Goal: Task Accomplishment & Management: Use online tool/utility

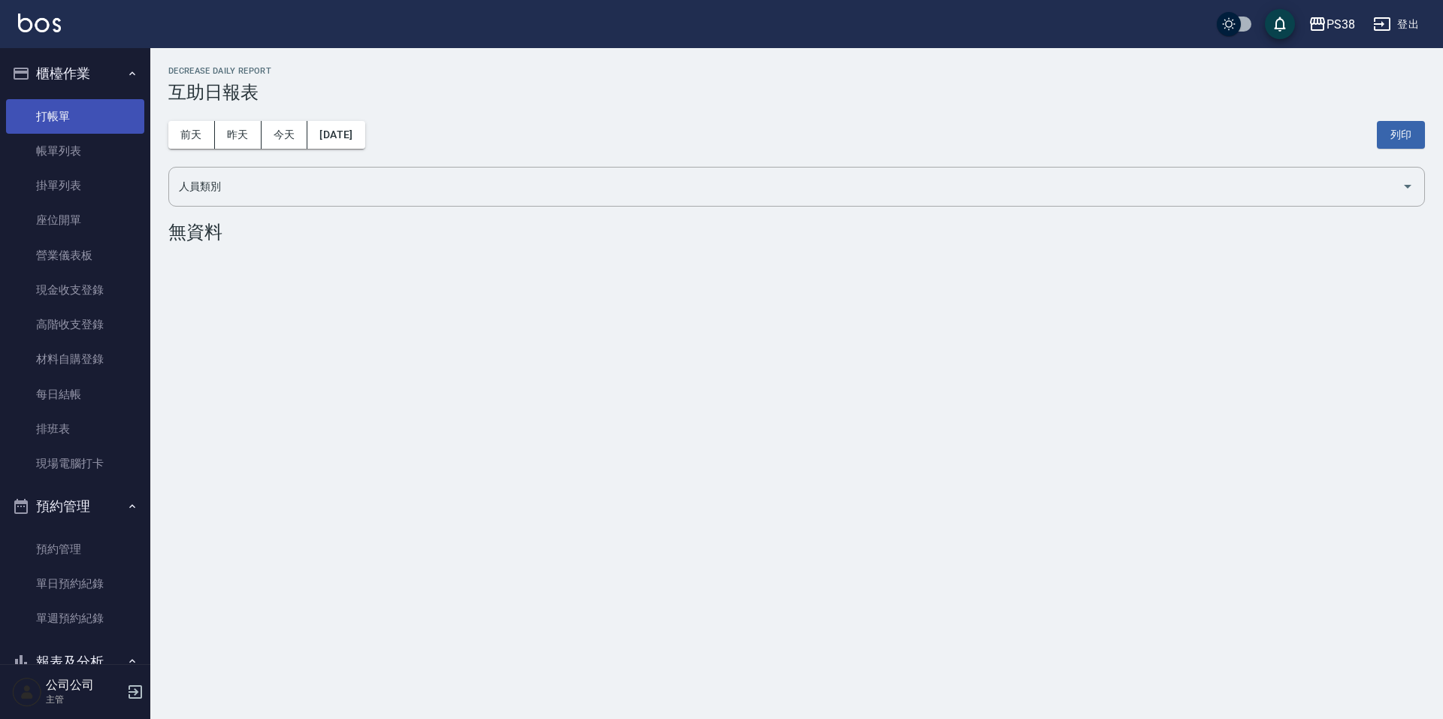
click at [81, 110] on link "打帳單" at bounding box center [75, 116] width 138 height 35
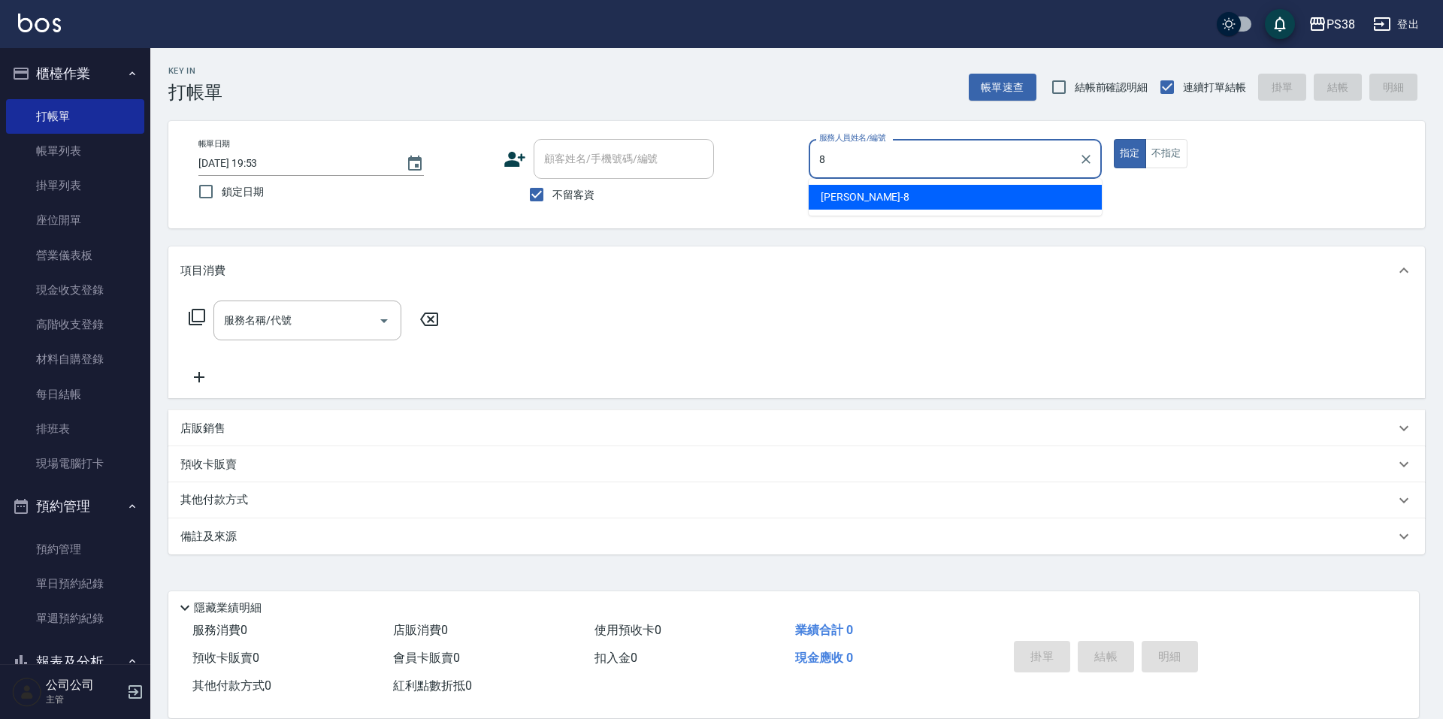
type input "mika-8"
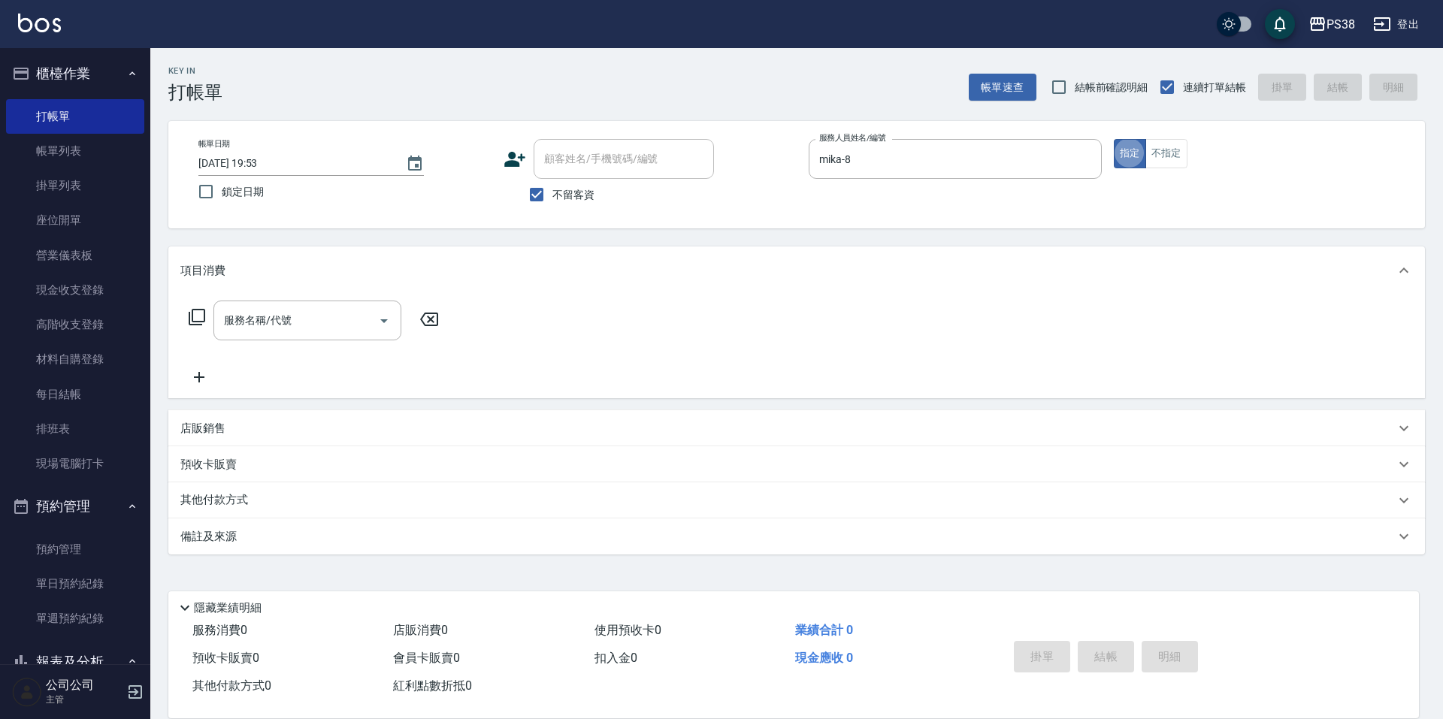
type button "true"
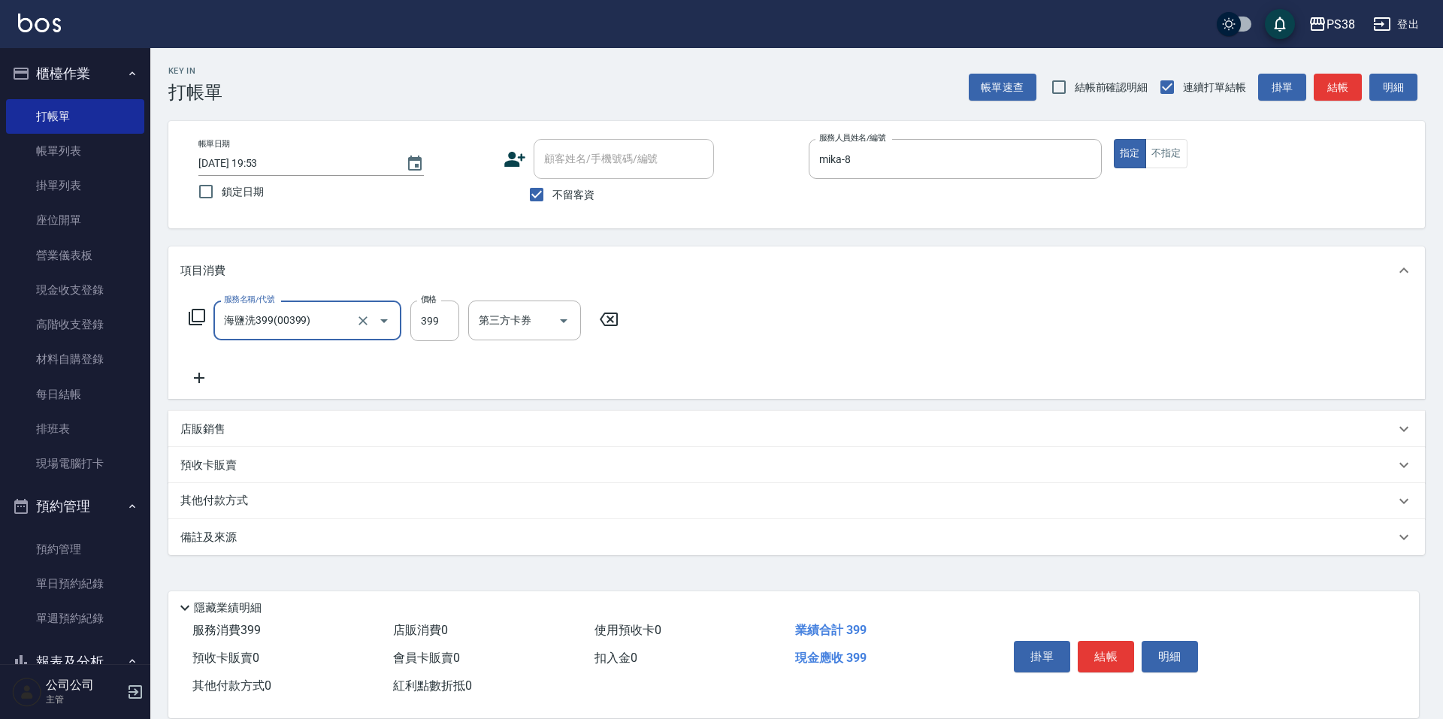
type input "海鹽洗399(00399)"
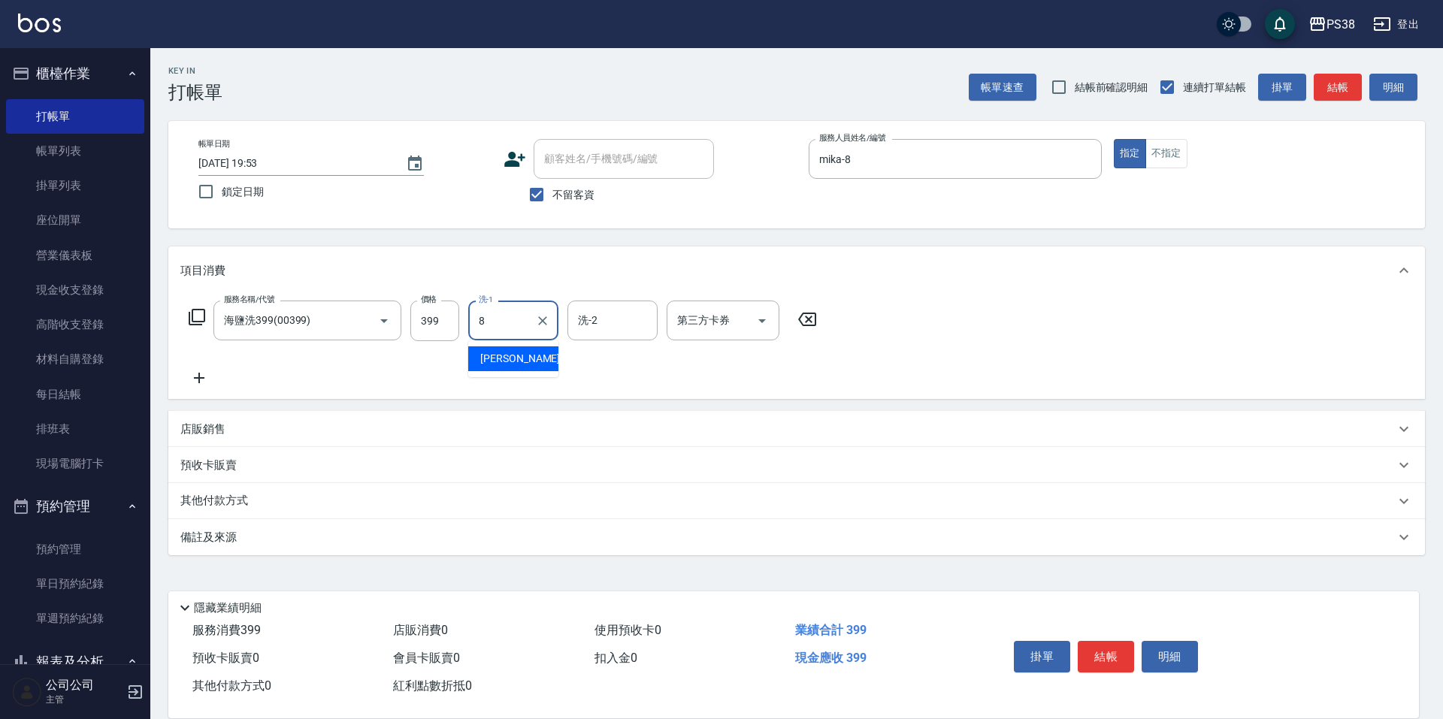
type input "mika-8"
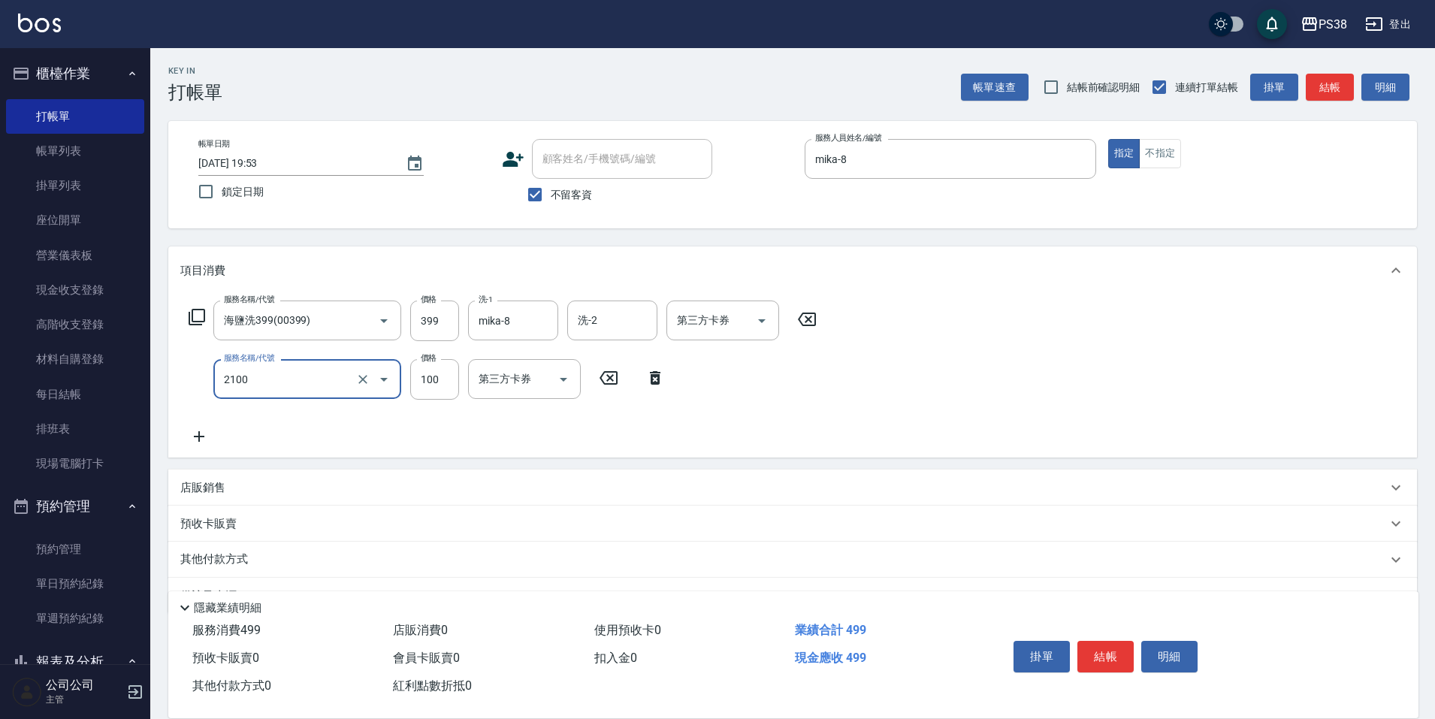
type input "剪髮與造型(任意金額)(2100)"
type input "200"
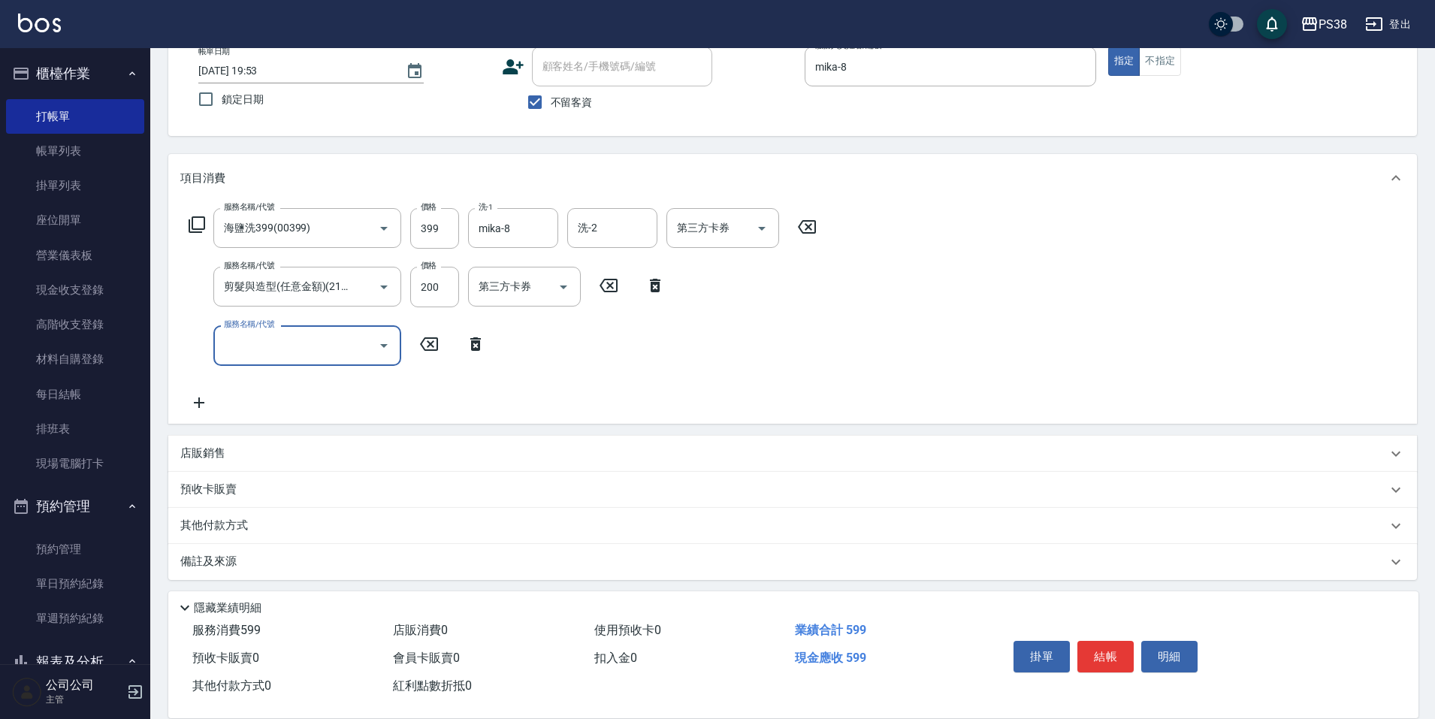
scroll to position [98, 0]
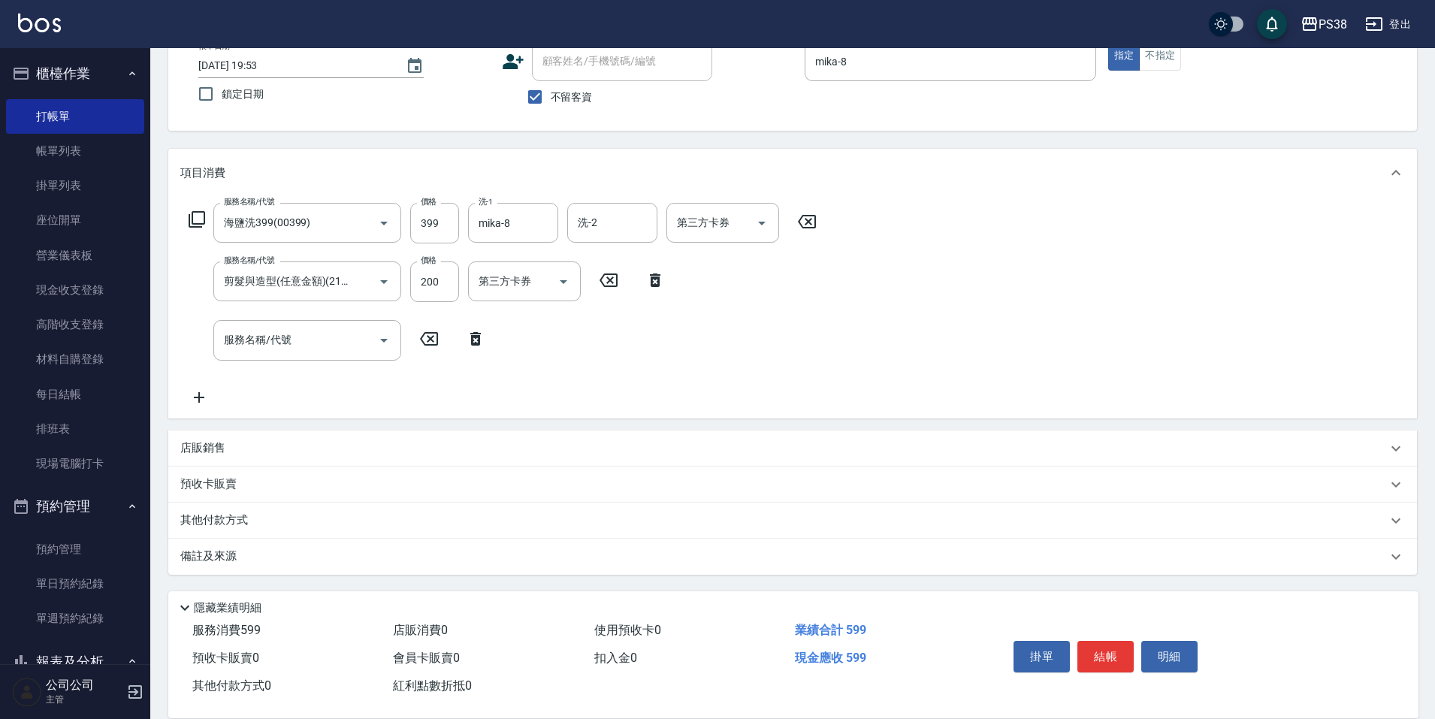
click at [419, 456] on div "店販銷售" at bounding box center [792, 449] width 1249 height 36
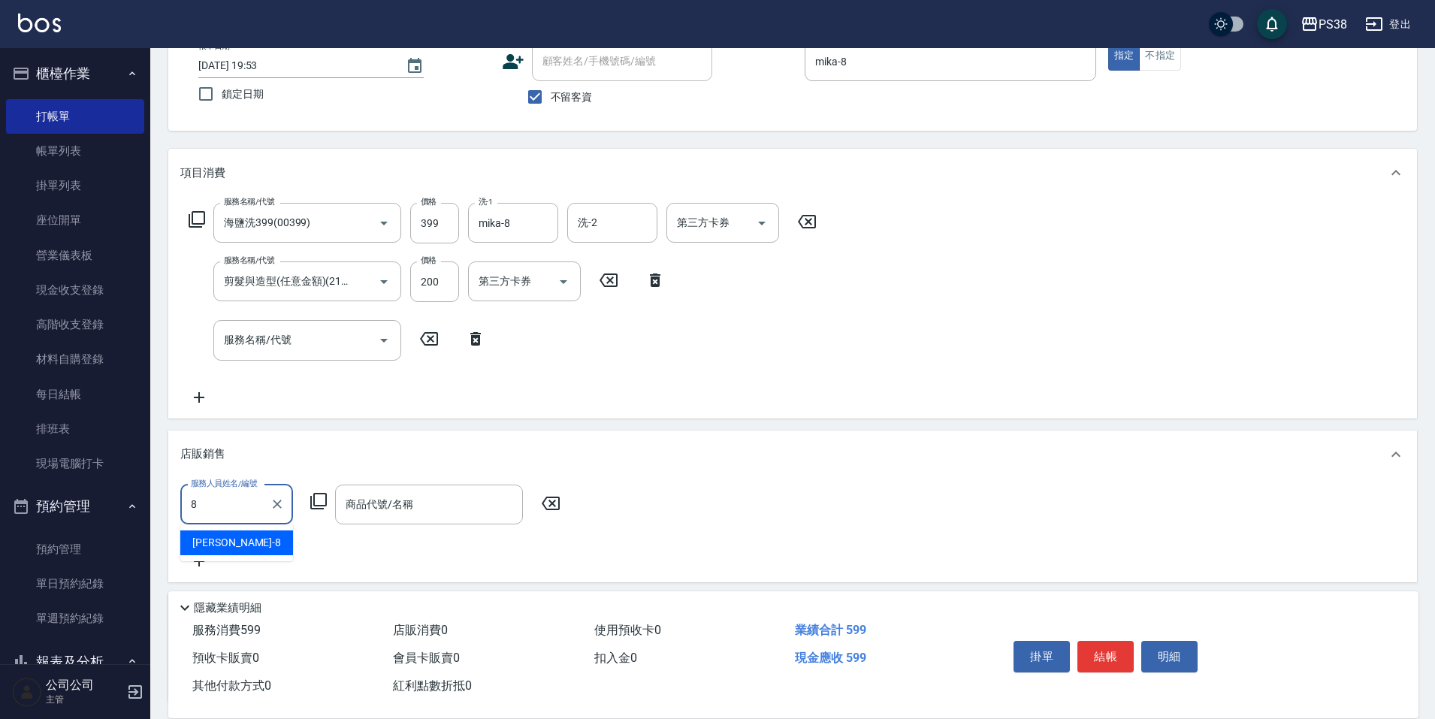
type input "mika-8"
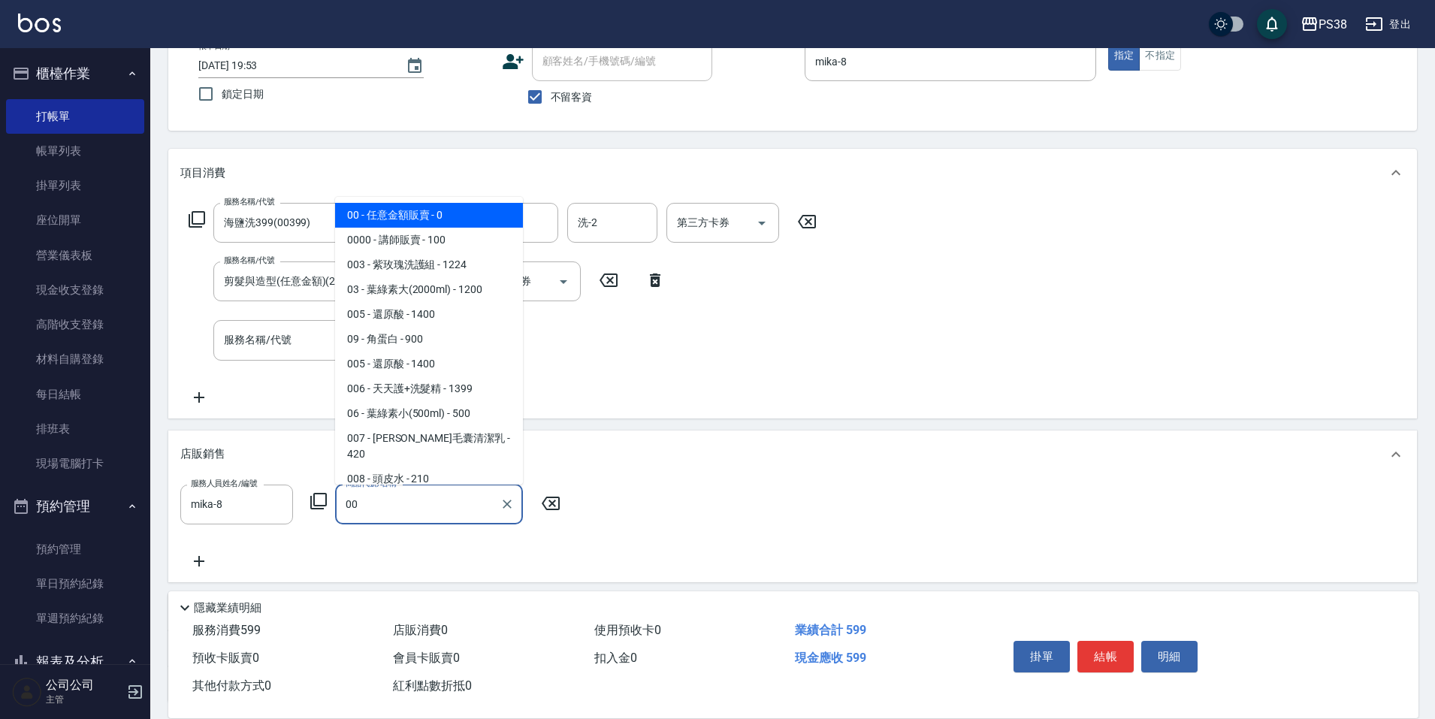
type input "任意金額販賣"
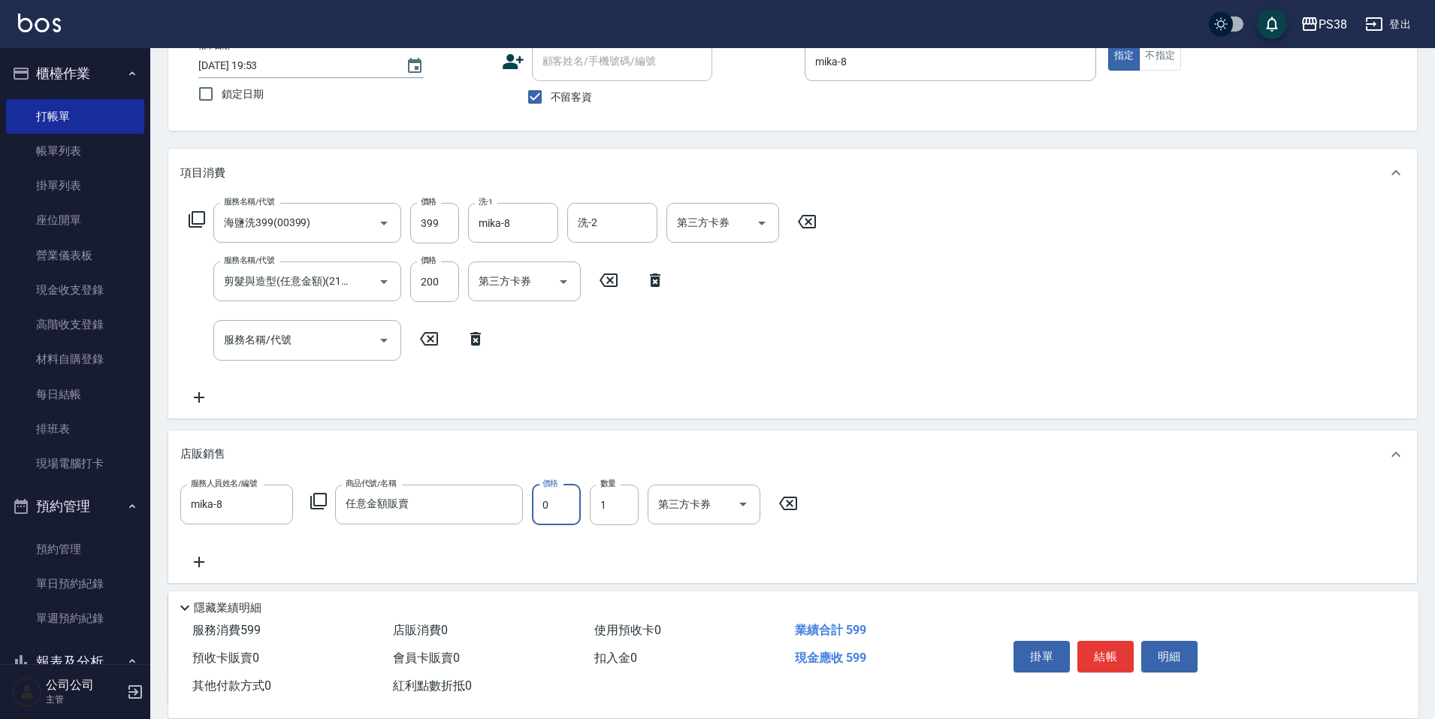
click at [558, 522] on input "0" at bounding box center [556, 505] width 49 height 41
type input "450"
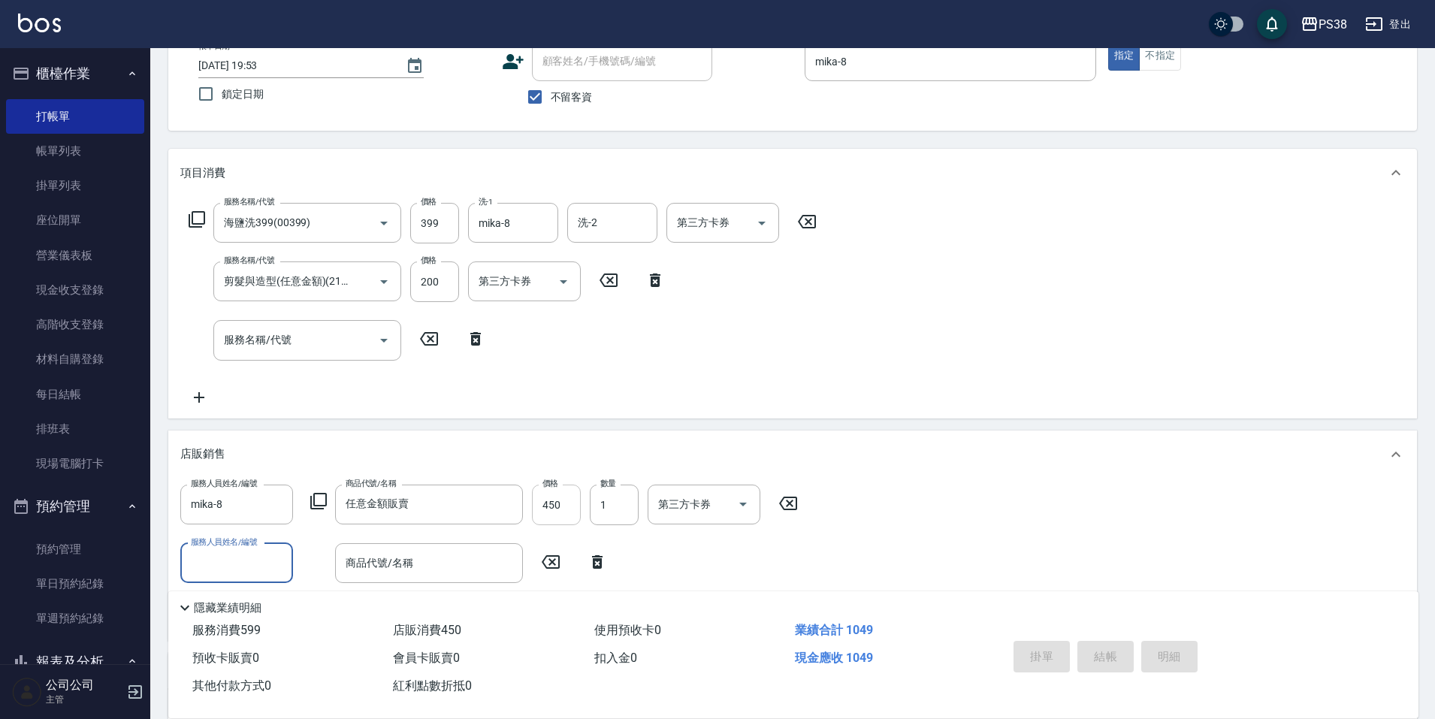
type input "[DATE] 19:54"
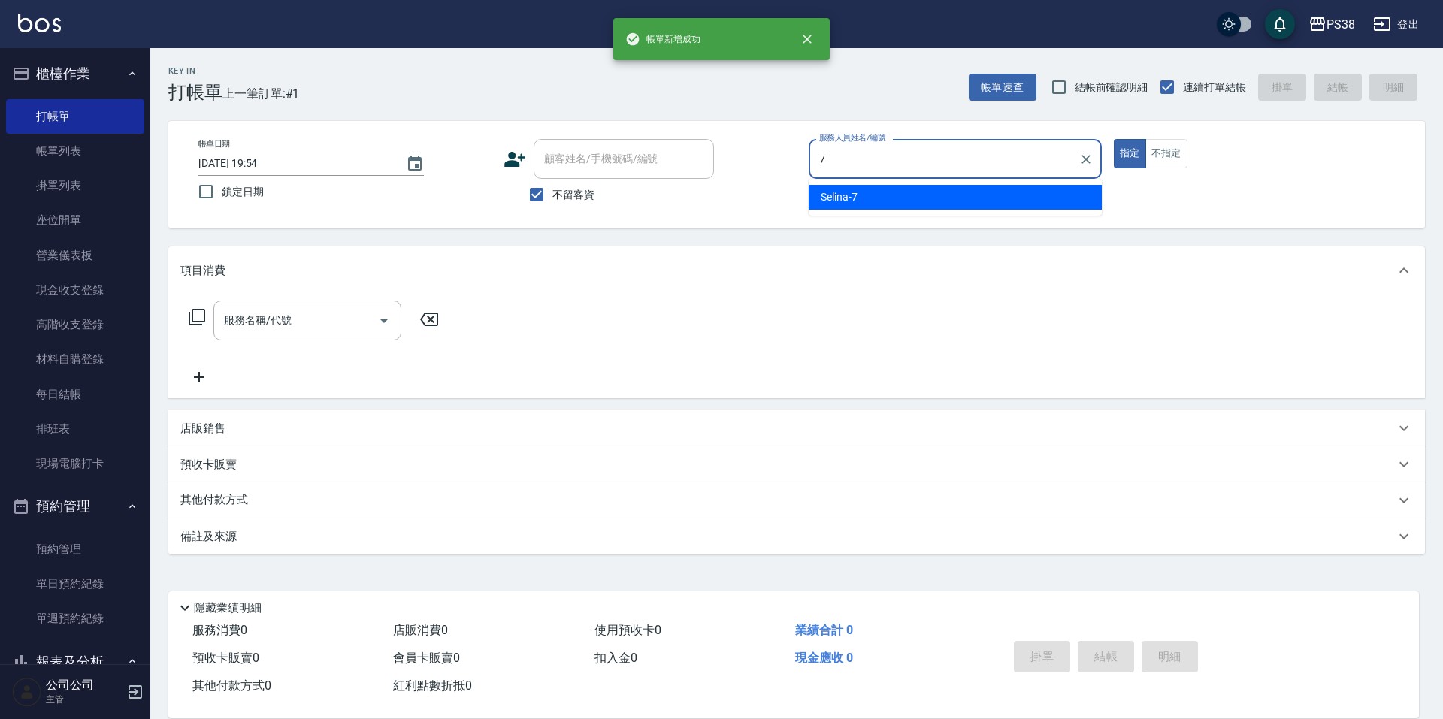
type input "Selina-7"
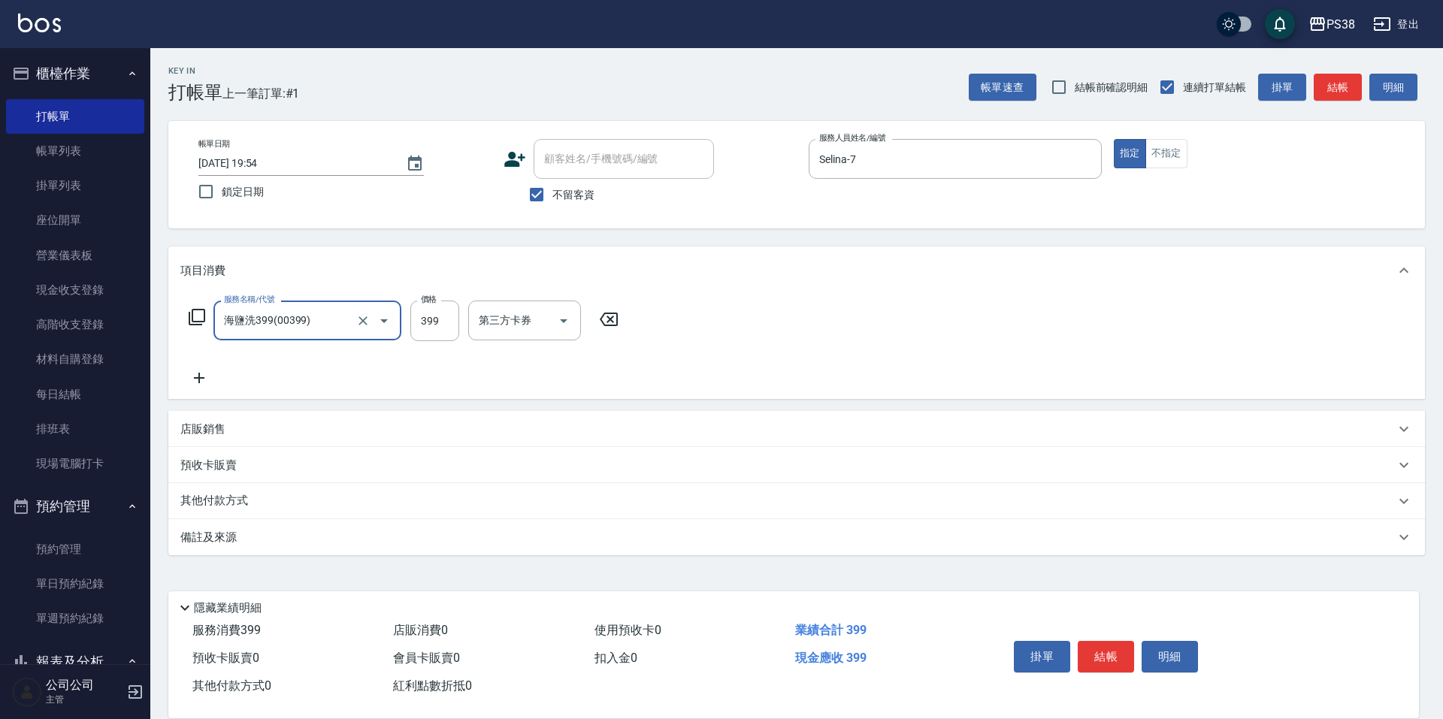
type input "海鹽洗399(00399)"
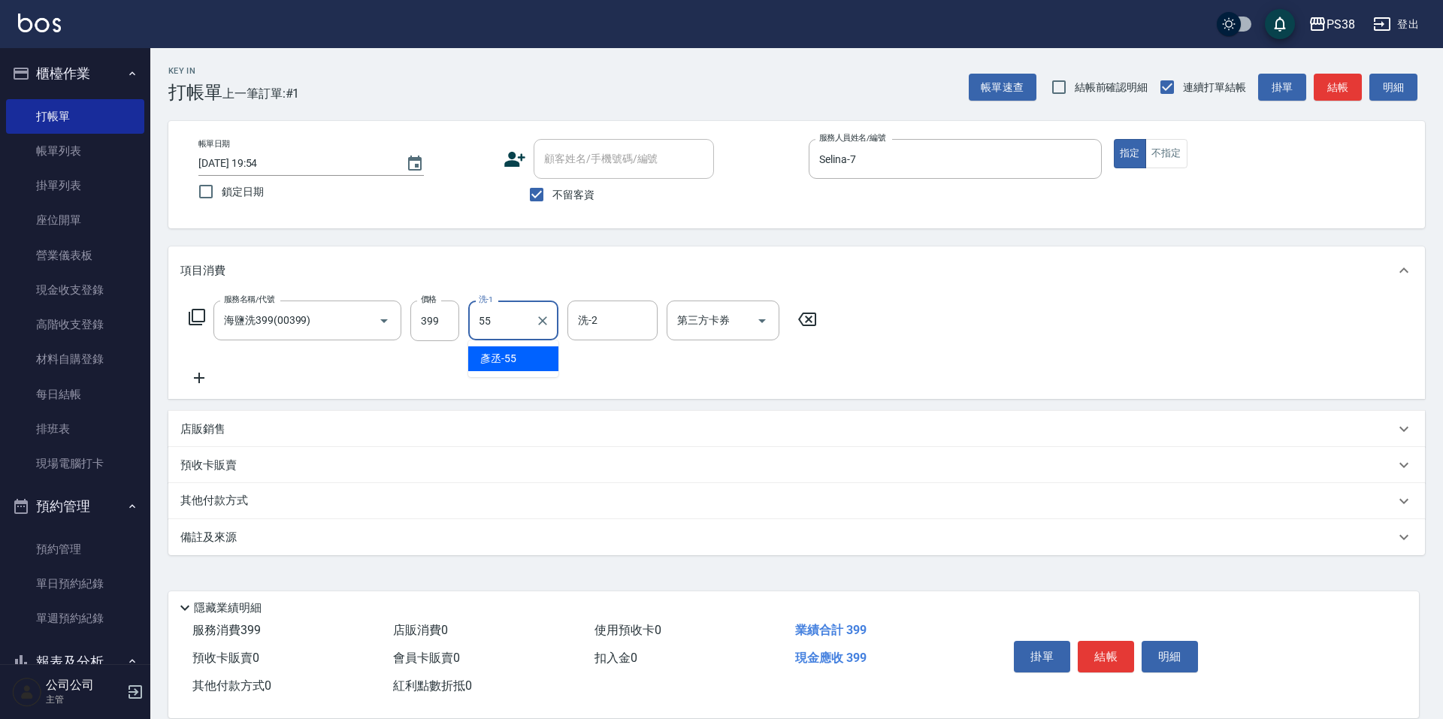
type input "[PERSON_NAME]-55"
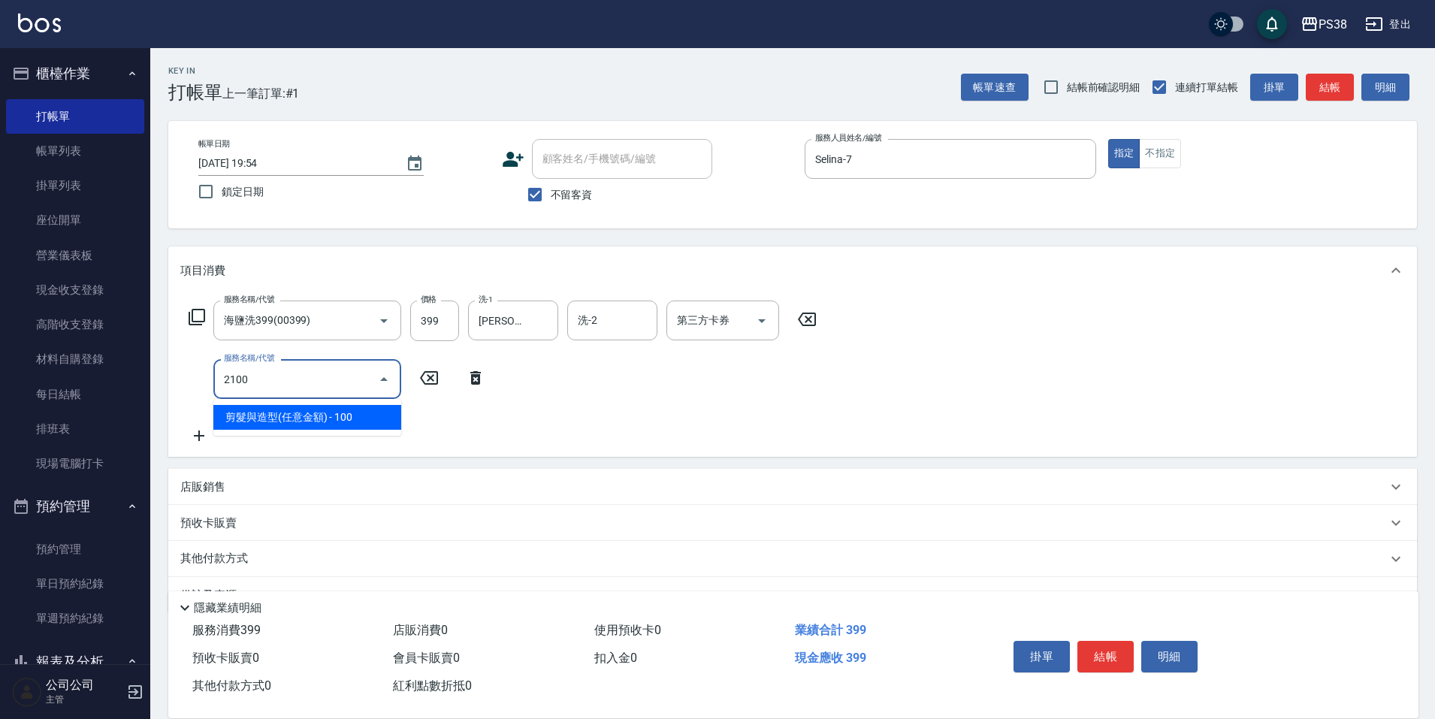
type input "剪髮與造型(任意金額)(2100)"
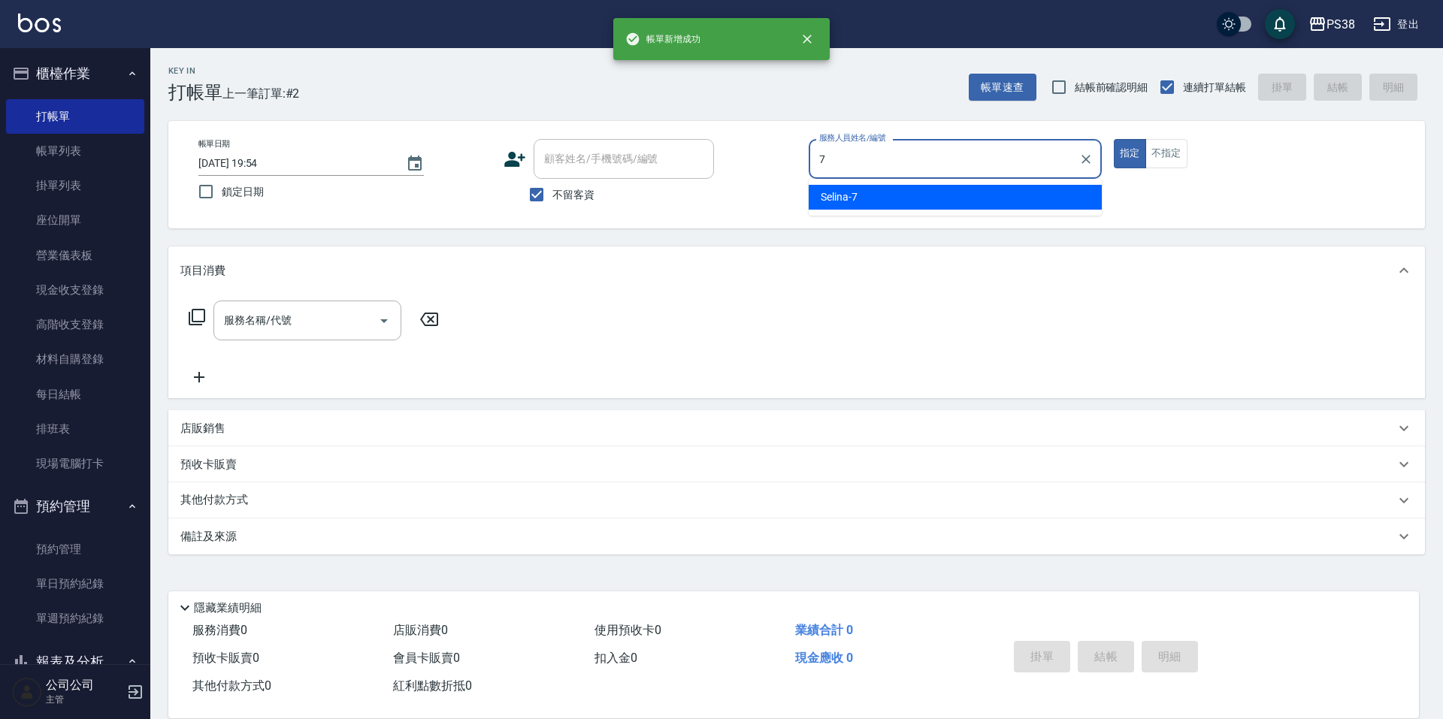
type input "Selina-7"
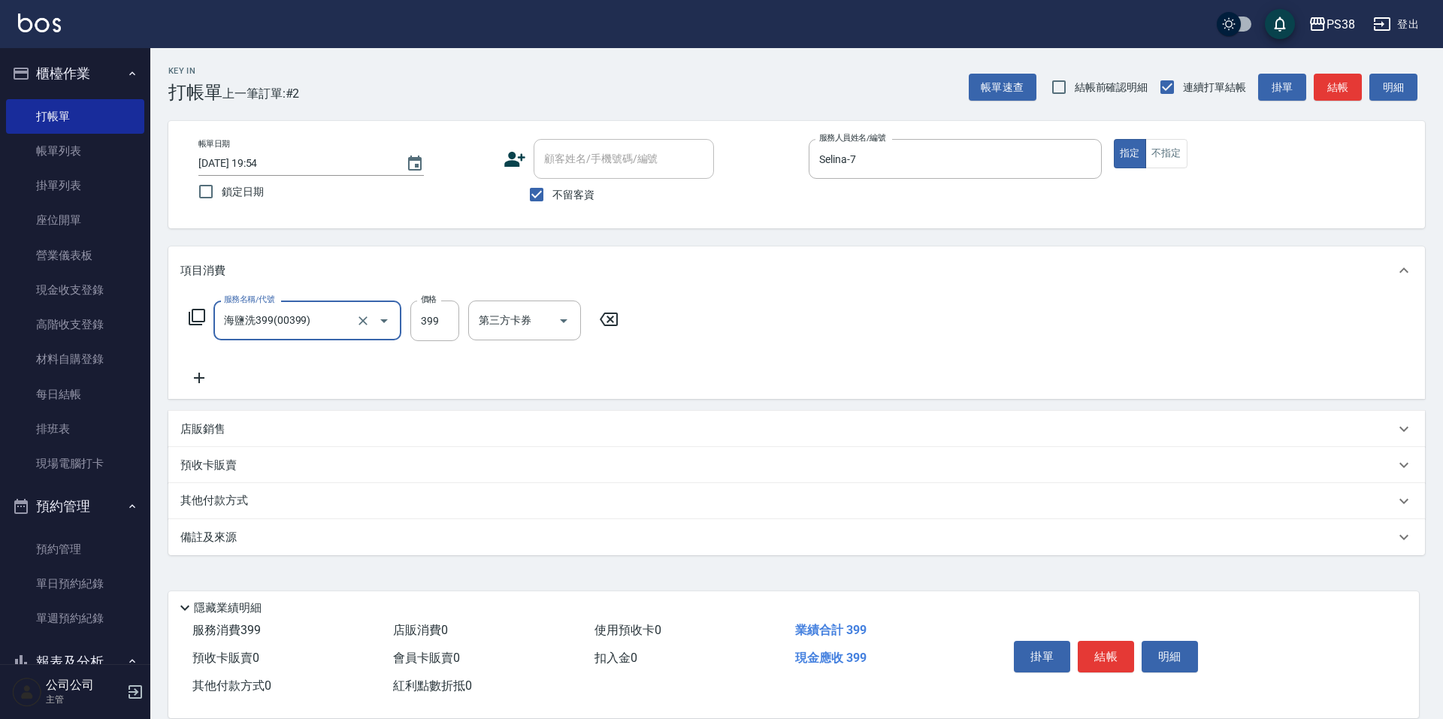
type input "海鹽洗399(00399)"
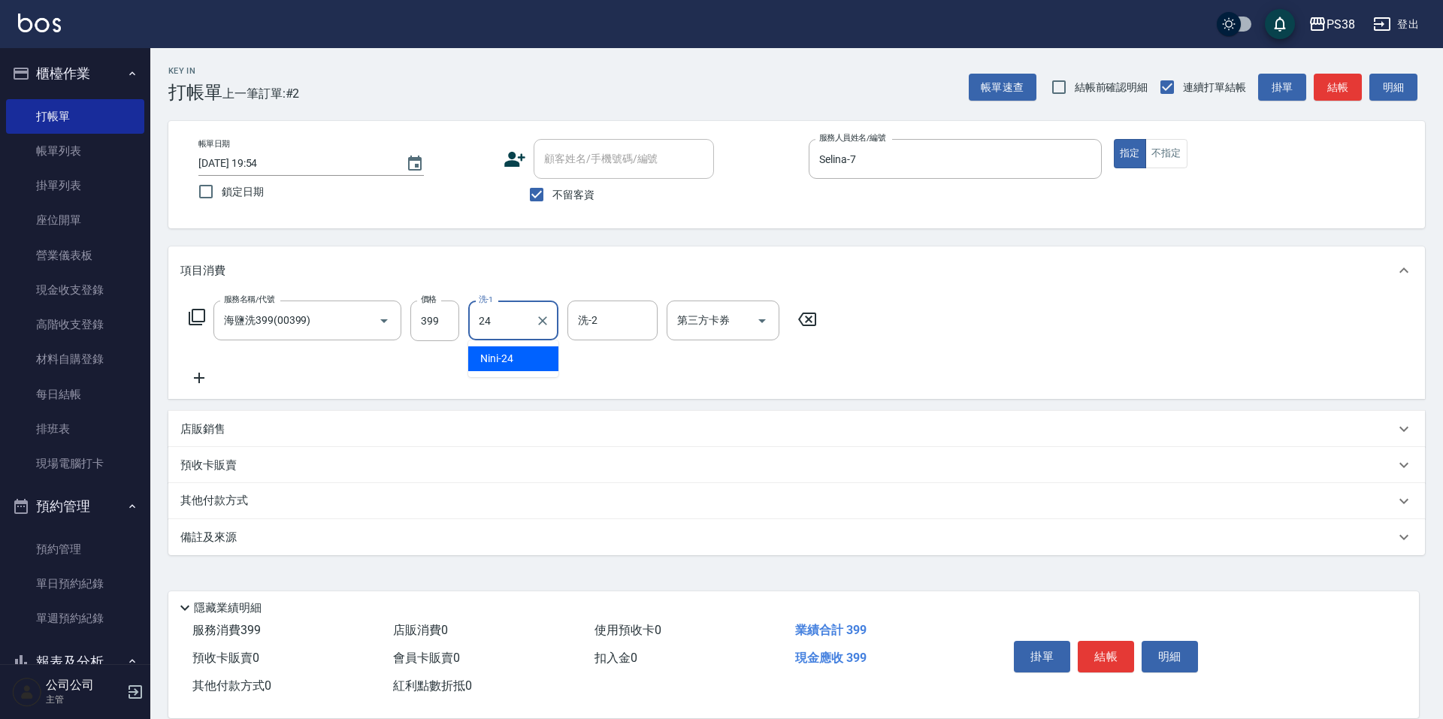
type input "Nini-24"
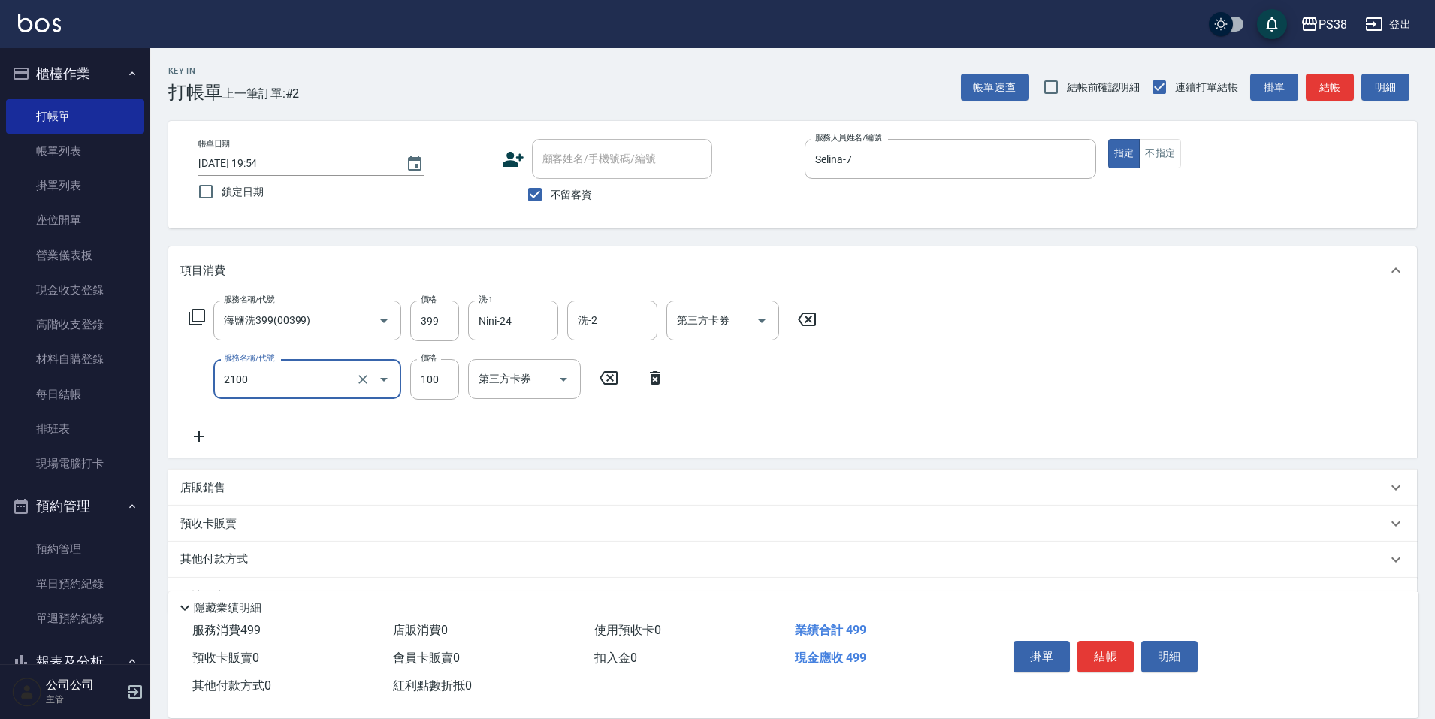
type input "剪髮與造型(任意金額)(2100)"
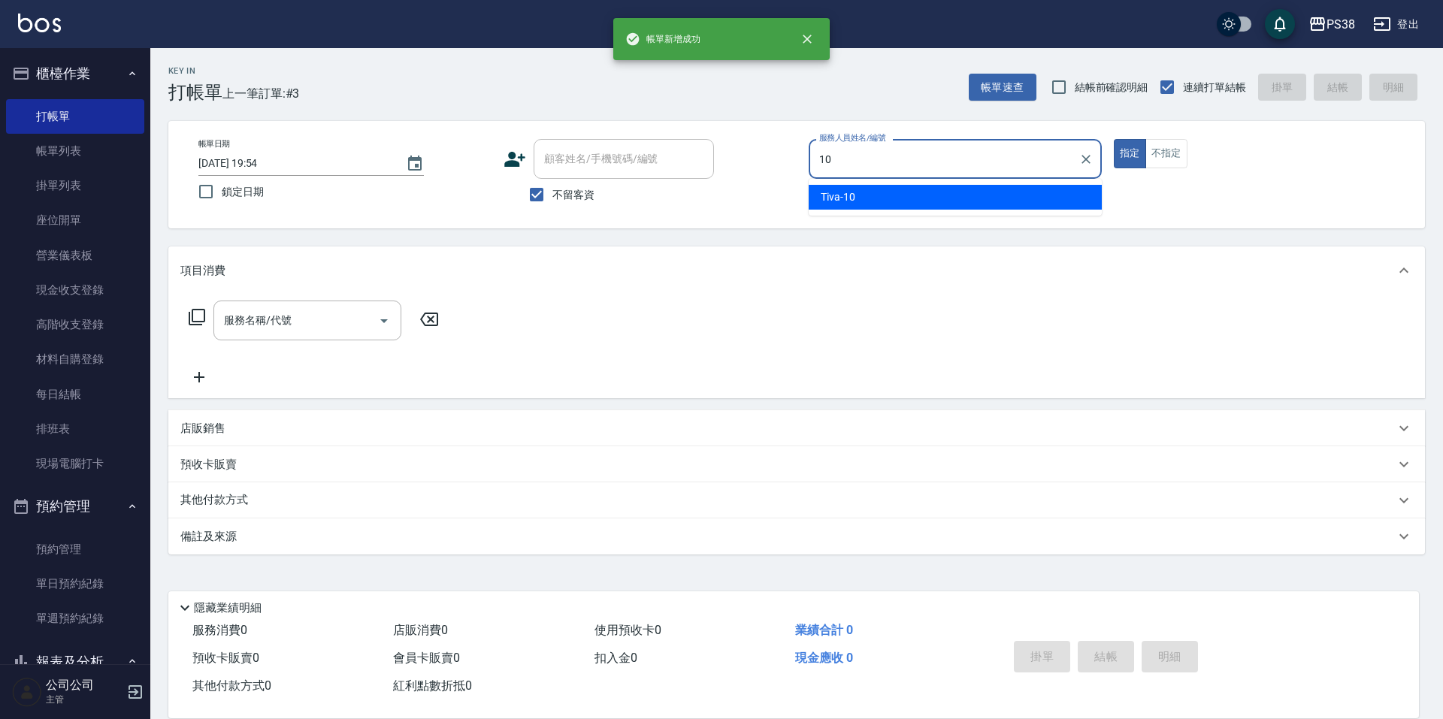
type input "Tiva-10"
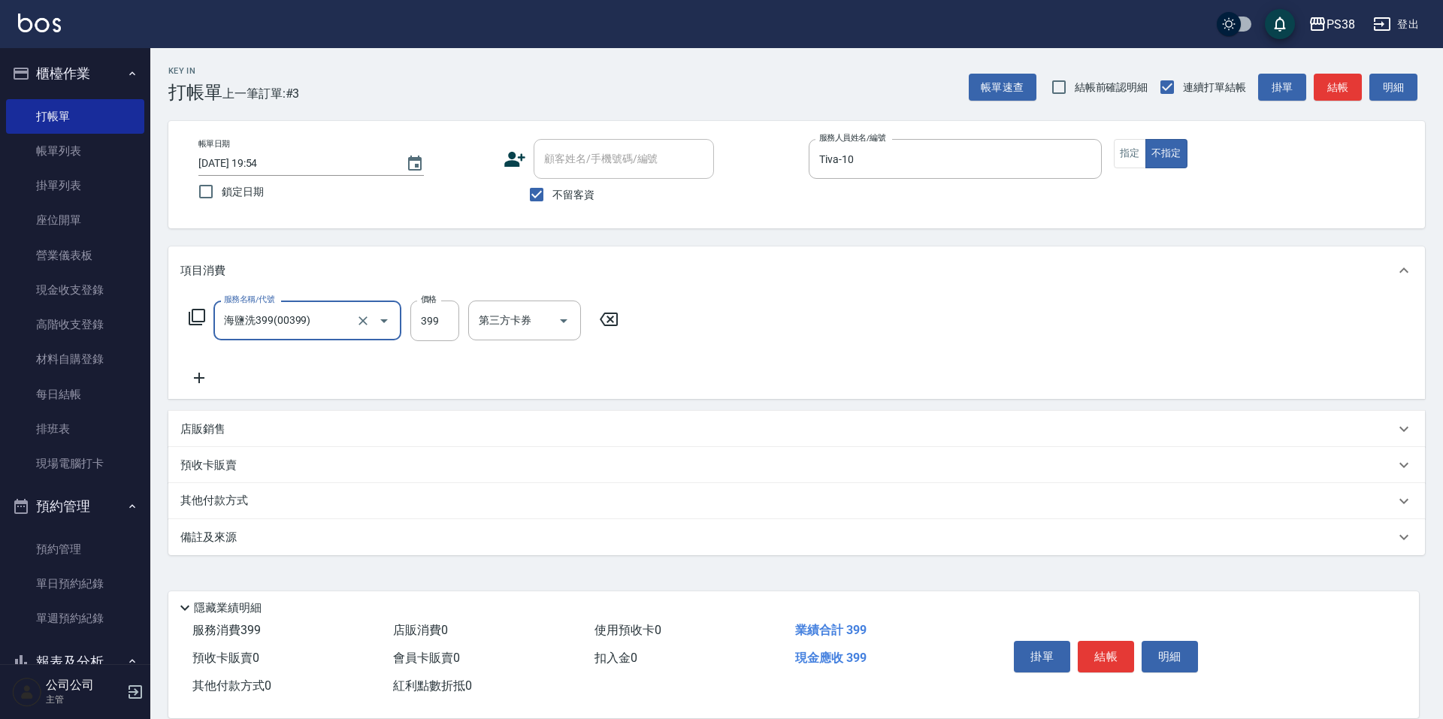
type input "海鹽洗399(00399)"
type input "400"
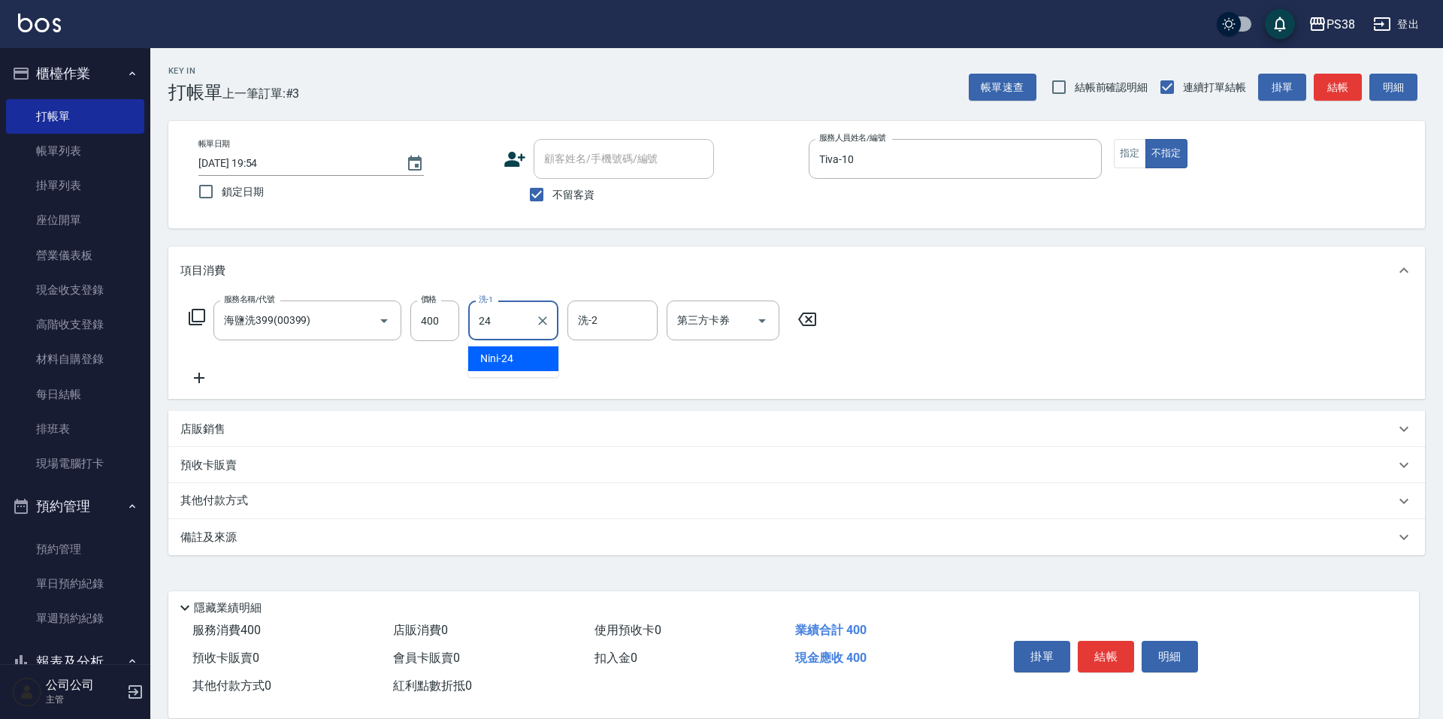
type input "Nini-24"
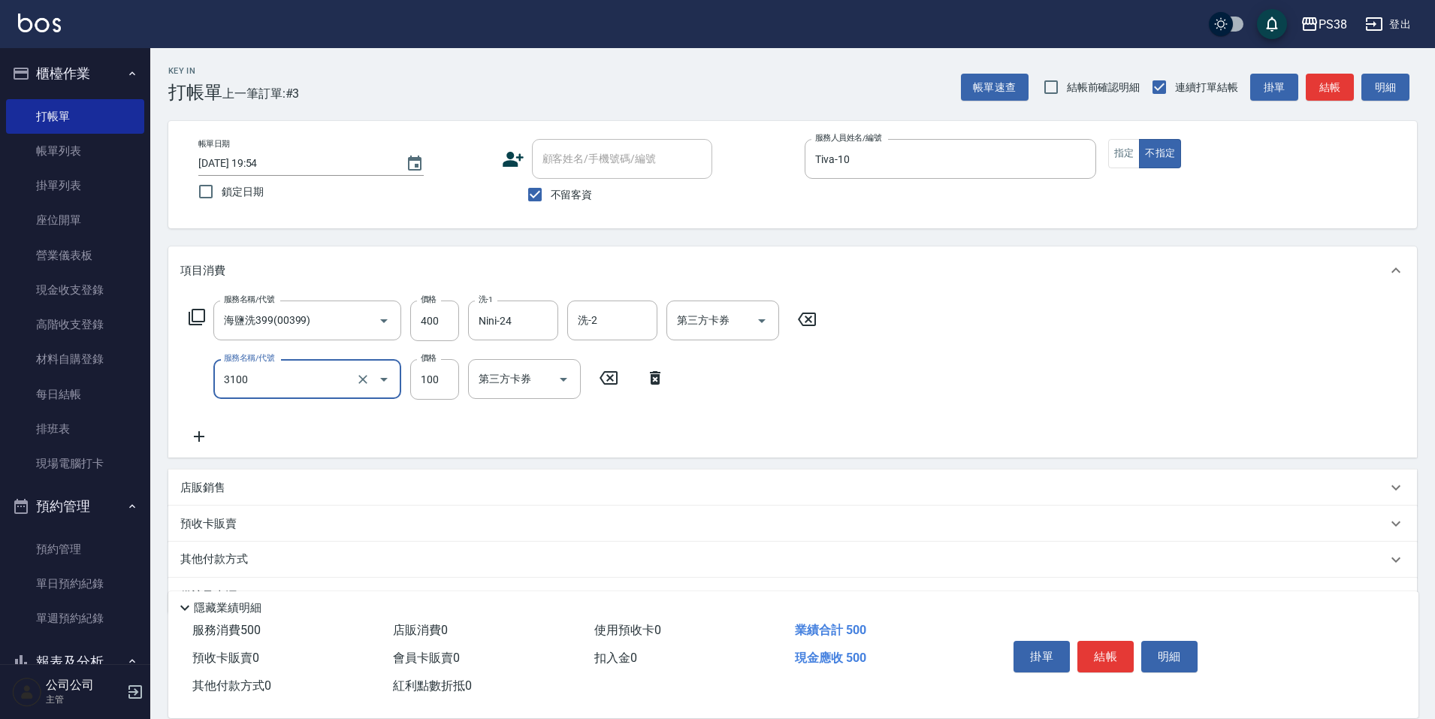
type input "頭皮水.順護(3100)"
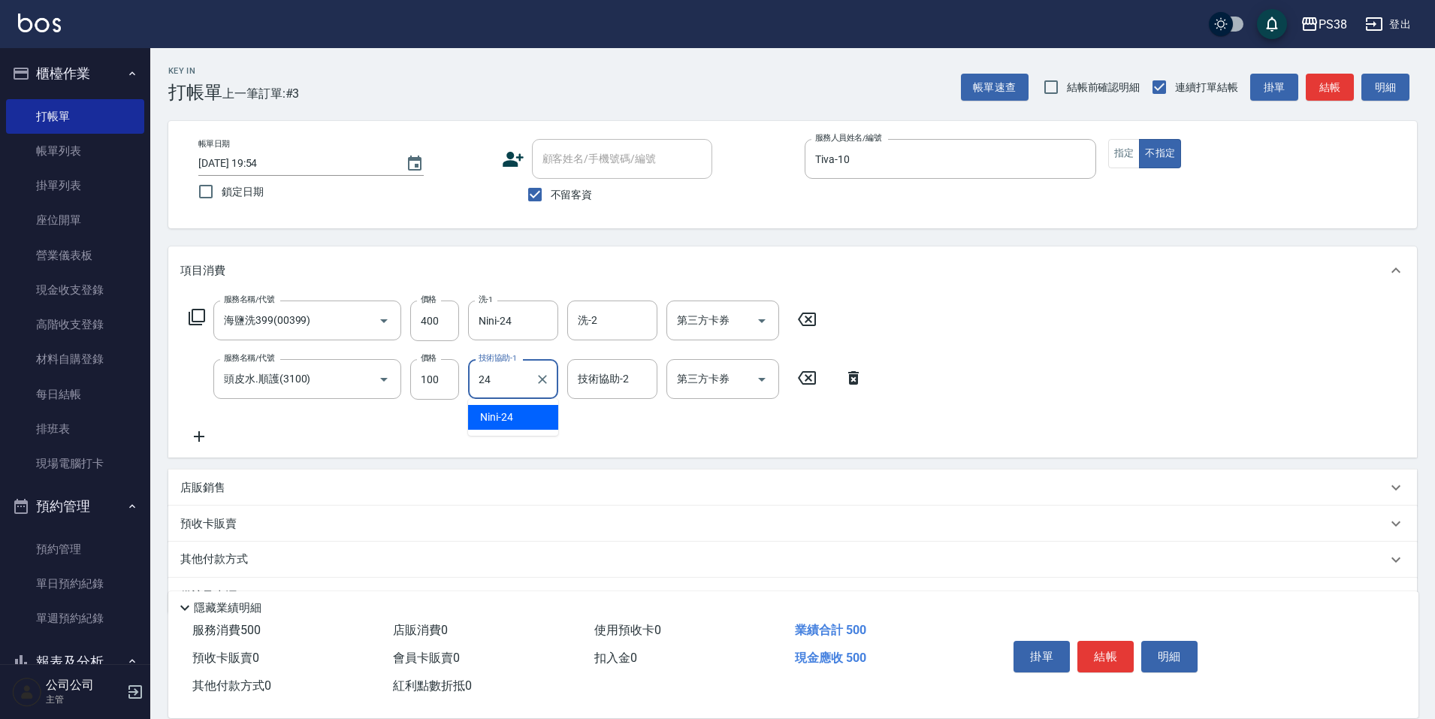
type input "Nini-24"
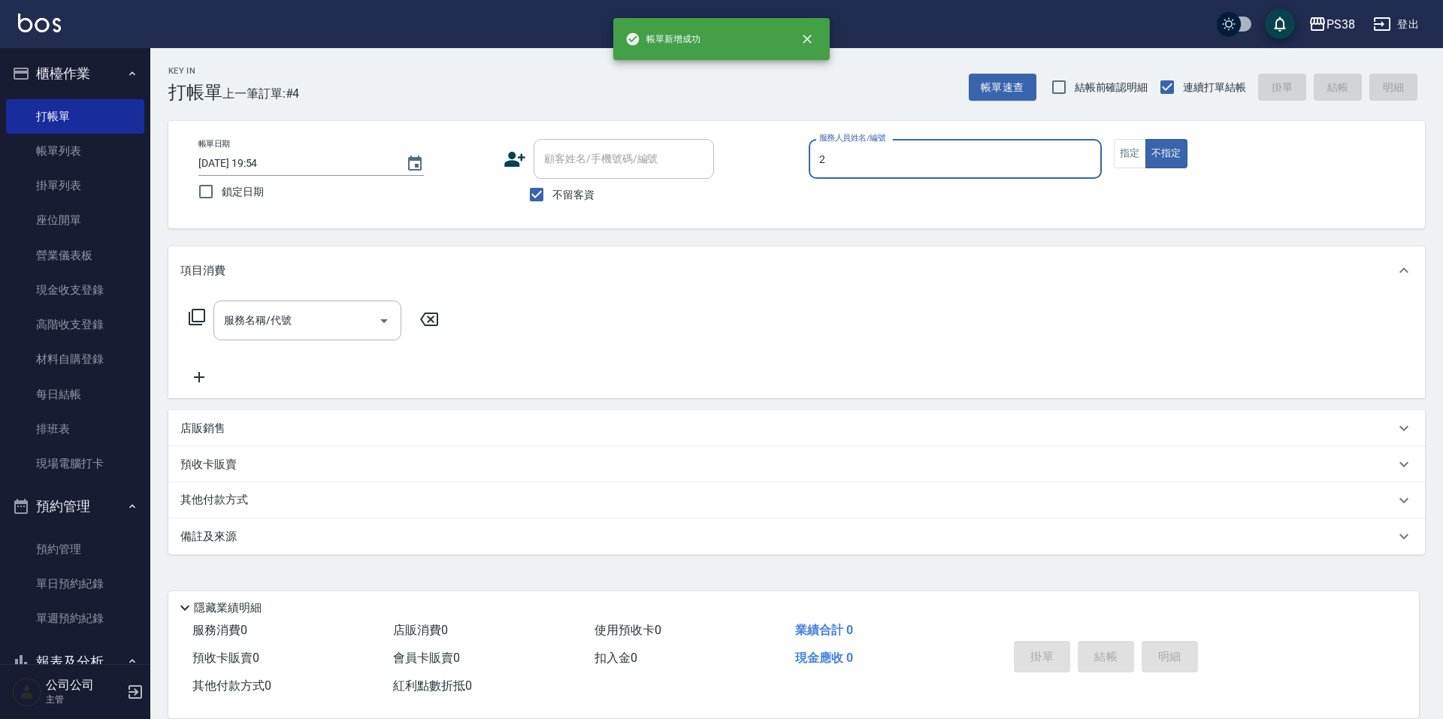
type input "A-Ki-2"
type button "false"
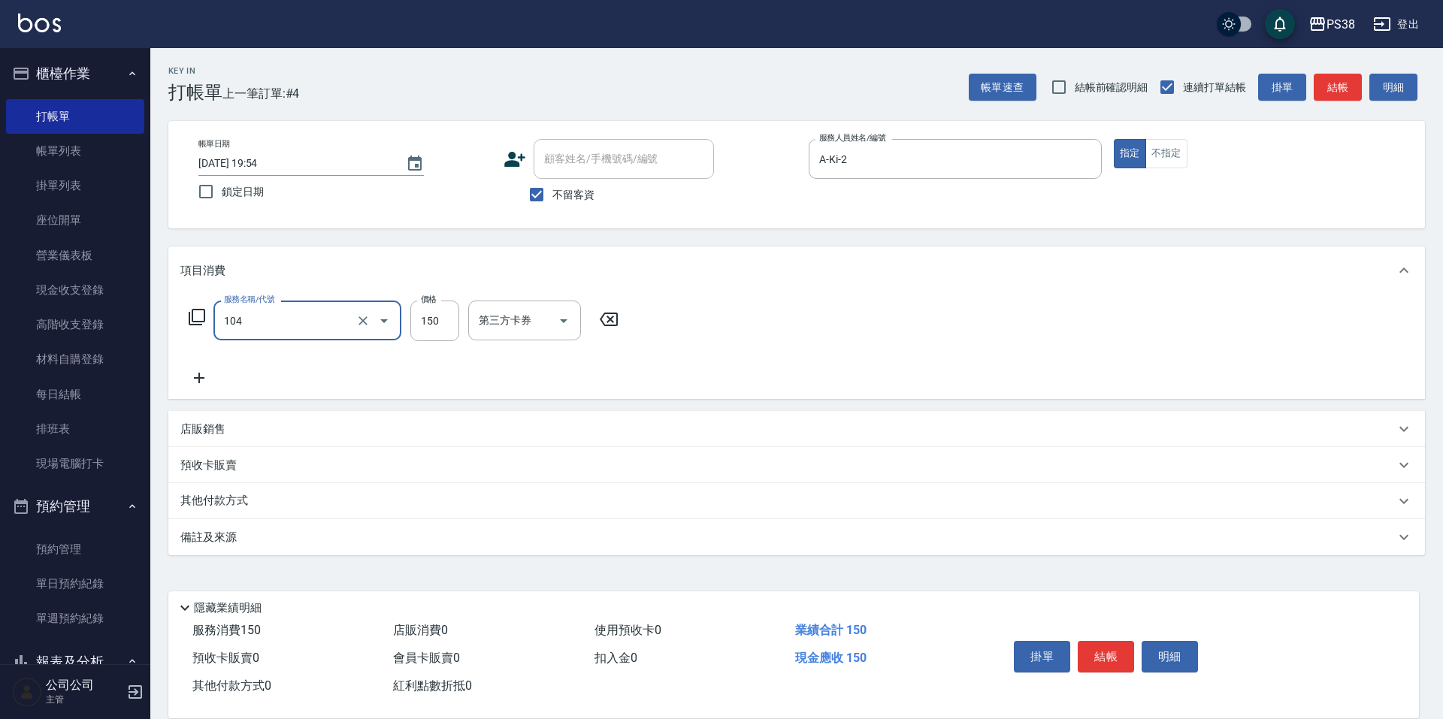
type input "洗髮(104)"
type input "A-Ki-2"
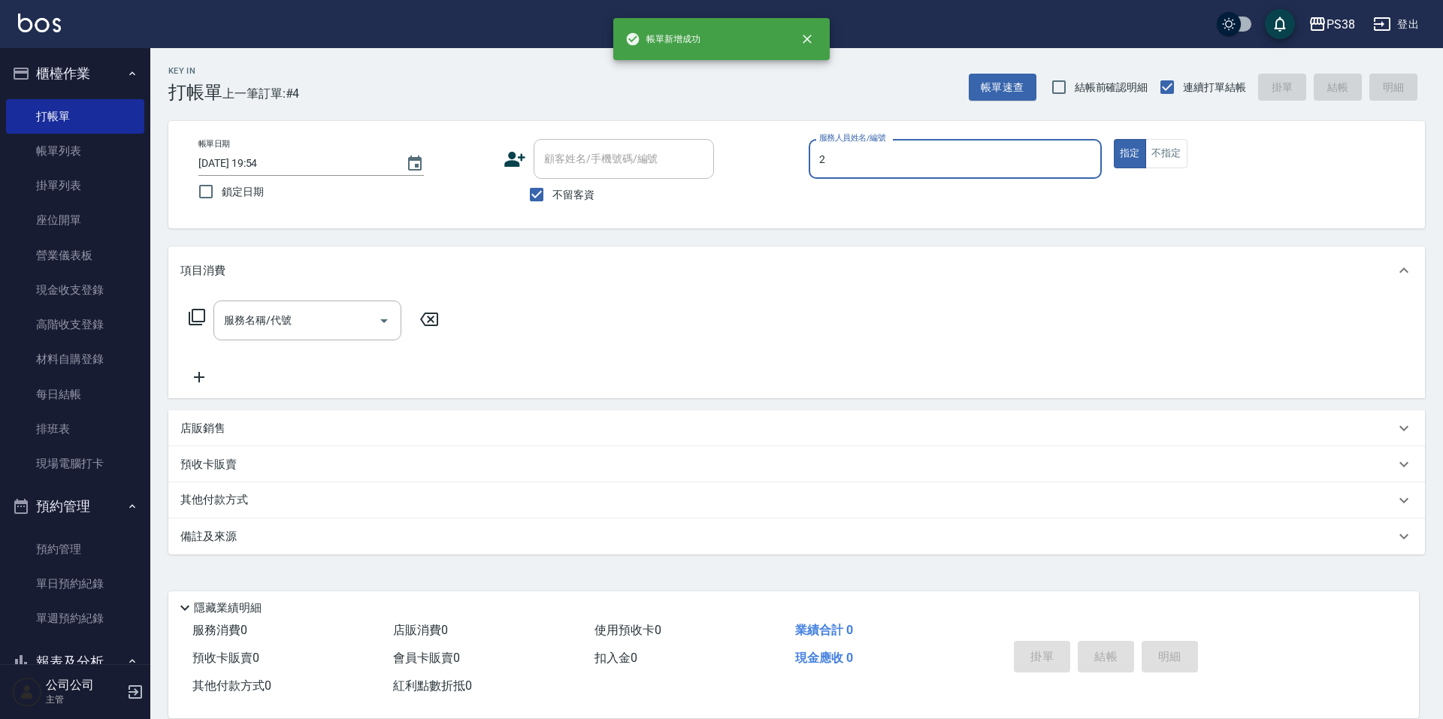
type input "2"
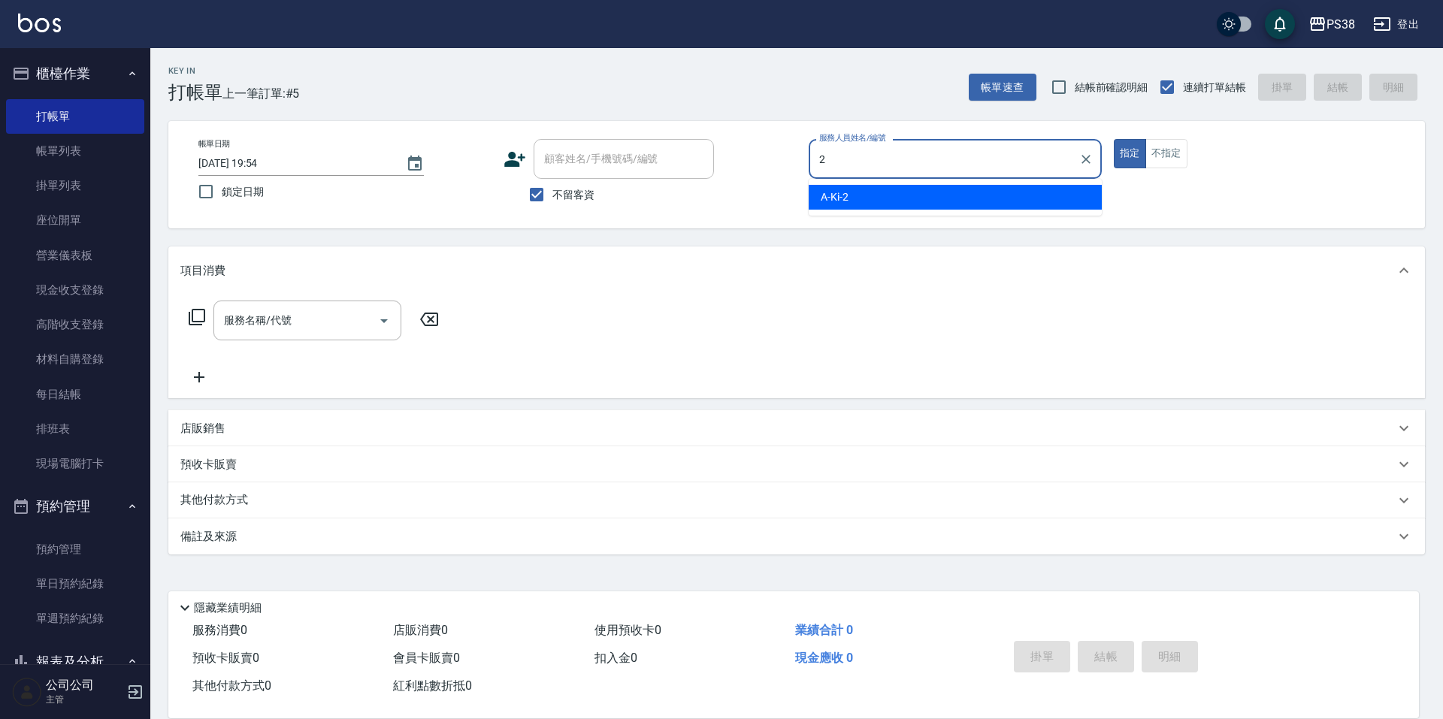
type input "A-Ki-2"
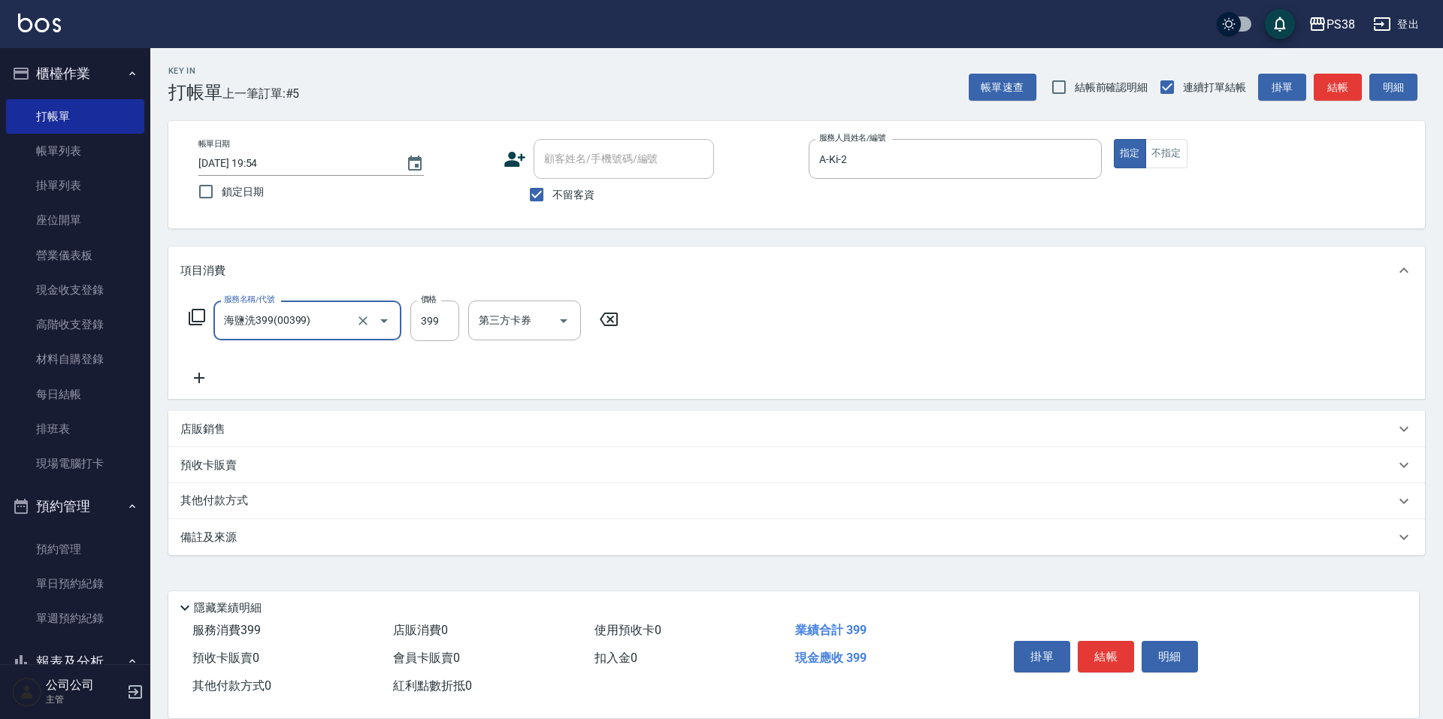
type input "海鹽洗399(00399)"
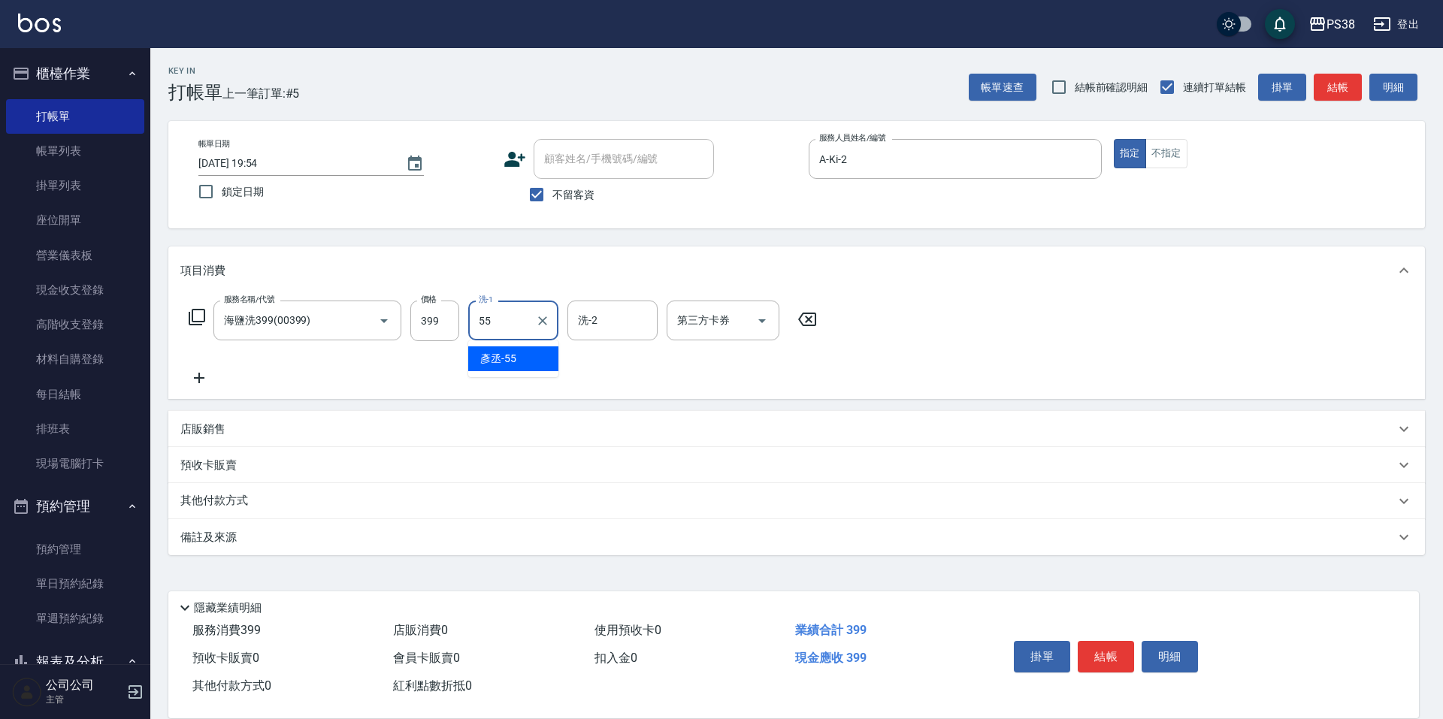
type input "[PERSON_NAME]-55"
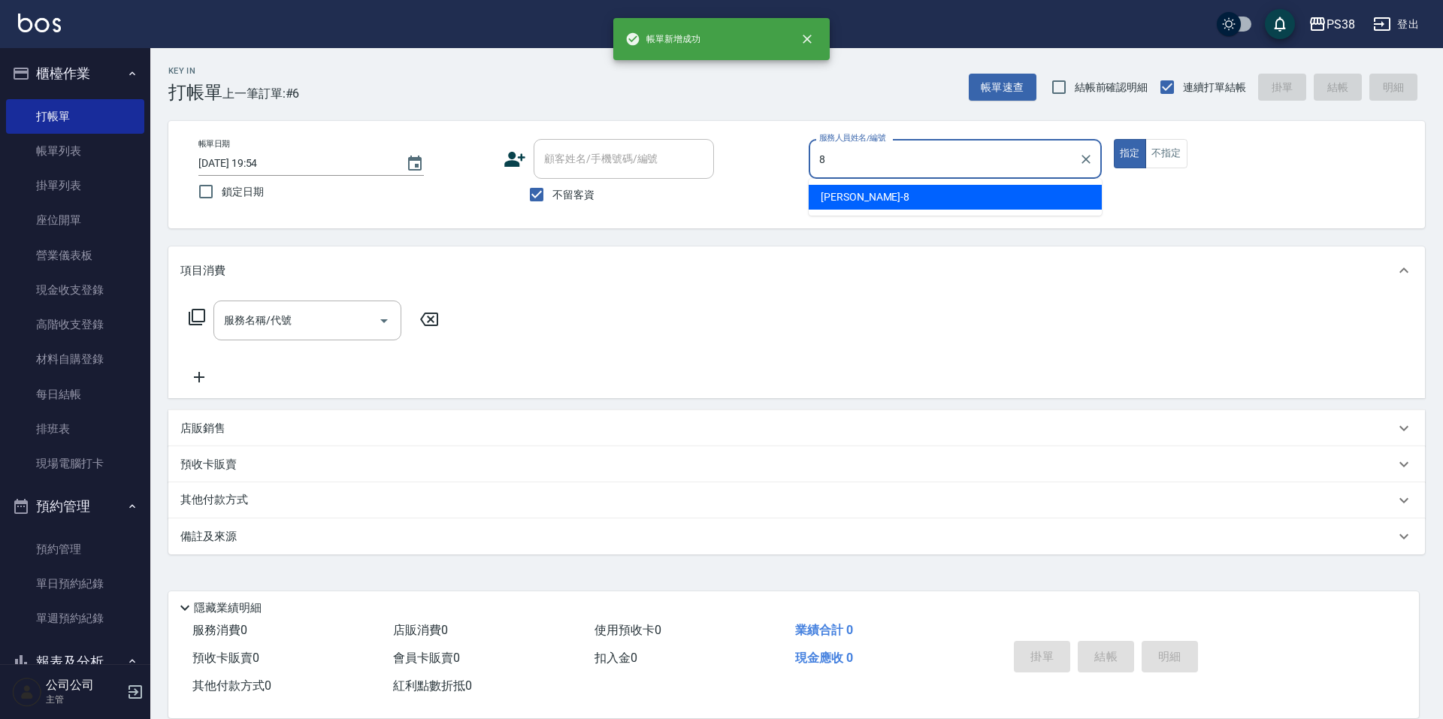
type input "mika-8"
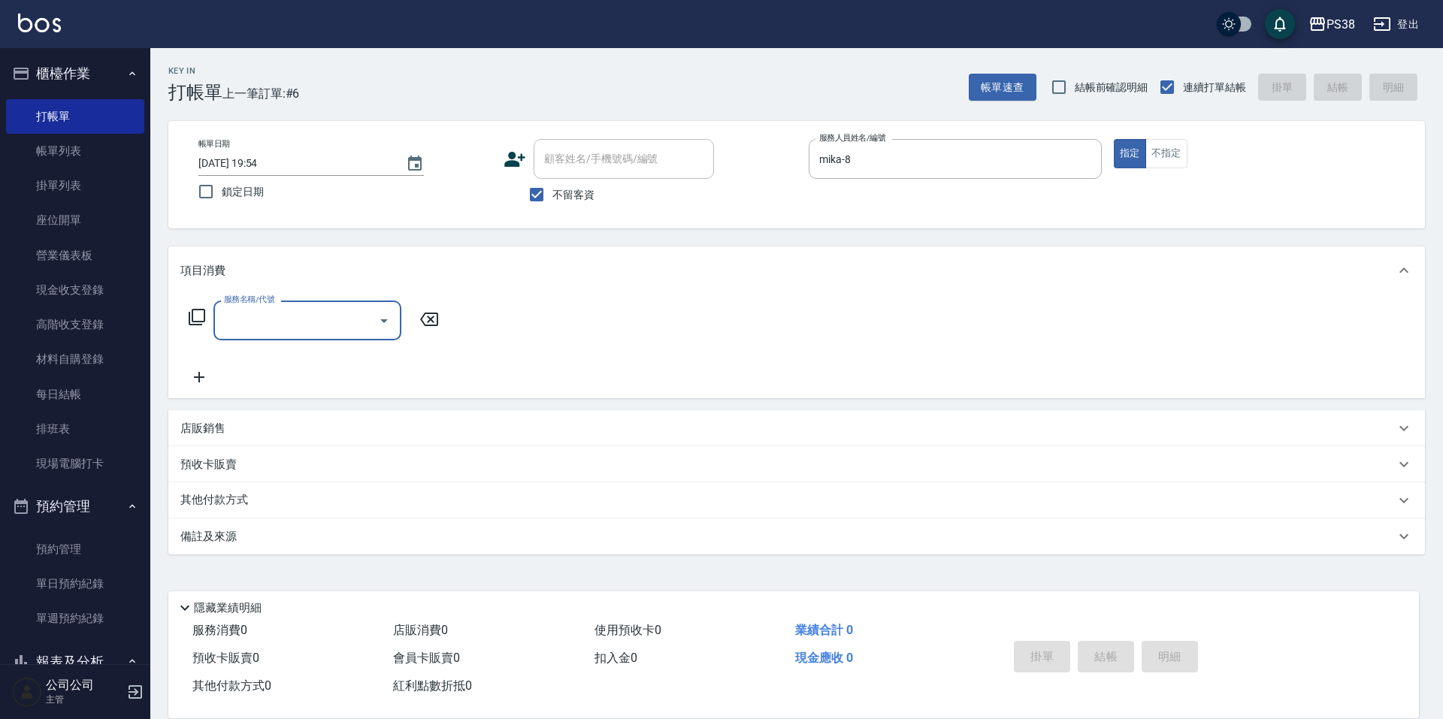
click at [365, 426] on div "店販銷售" at bounding box center [787, 429] width 1215 height 16
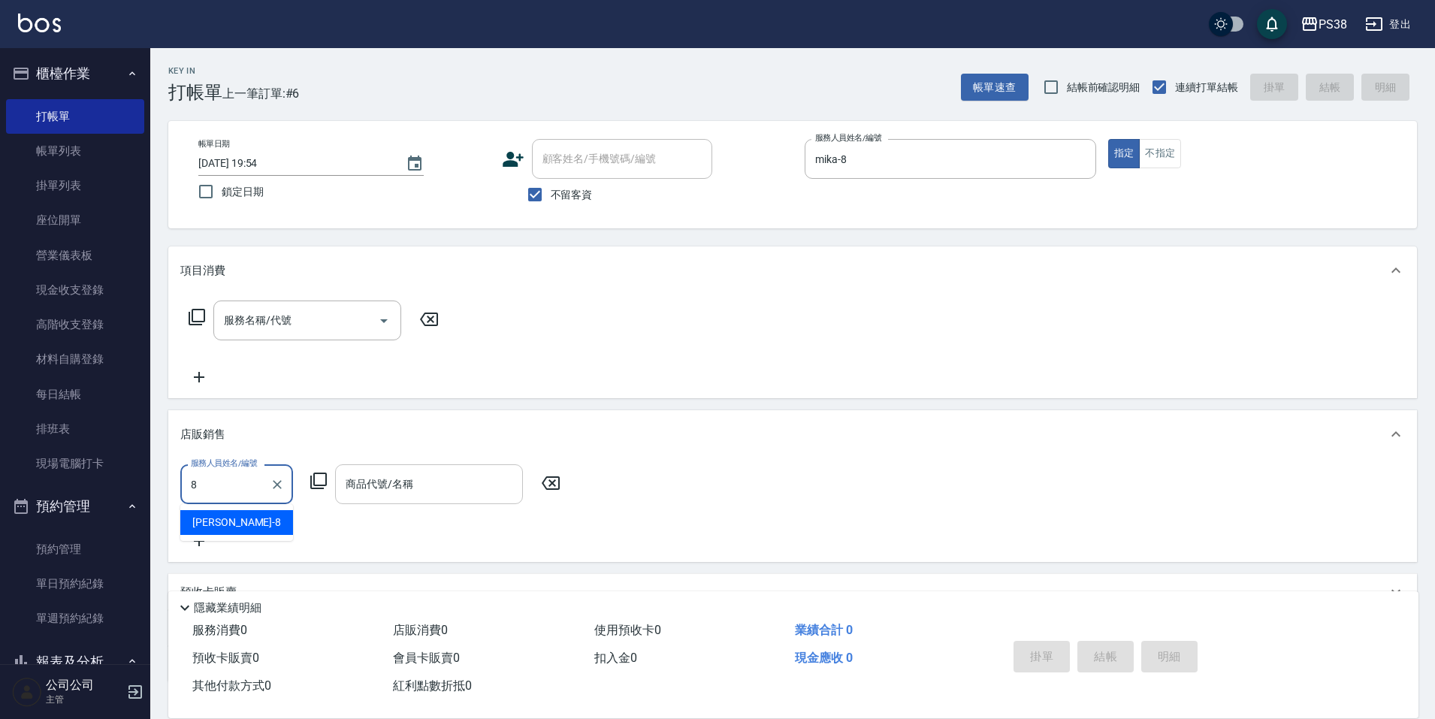
type input "mika-8"
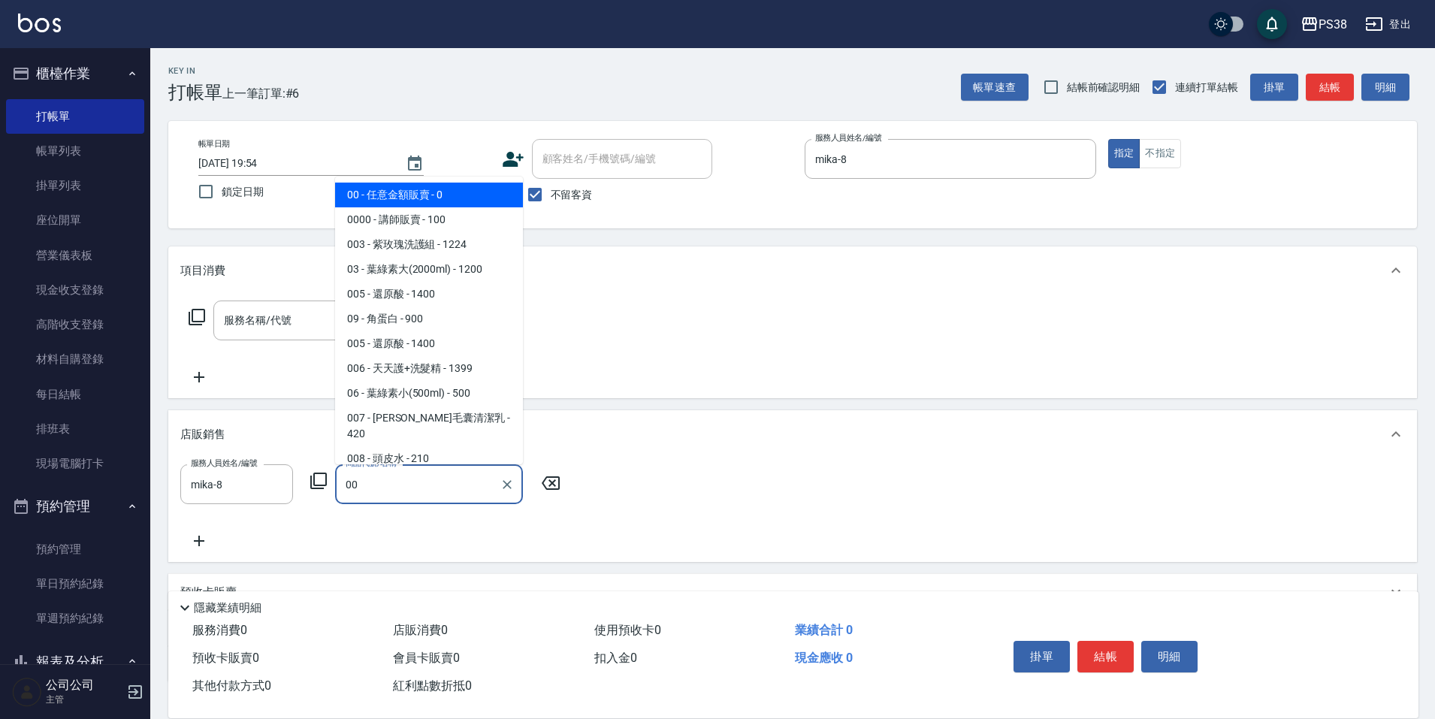
type input "任意金額販賣"
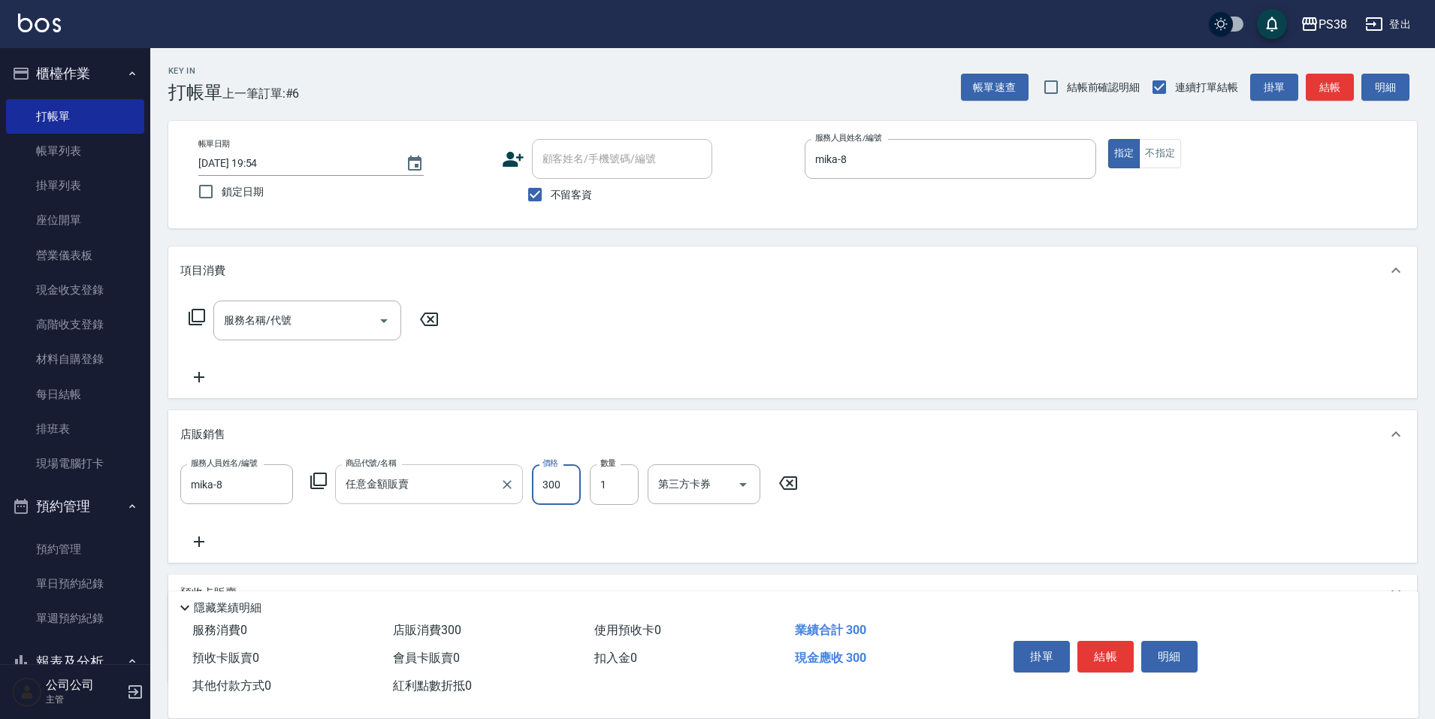
type input "300"
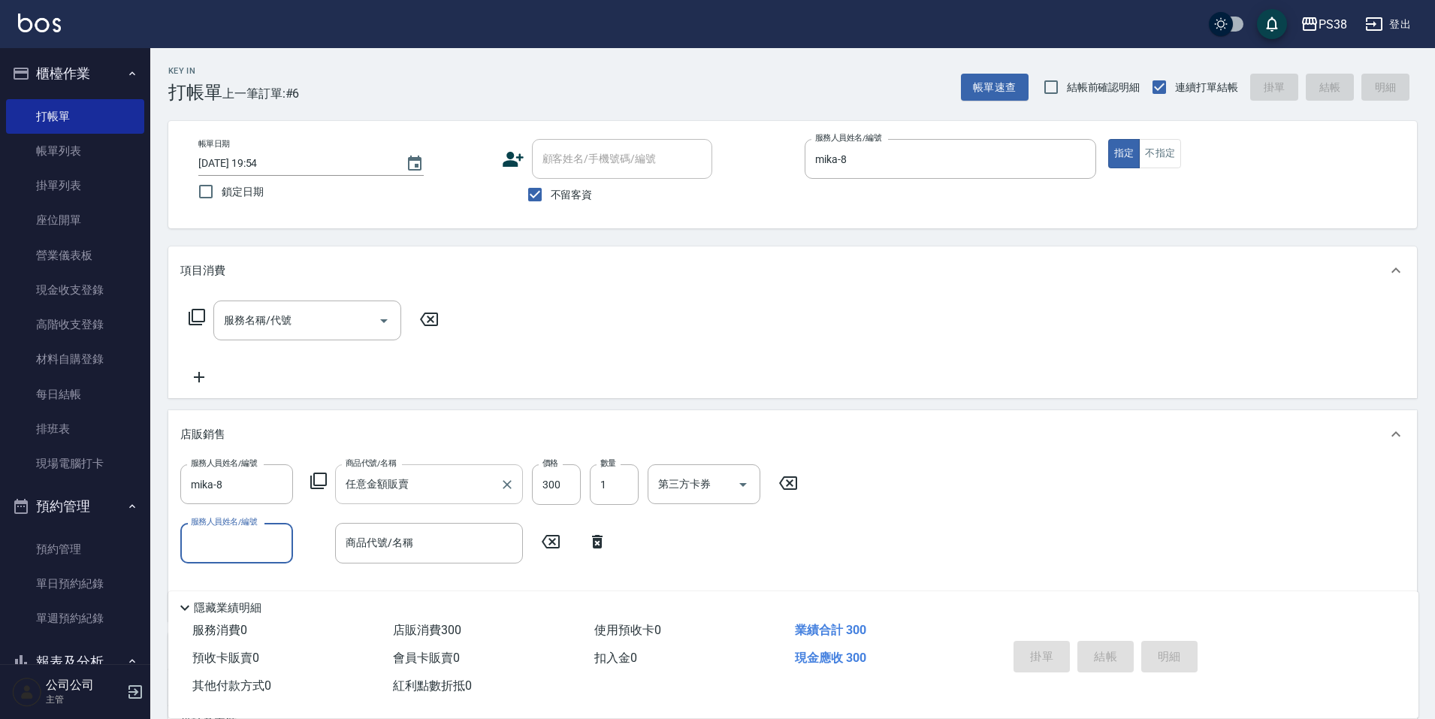
type input "[DATE] 19:55"
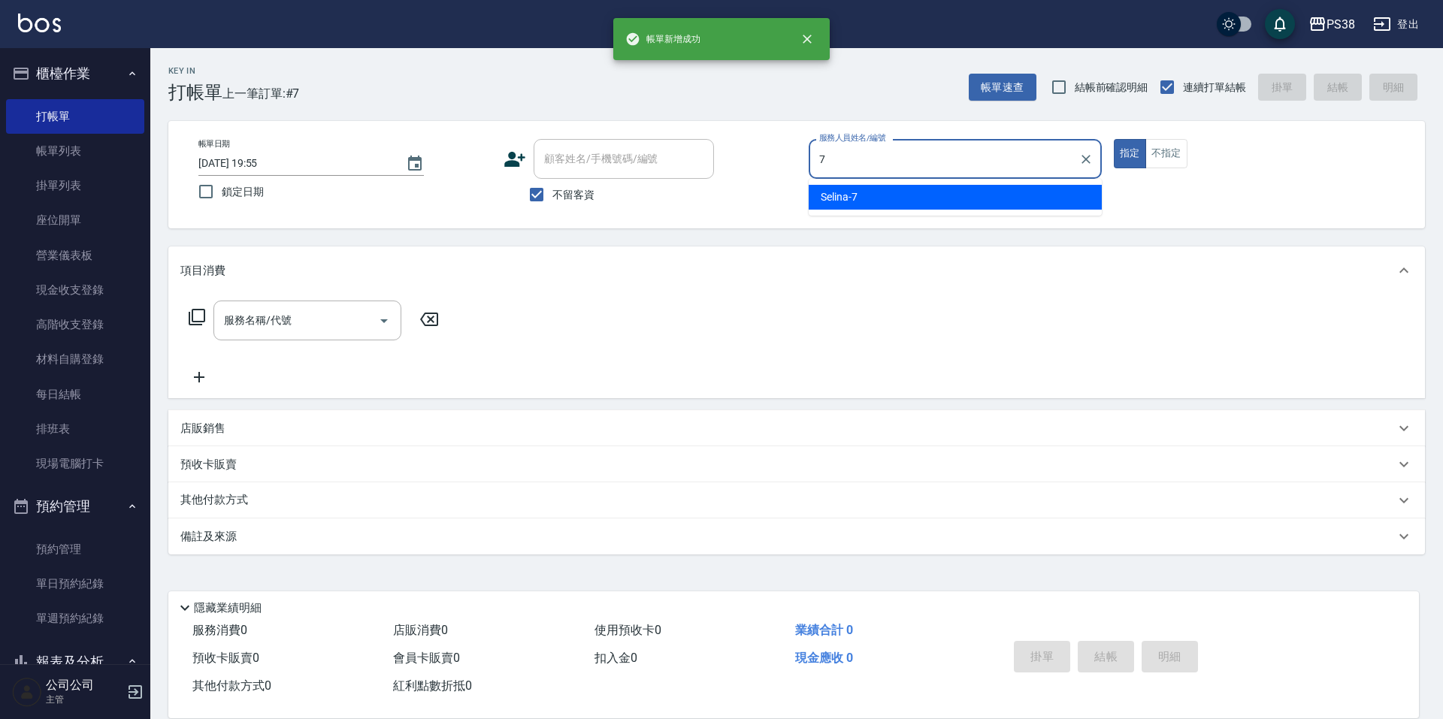
type input "Selina-7"
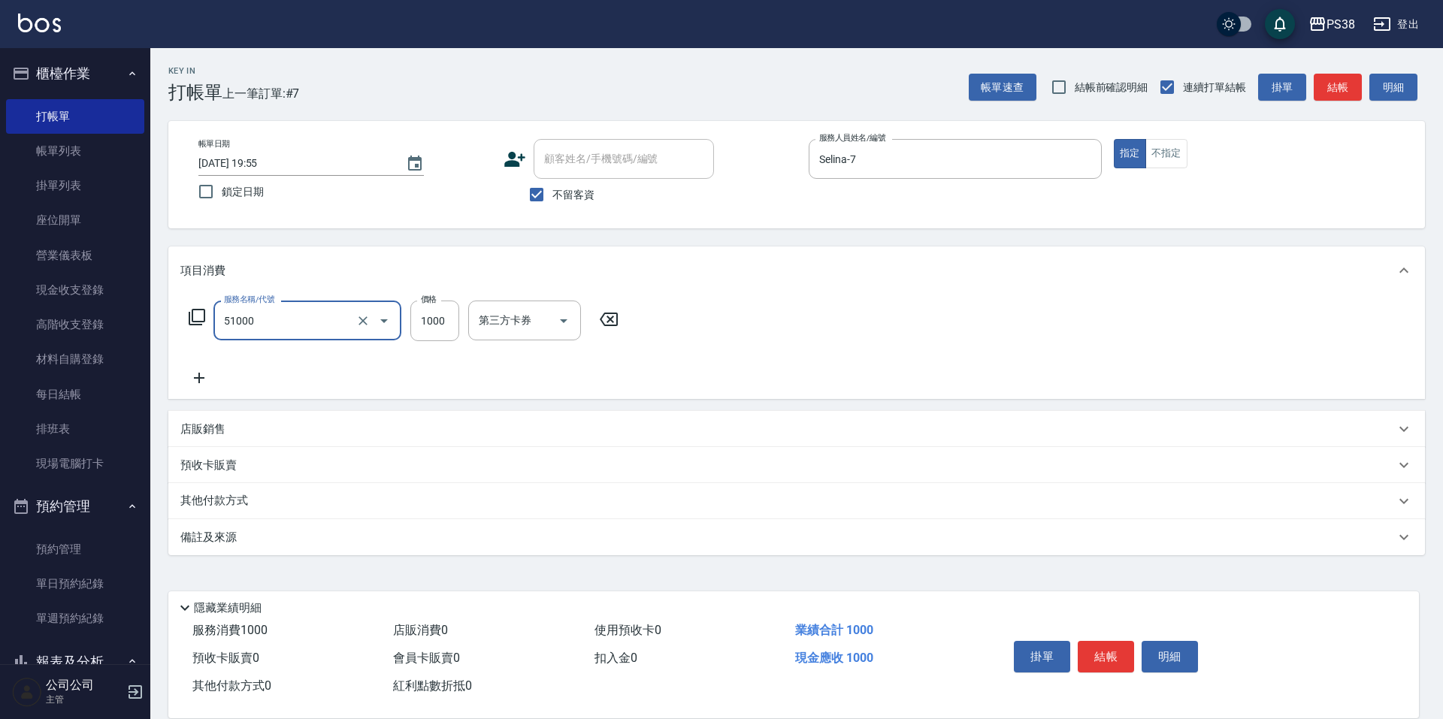
type input "染髮600以上(任意金額)(51000)"
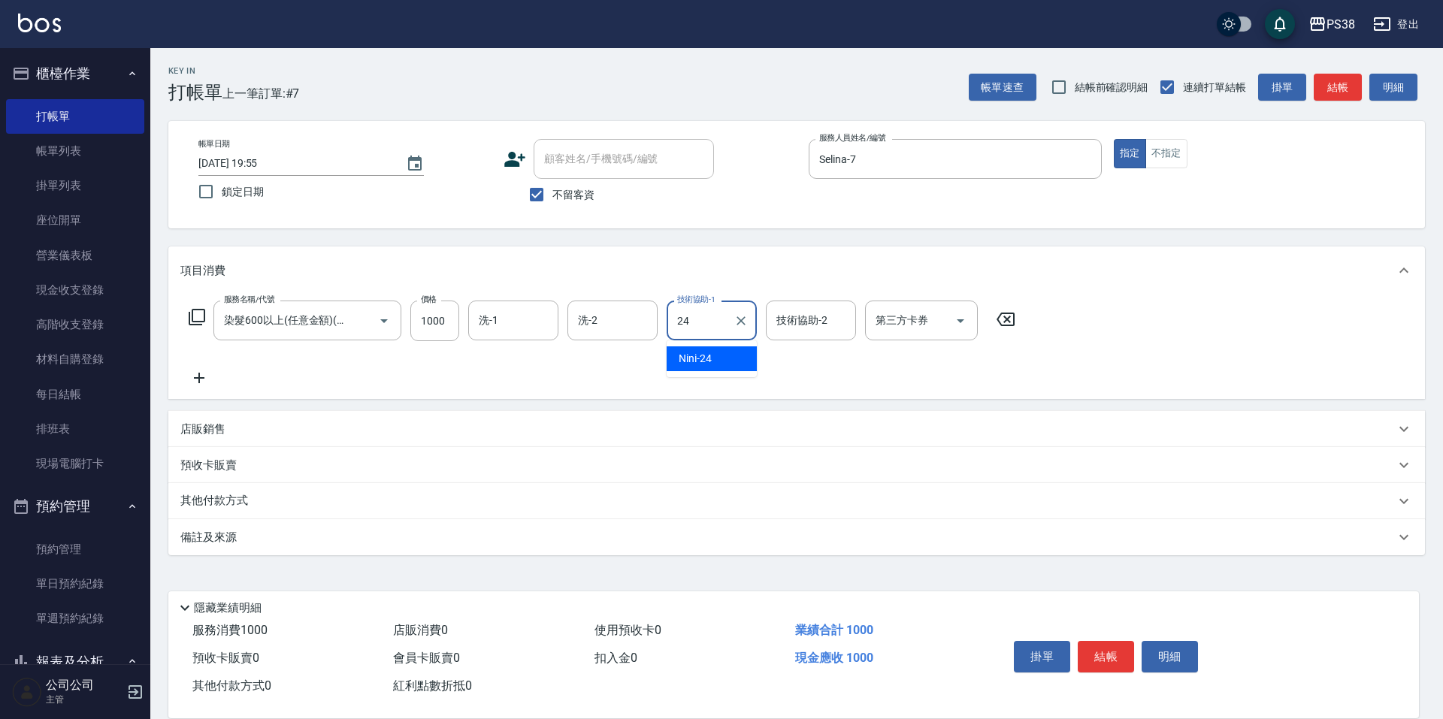
type input "Nini-24"
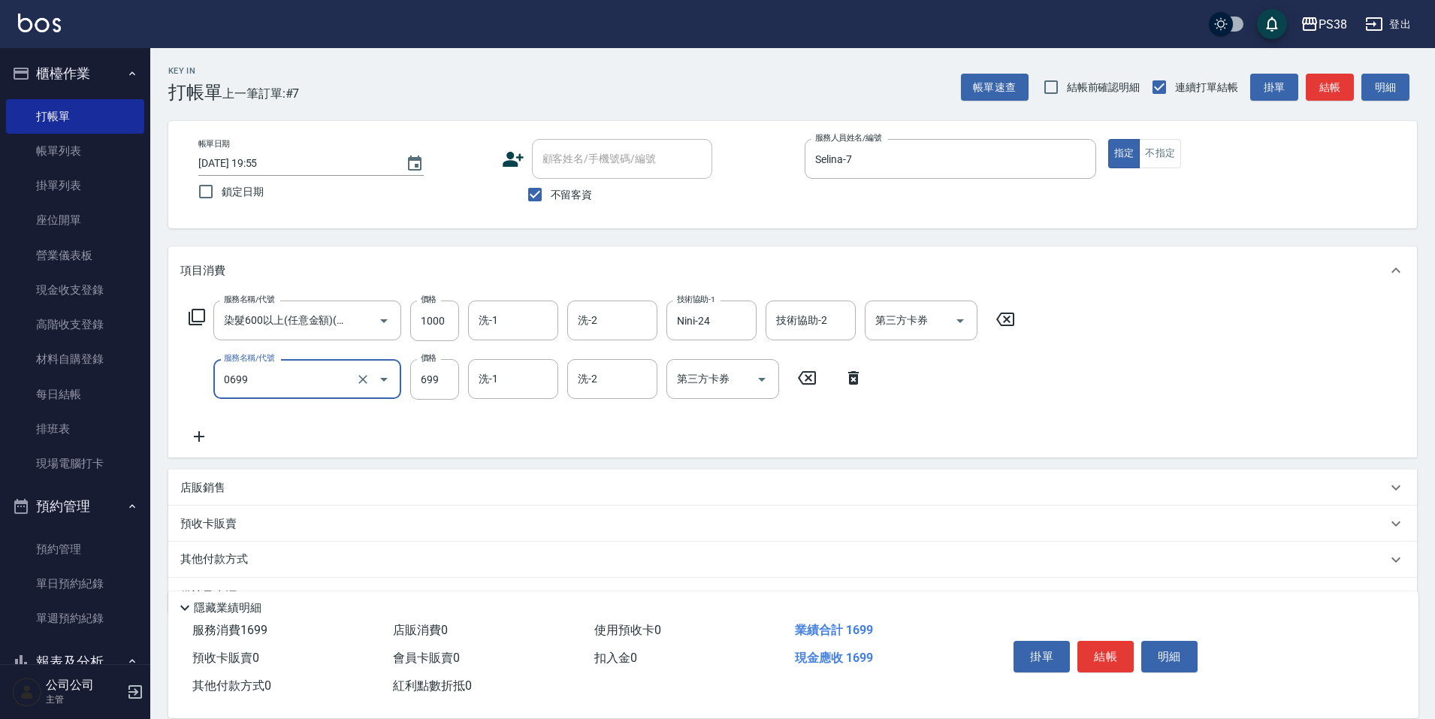
type input "spa699(0699)"
type input "700"
type input "Nini-24"
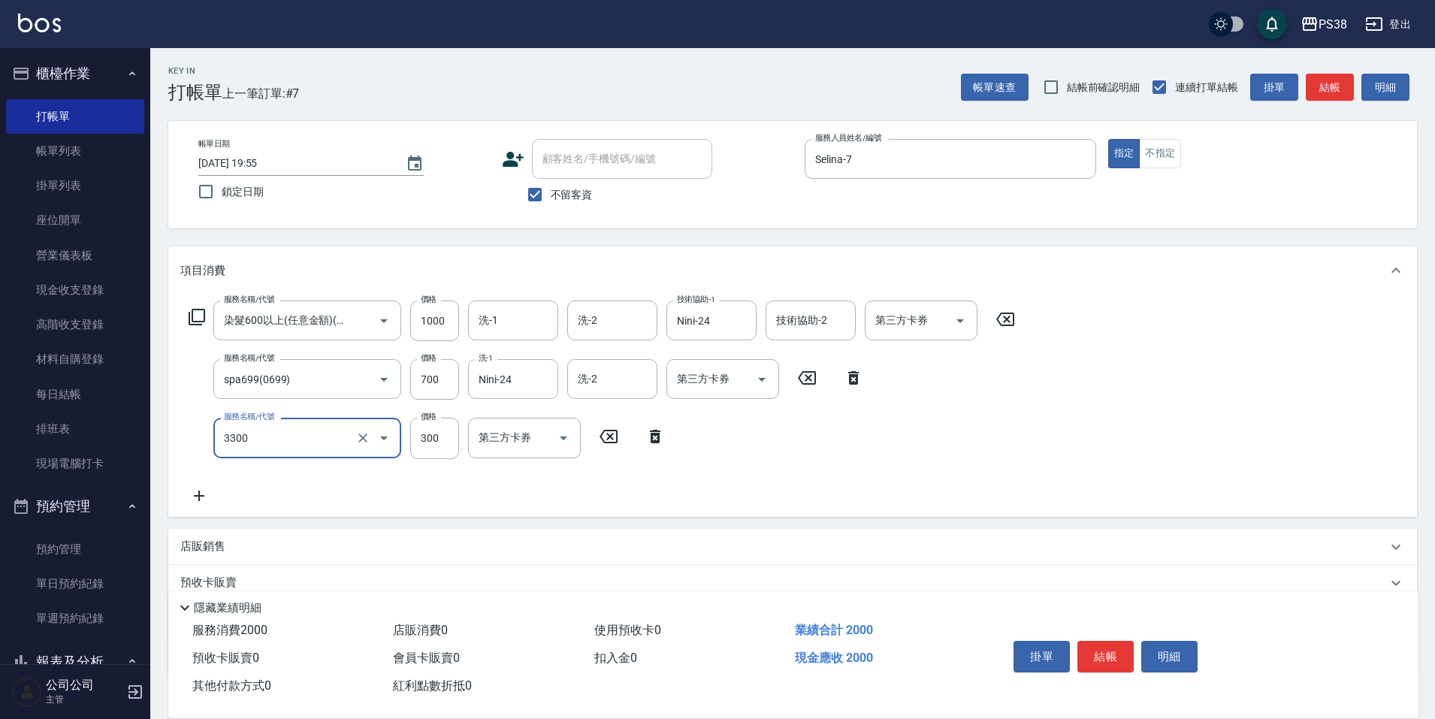
type input "胺基酸護髮(3300)"
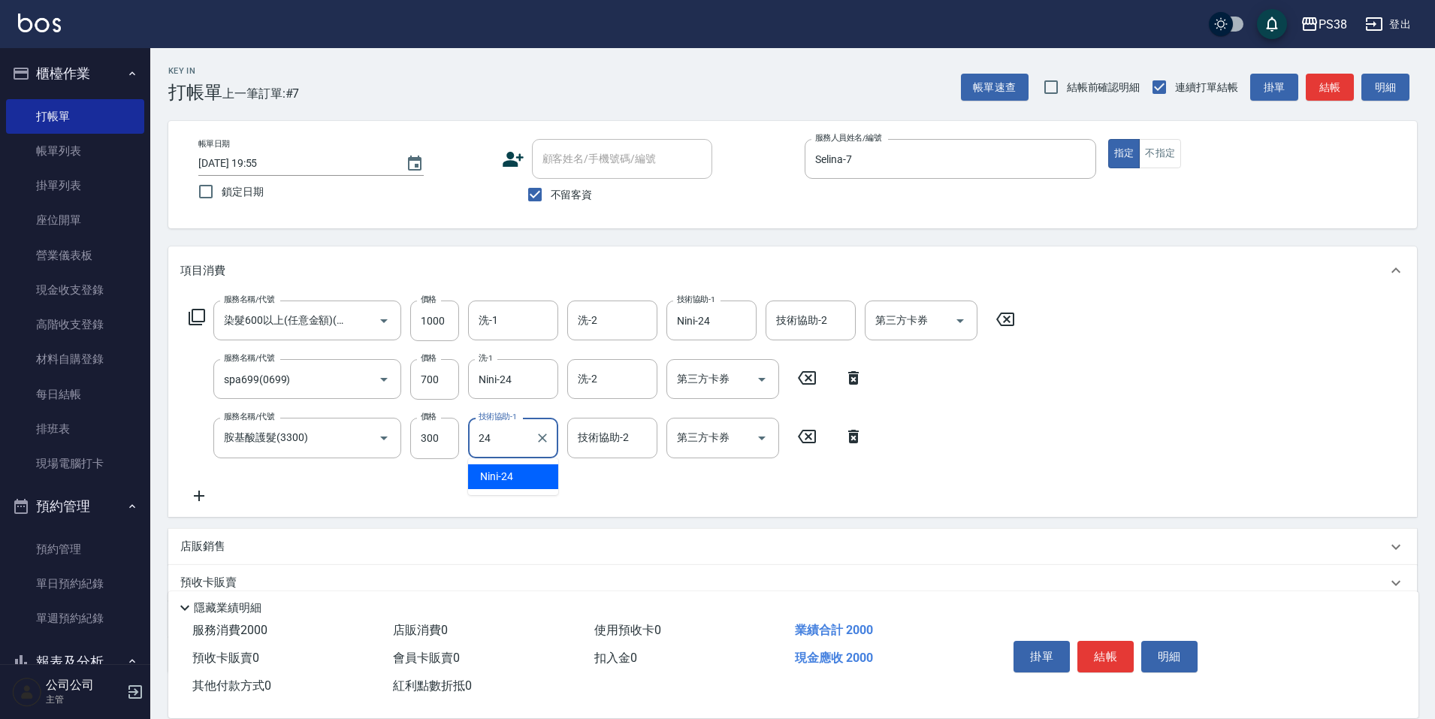
type input "Nini-24"
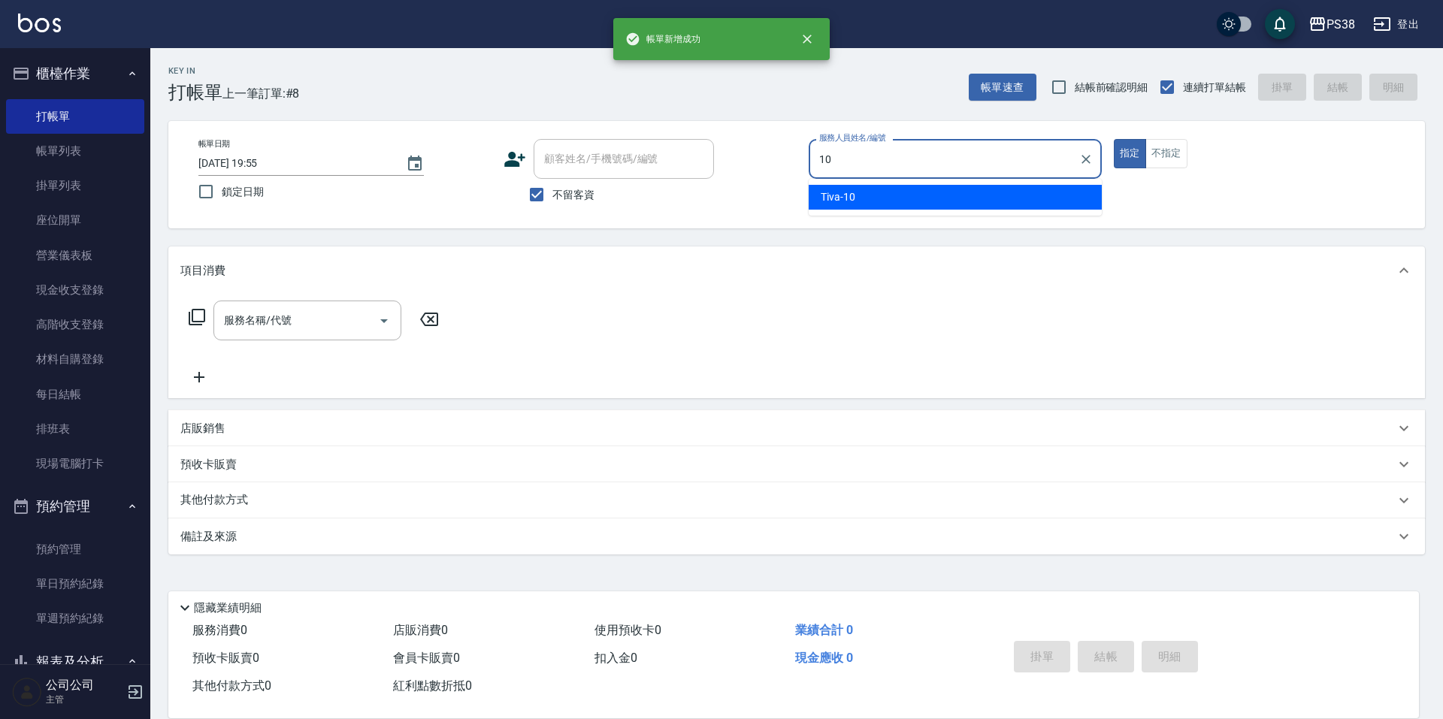
type input "Tiva-10"
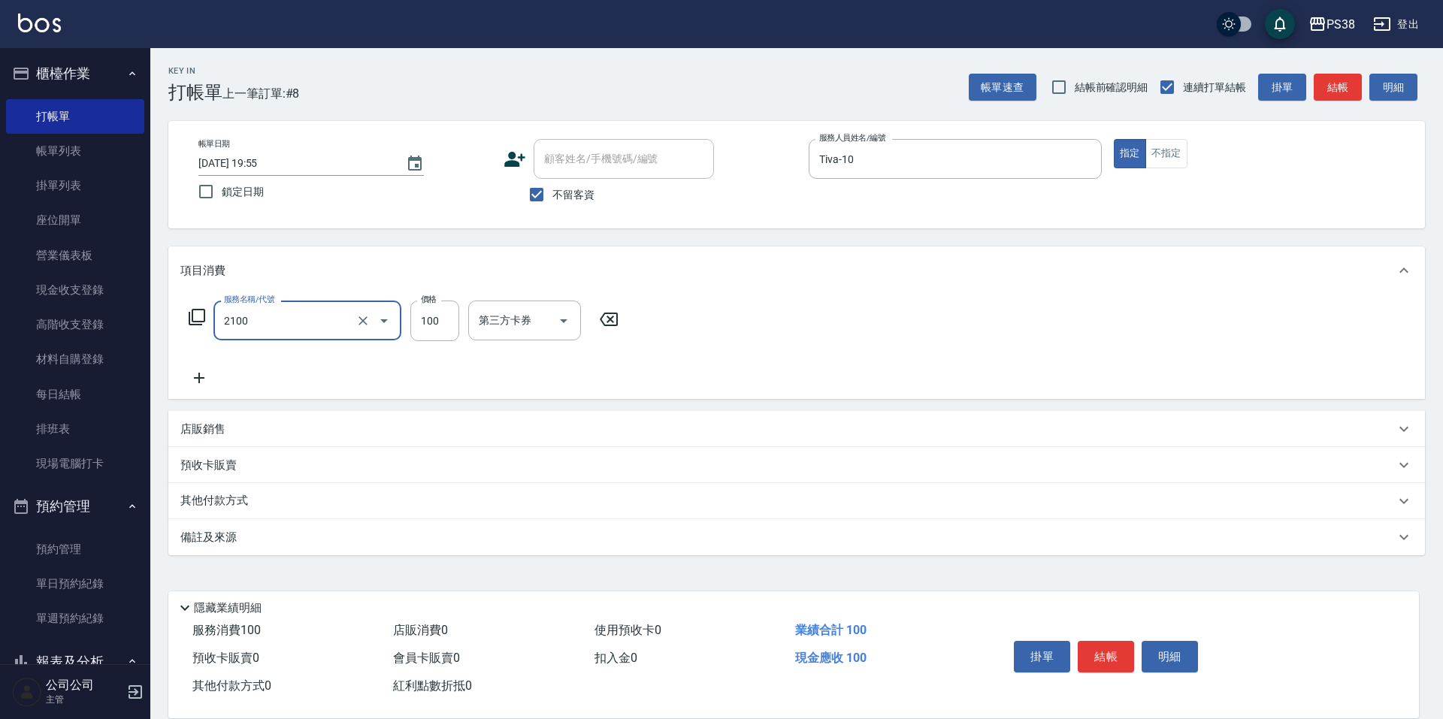
type input "剪髮與造型(任意金額)(2100)"
type input "280"
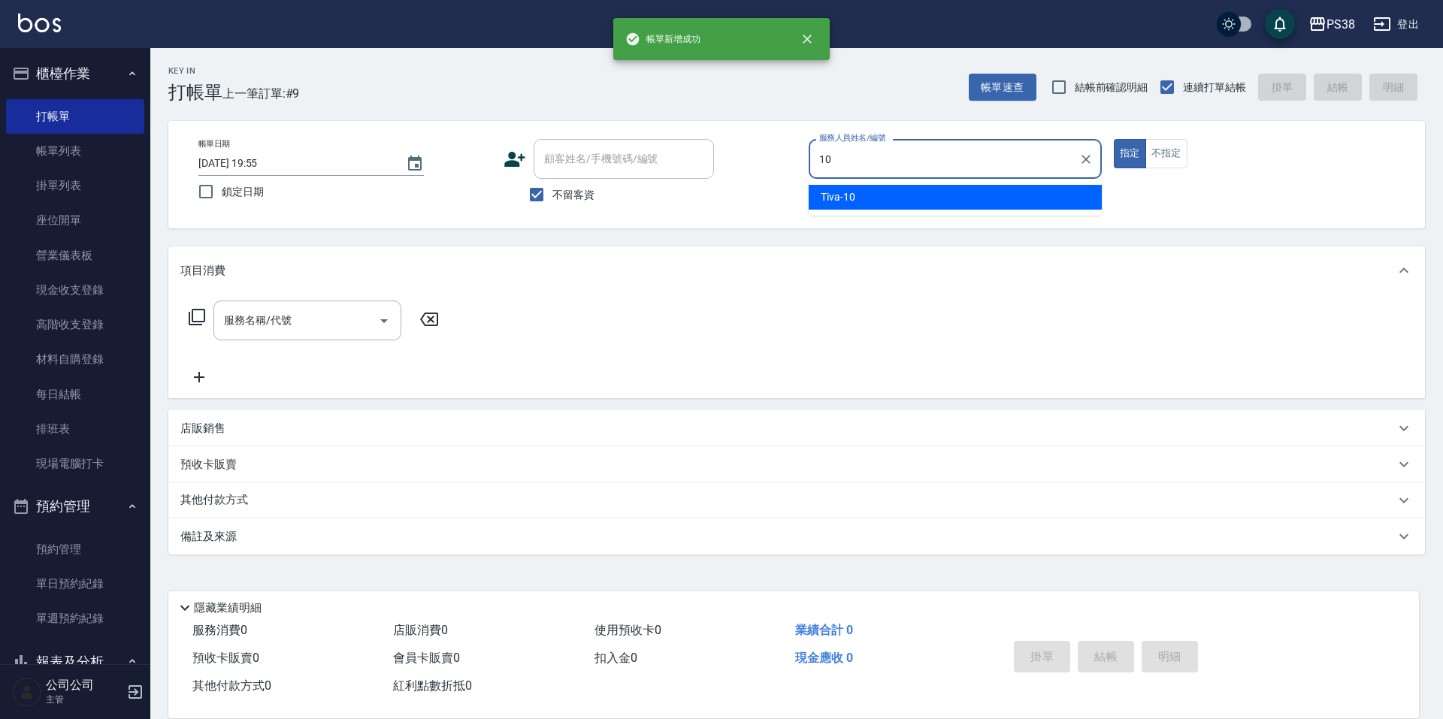
type input "Tiva-10"
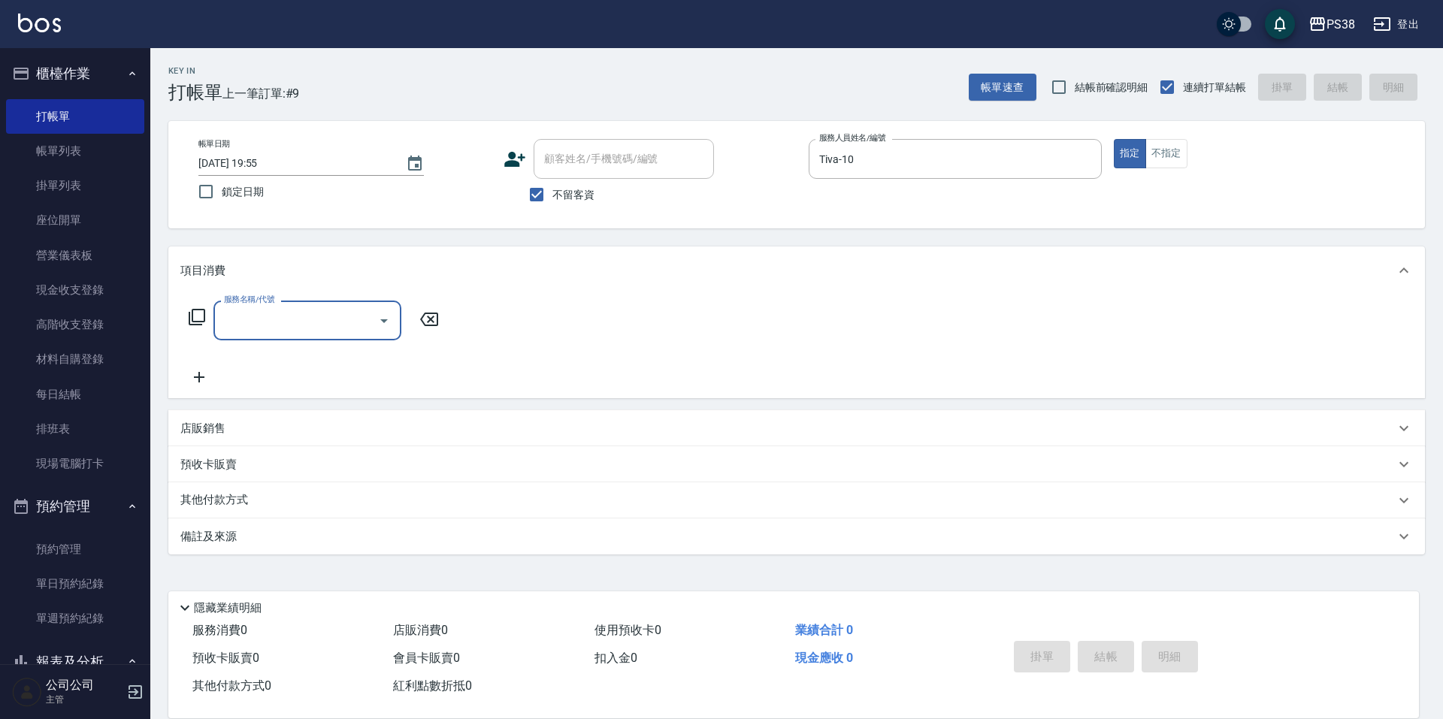
click at [400, 423] on div "店販銷售" at bounding box center [787, 429] width 1215 height 16
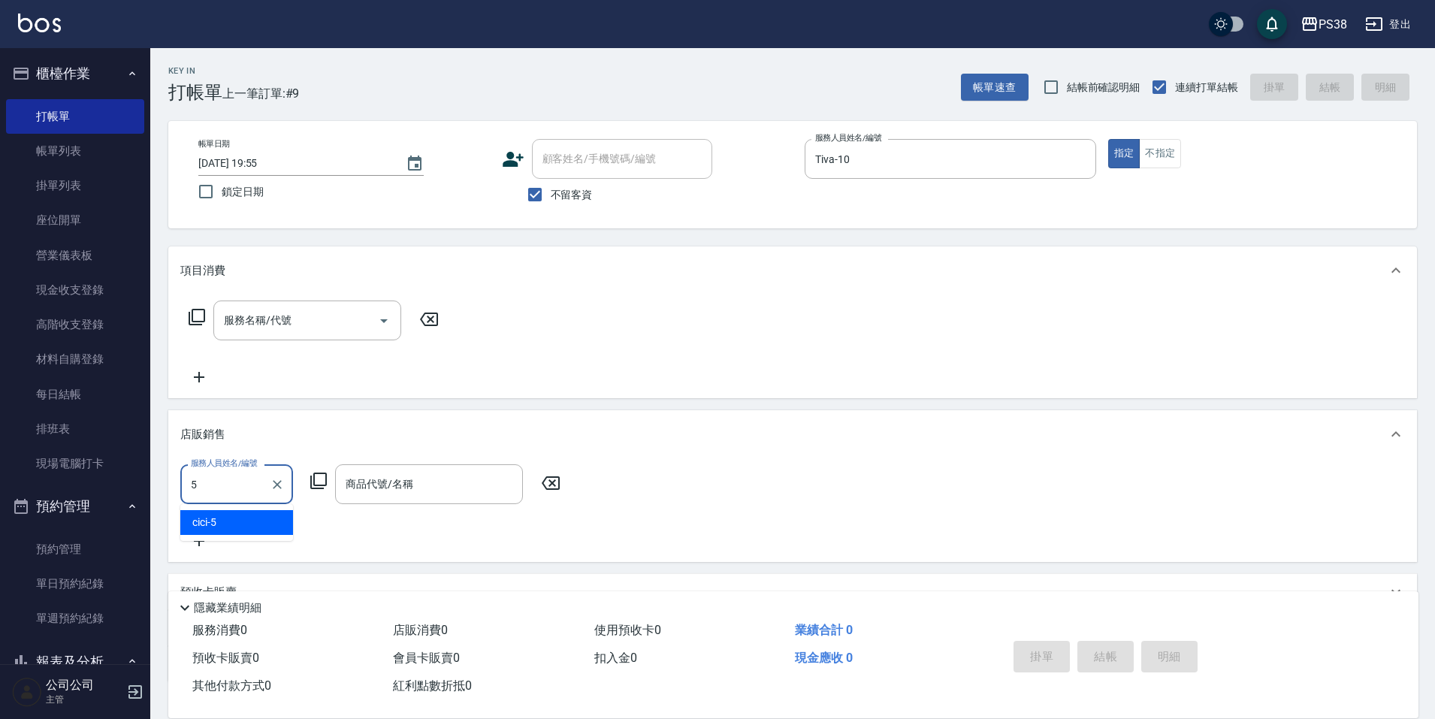
type input "cici-5"
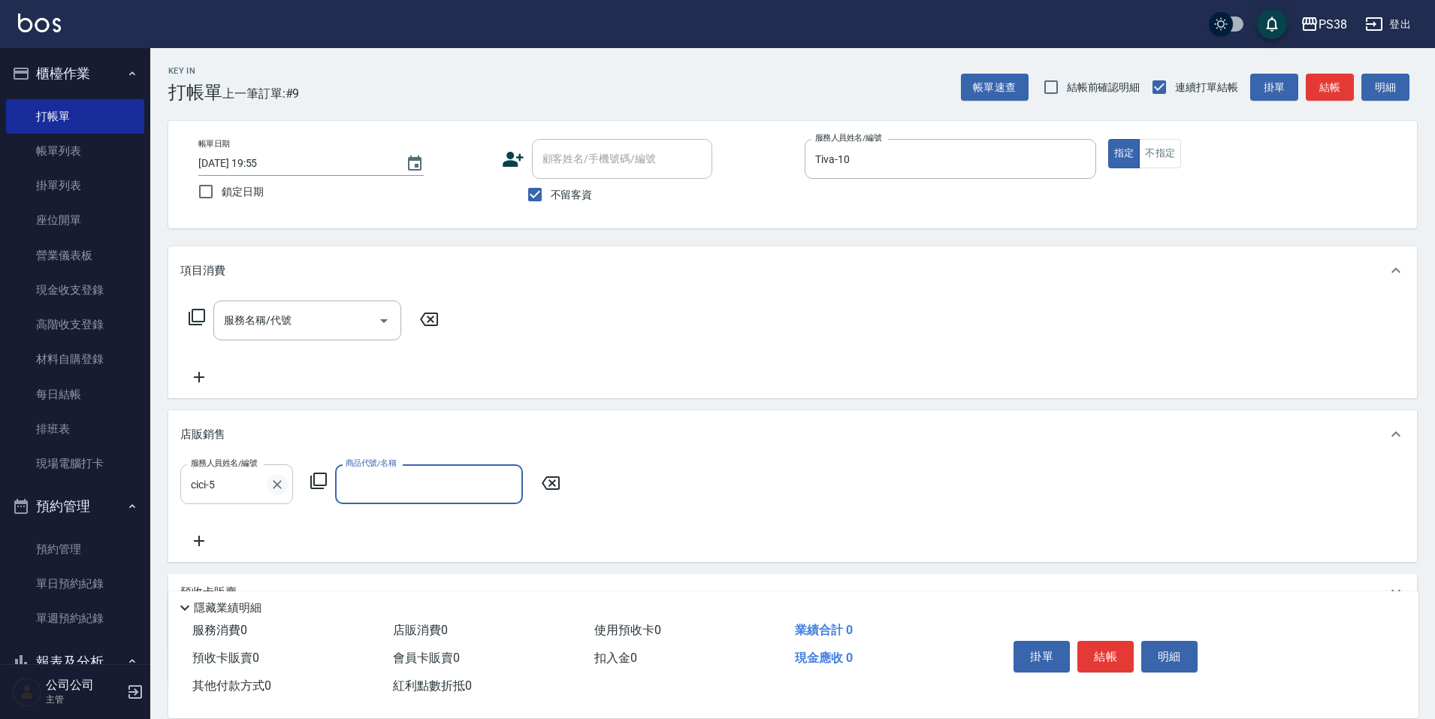
click at [277, 489] on icon "Clear" at bounding box center [277, 484] width 15 height 15
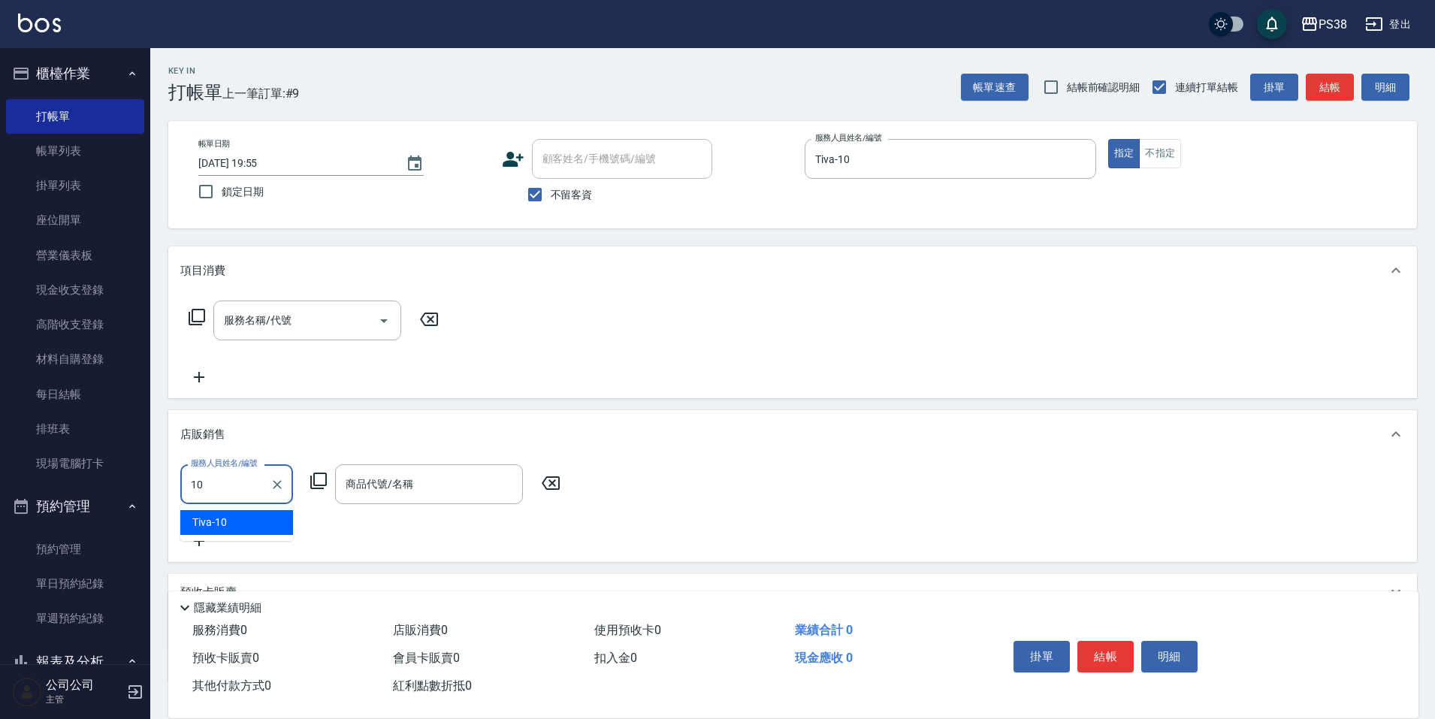
type input "Tiva-10"
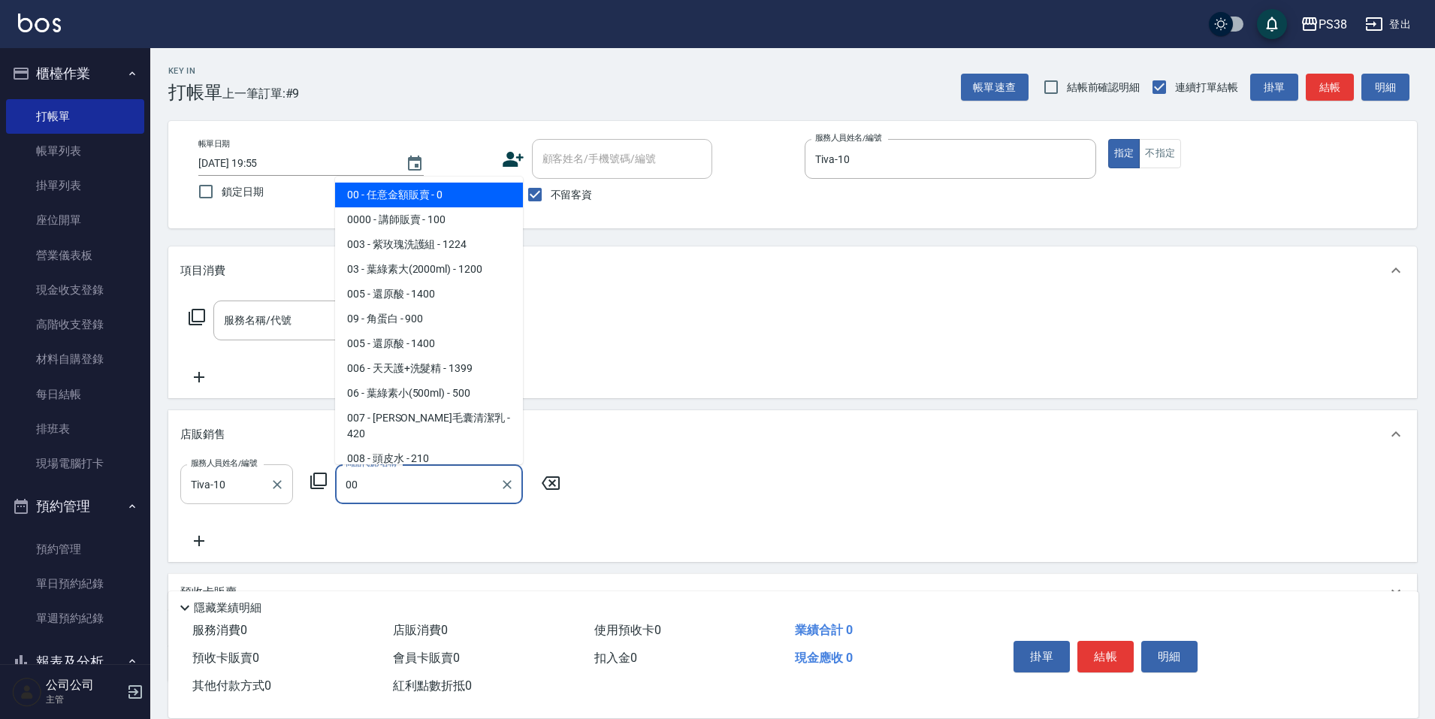
type input "0"
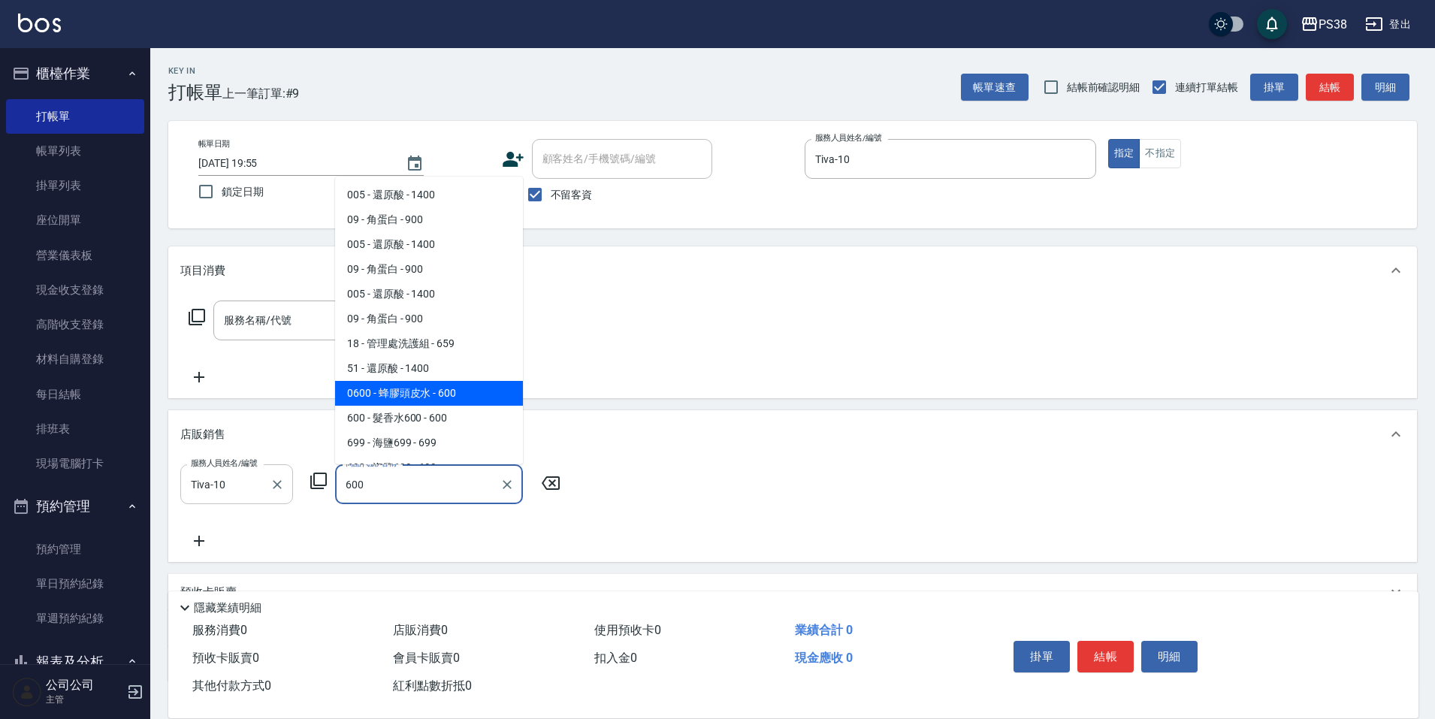
type input "蜂膠頭皮水"
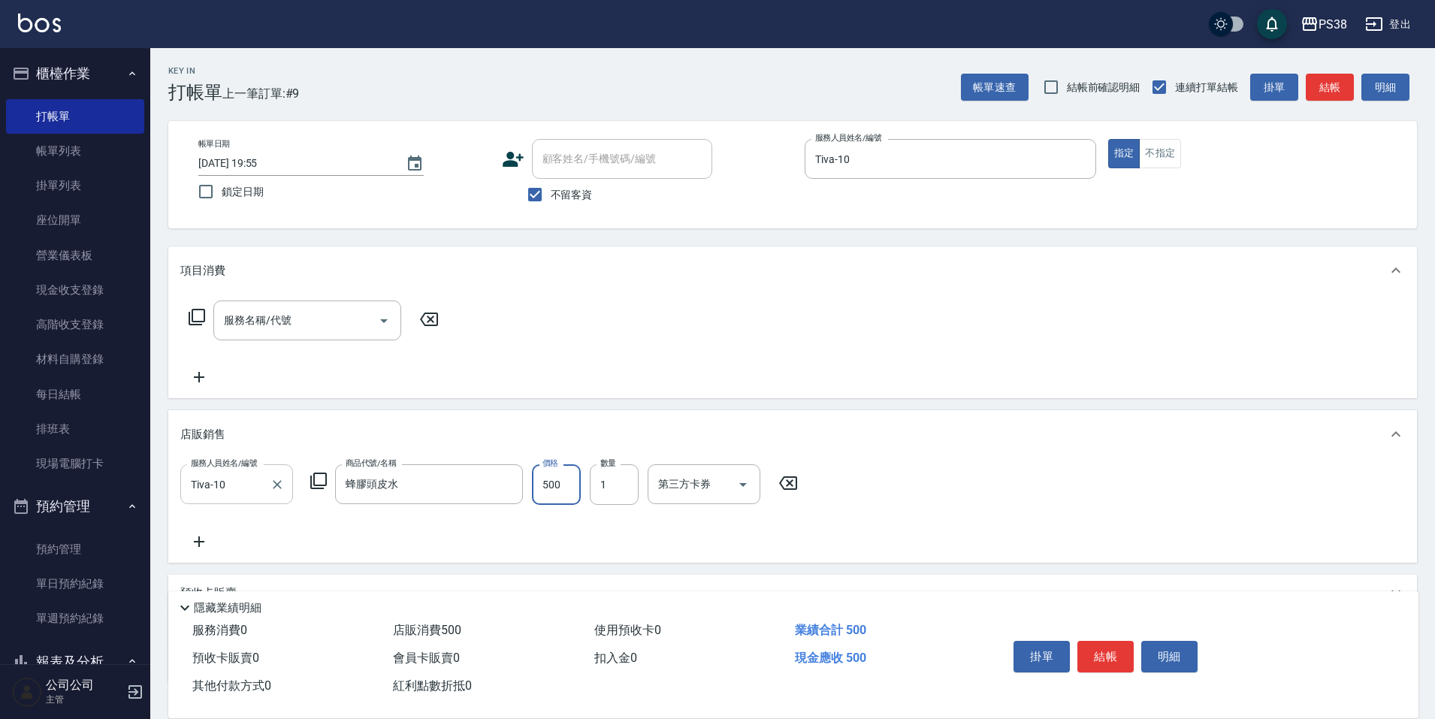
type input "500"
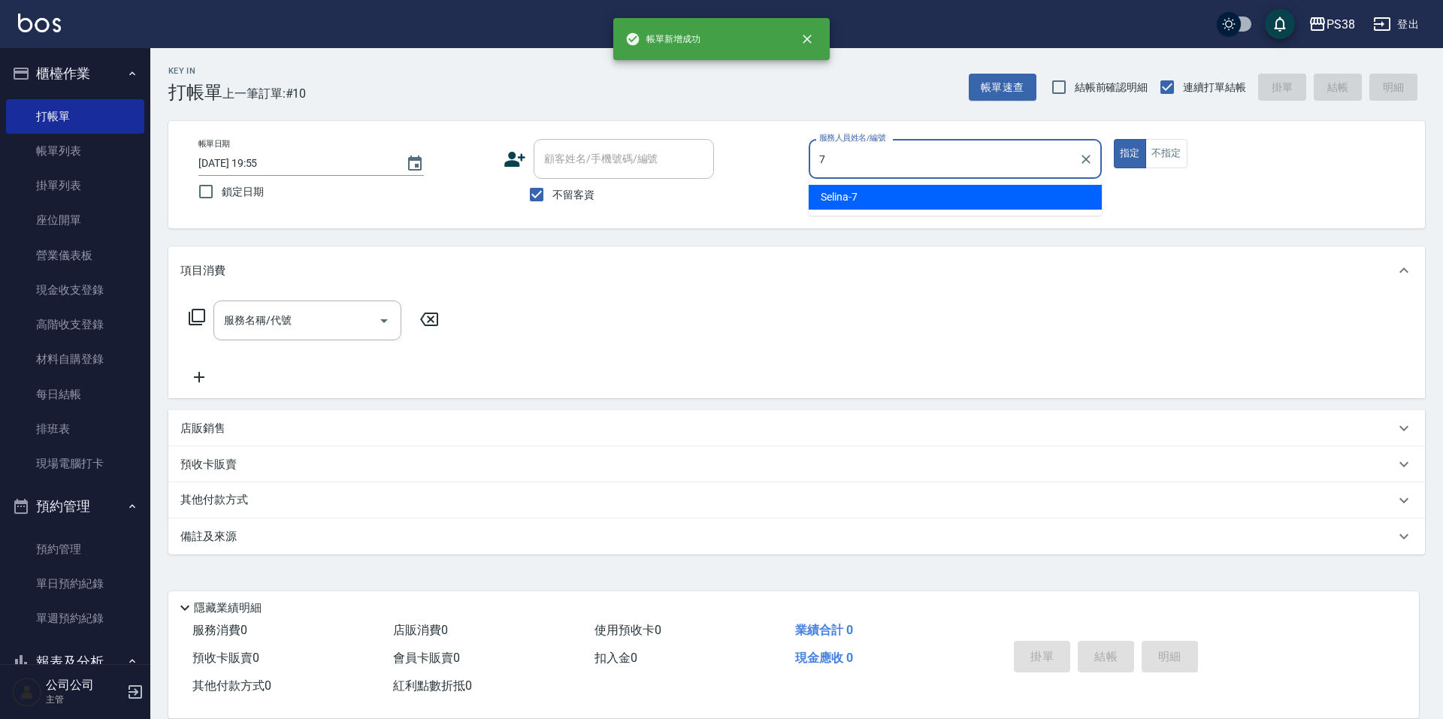
type input "Selina-7"
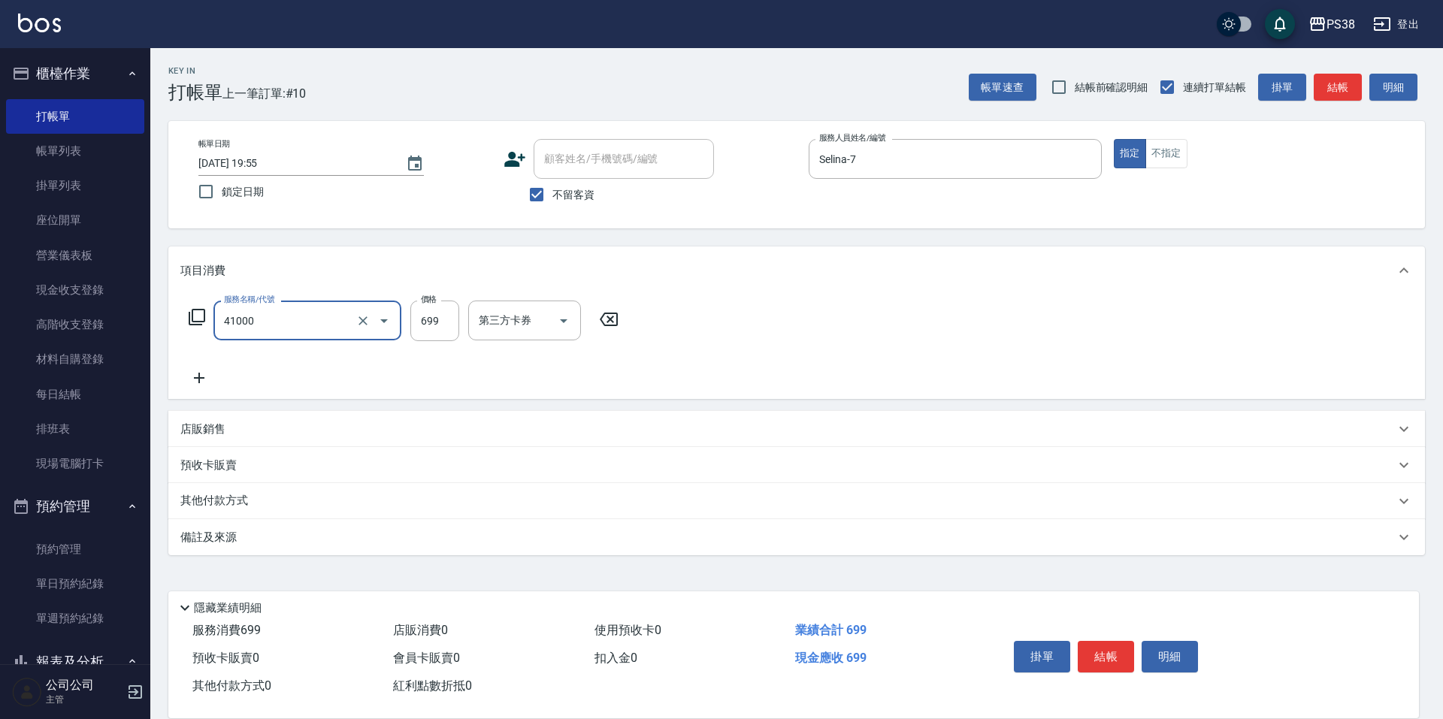
type input "燙髮699-2500(任意金額)(41000)"
type input "1500"
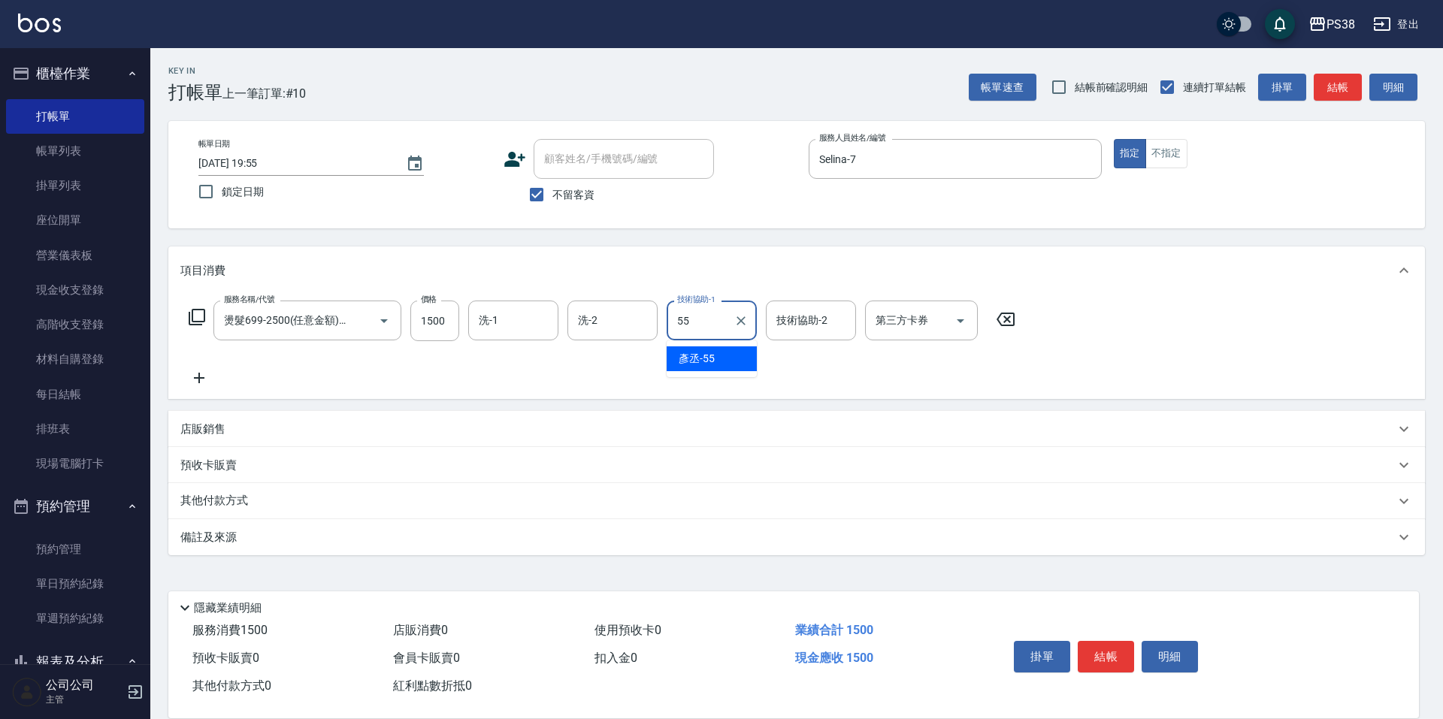
type input "[PERSON_NAME]-55"
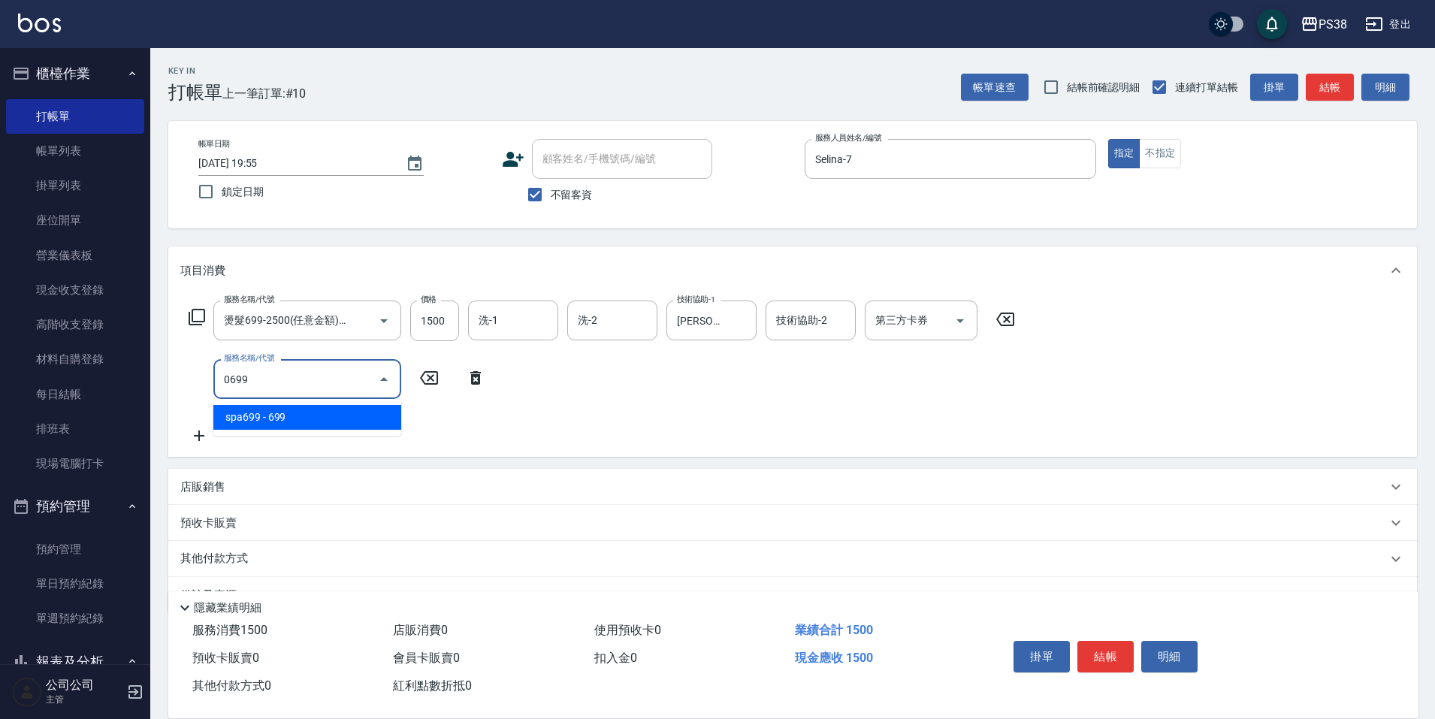
type input "spa699(0699)"
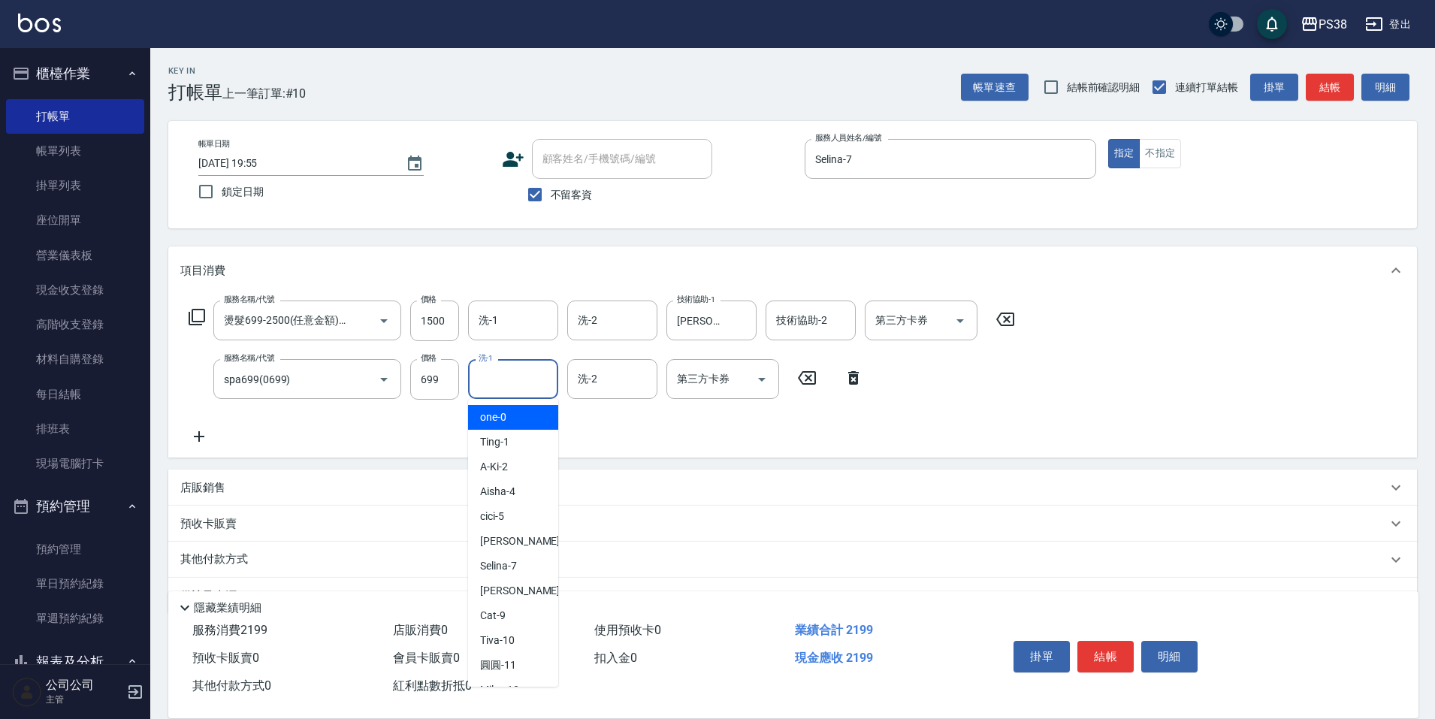
click at [479, 377] on input "洗-1" at bounding box center [513, 379] width 77 height 26
type input "[PERSON_NAME]-55"
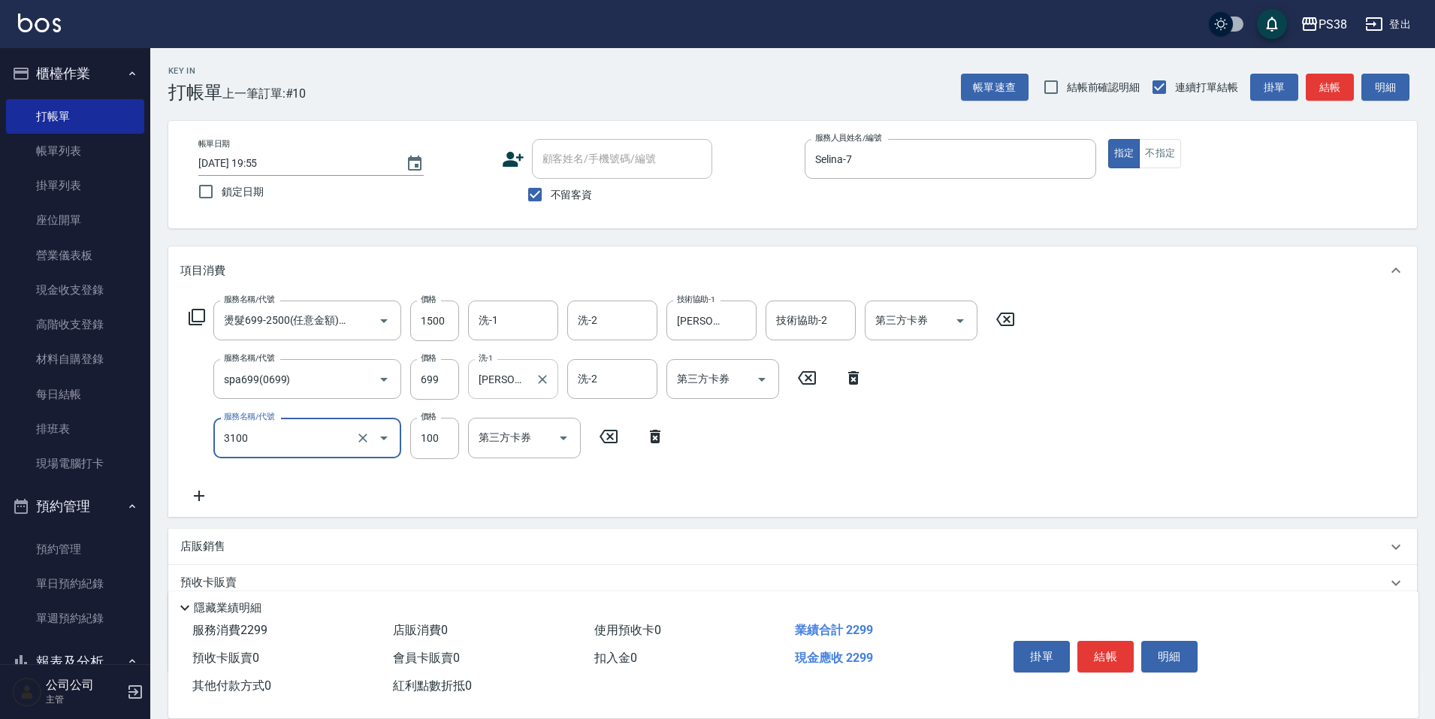
type input "頭皮水.順護(3100)"
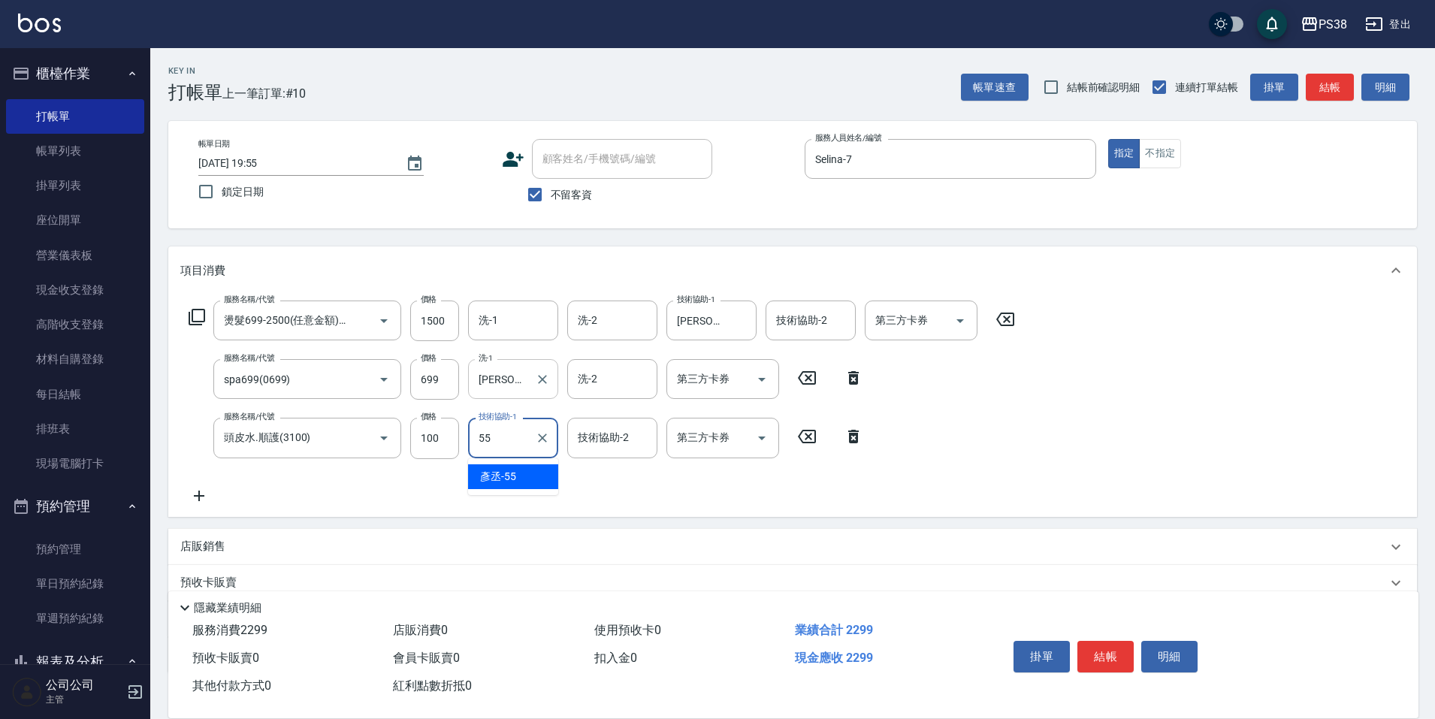
type input "[PERSON_NAME]-55"
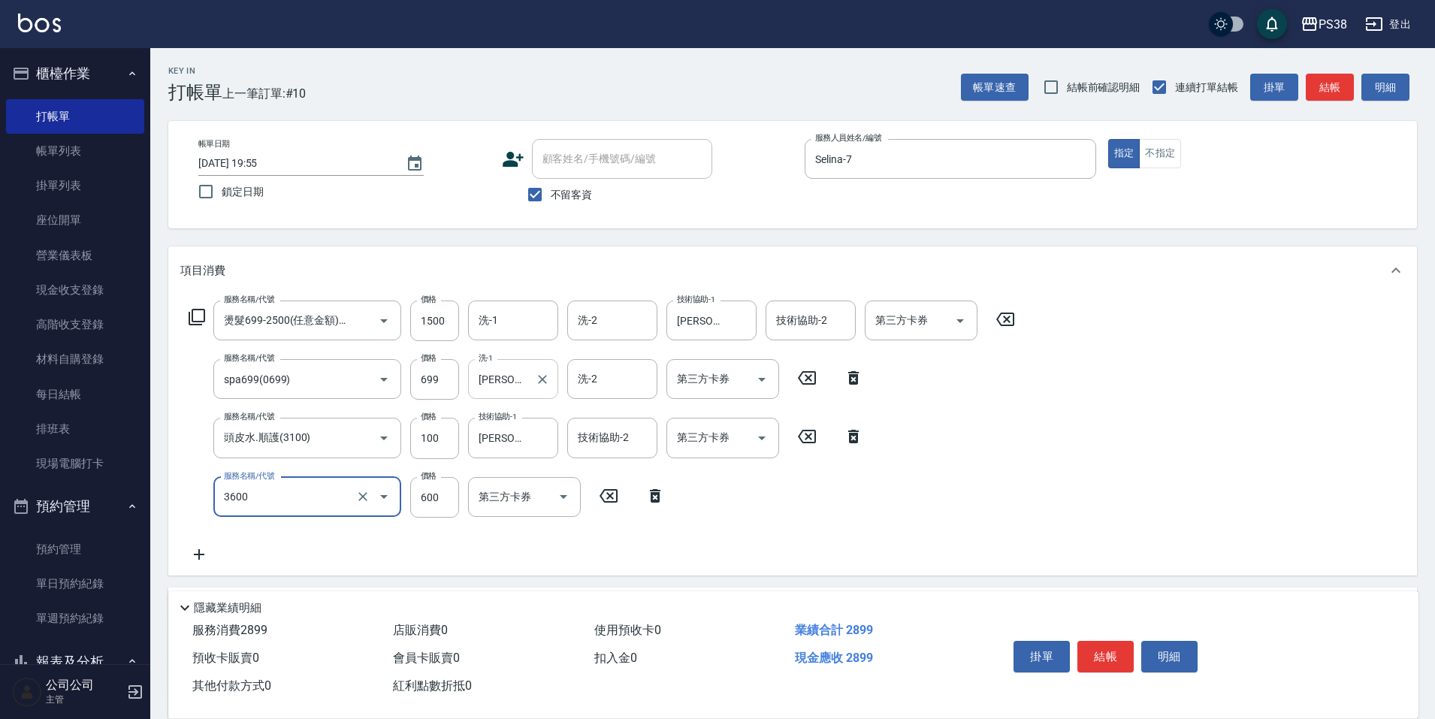
type input "天天水水護髮(3600)"
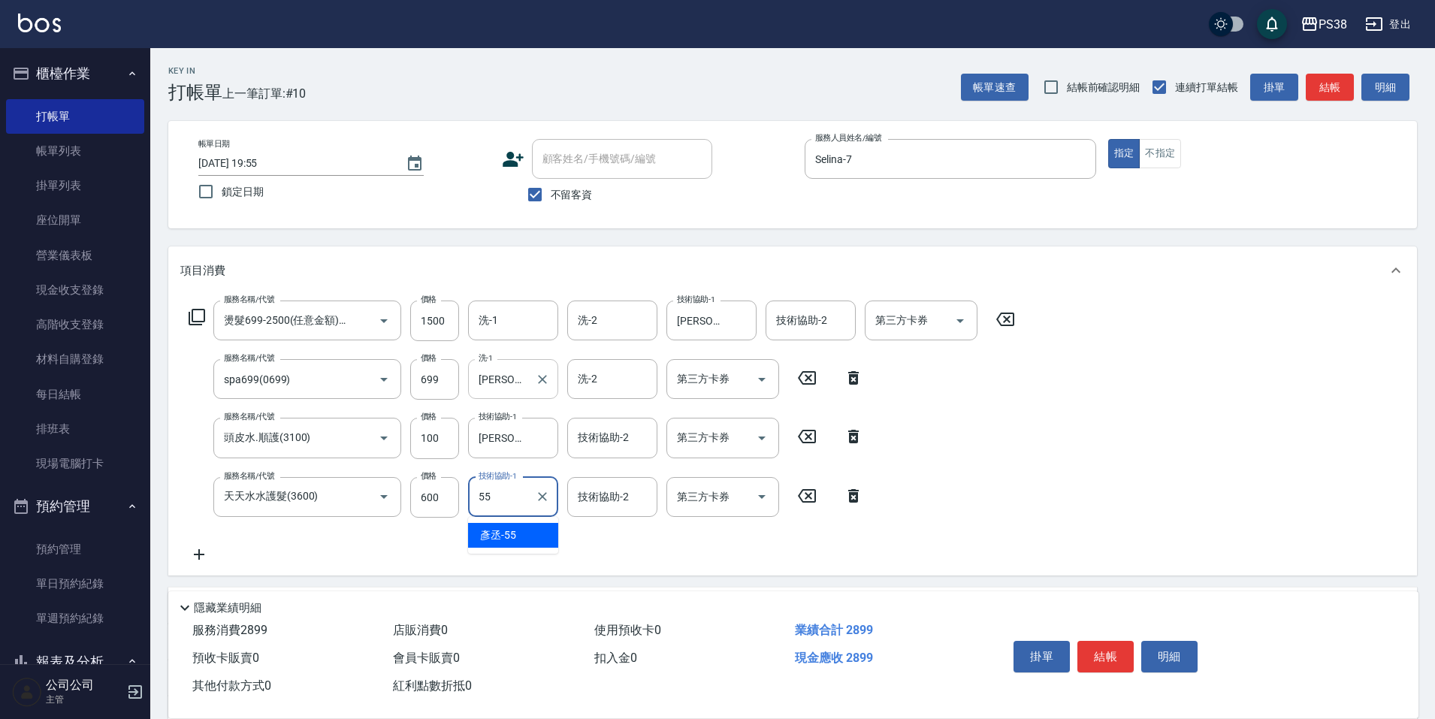
type input "[PERSON_NAME]-55"
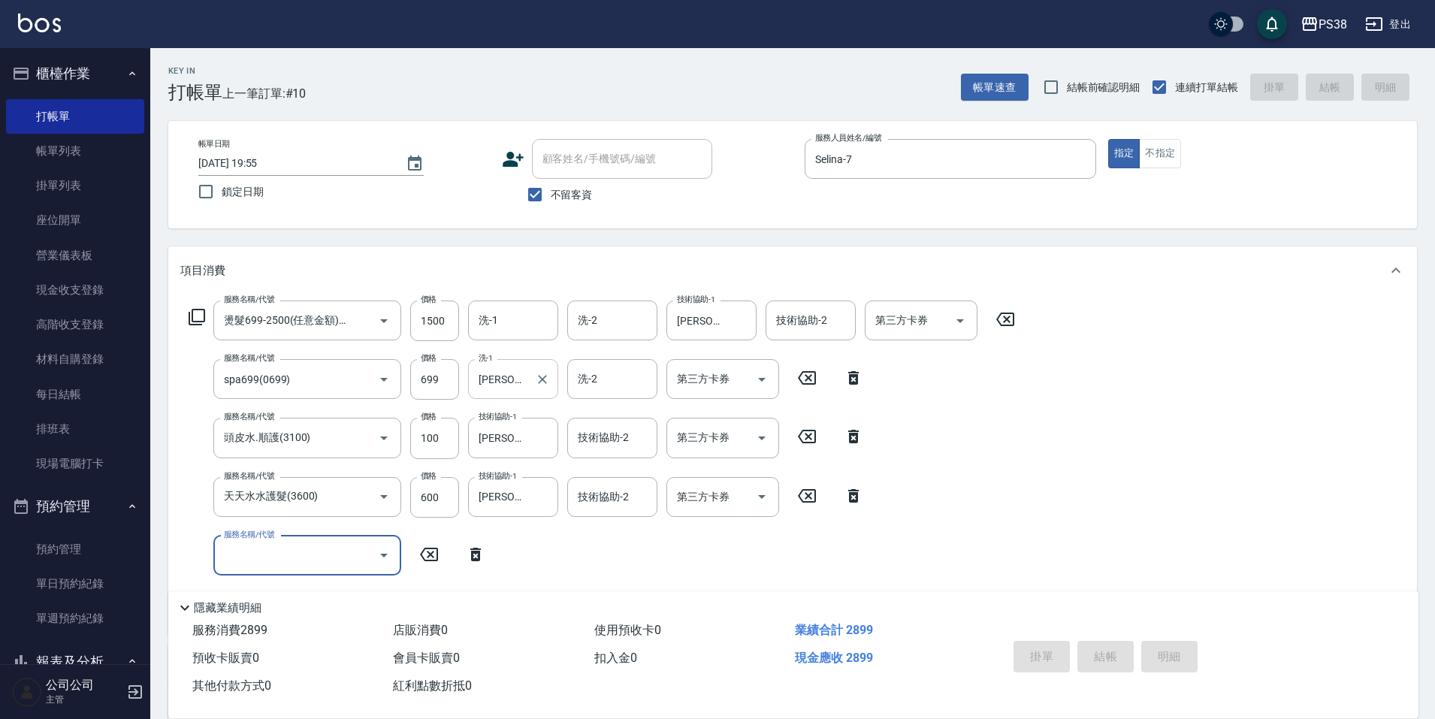
type input "[DATE] 19:56"
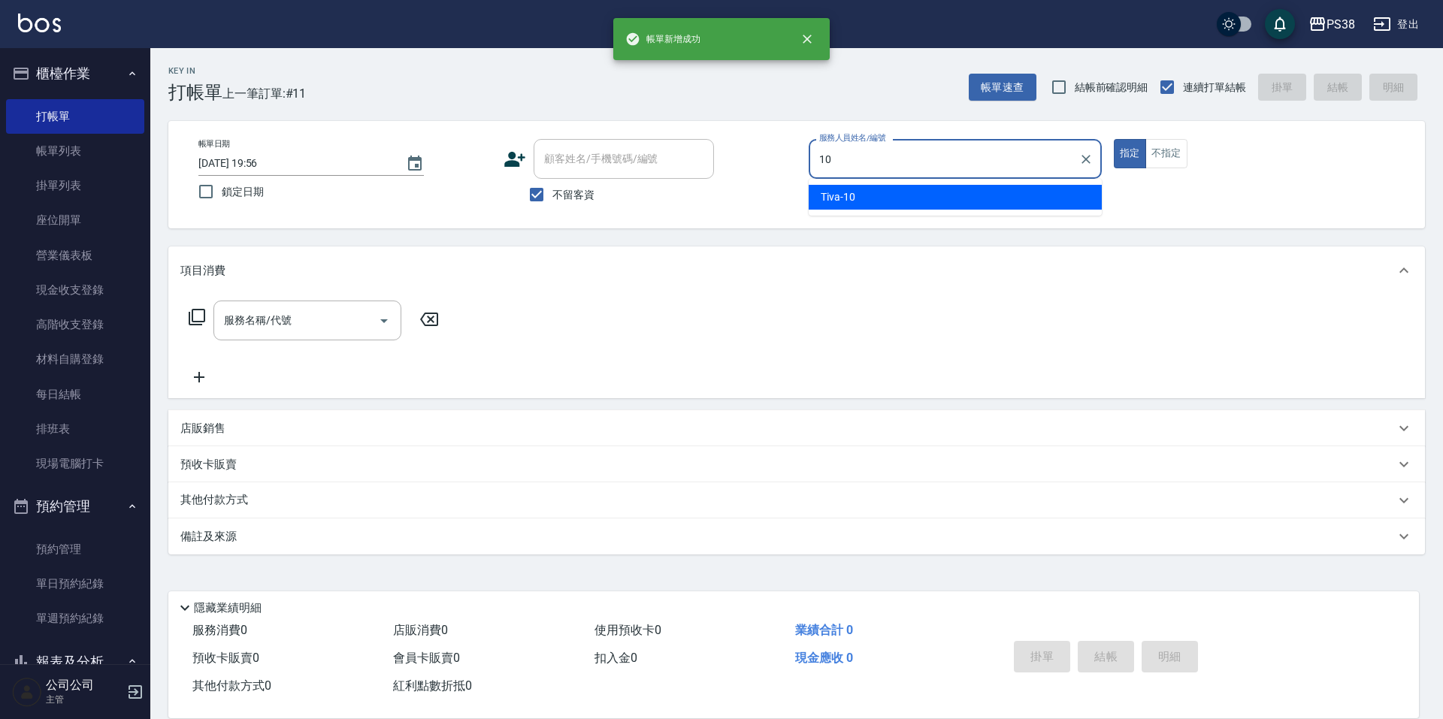
type input "Tiva-10"
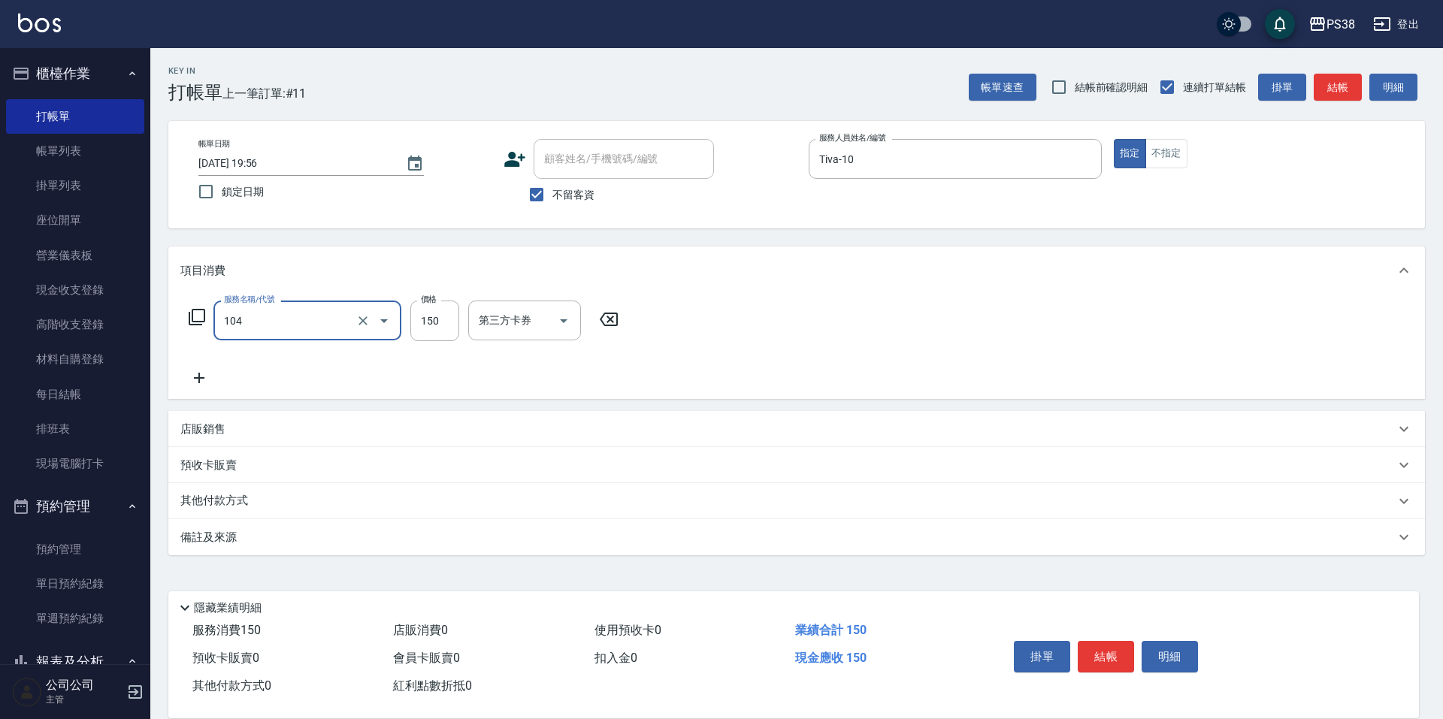
type input "洗髮(104)"
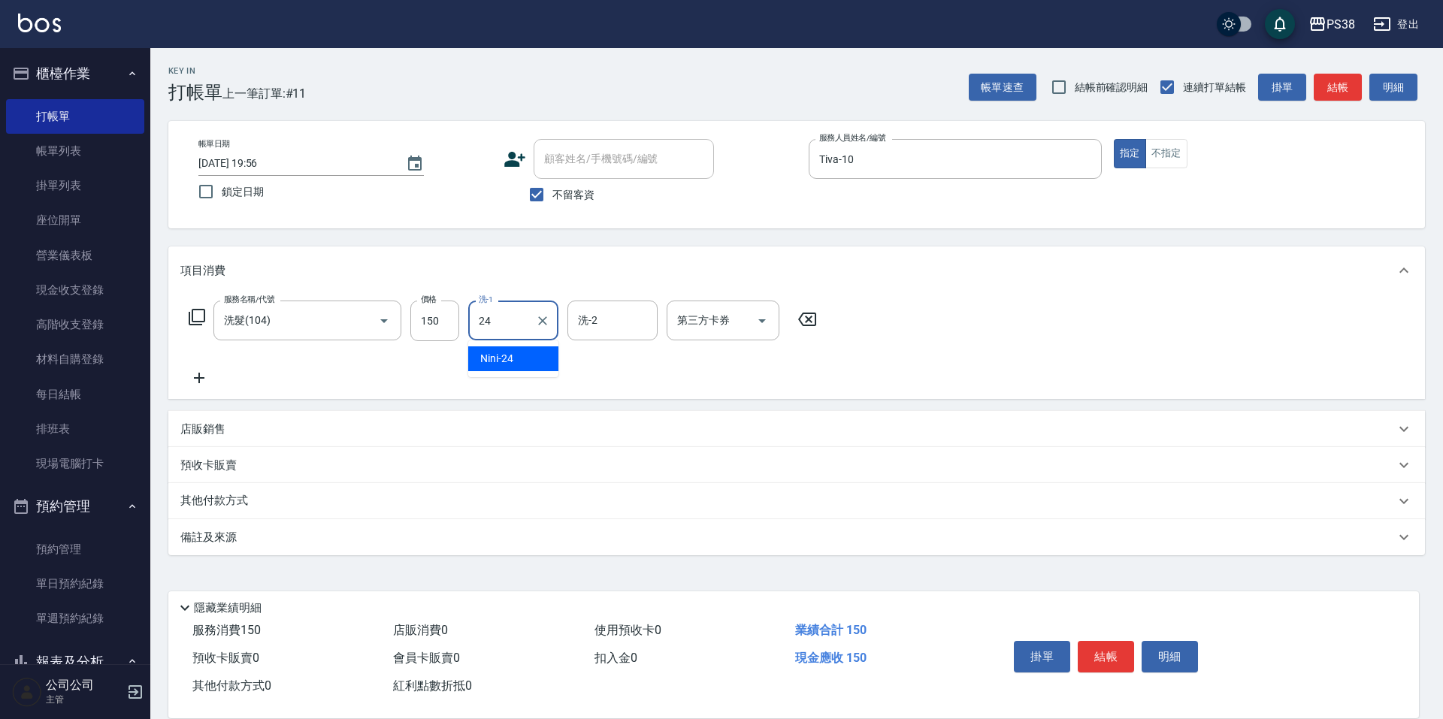
type input "Nini-24"
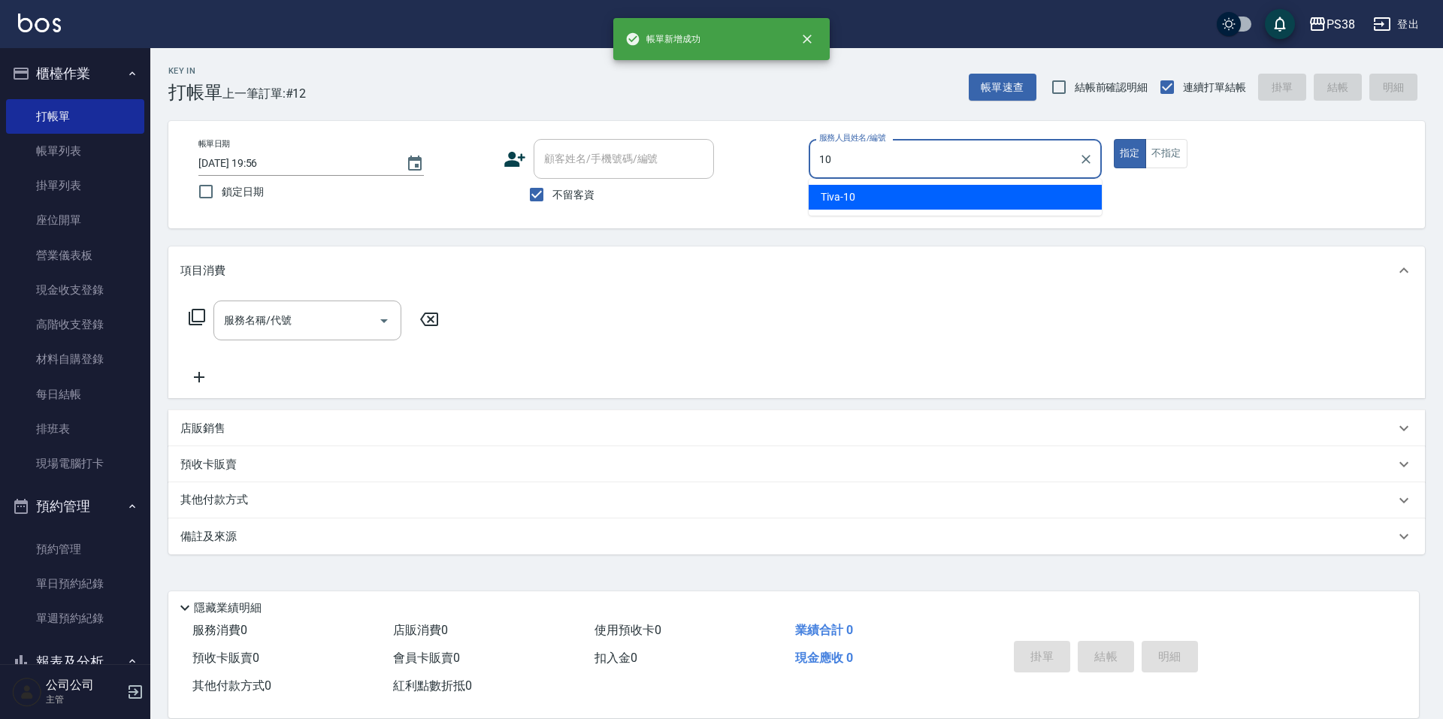
type input "Tiva-10"
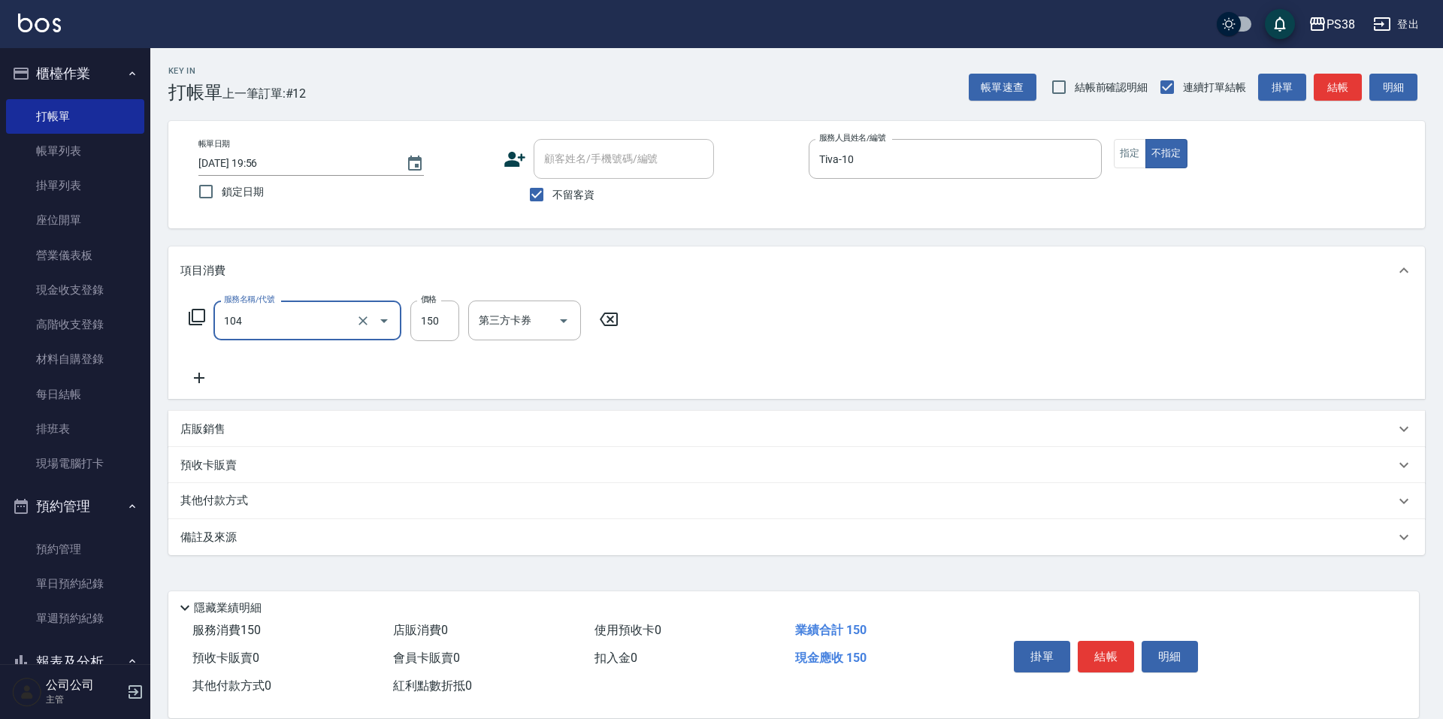
type input "洗髮(104)"
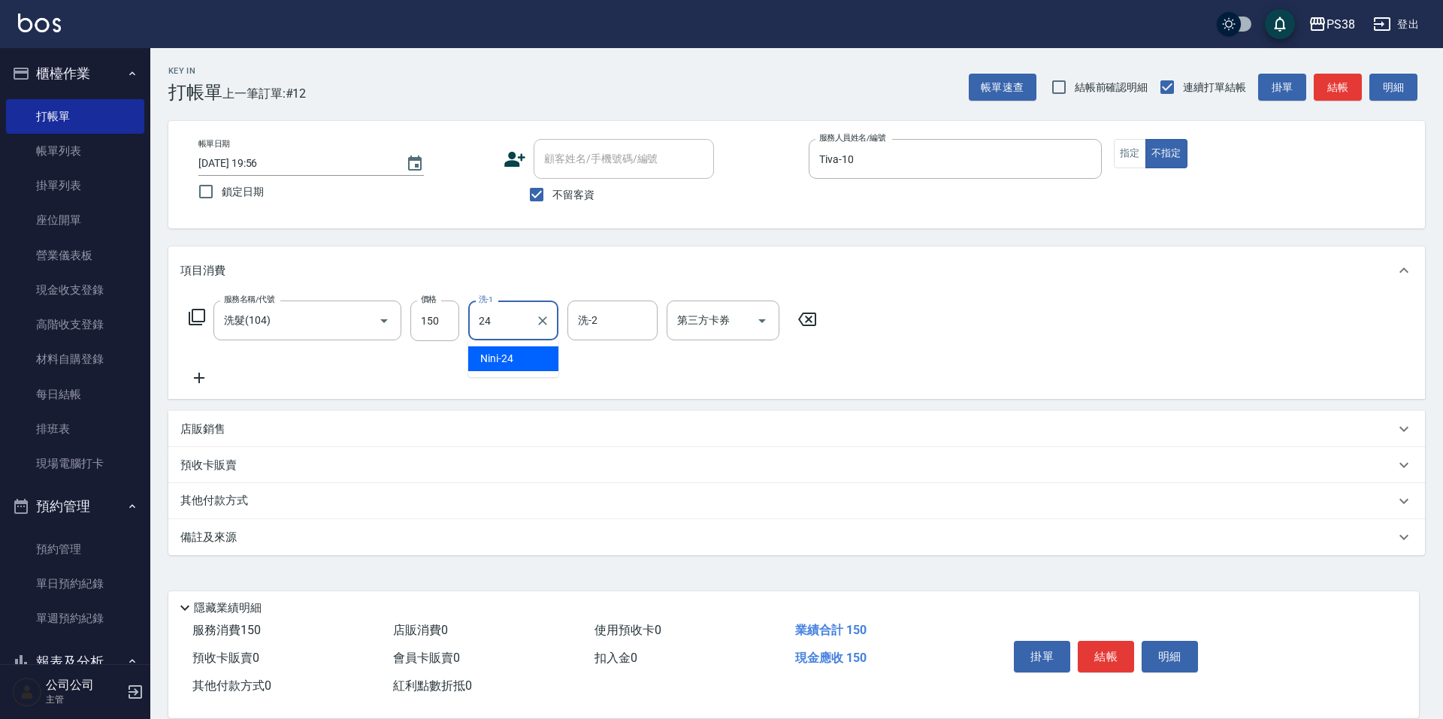
type input "Nini-24"
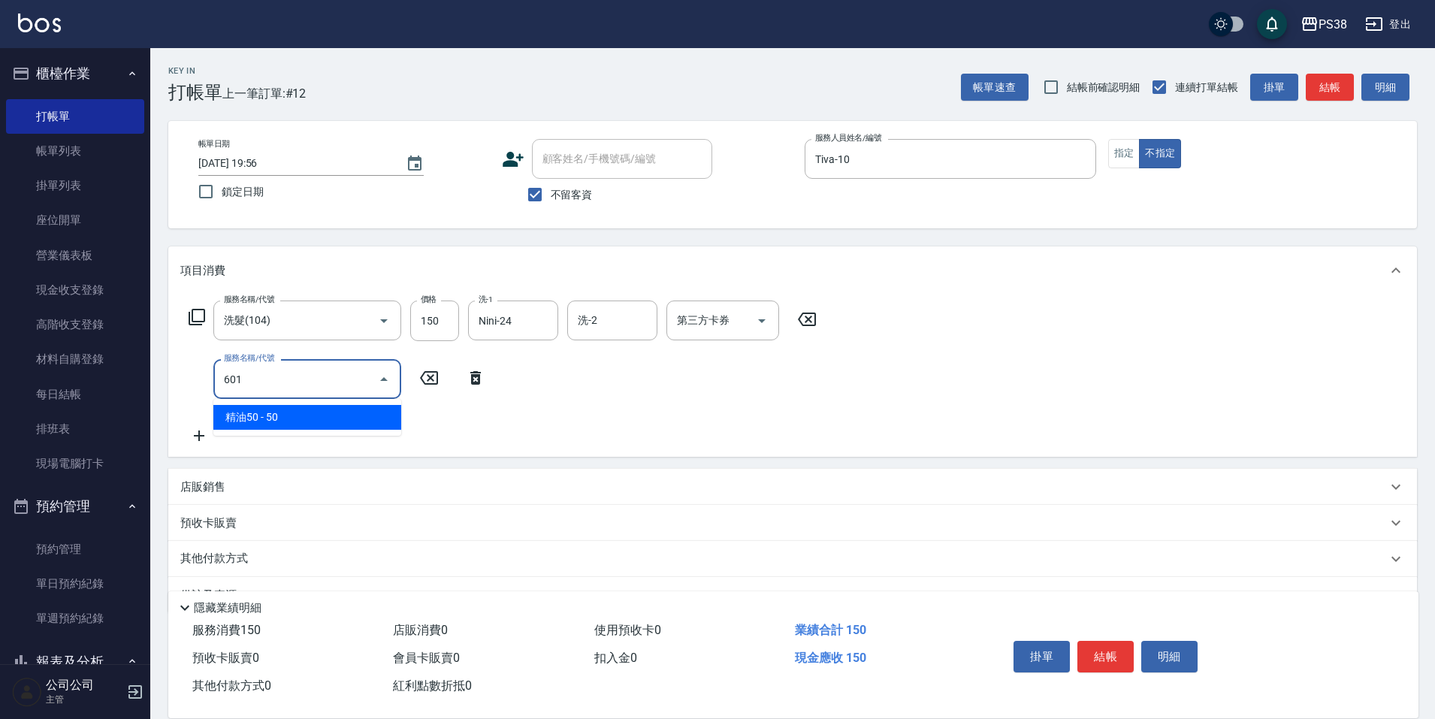
type input "精油50(601)"
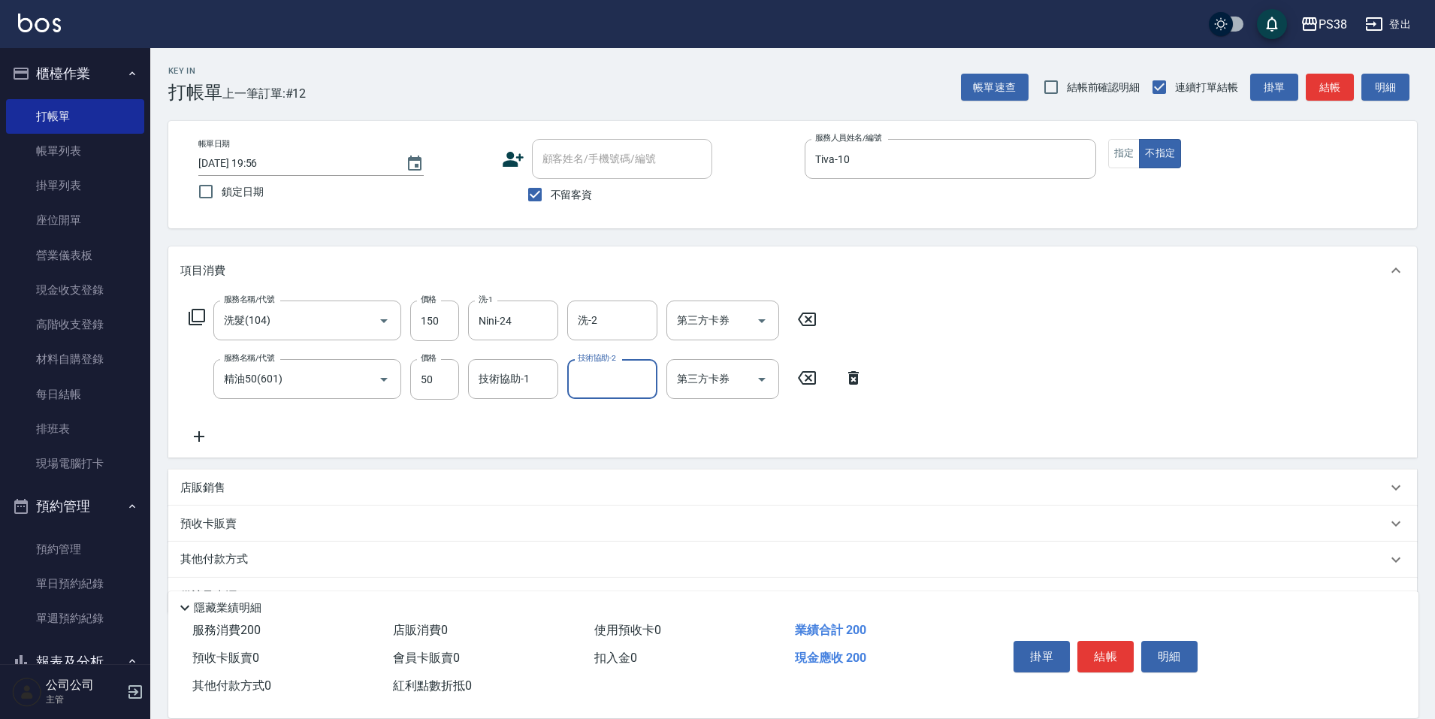
type input "2"
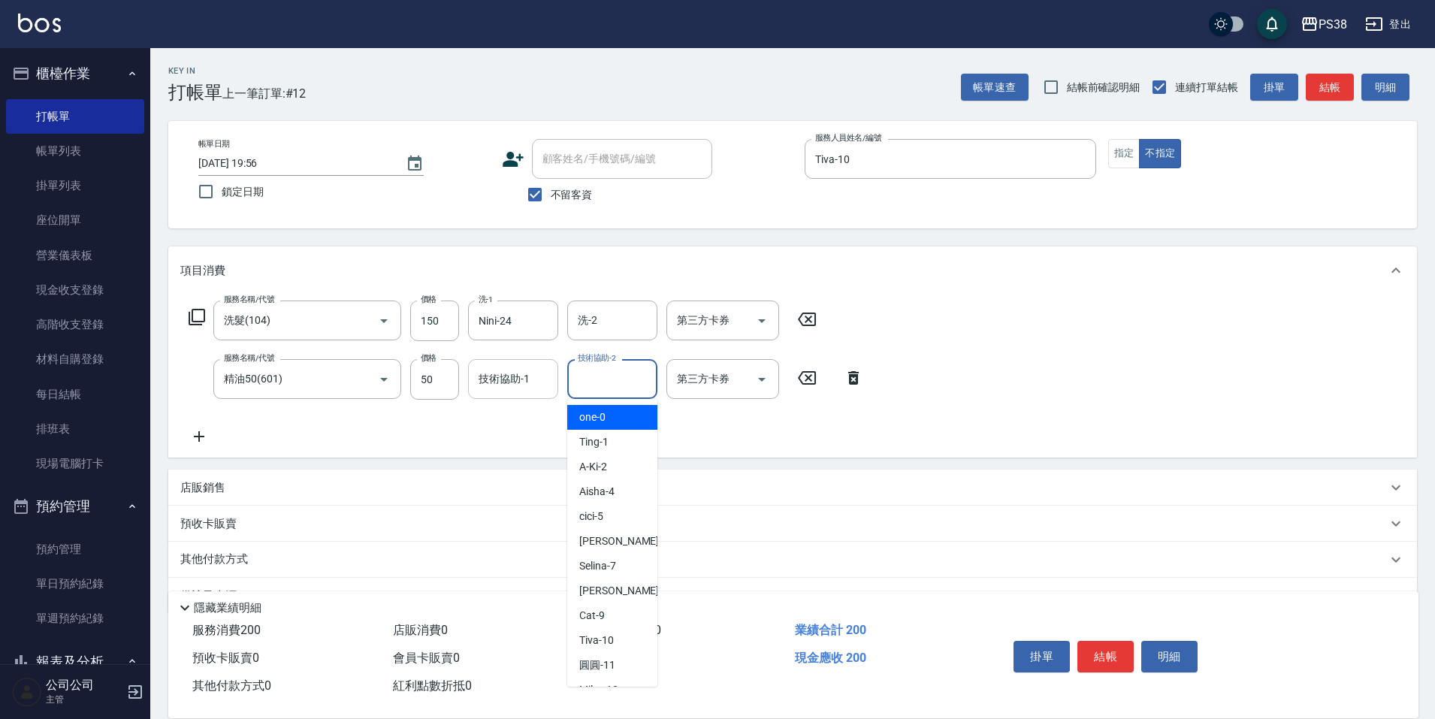
click at [546, 374] on input "技術協助-1" at bounding box center [513, 379] width 77 height 26
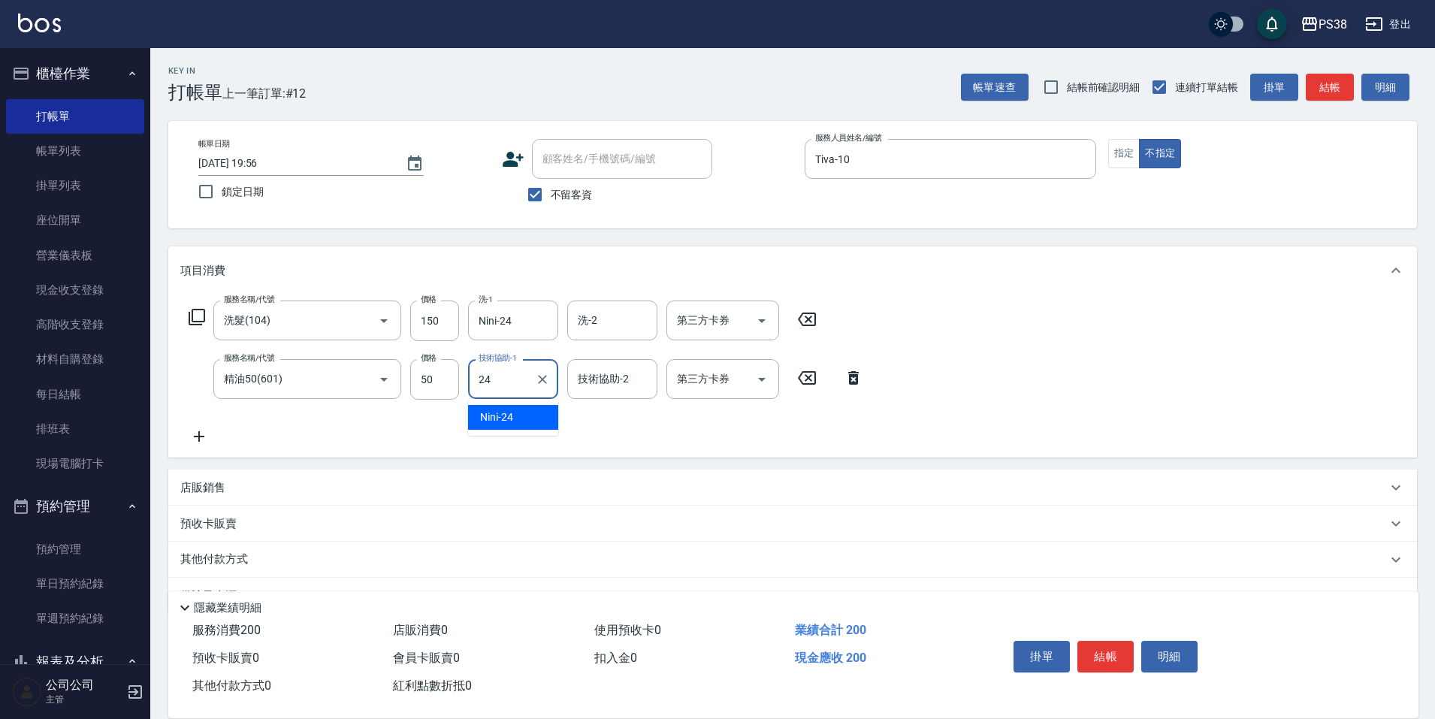
type input "Nini-24"
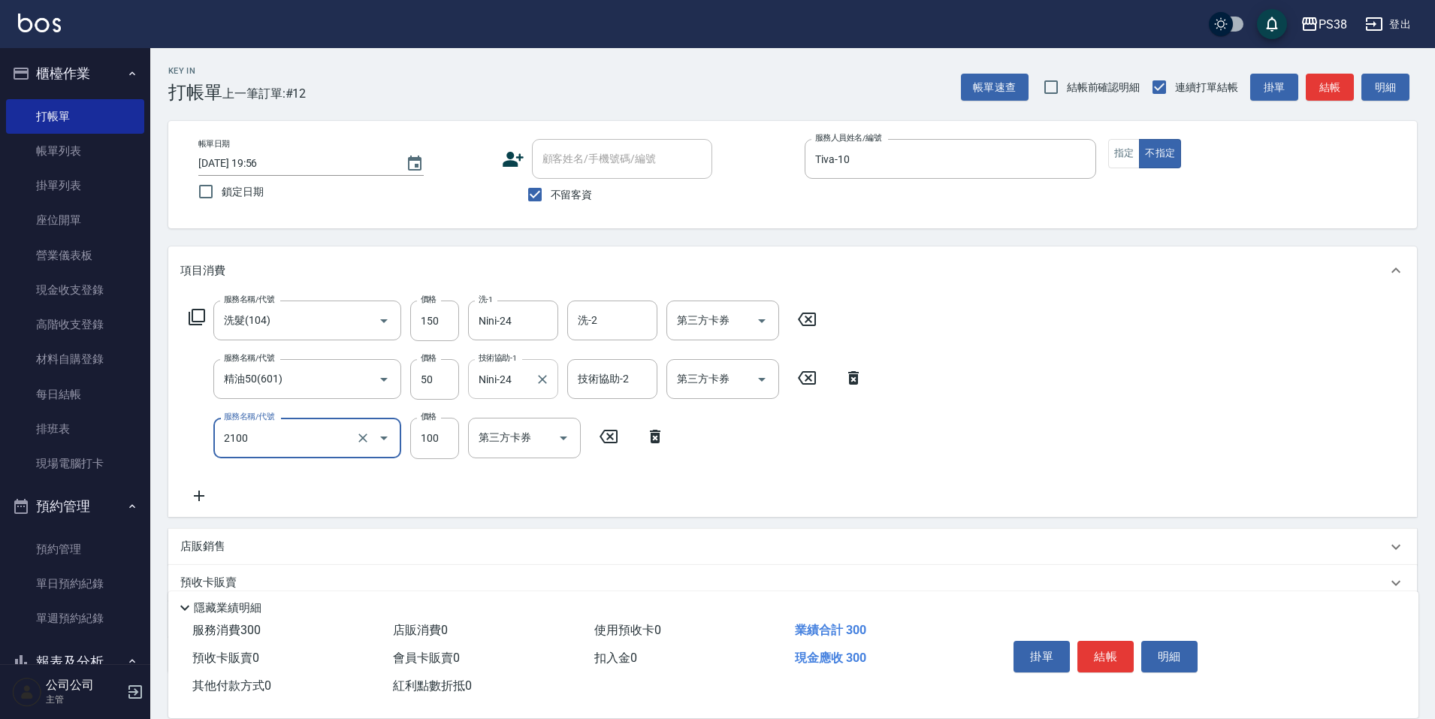
type input "剪髮與造型(任意金額)(2100)"
type input "150"
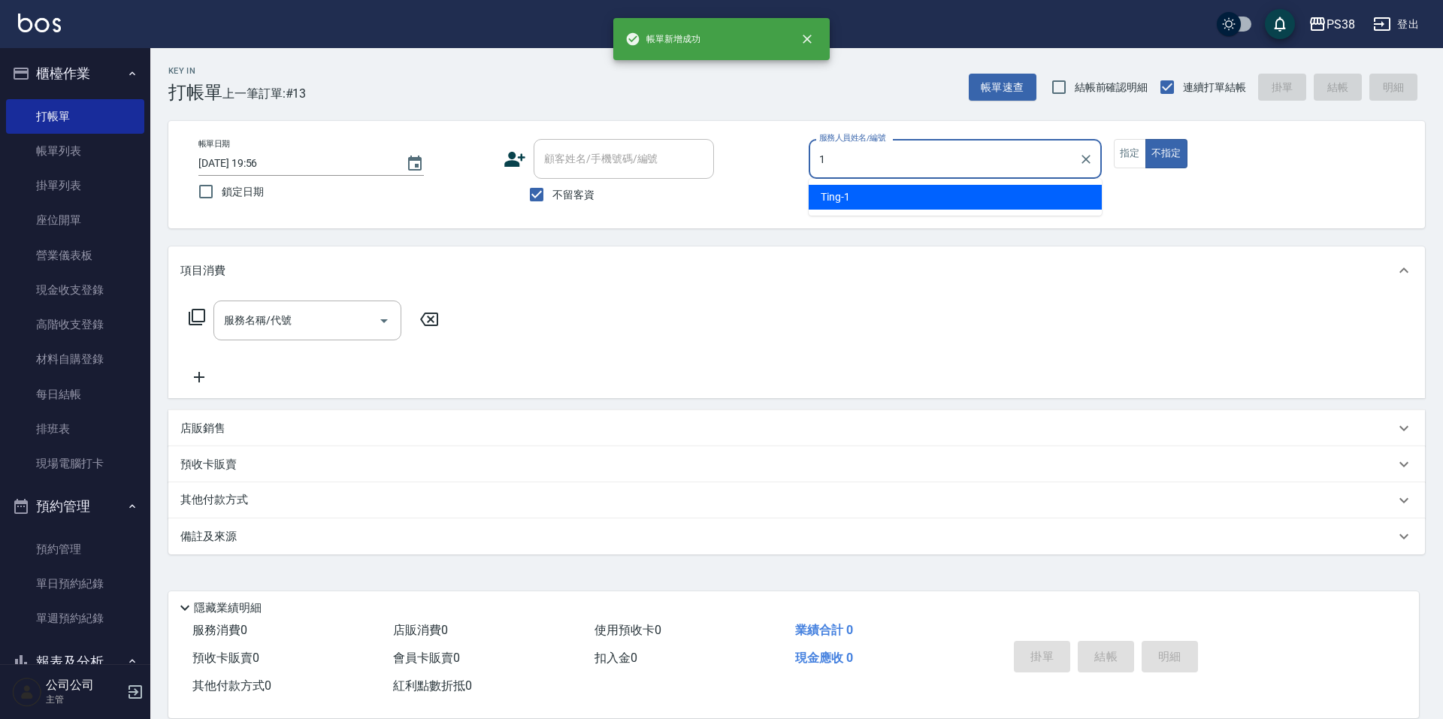
type input "Ting-1"
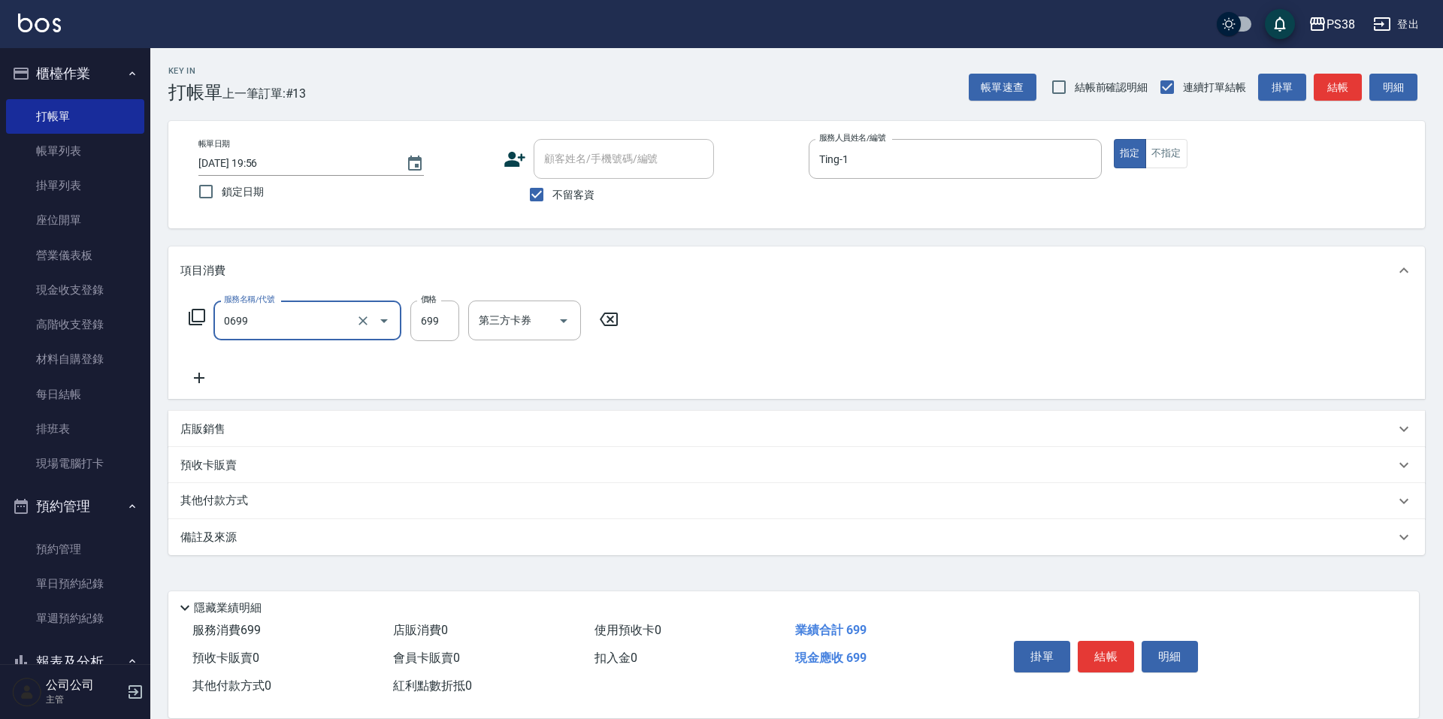
type input "spa699(0699)"
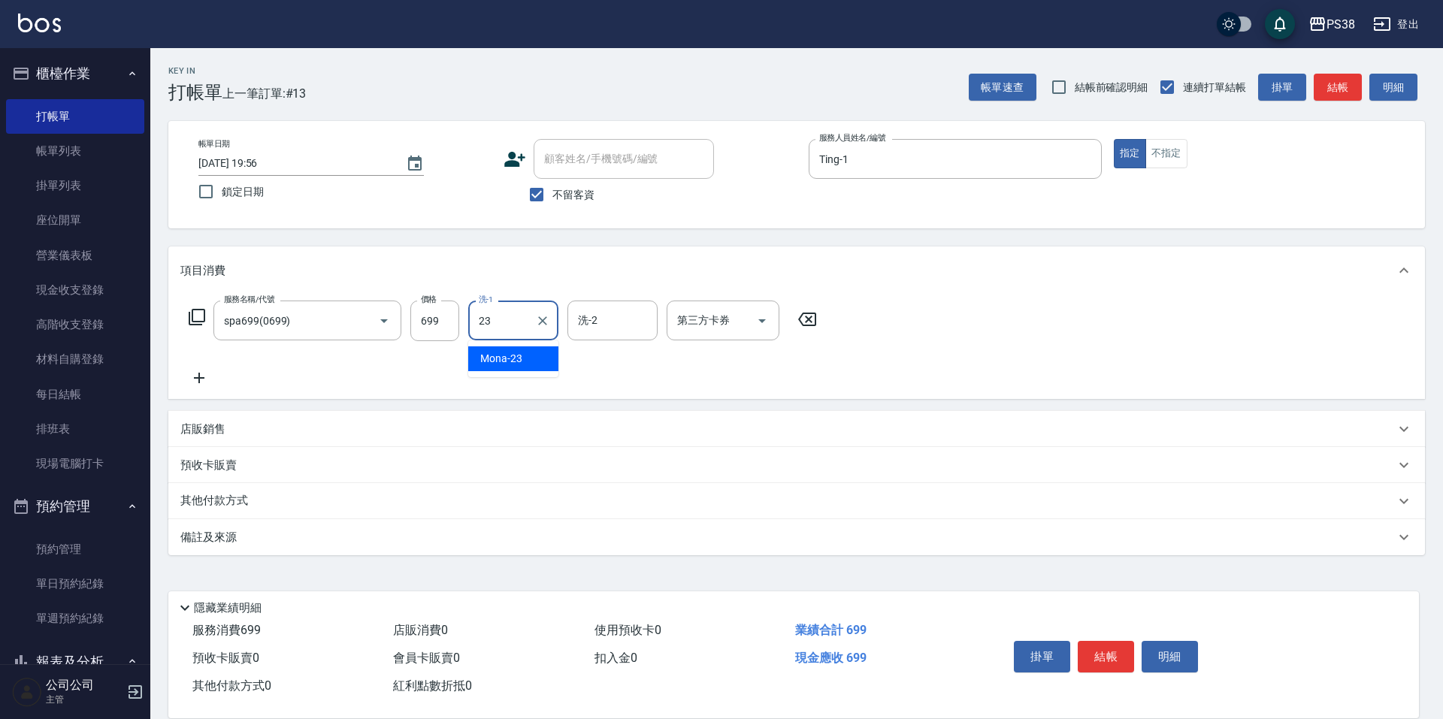
type input "Mona-23"
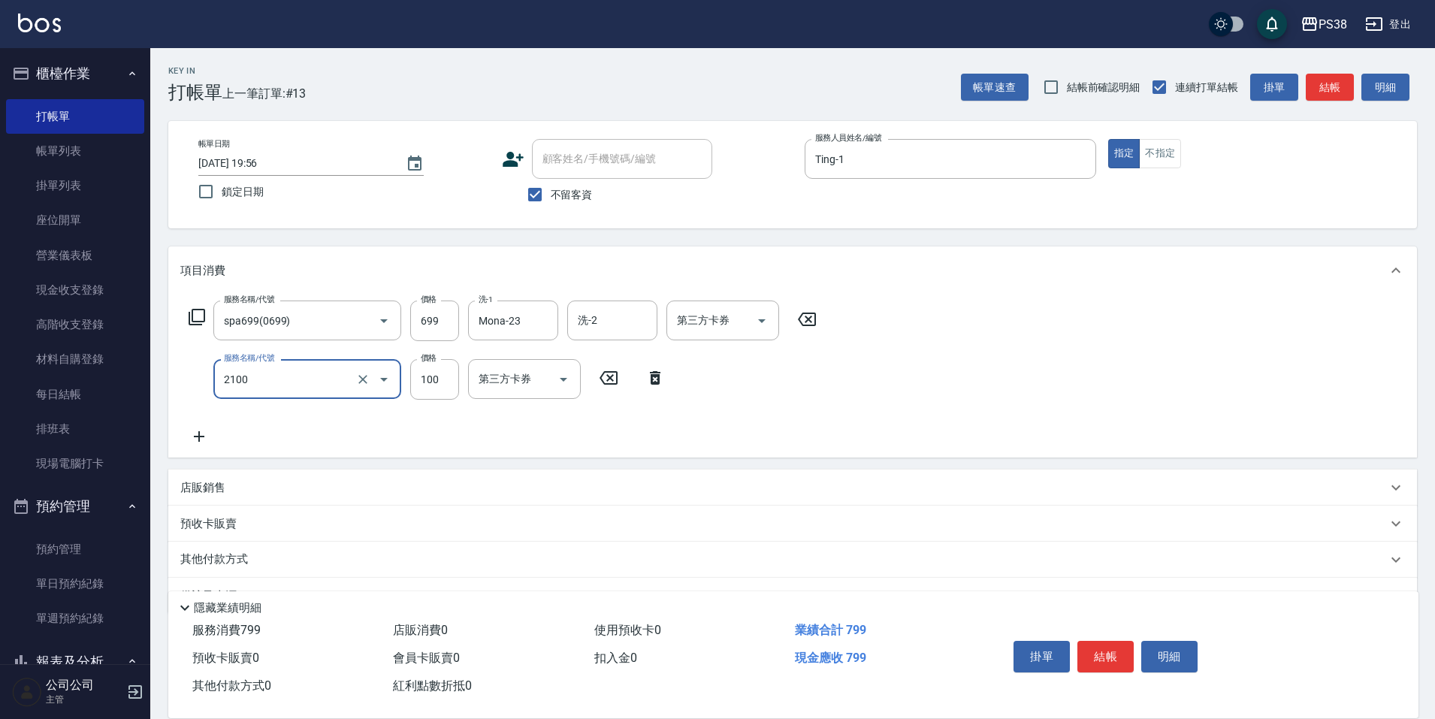
type input "剪髮與造型(任意金額)(2100)"
type input "200"
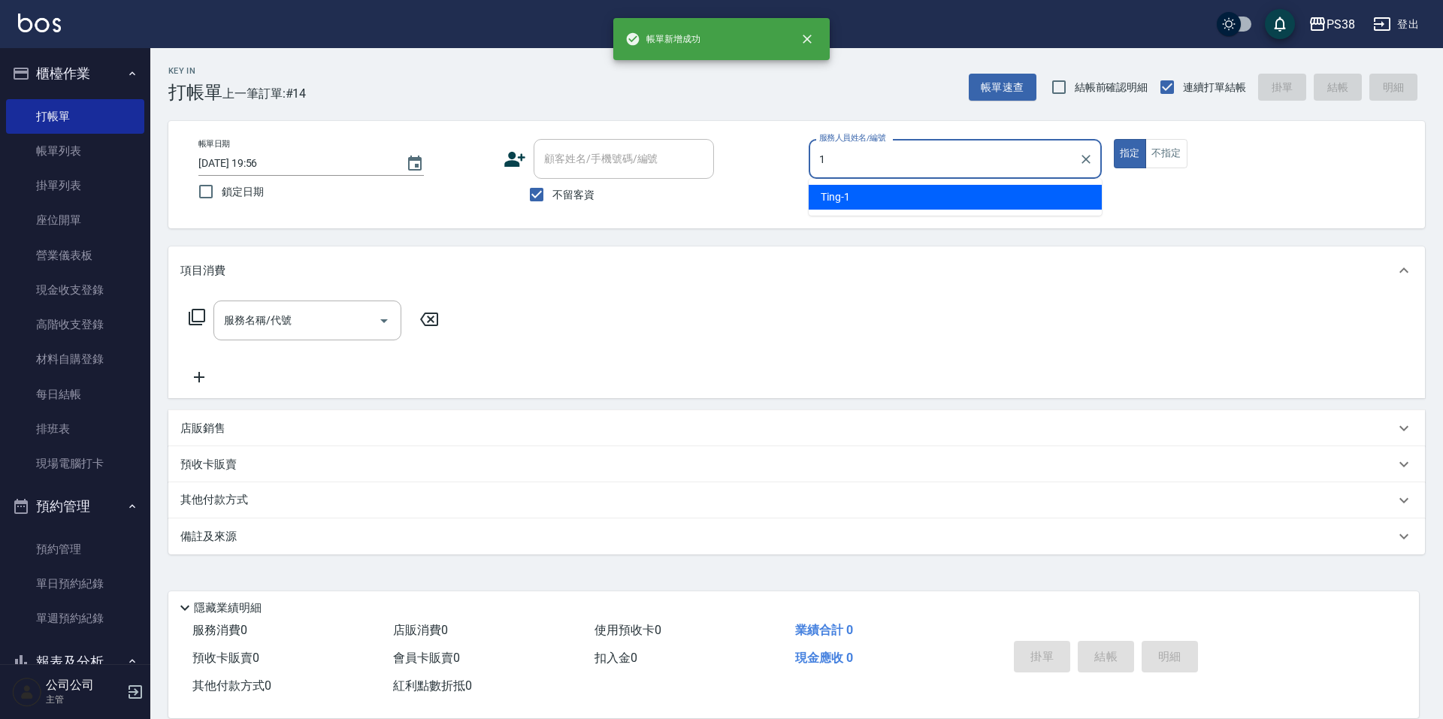
type input "Ting-1"
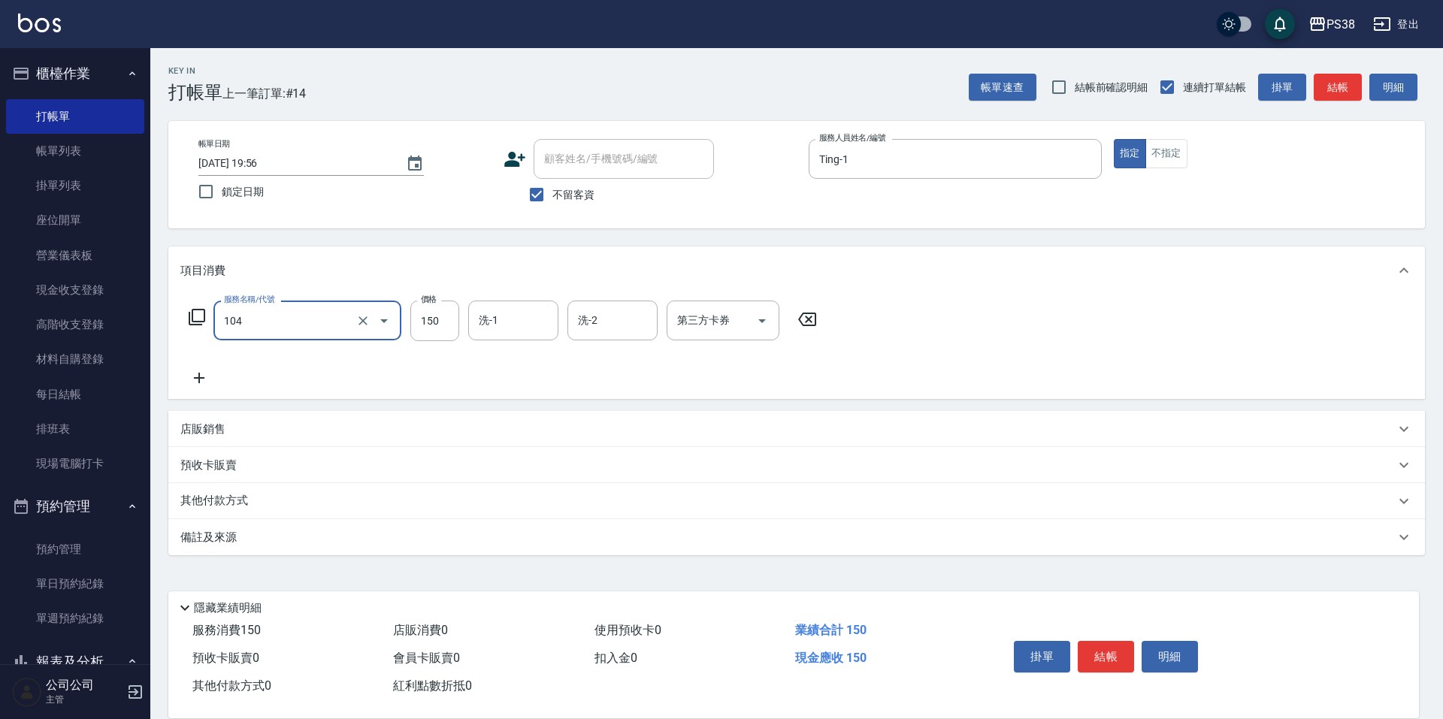
type input "洗髮(104)"
type input "100"
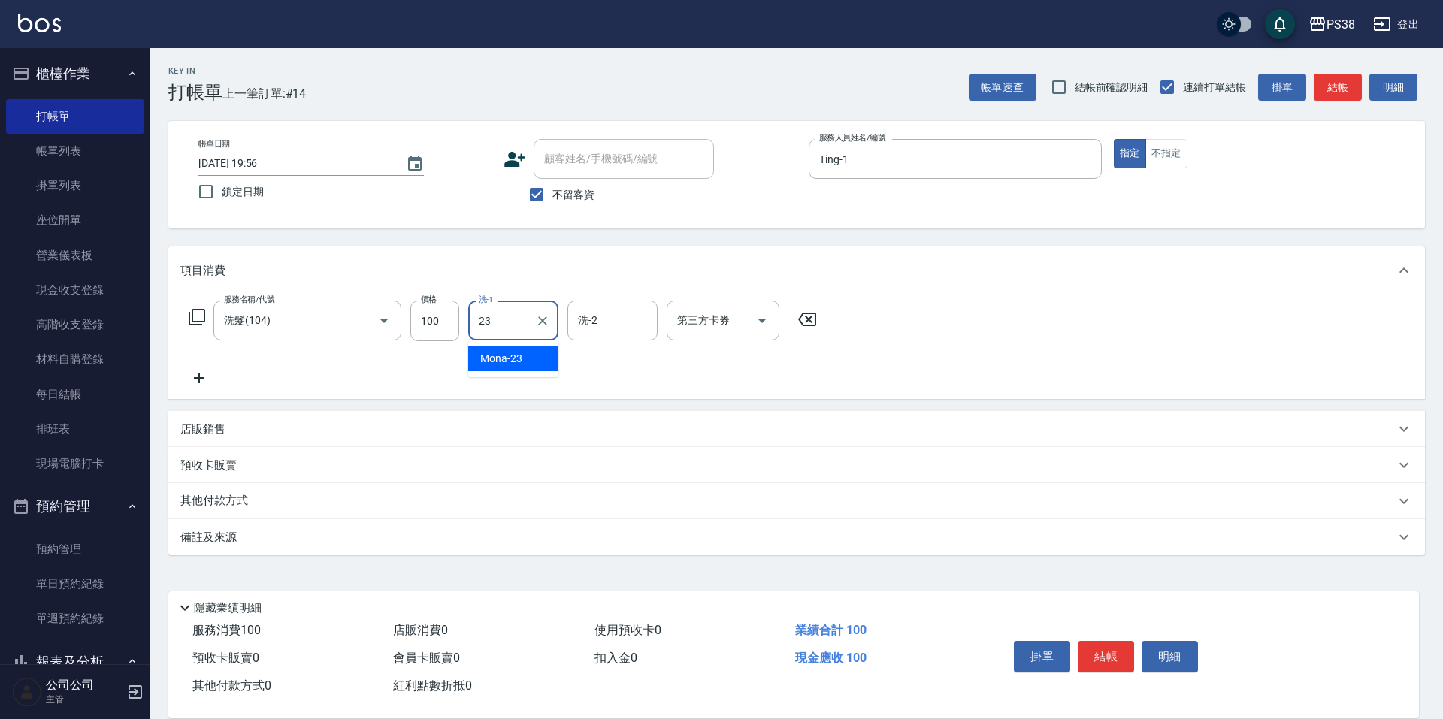
type input "Mona-23"
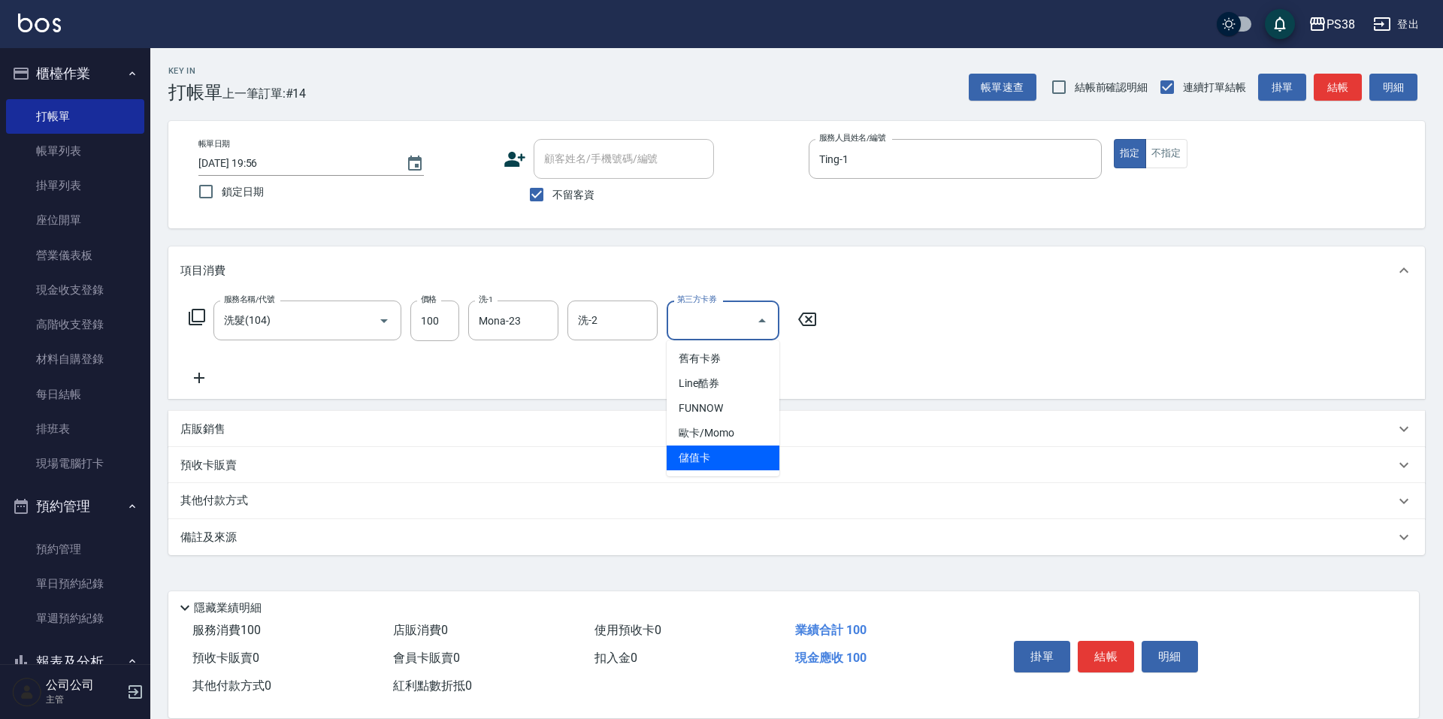
type input "儲值卡"
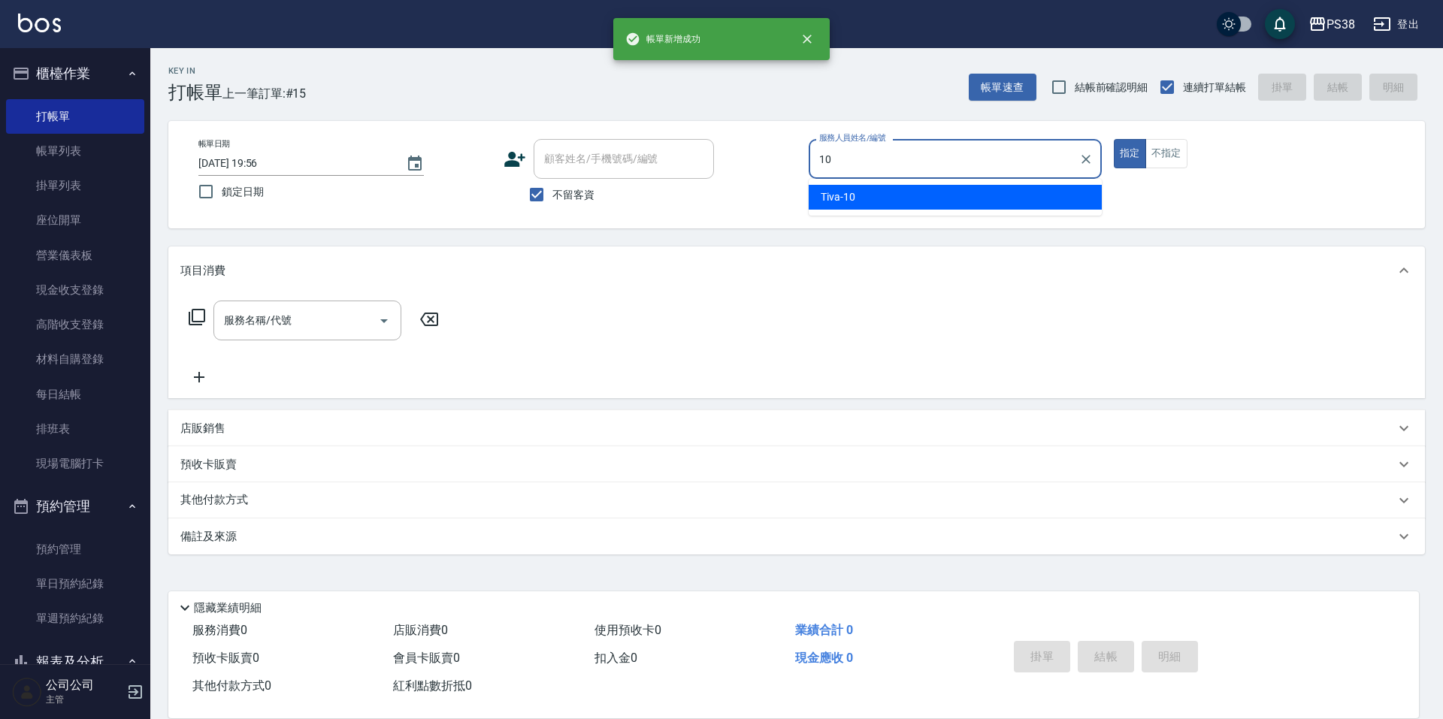
type input "Tiva-10"
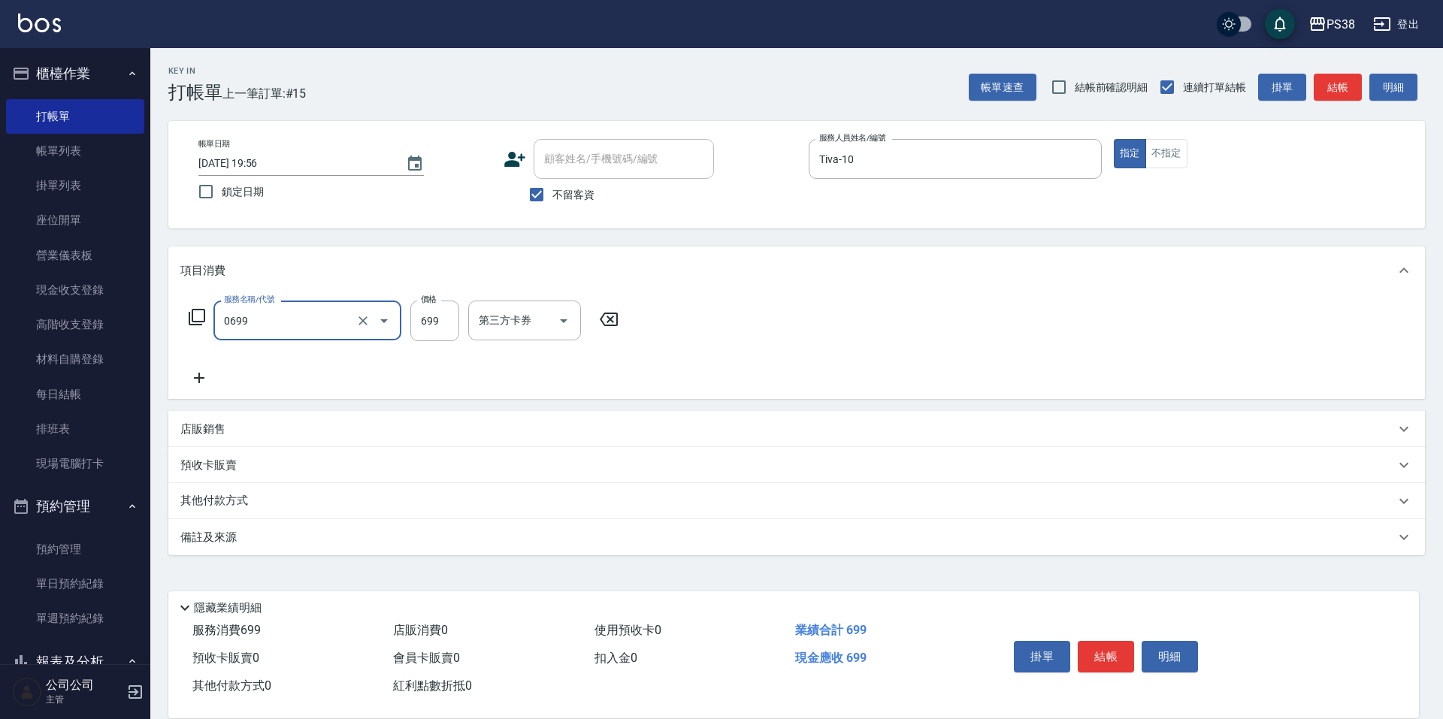
type input "spa699(0699)"
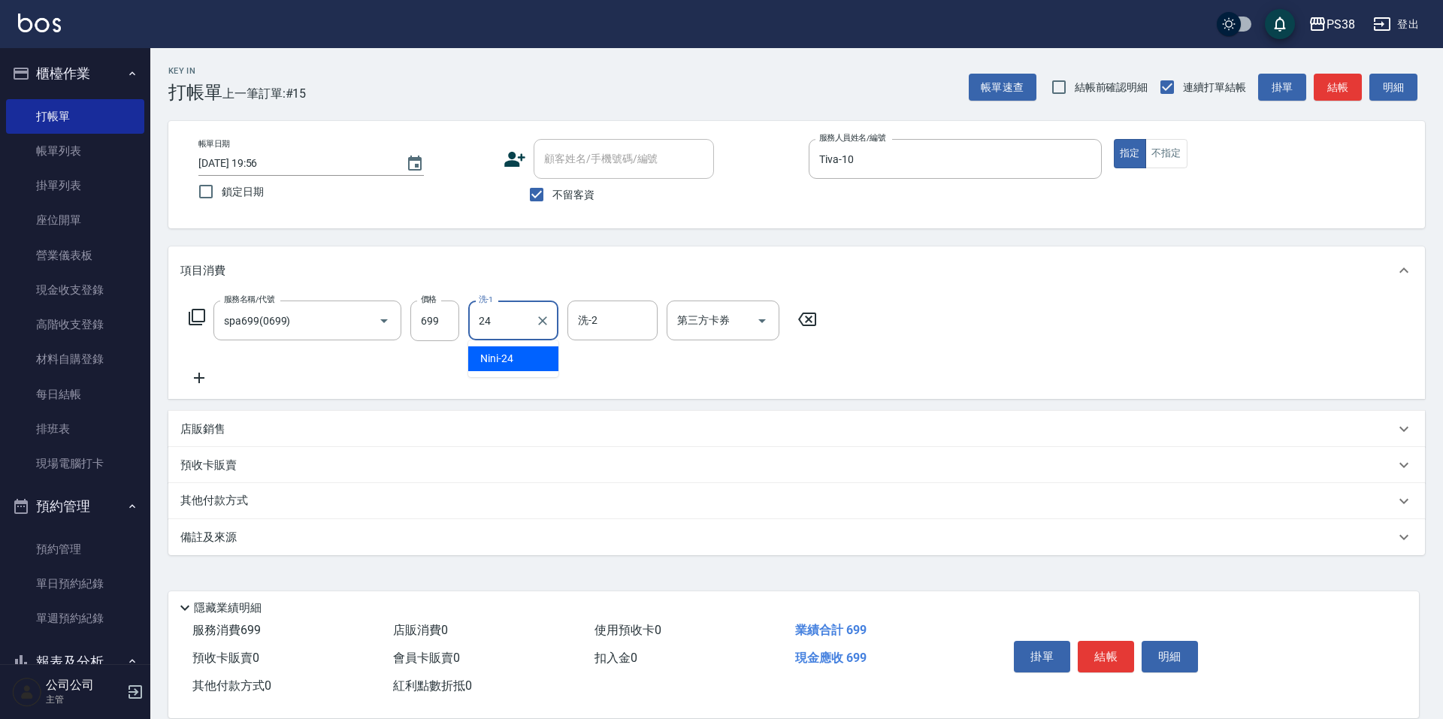
type input "Nini-24"
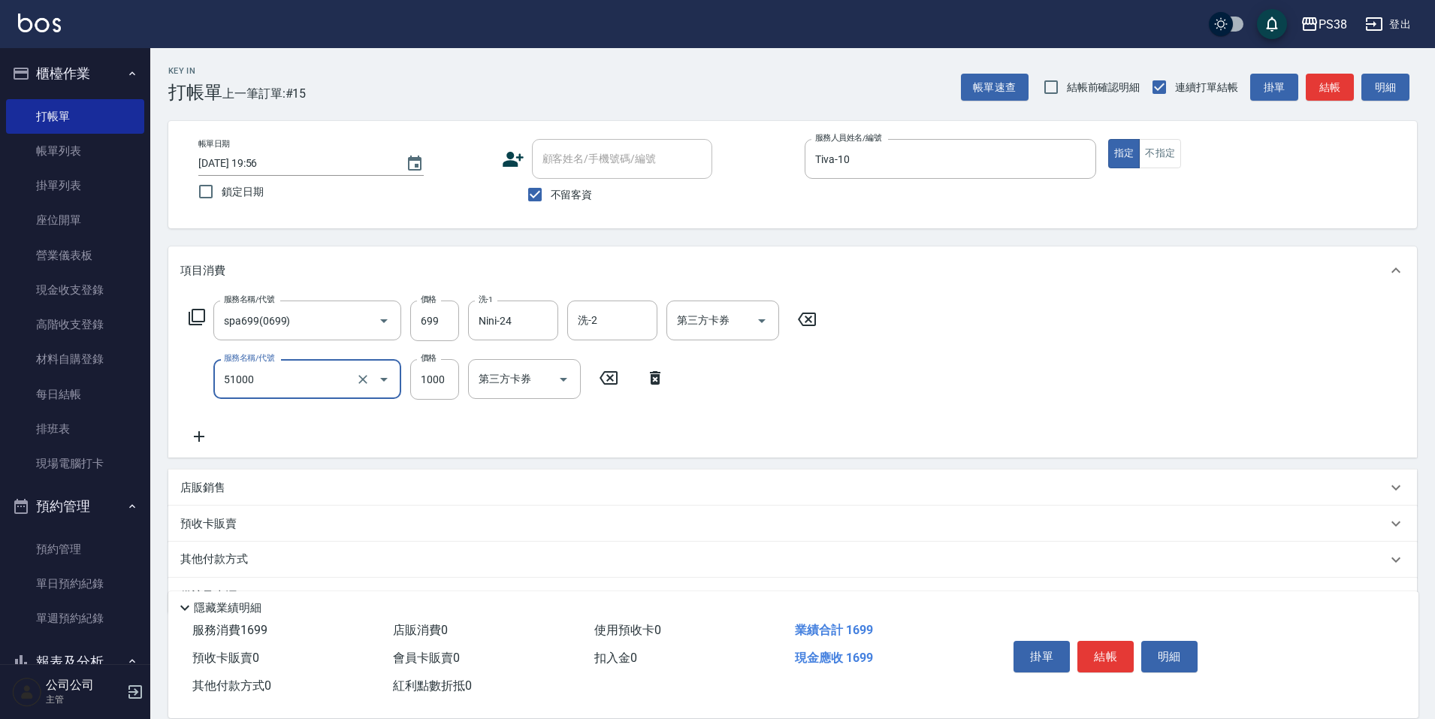
type input "染髮600以上(任意金額)(51000)"
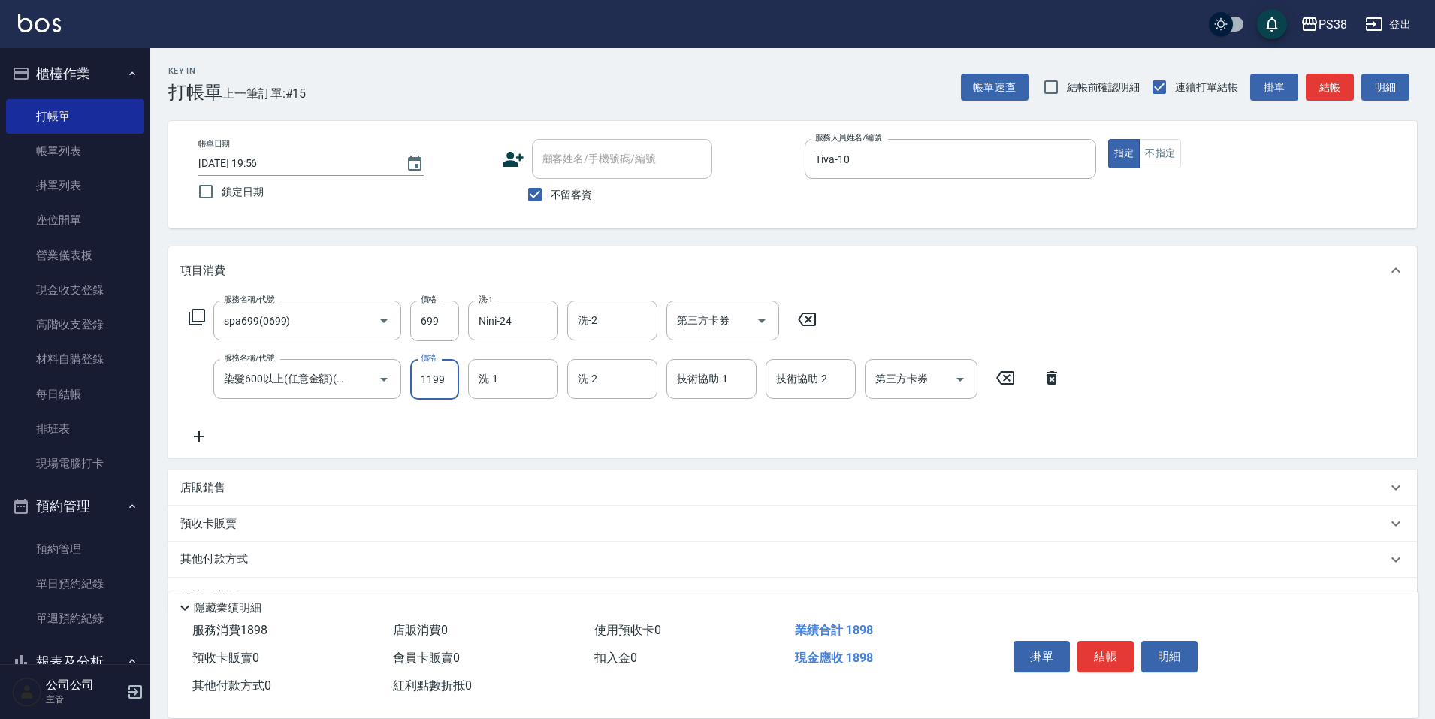
type input "1199"
type input "Nini-24"
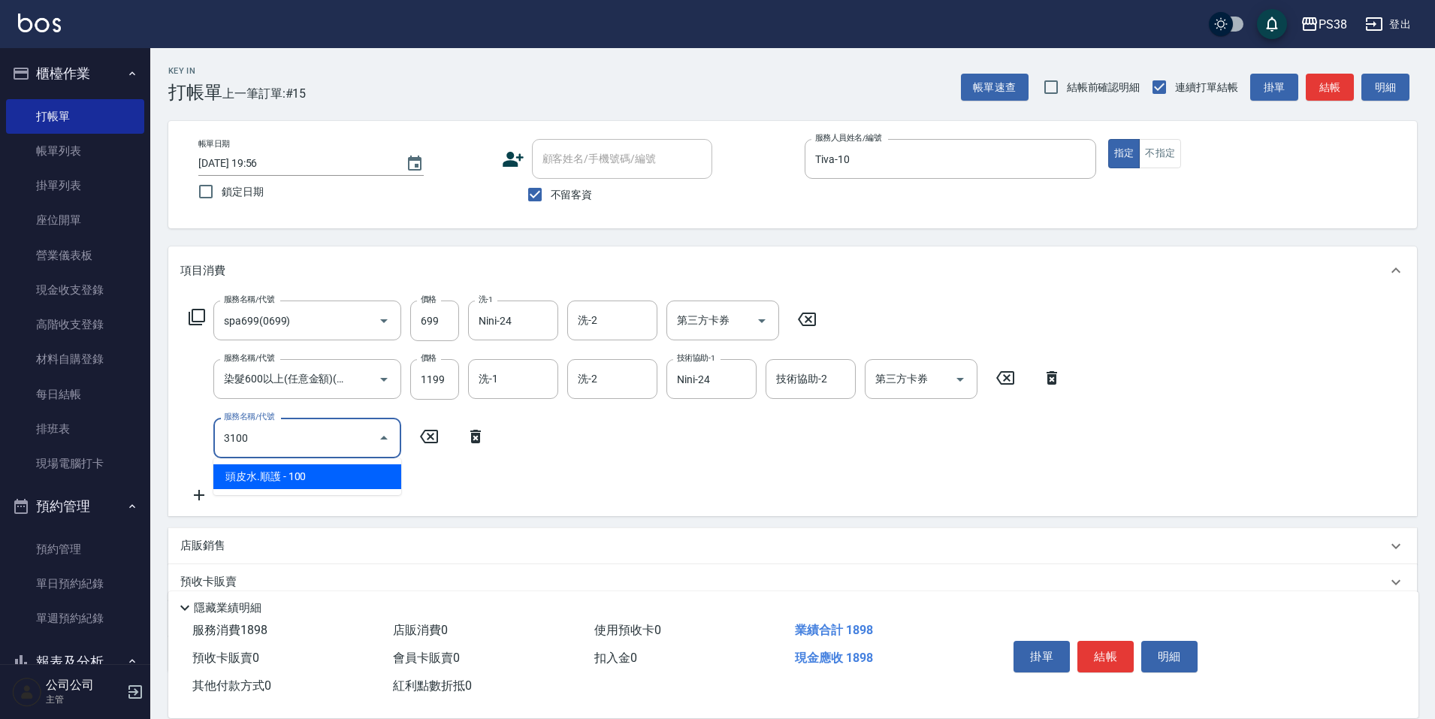
type input "頭皮水.順護(3100)"
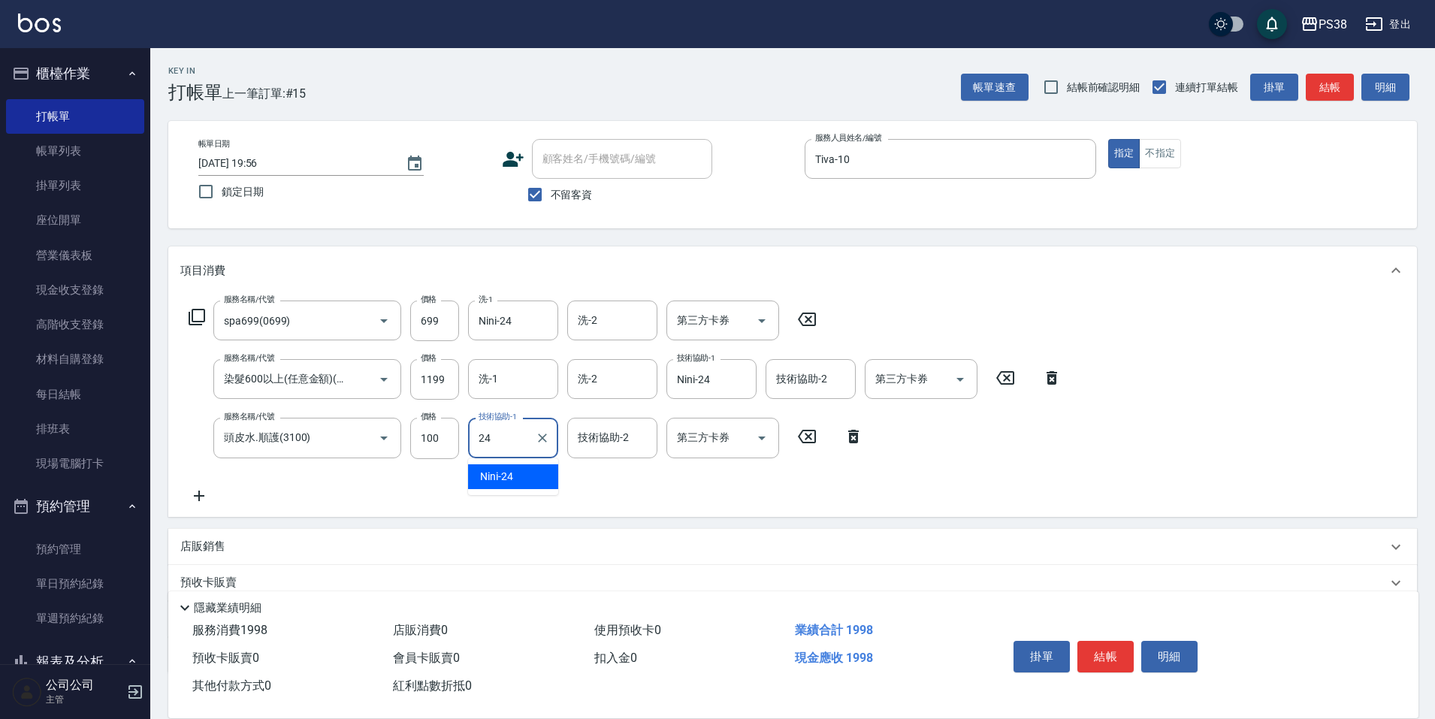
type input "Nini-24"
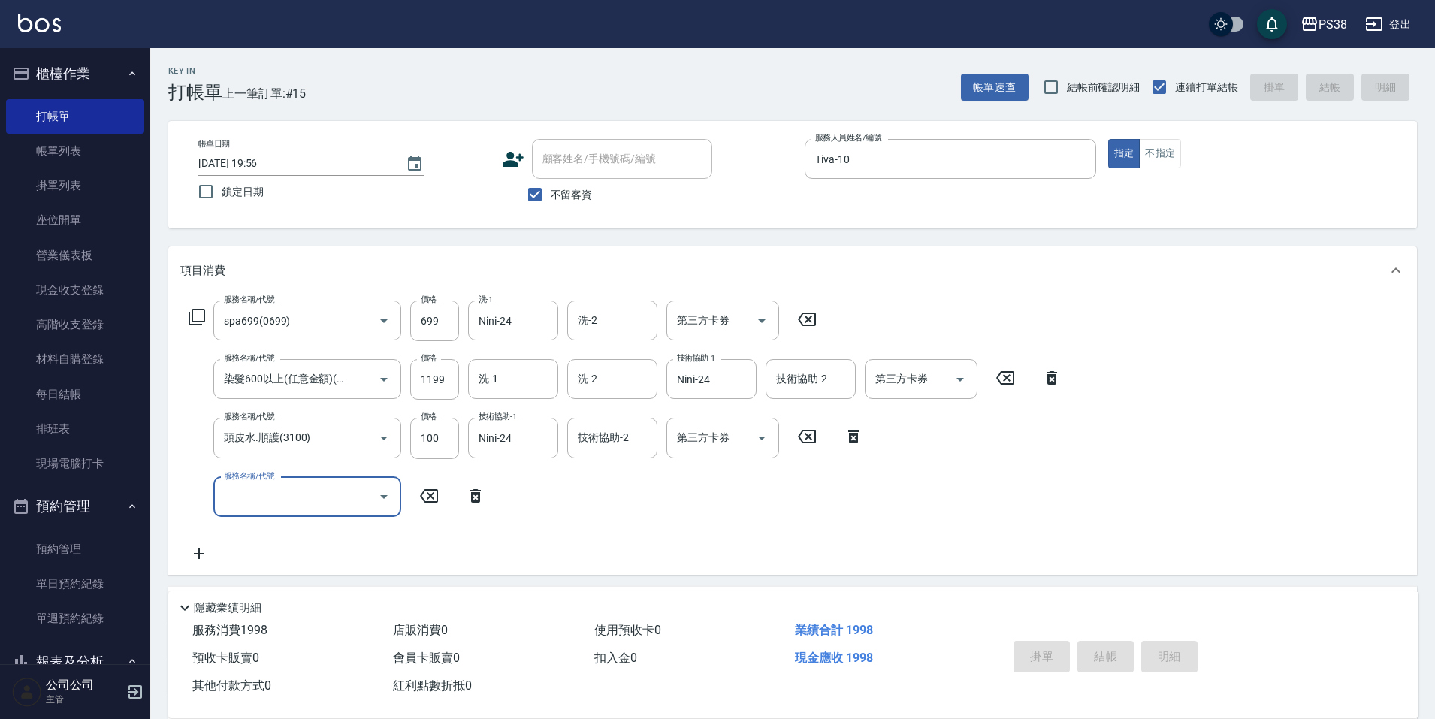
type input "[DATE] 19:57"
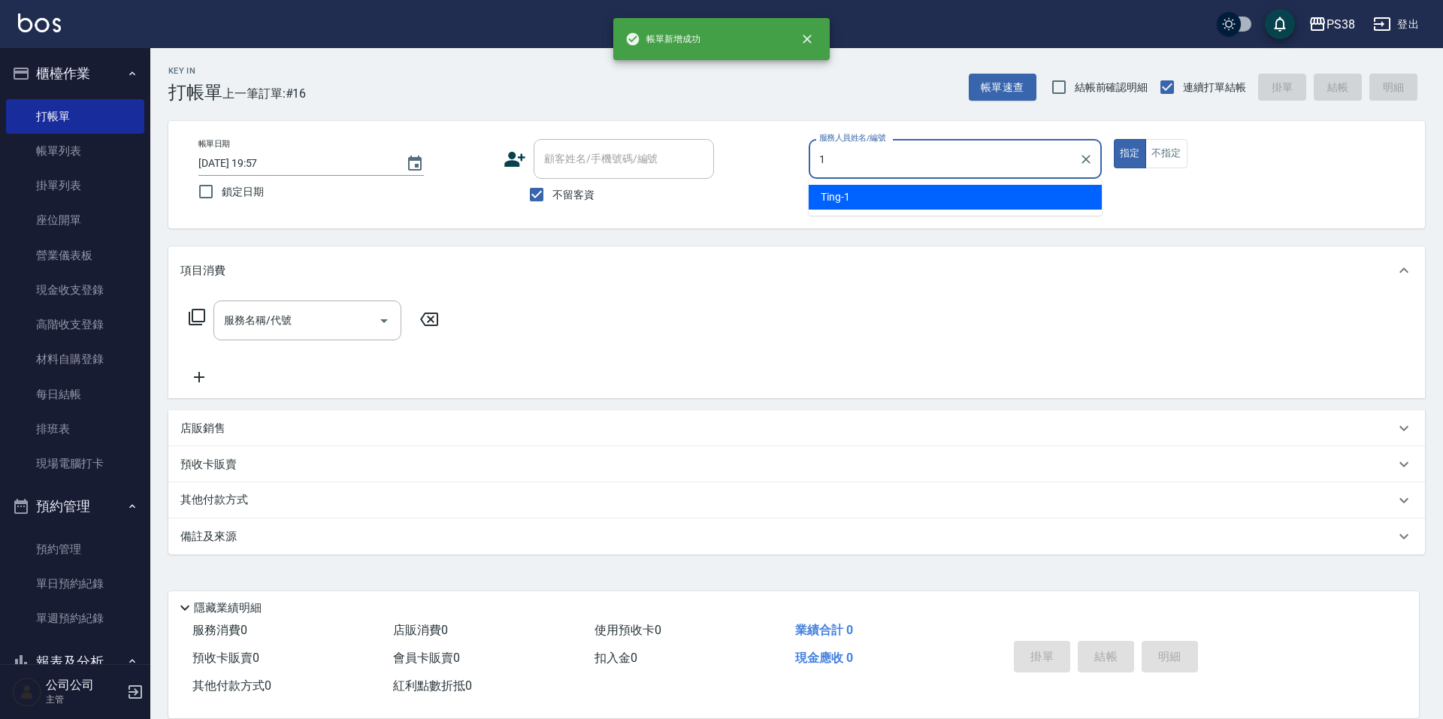
type input "Ting-1"
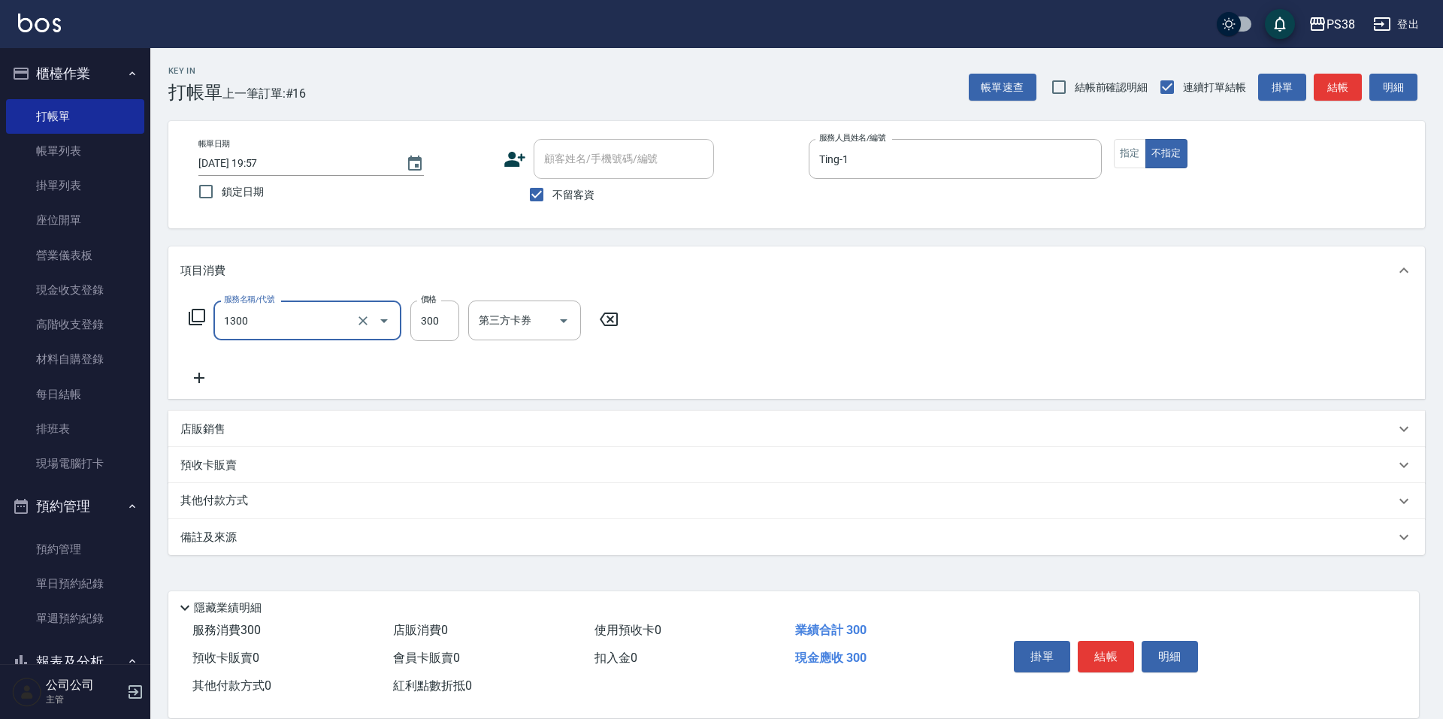
type input "精油洗潤300(1300)"
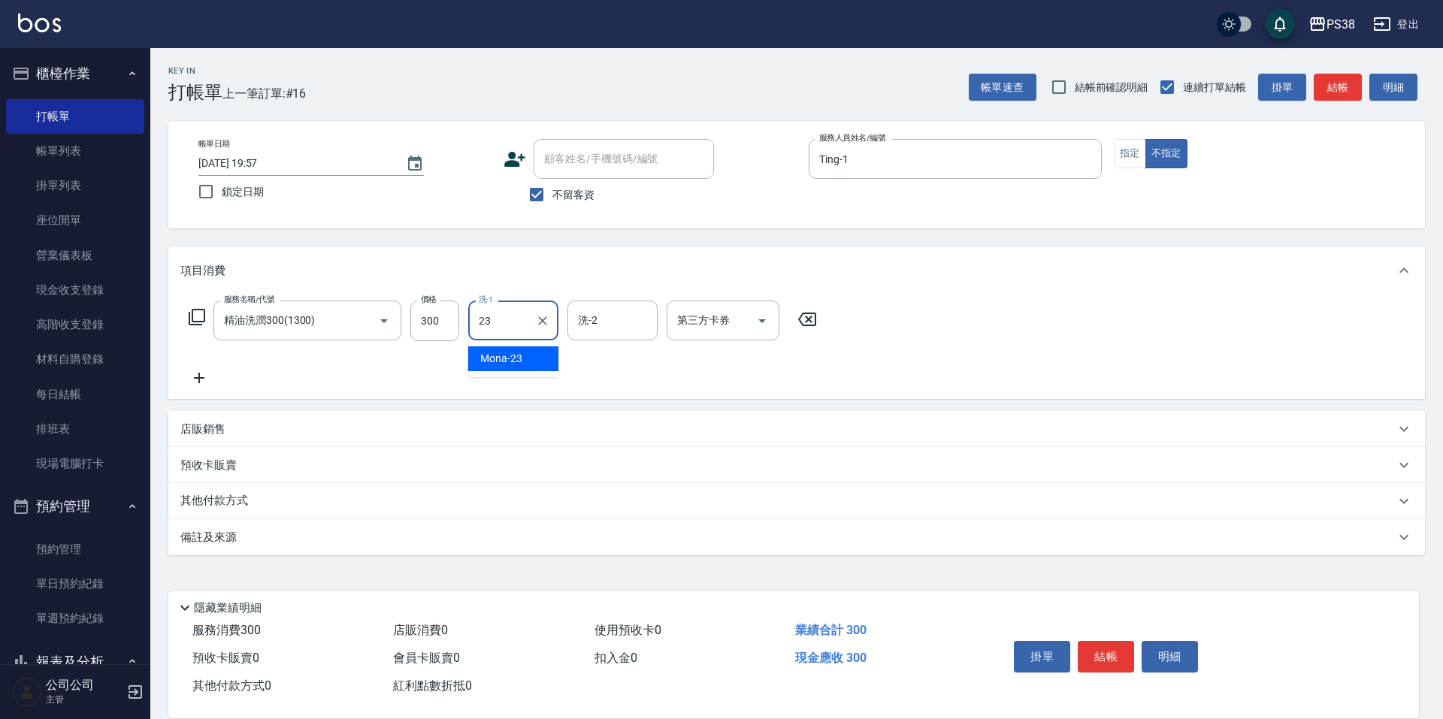
type input "Mona-23"
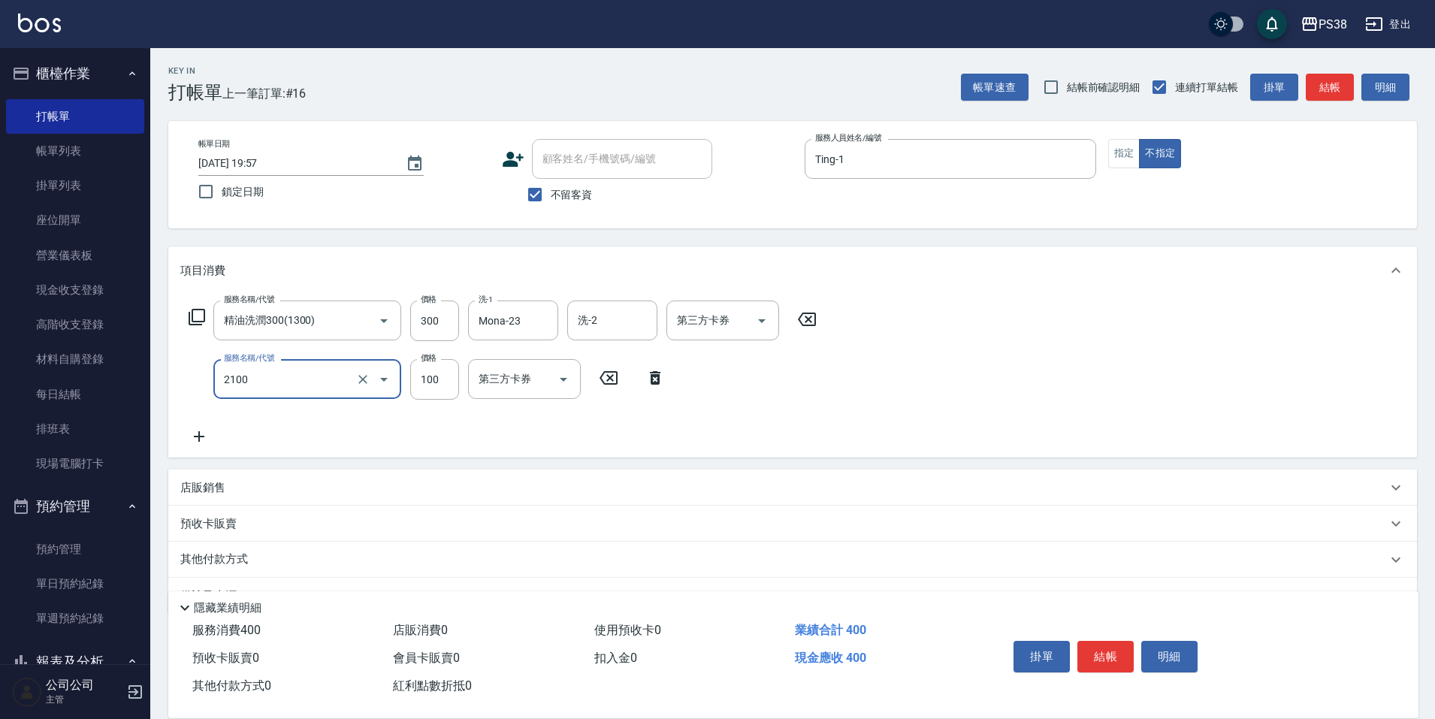
type input "剪髮與造型(任意金額)(2100)"
type input "50"
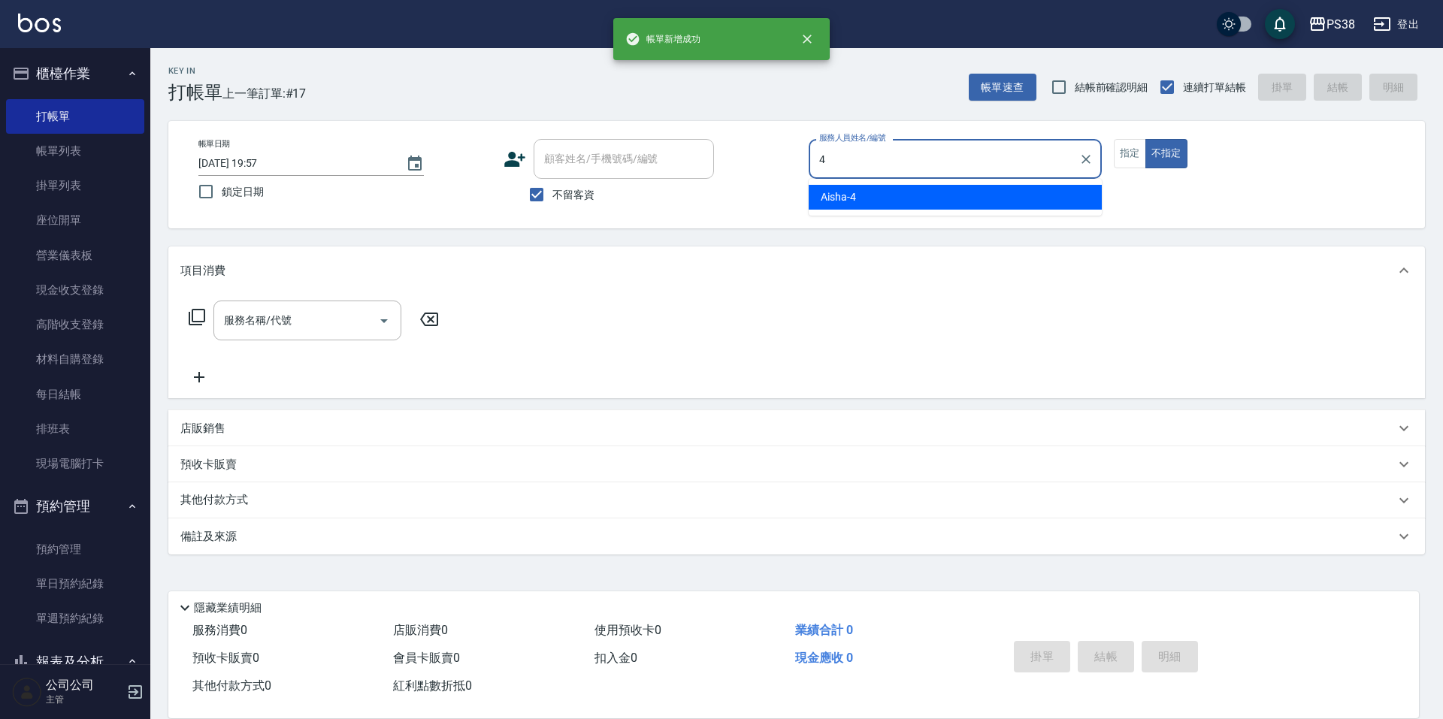
type input "Aisha-4"
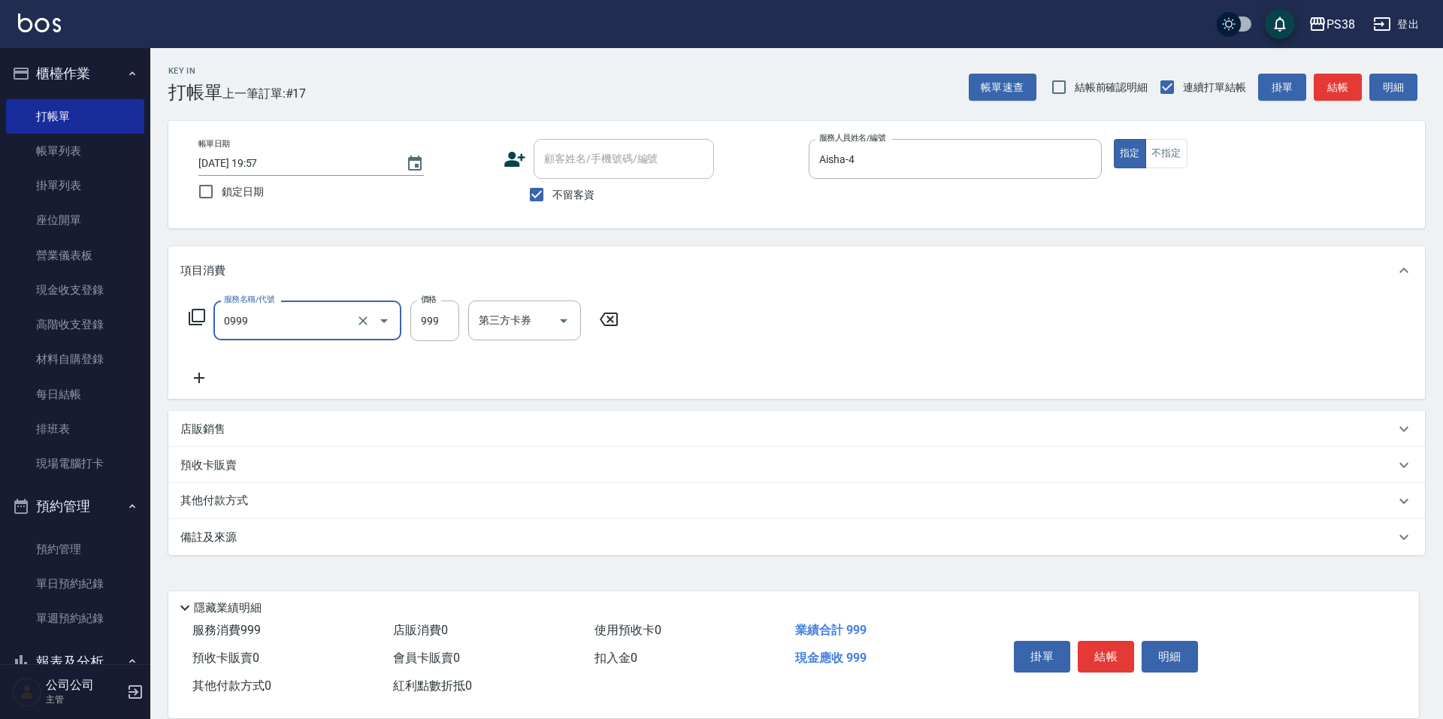
type input "spa999(0999)"
type input "1000"
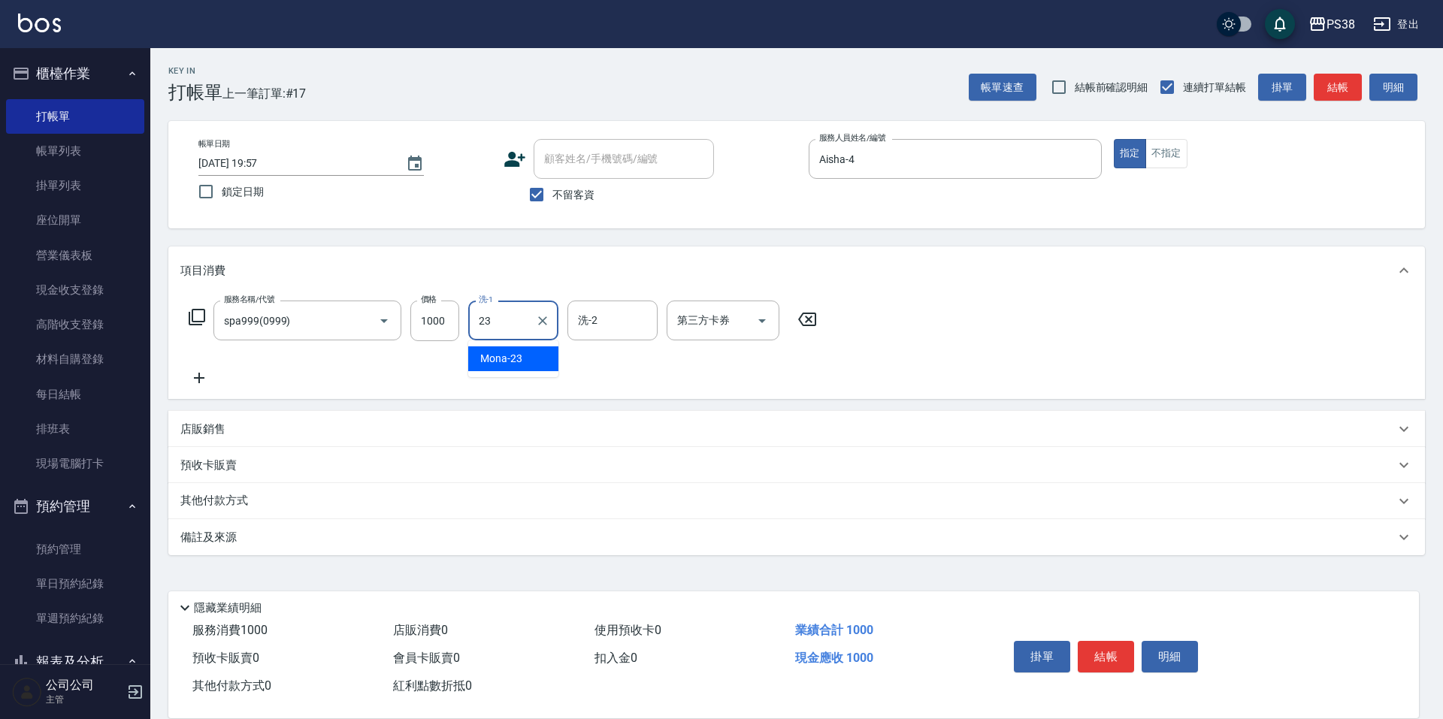
type input "Mona-23"
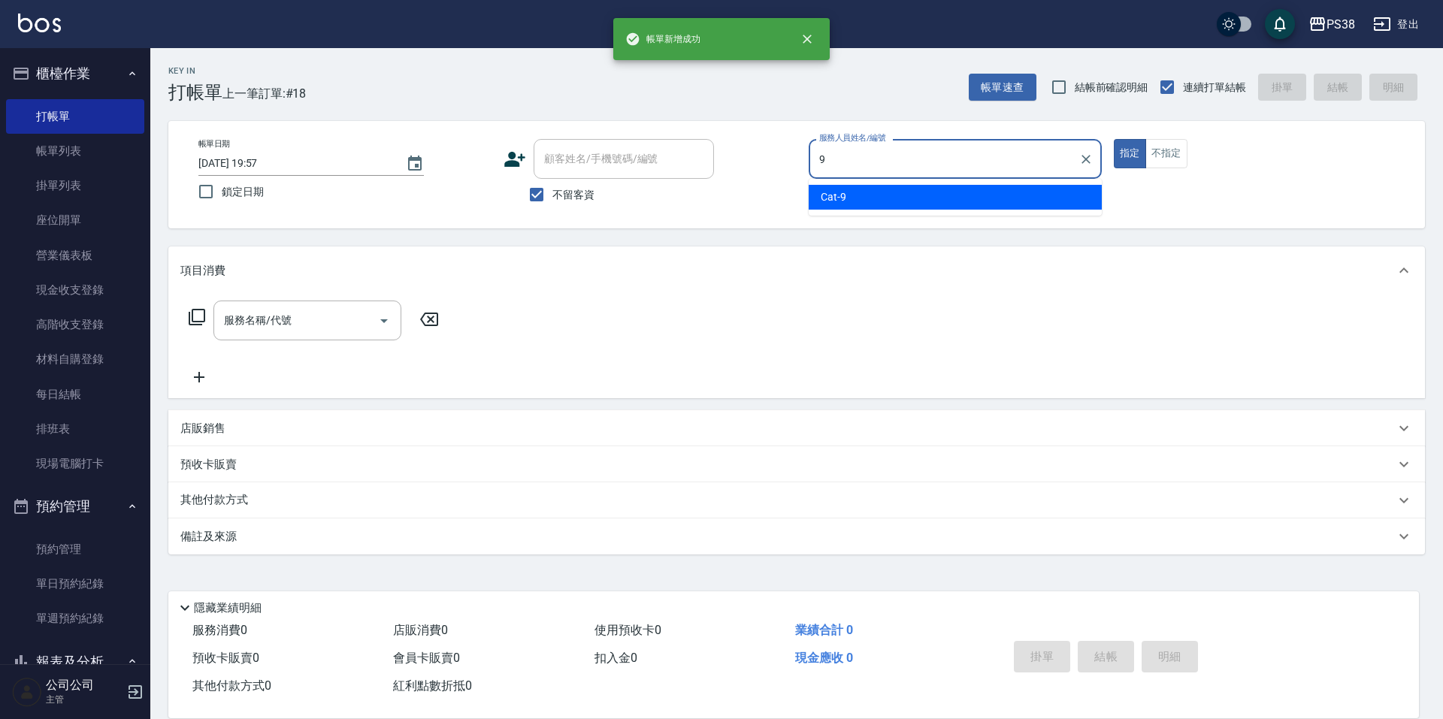
type input "Cat-9"
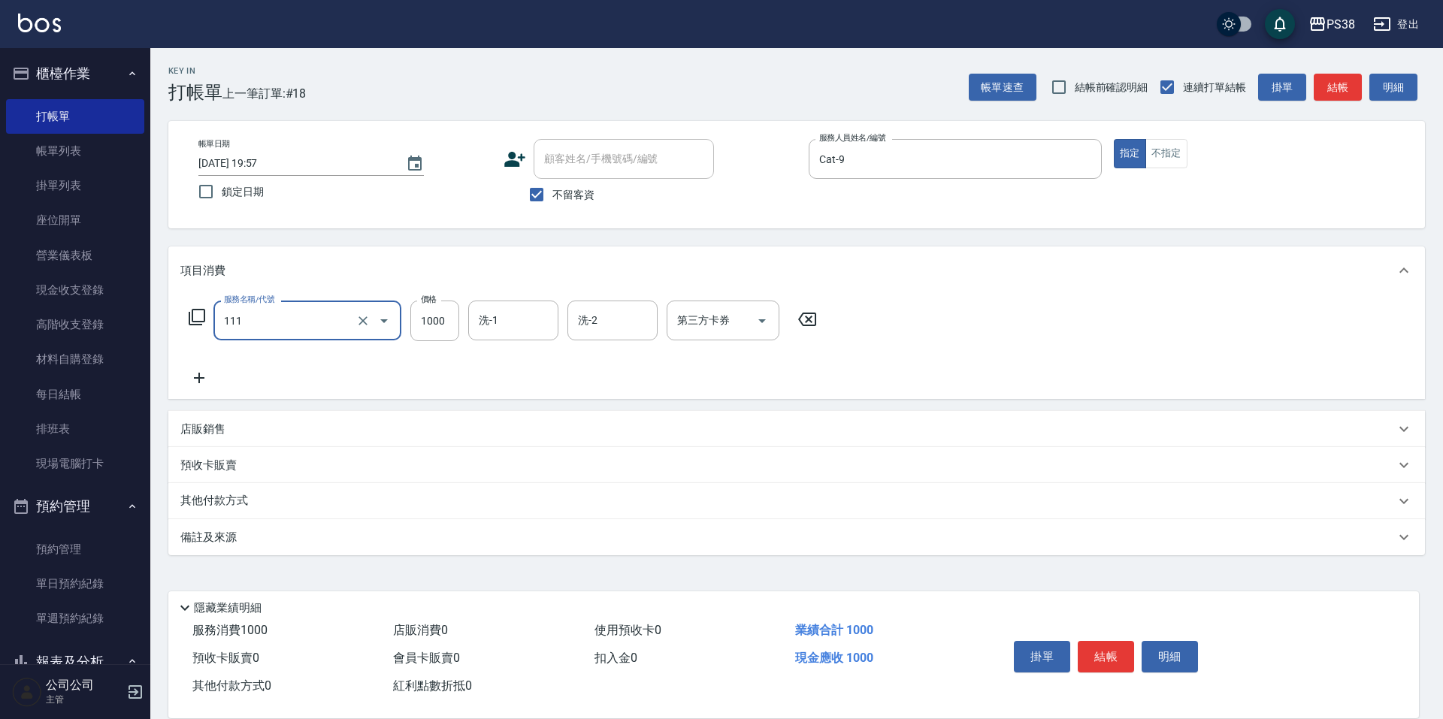
type input "重整/卸髮 (任意金額)(111)"
type input "5000"
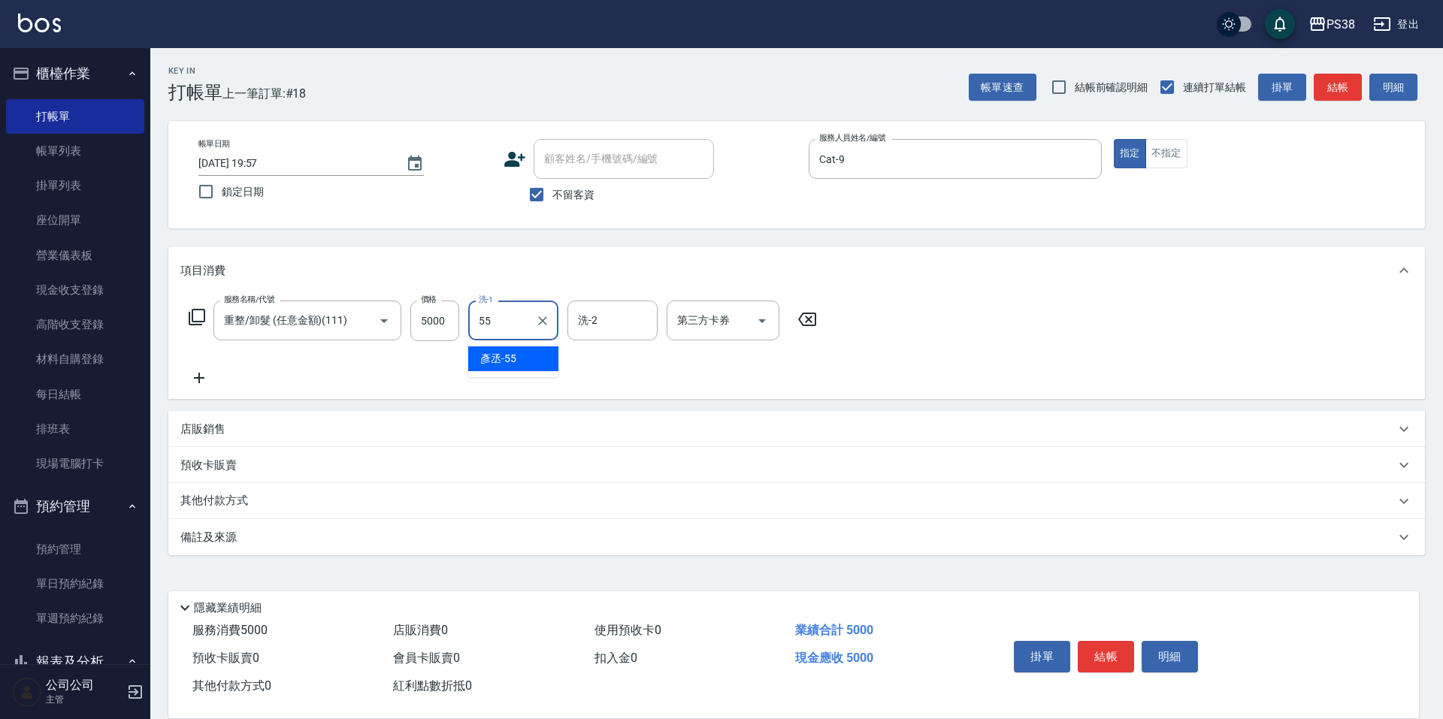
type input "[PERSON_NAME]-55"
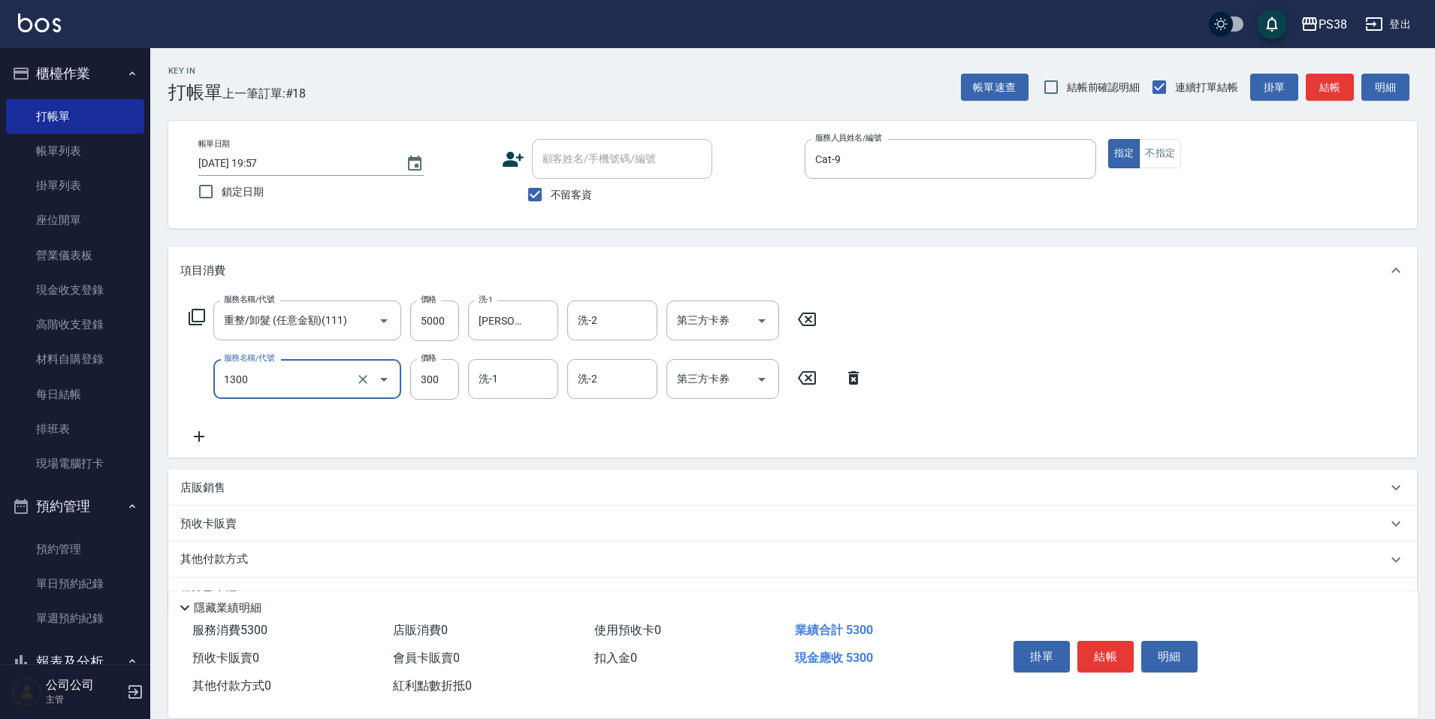
type input "精油洗潤300(1300)"
type input "300"
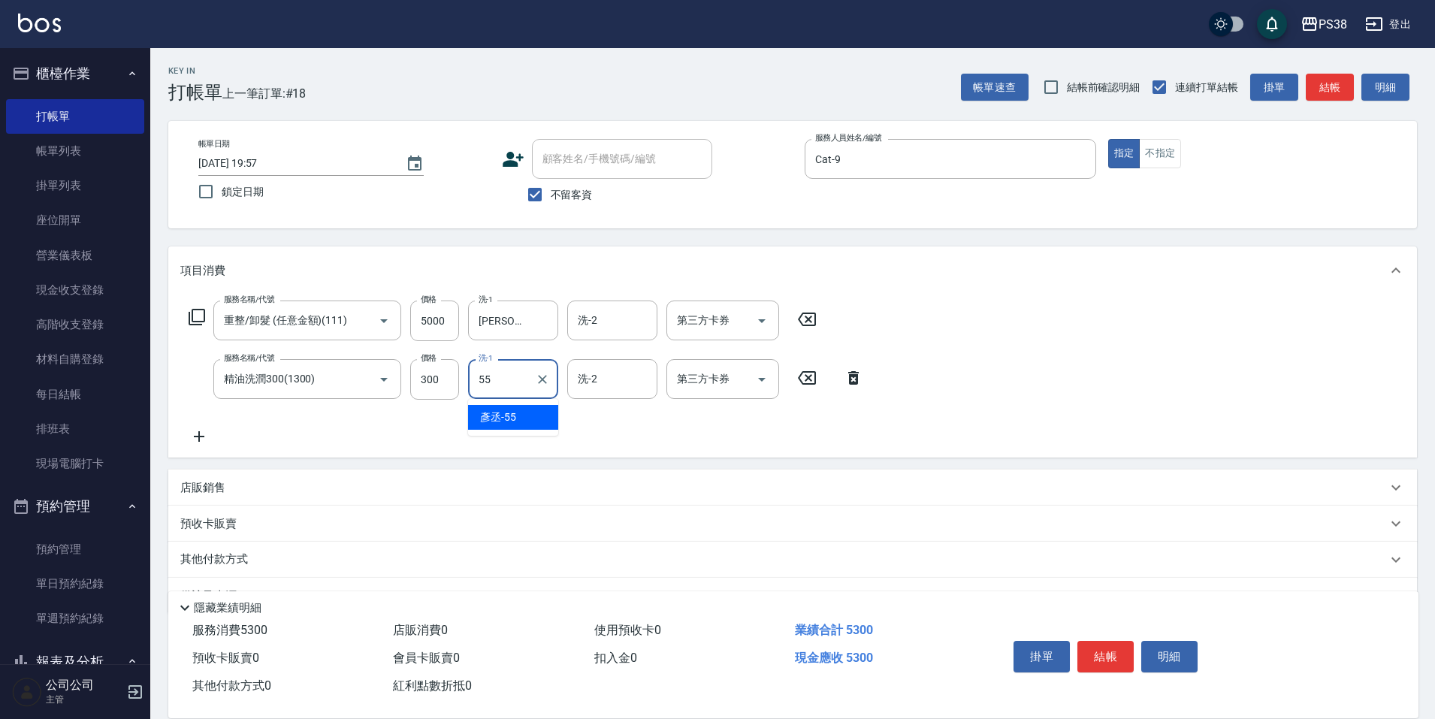
type input "[PERSON_NAME]-55"
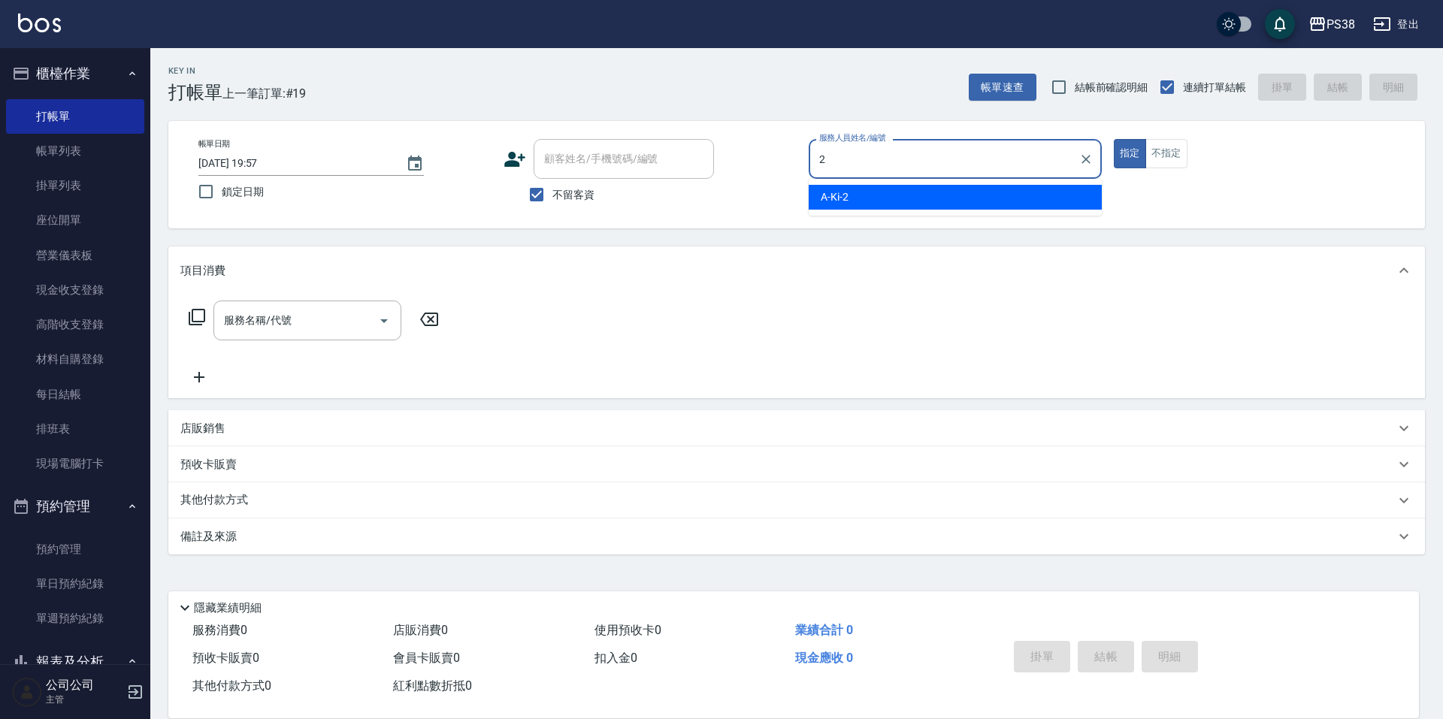
type input "A-Ki-2"
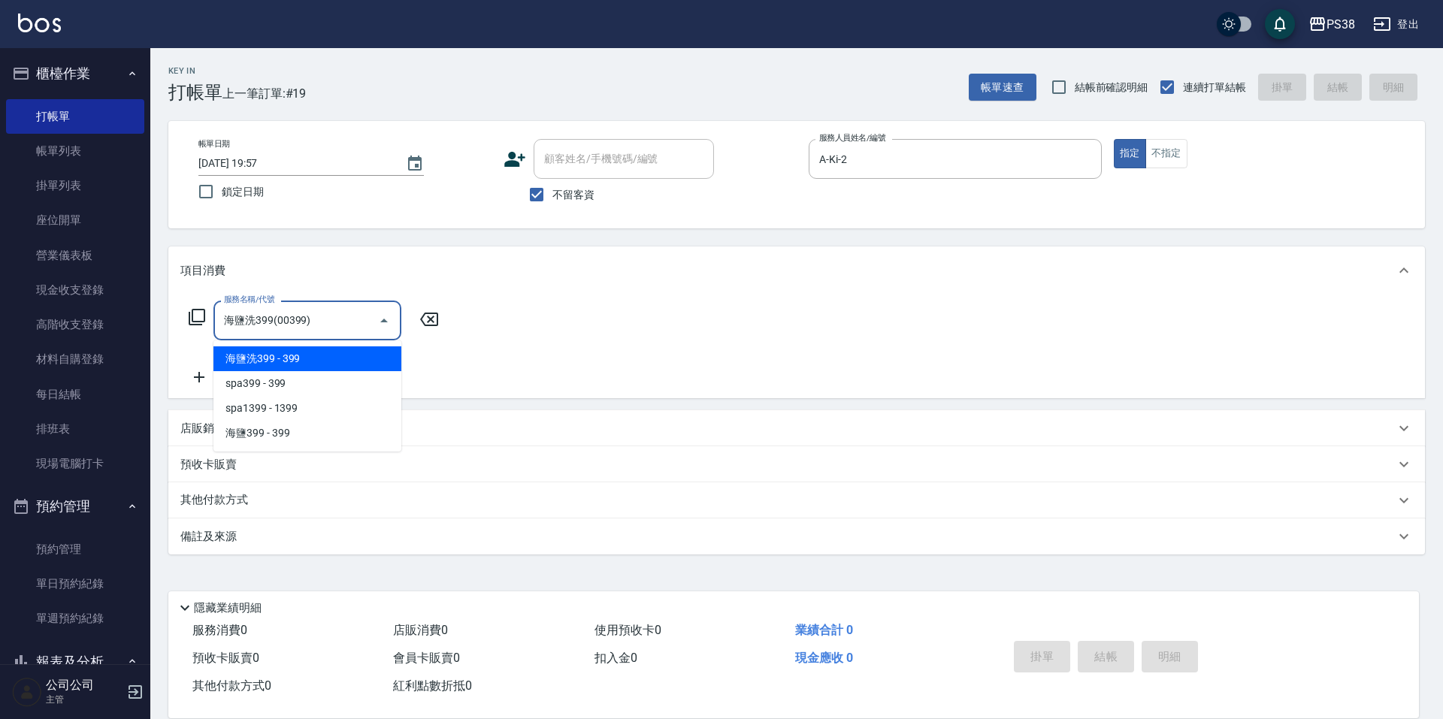
type input "海鹽洗399(00399)"
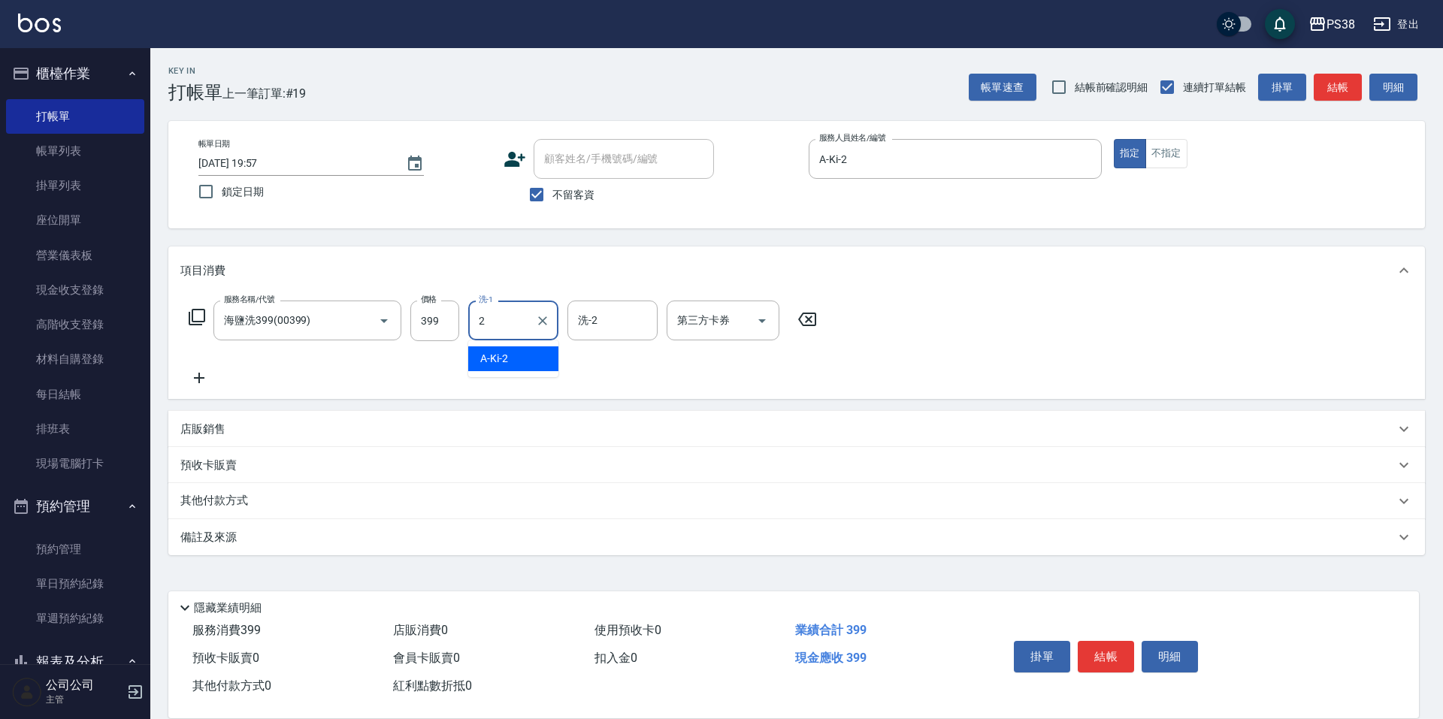
type input "A-Ki-2"
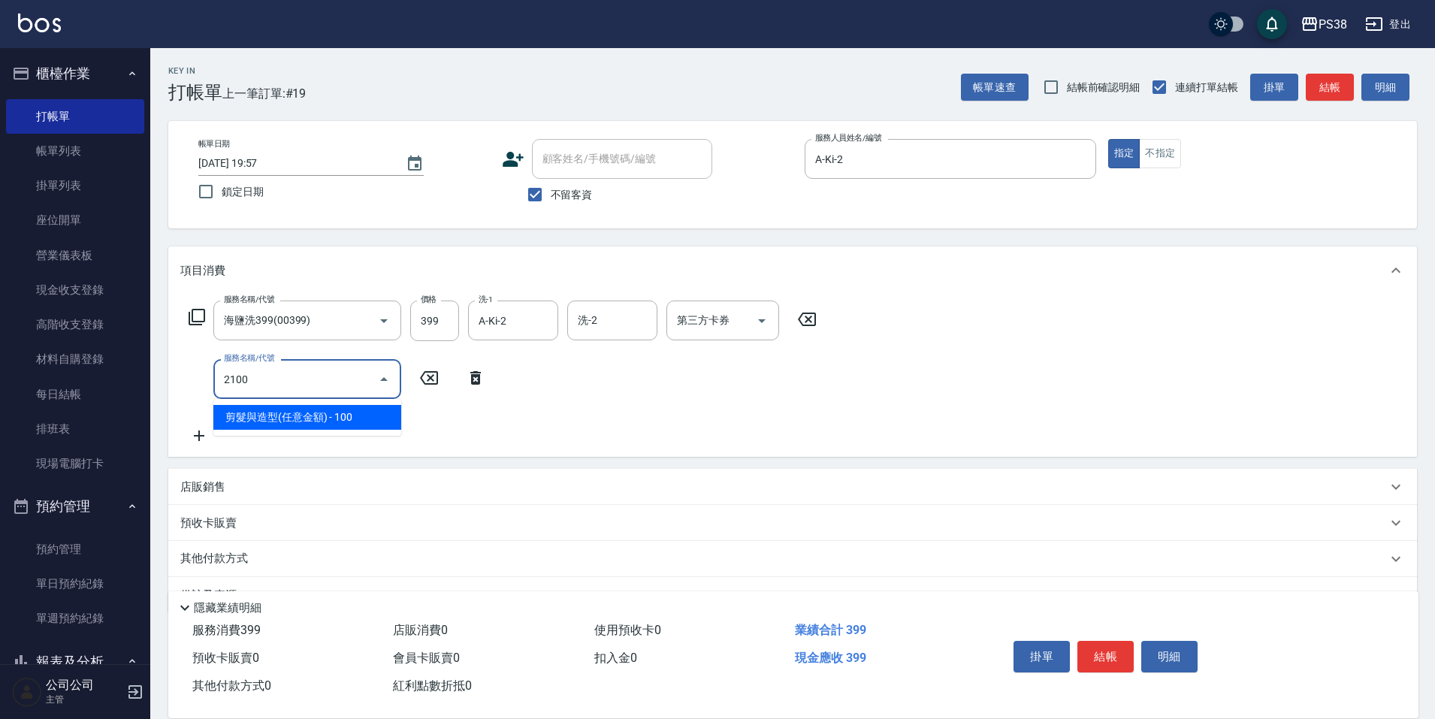
type input "剪髮與造型(任意金額)(2100)"
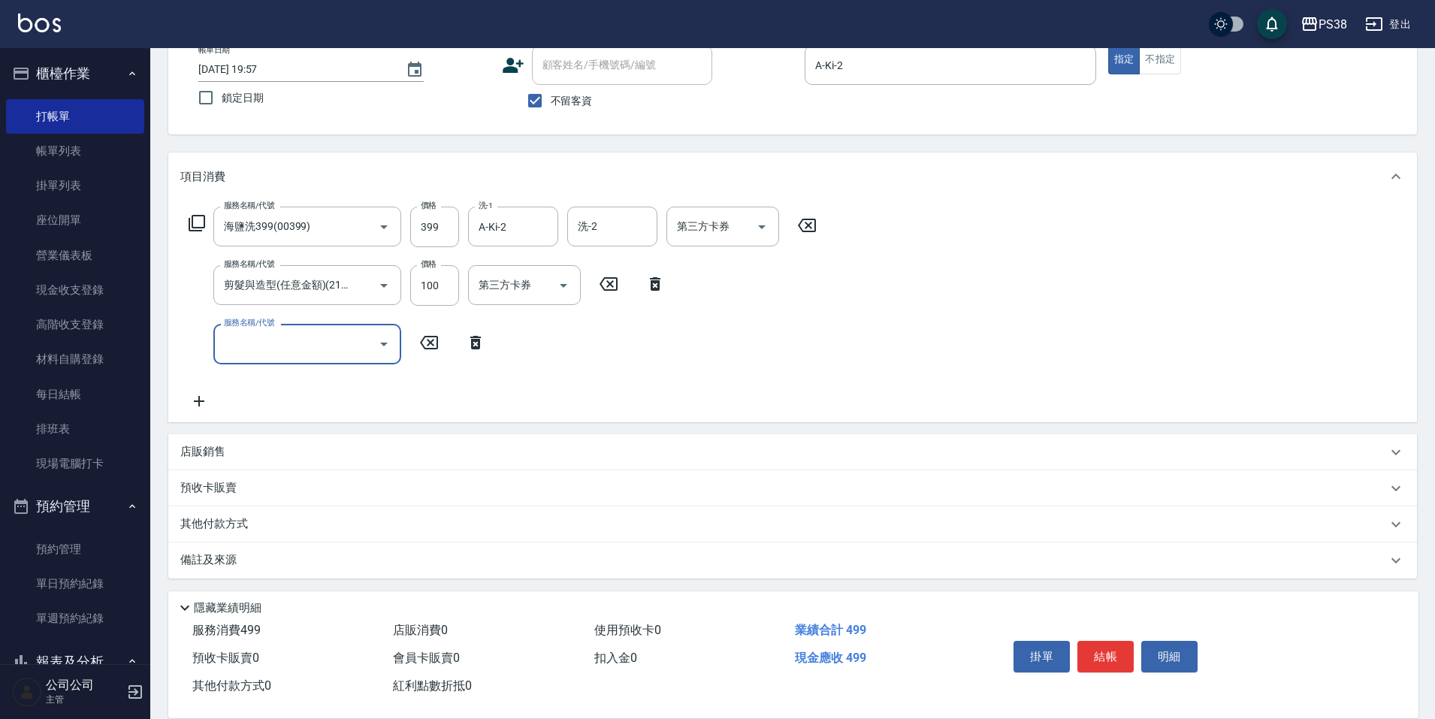
scroll to position [98, 0]
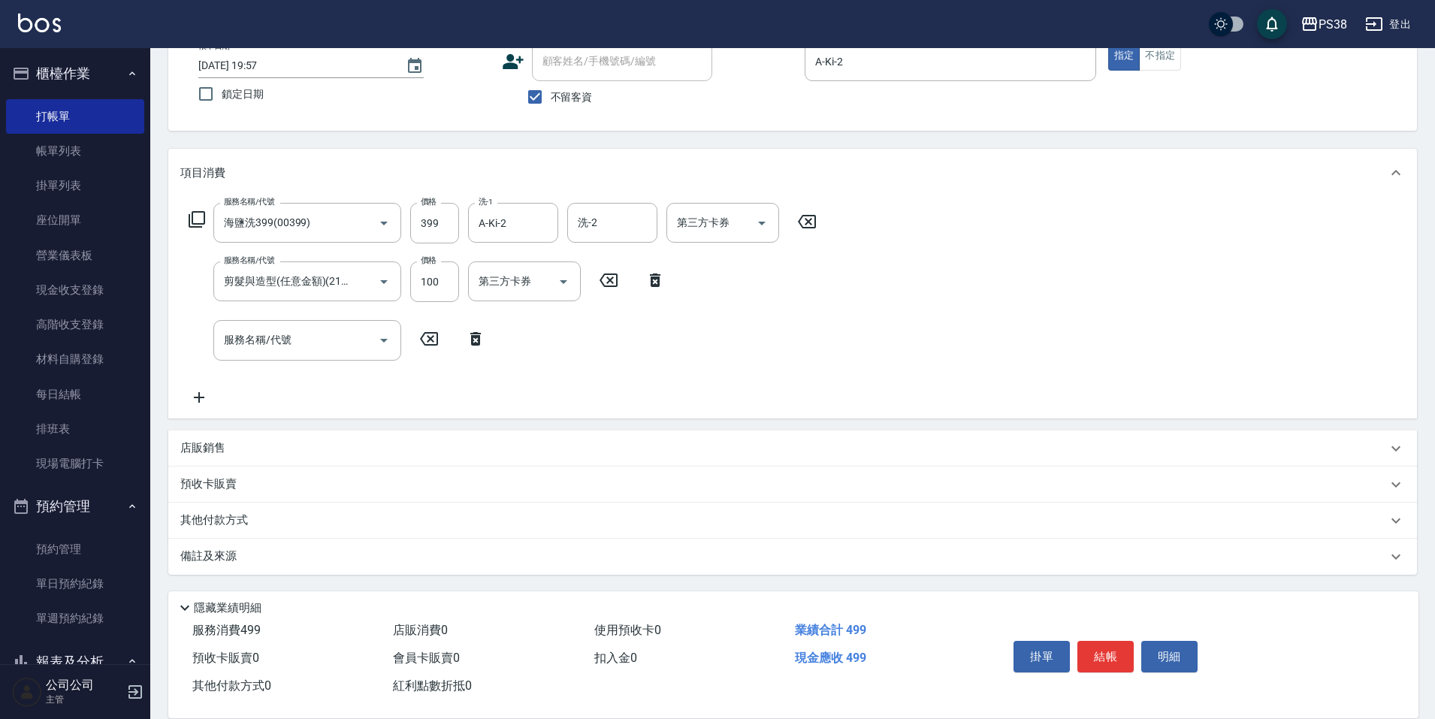
click at [406, 447] on div "店販銷售" at bounding box center [783, 448] width 1207 height 16
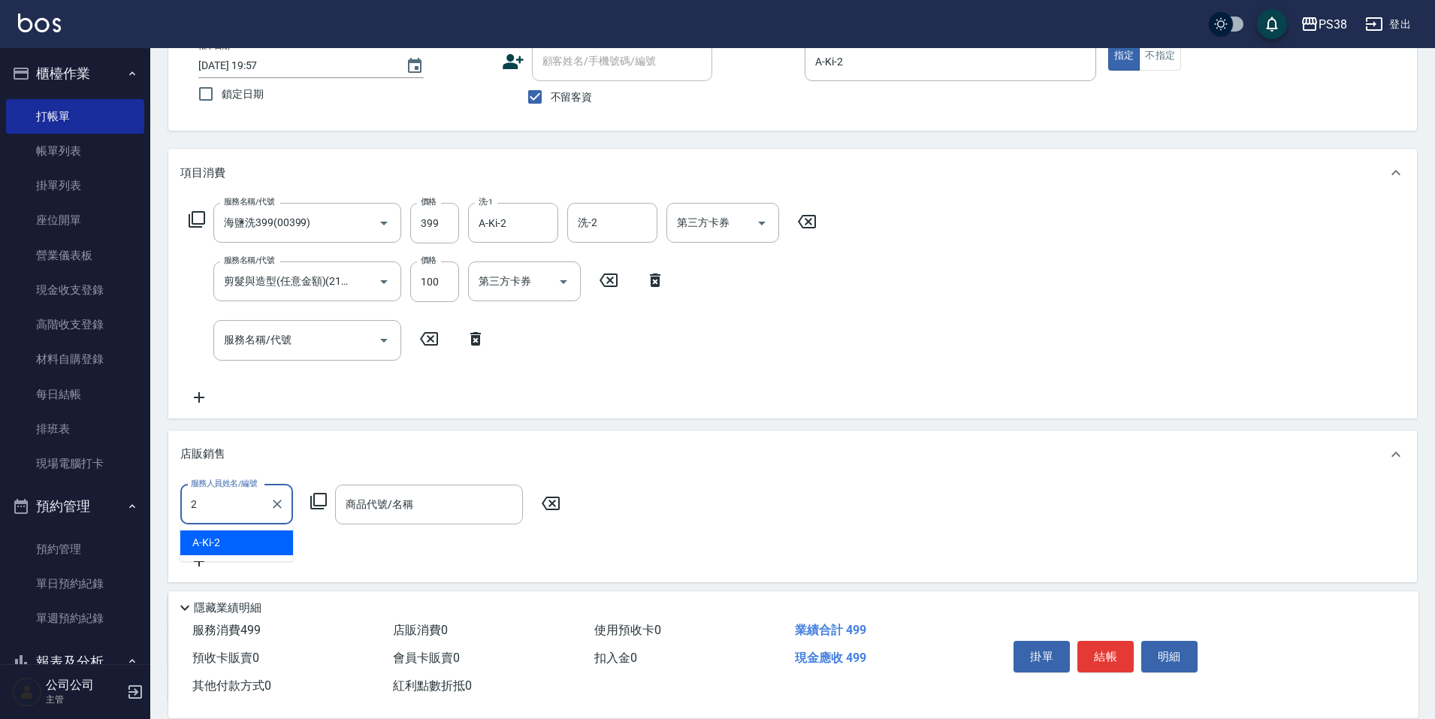
type input "A-Ki-2"
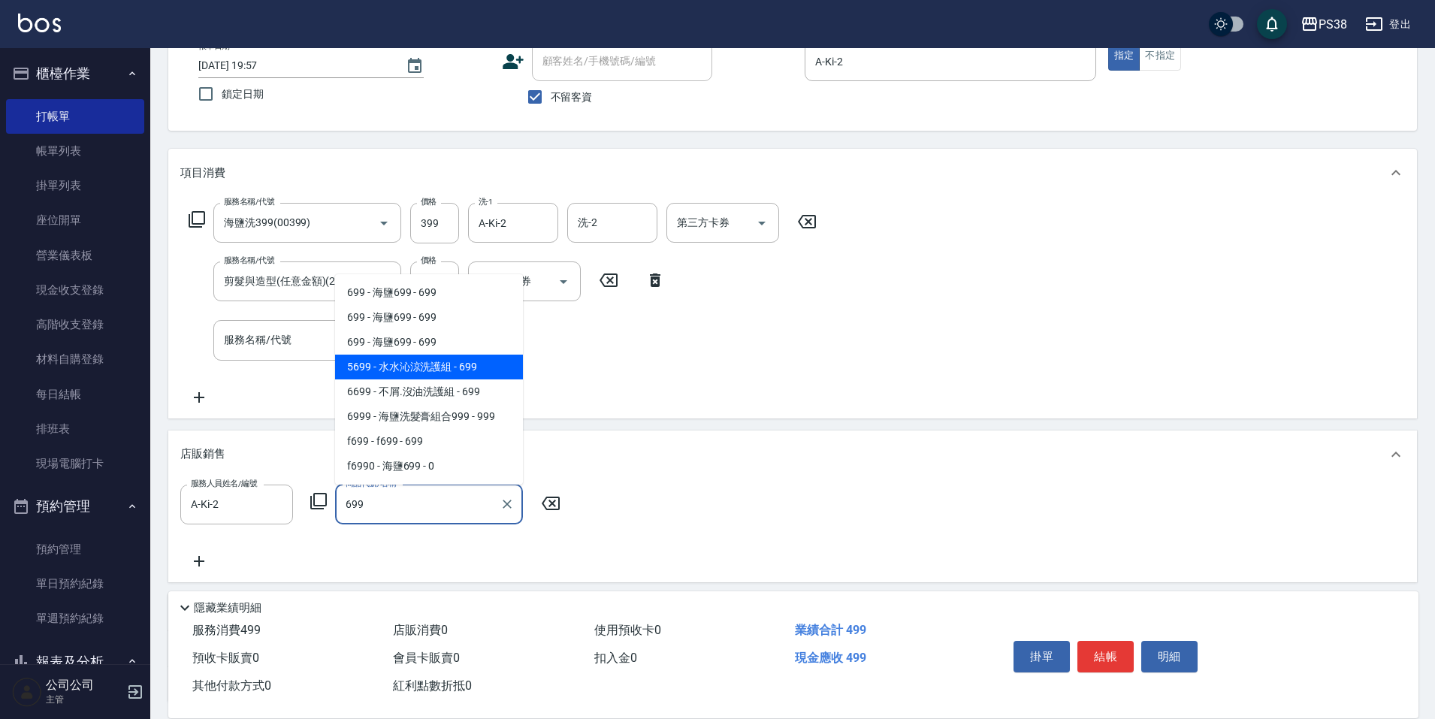
type input "[PERSON_NAME]涼洗護組"
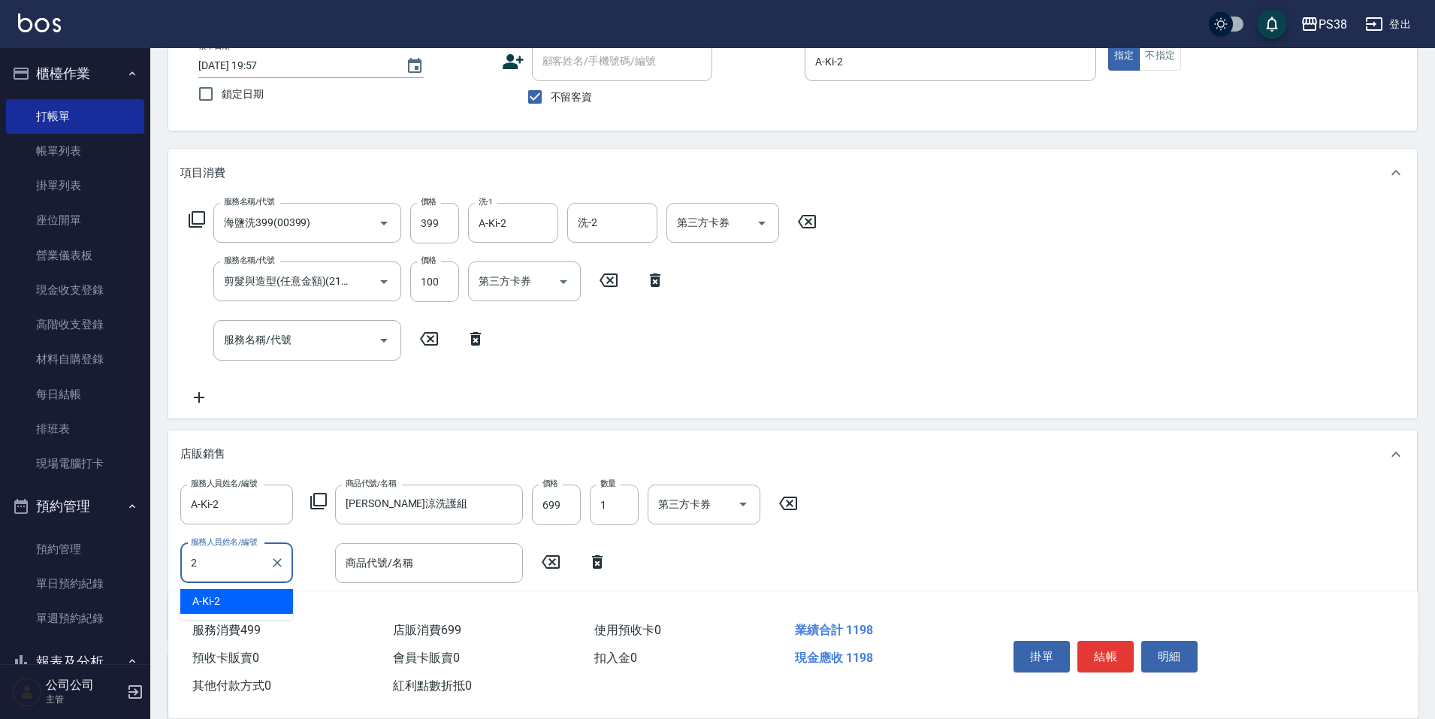
type input "A-Ki-2"
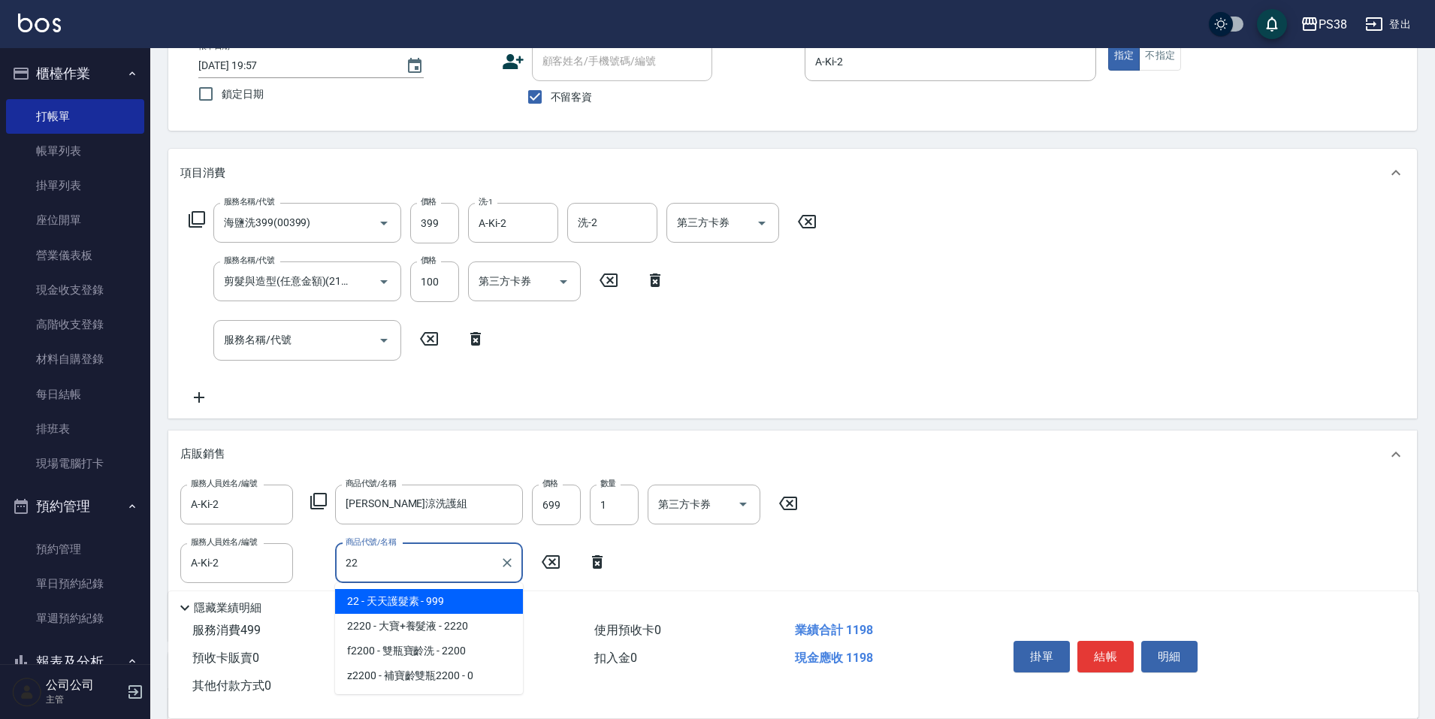
type input "2"
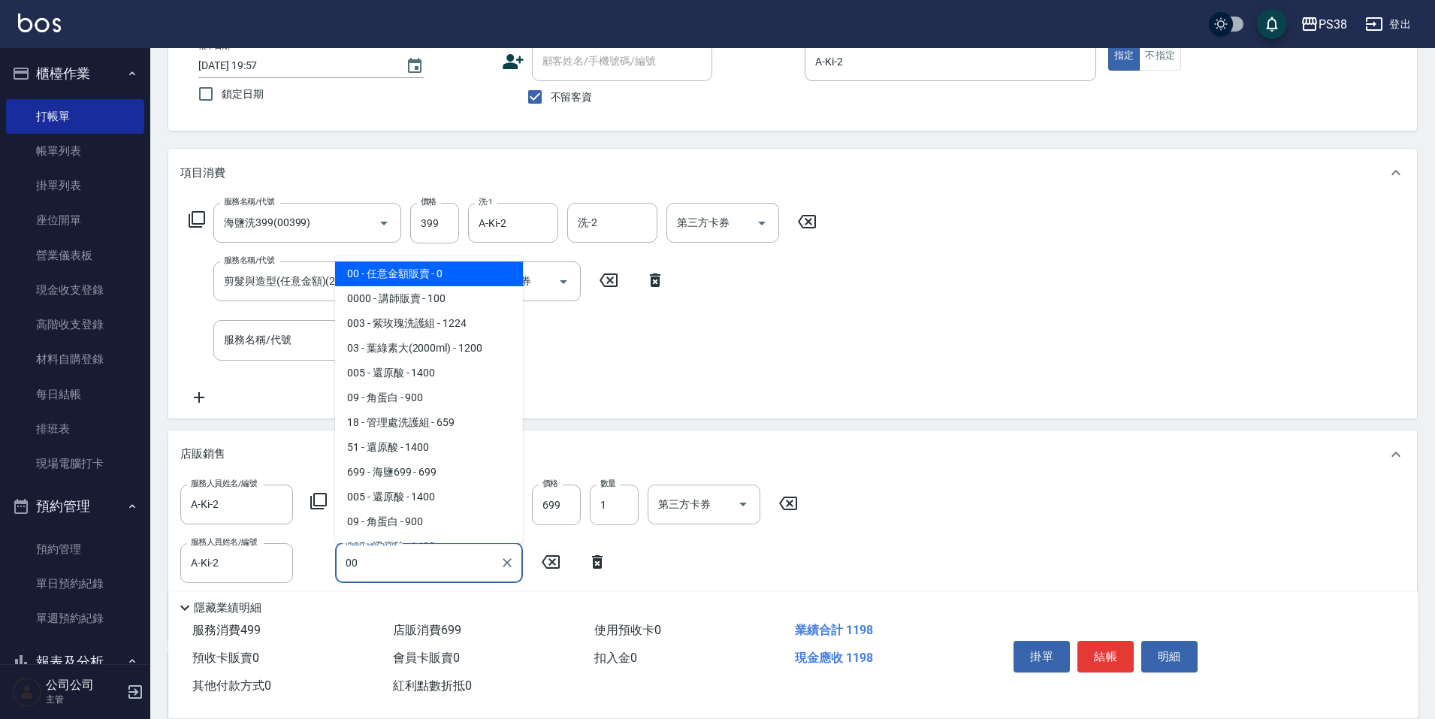
type input "任意金額販賣"
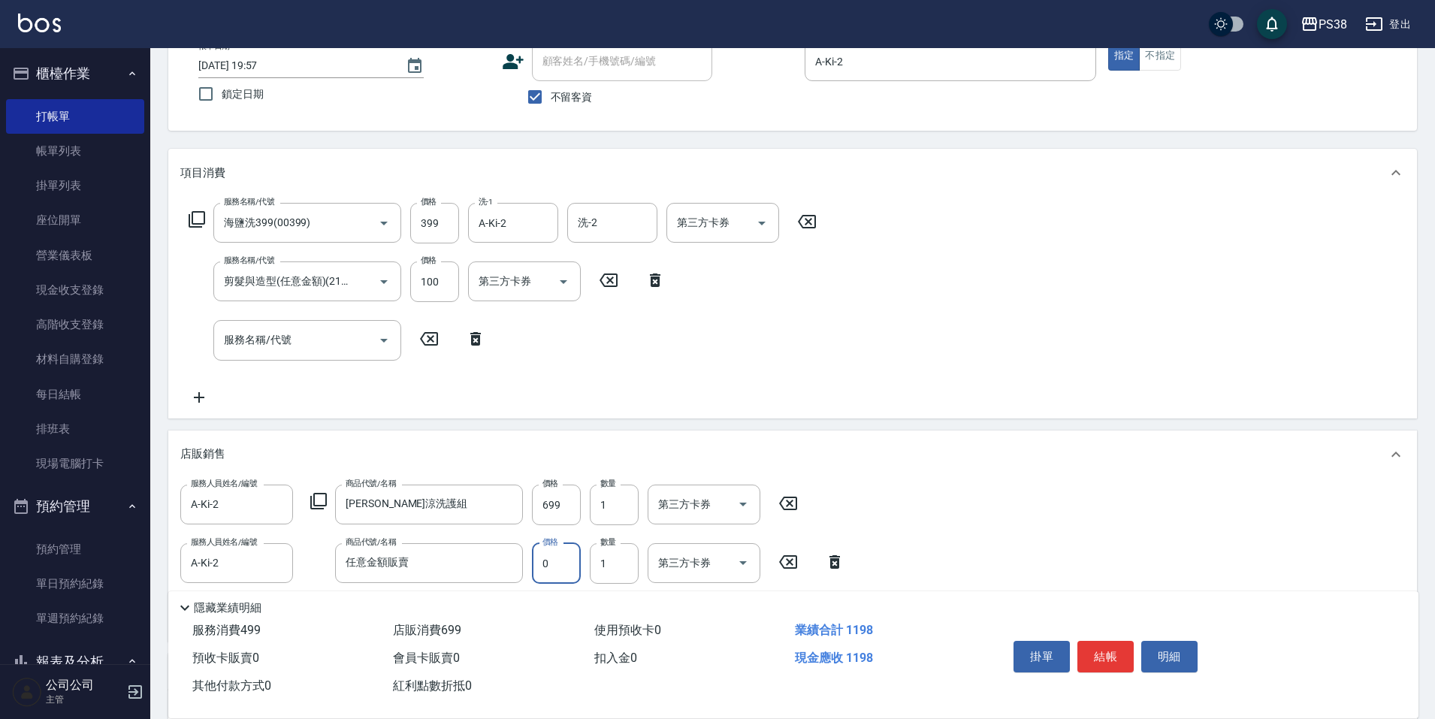
click at [543, 556] on input "0" at bounding box center [556, 563] width 49 height 41
type input "150"
click at [742, 211] on input "第三方卡券" at bounding box center [711, 223] width 77 height 26
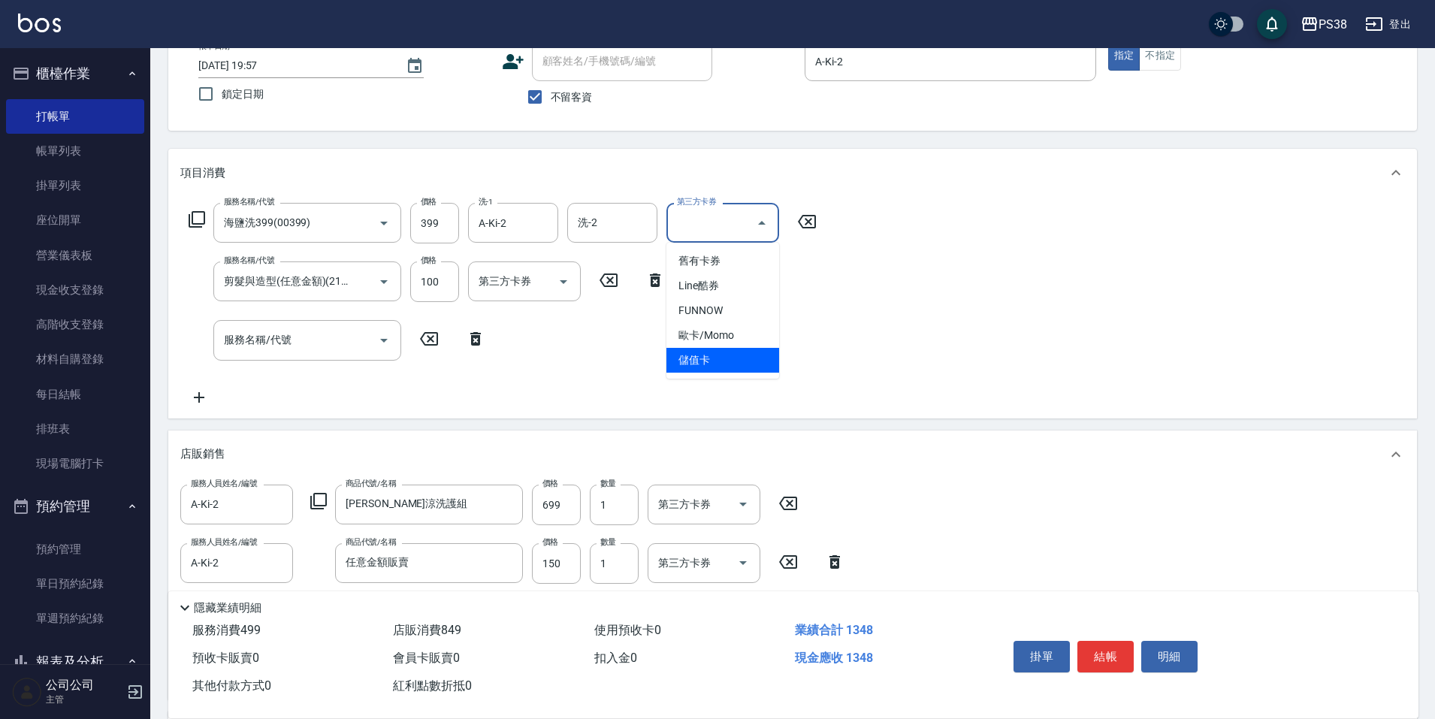
click at [718, 361] on span "儲值卡" at bounding box center [723, 360] width 113 height 25
type input "儲值卡"
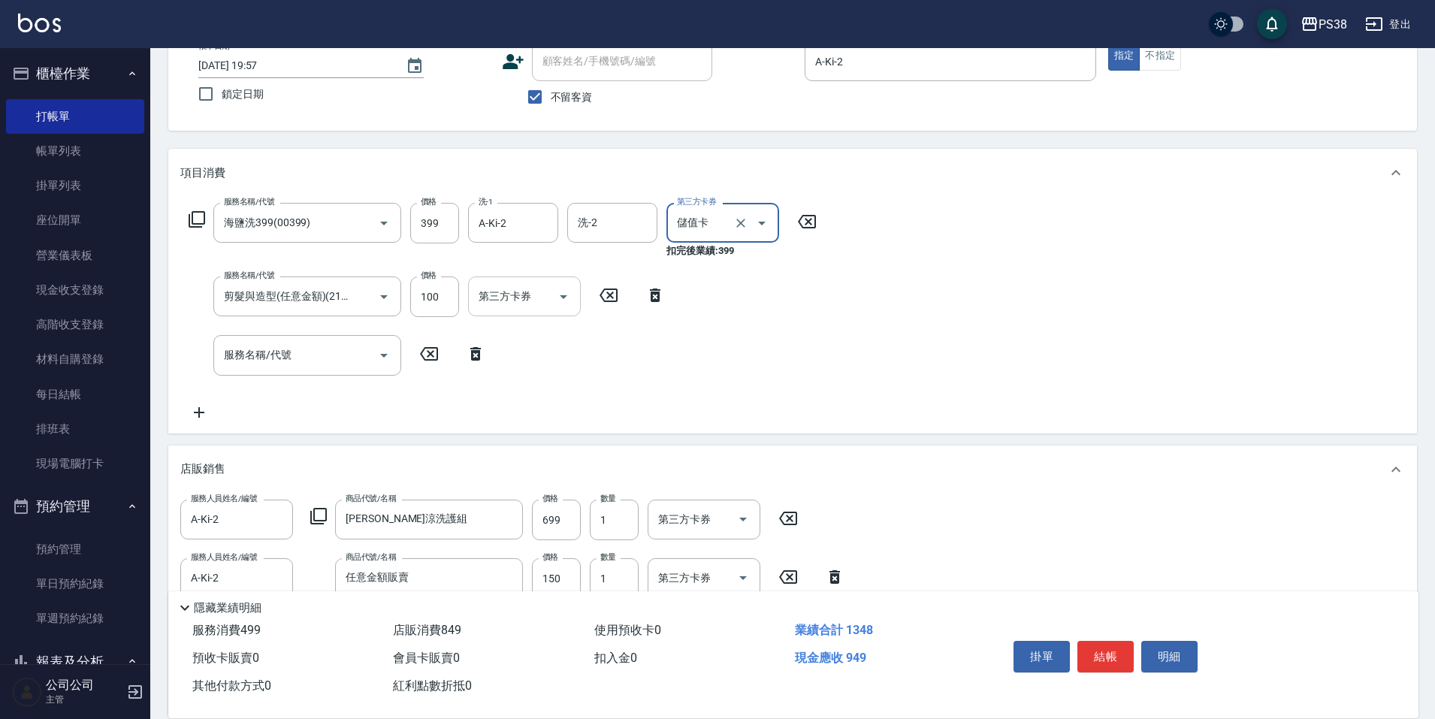
click at [542, 305] on input "第三方卡券" at bounding box center [513, 296] width 77 height 26
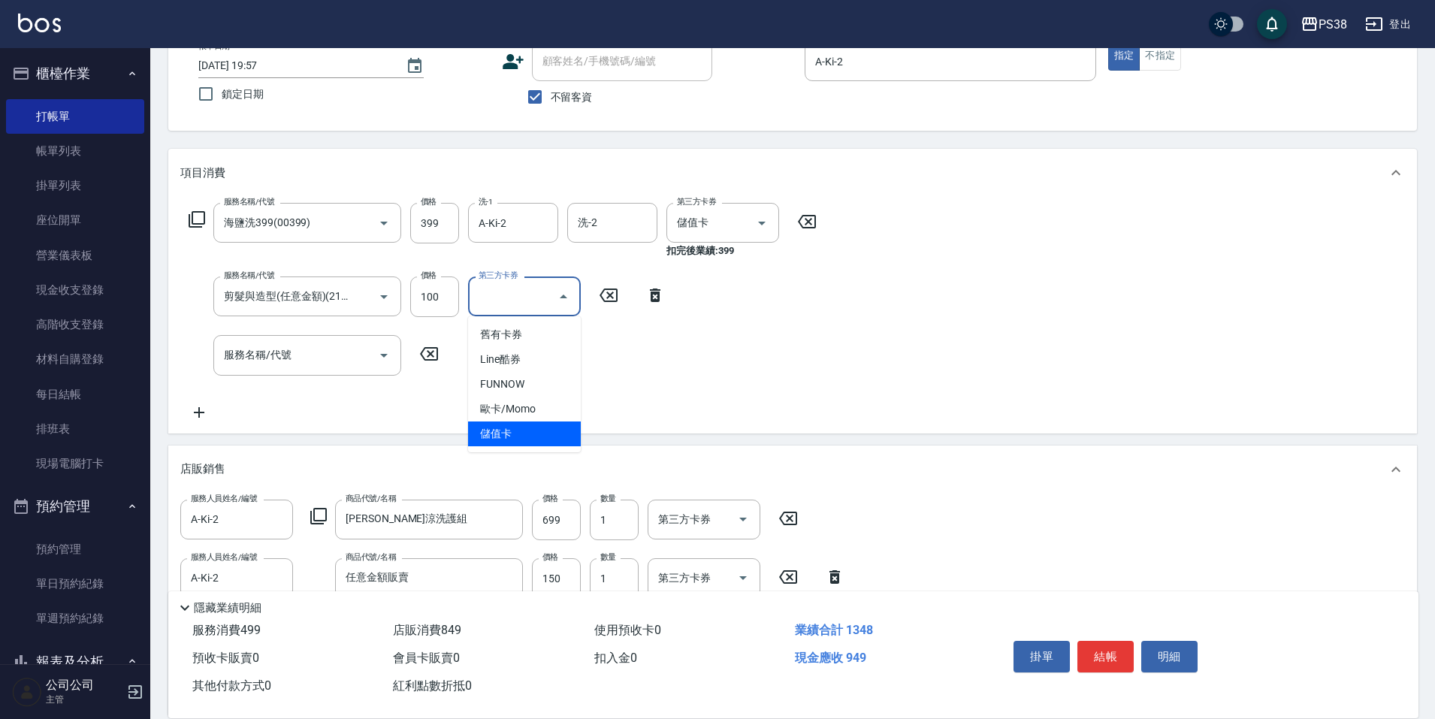
click at [550, 425] on span "儲值卡" at bounding box center [524, 434] width 113 height 25
type input "儲值卡"
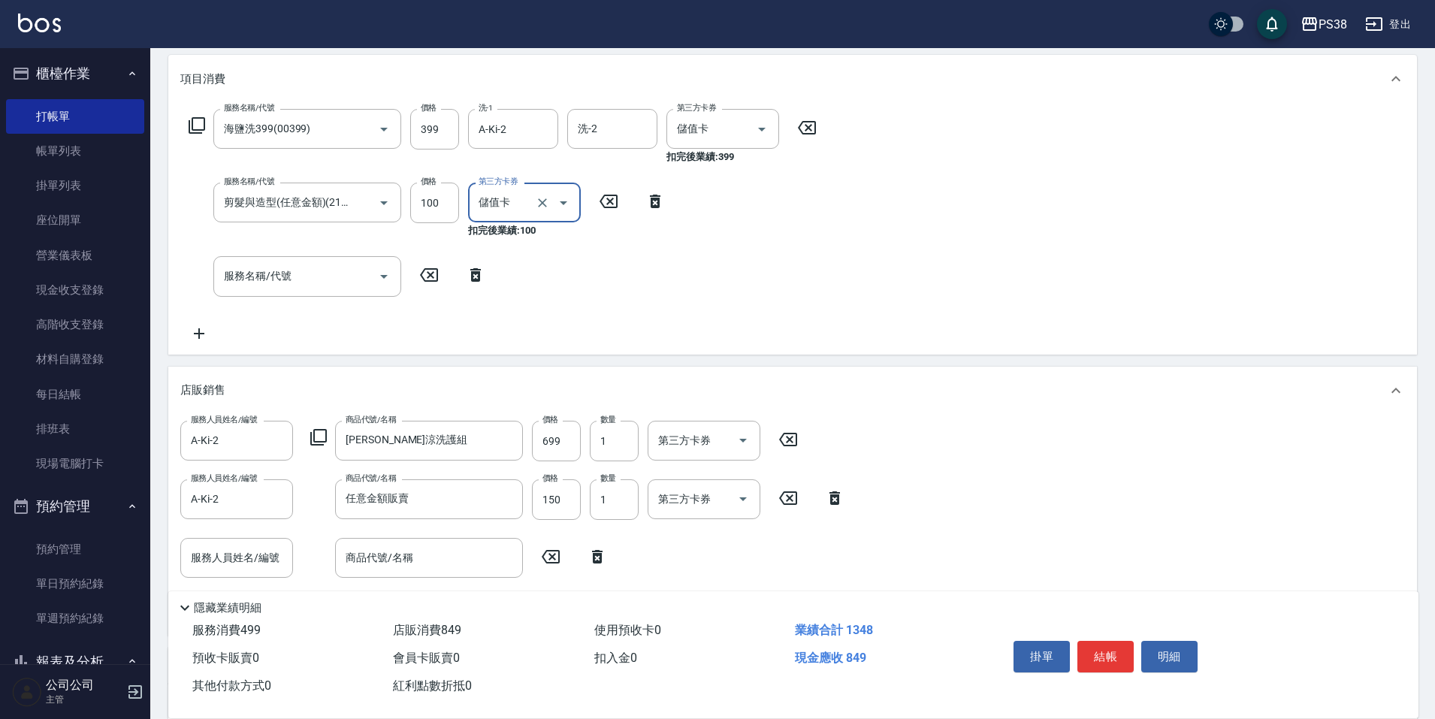
scroll to position [373, 0]
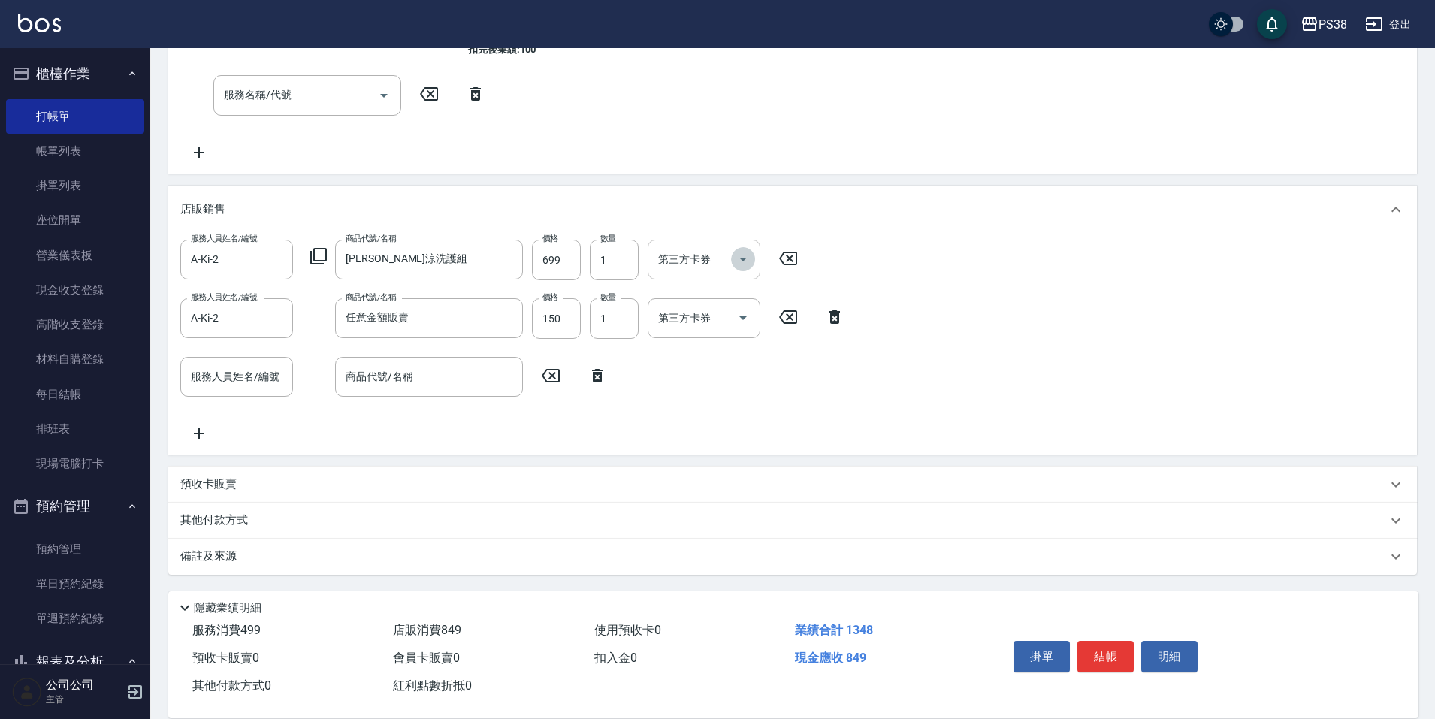
click at [743, 264] on icon "Open" at bounding box center [743, 259] width 18 height 18
click at [717, 404] on span "儲值卡" at bounding box center [704, 397] width 113 height 25
type input "儲值卡"
click at [753, 349] on div "服務人員姓名/編號 A-Ki-2 服務人員姓名/編號 商品代號/名稱 水水沁涼洗護組 商品代號/名稱 價格 699 價格 數量 1 數量 第三方卡券 儲值卡 …" at bounding box center [792, 341] width 1225 height 203
click at [738, 313] on icon "Open" at bounding box center [743, 318] width 18 height 18
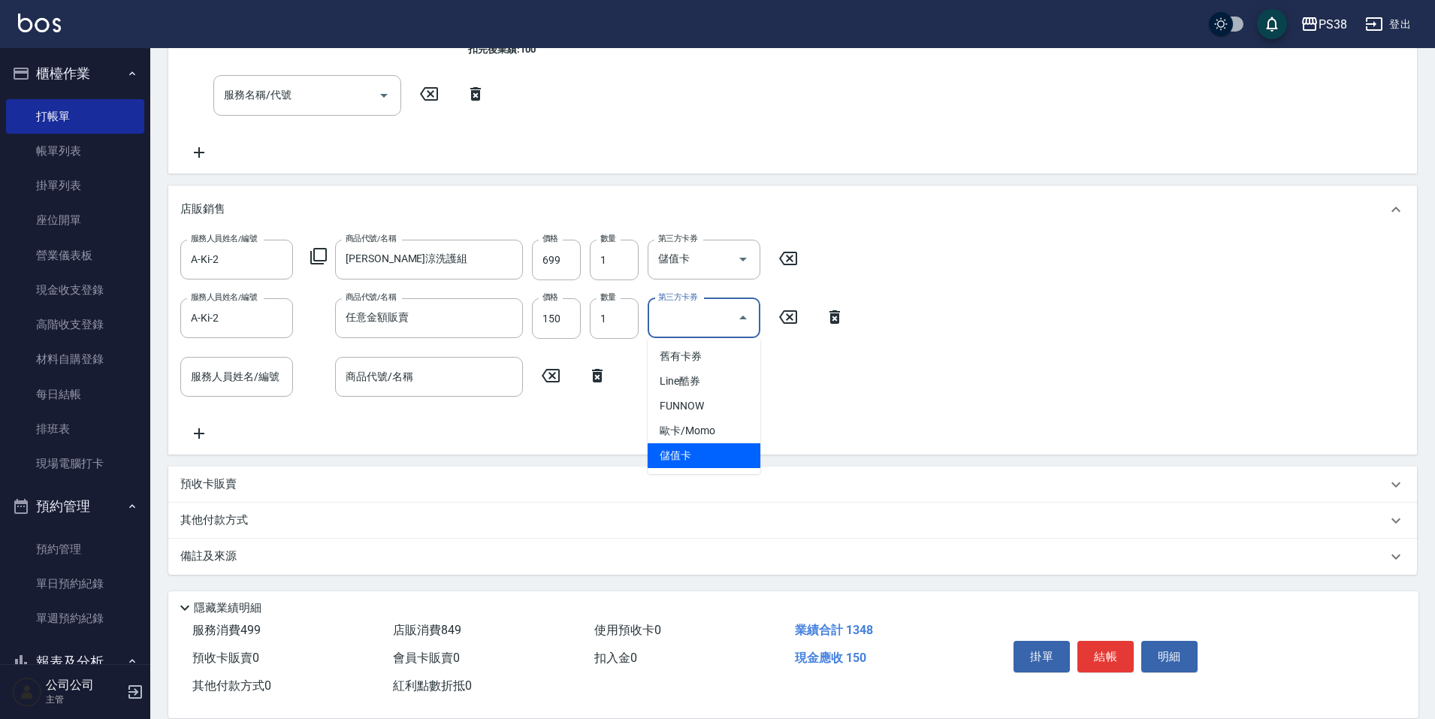
click at [713, 447] on span "儲值卡" at bounding box center [704, 455] width 113 height 25
type input "儲值卡"
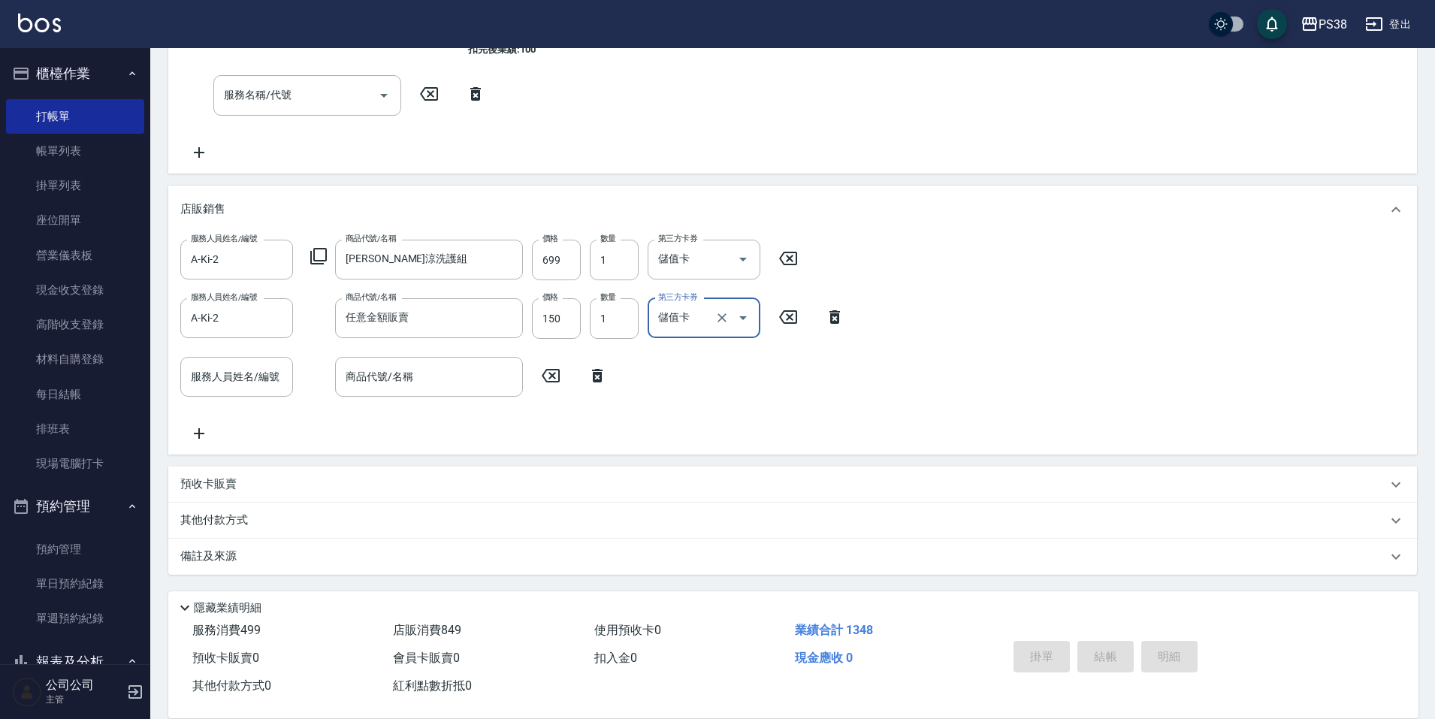
type input "[DATE] 19:58"
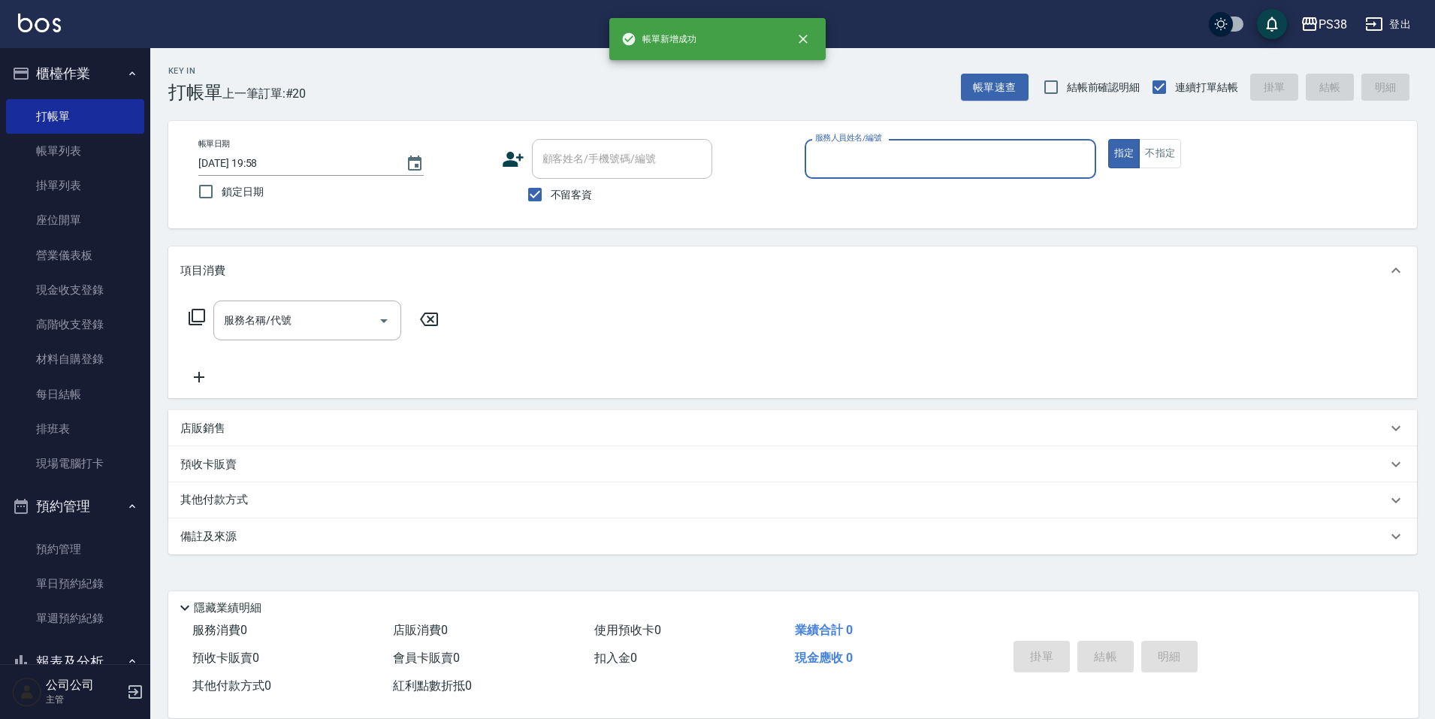
scroll to position [0, 0]
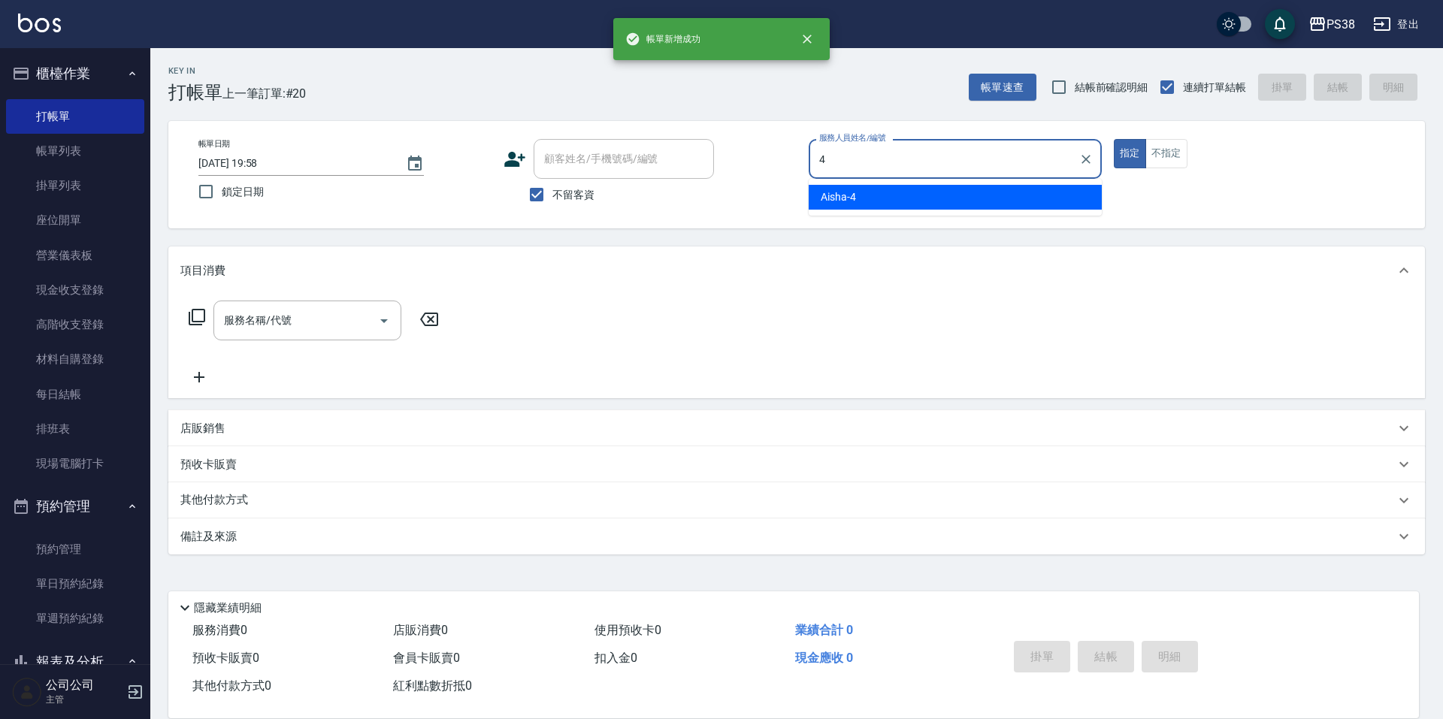
type input "Aisha-4"
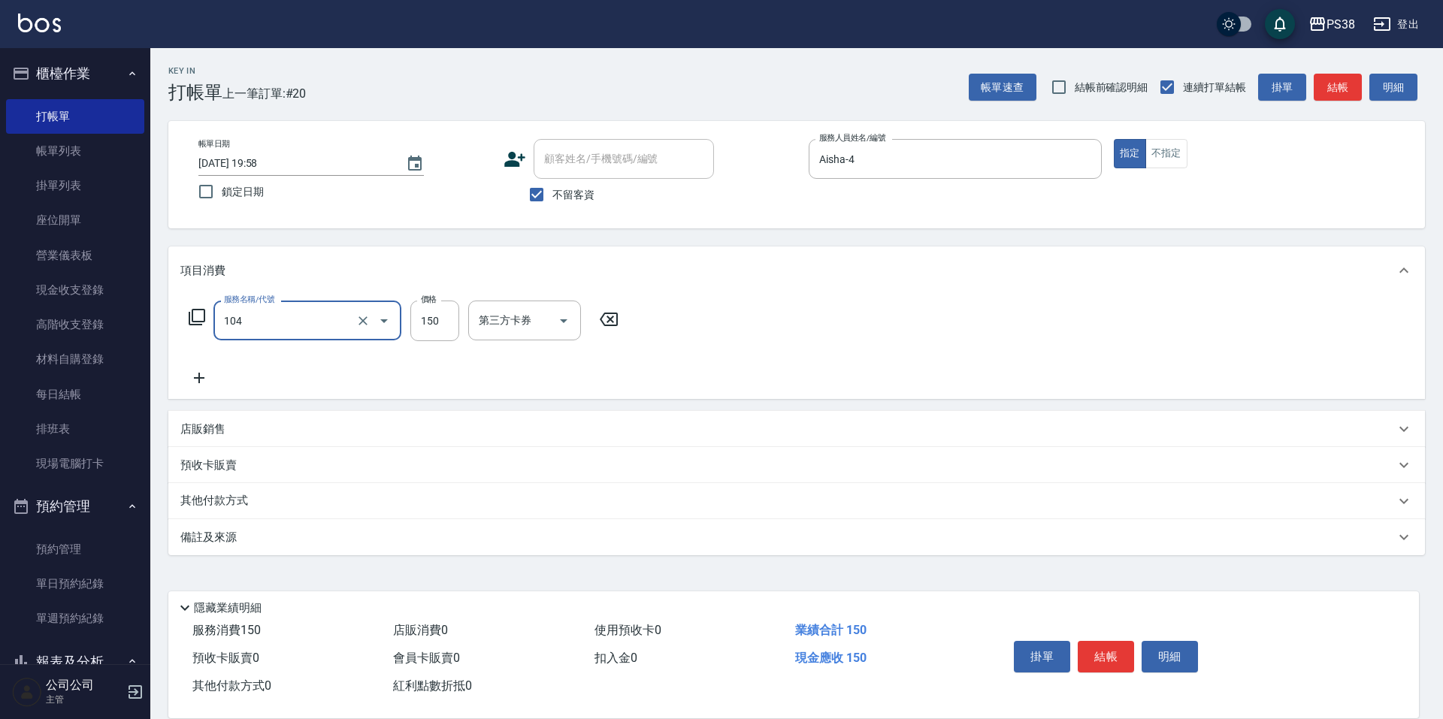
type input "洗髮(104)"
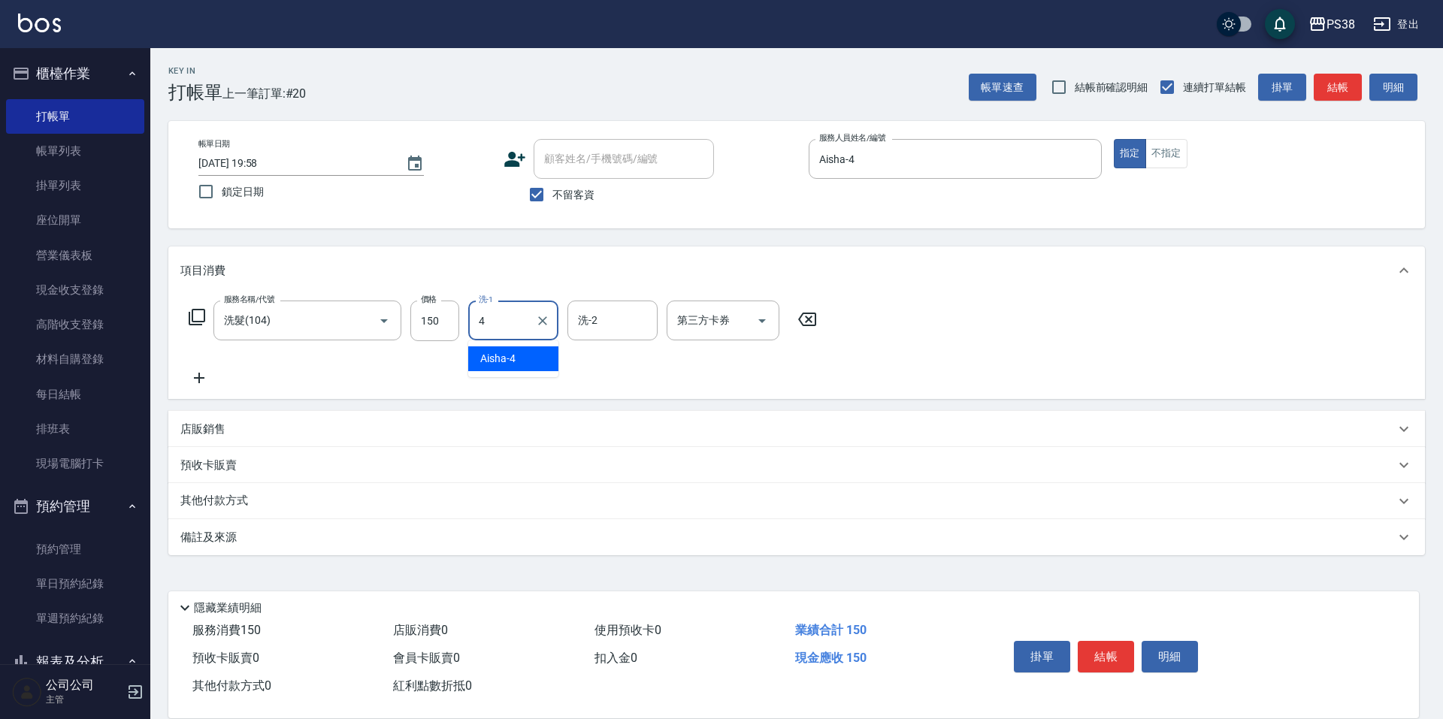
type input "Aisha-4"
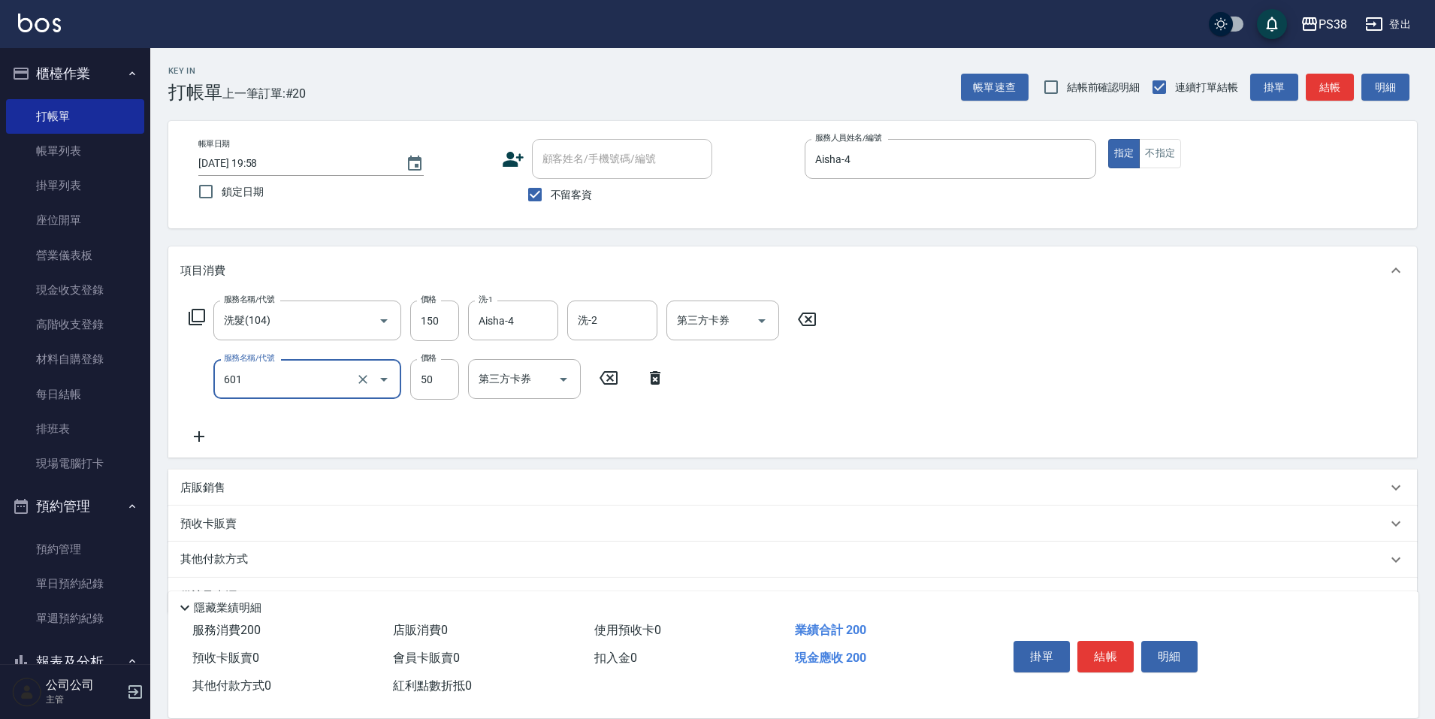
type input "精油50(601)"
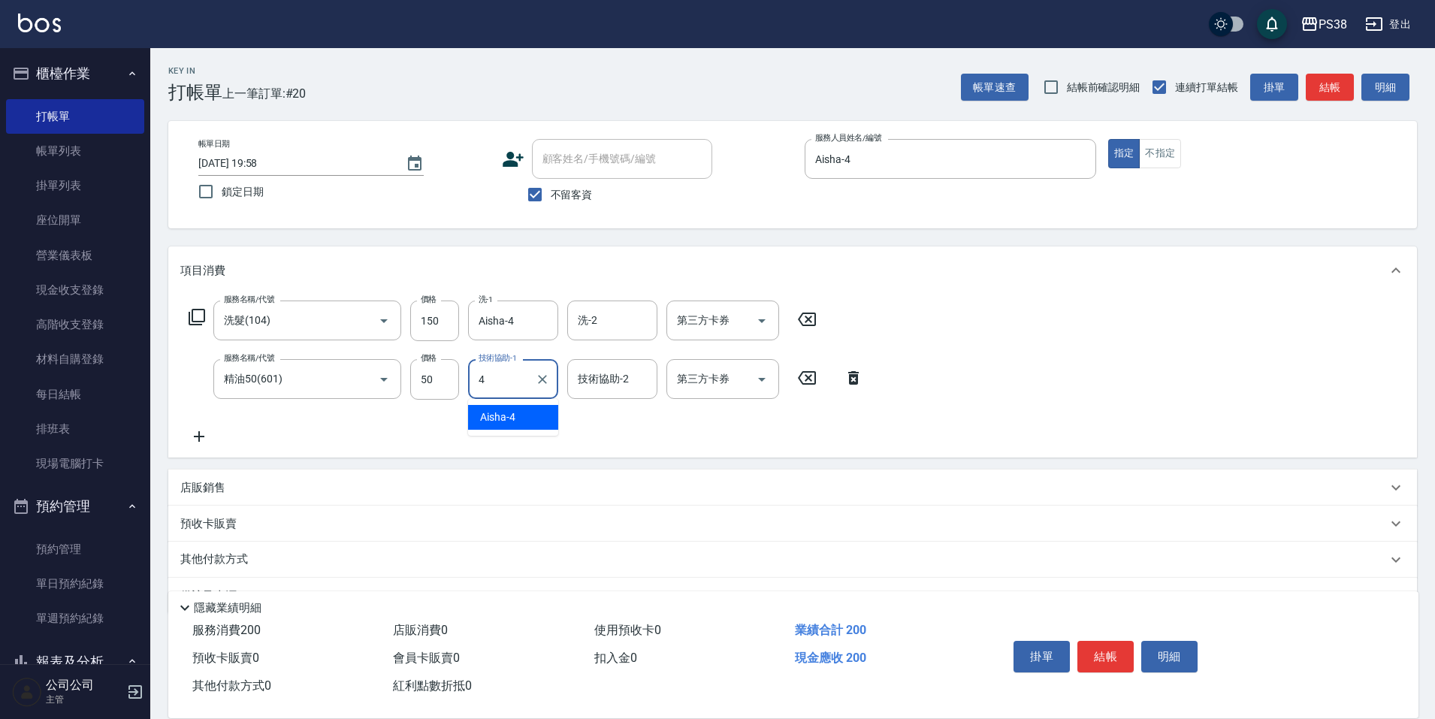
type input "Aisha-4"
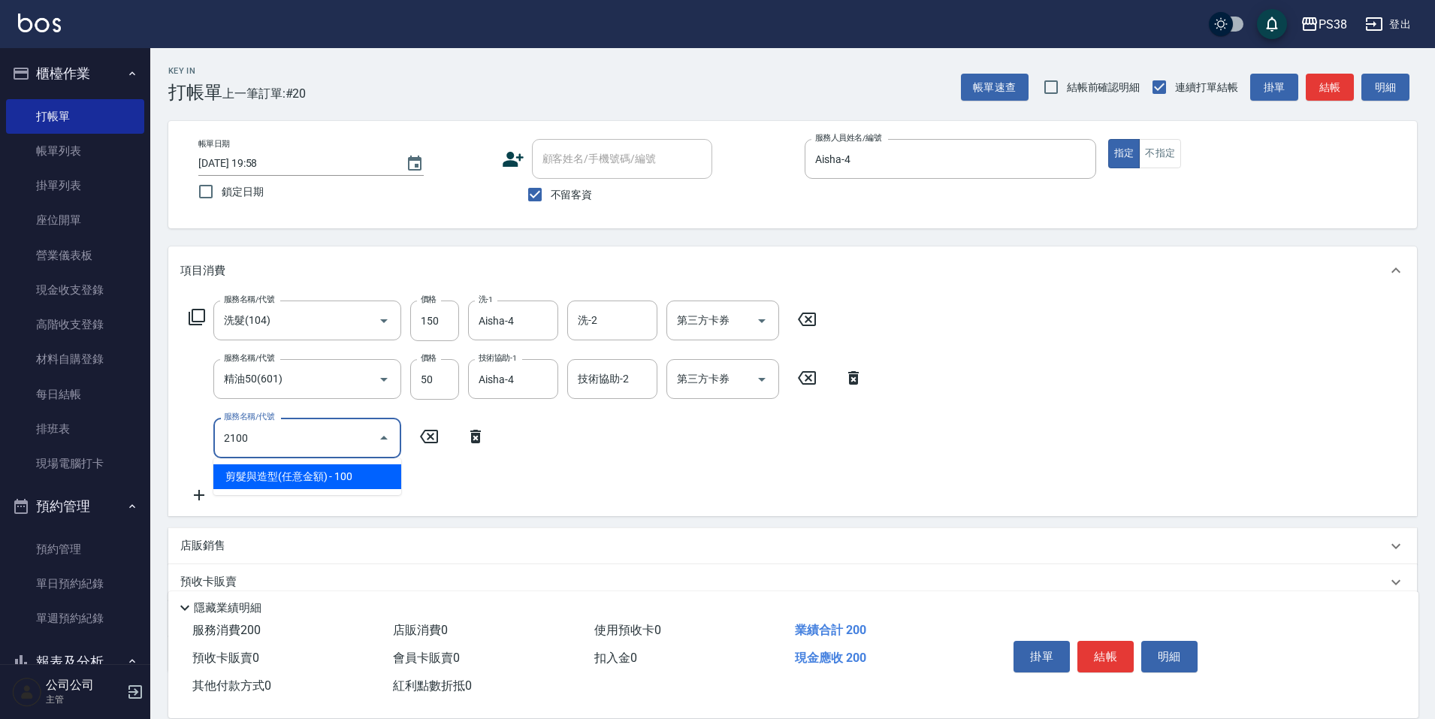
type input "剪髮與造型(任意金額)(2100)"
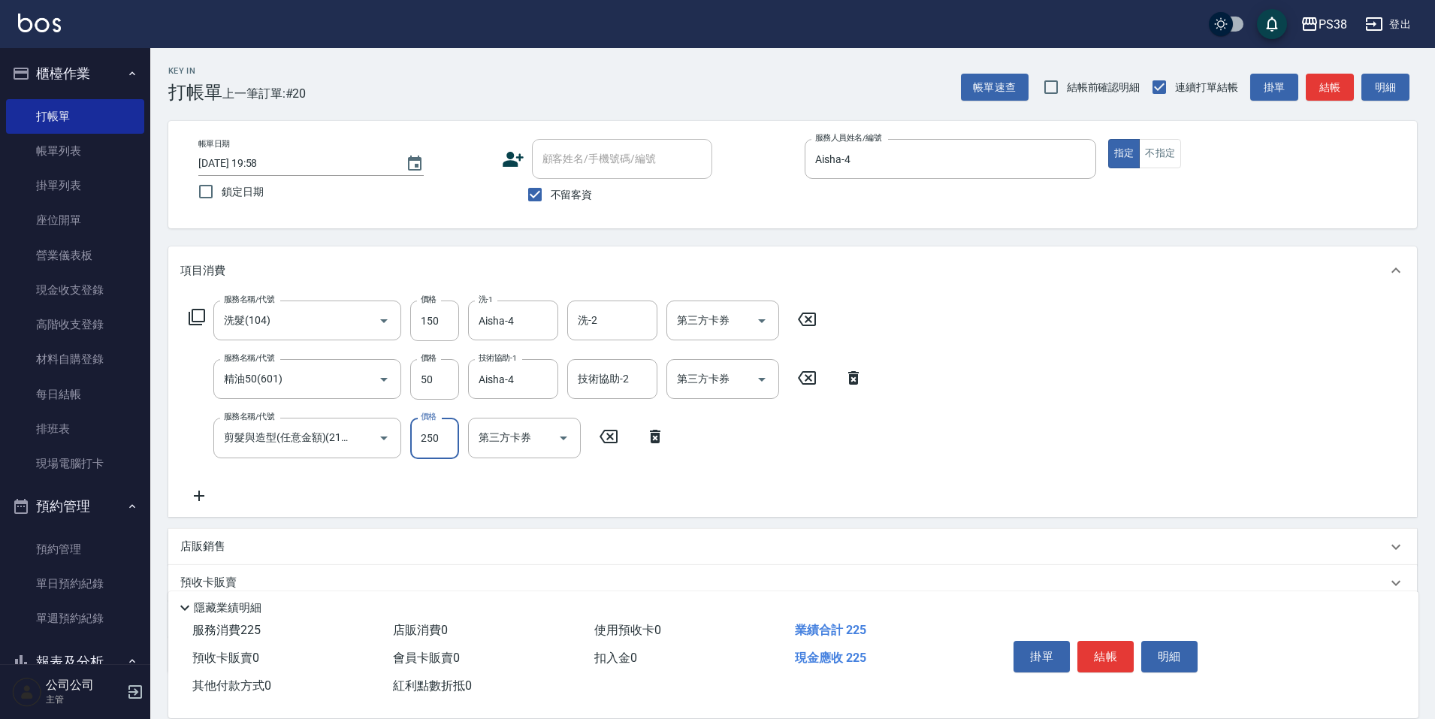
type input "250"
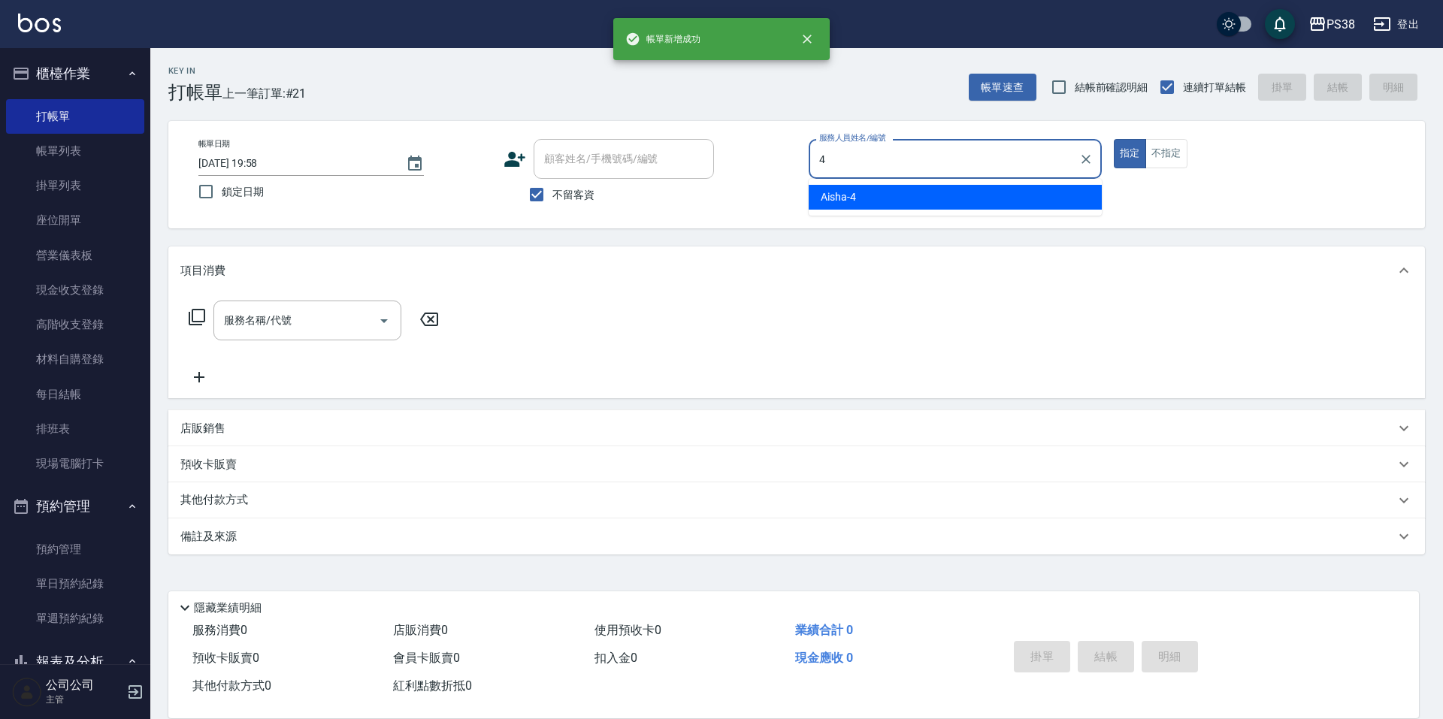
type input "Aisha-4"
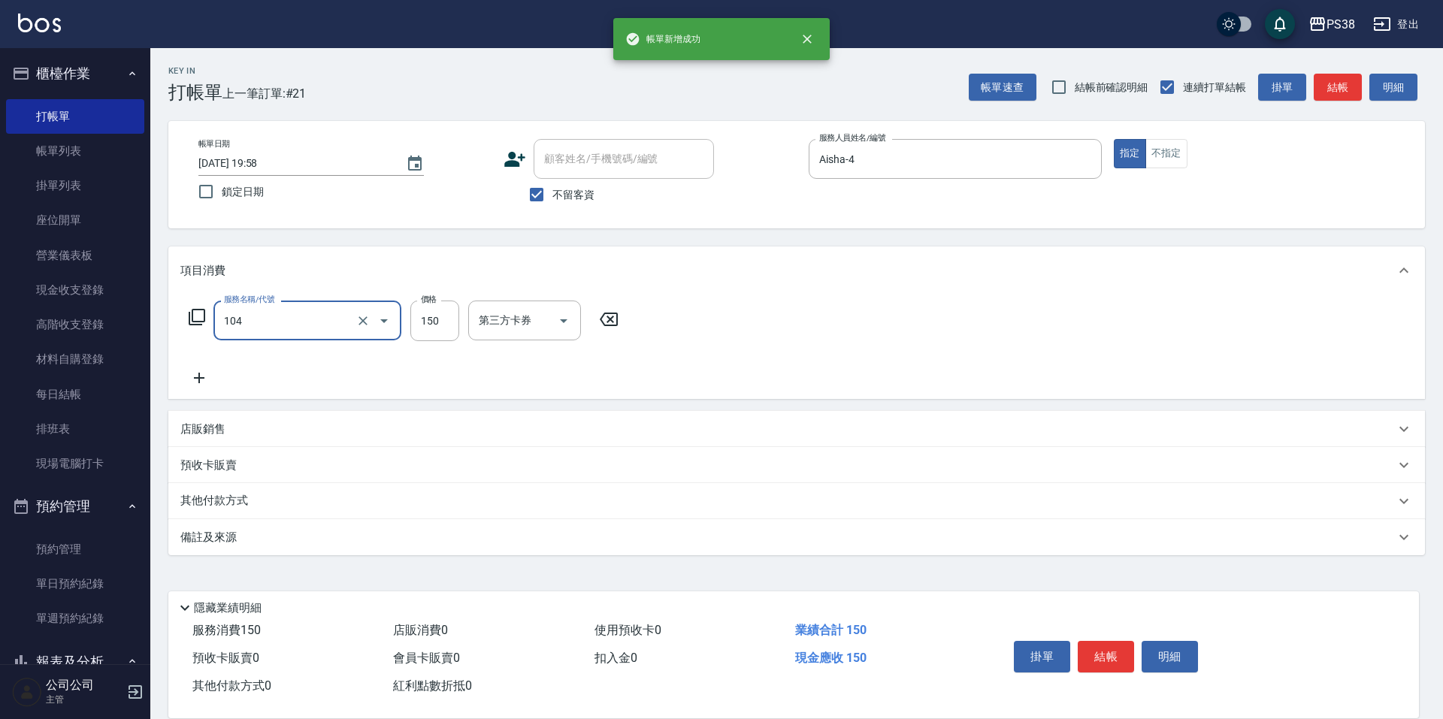
type input "洗髮(104)"
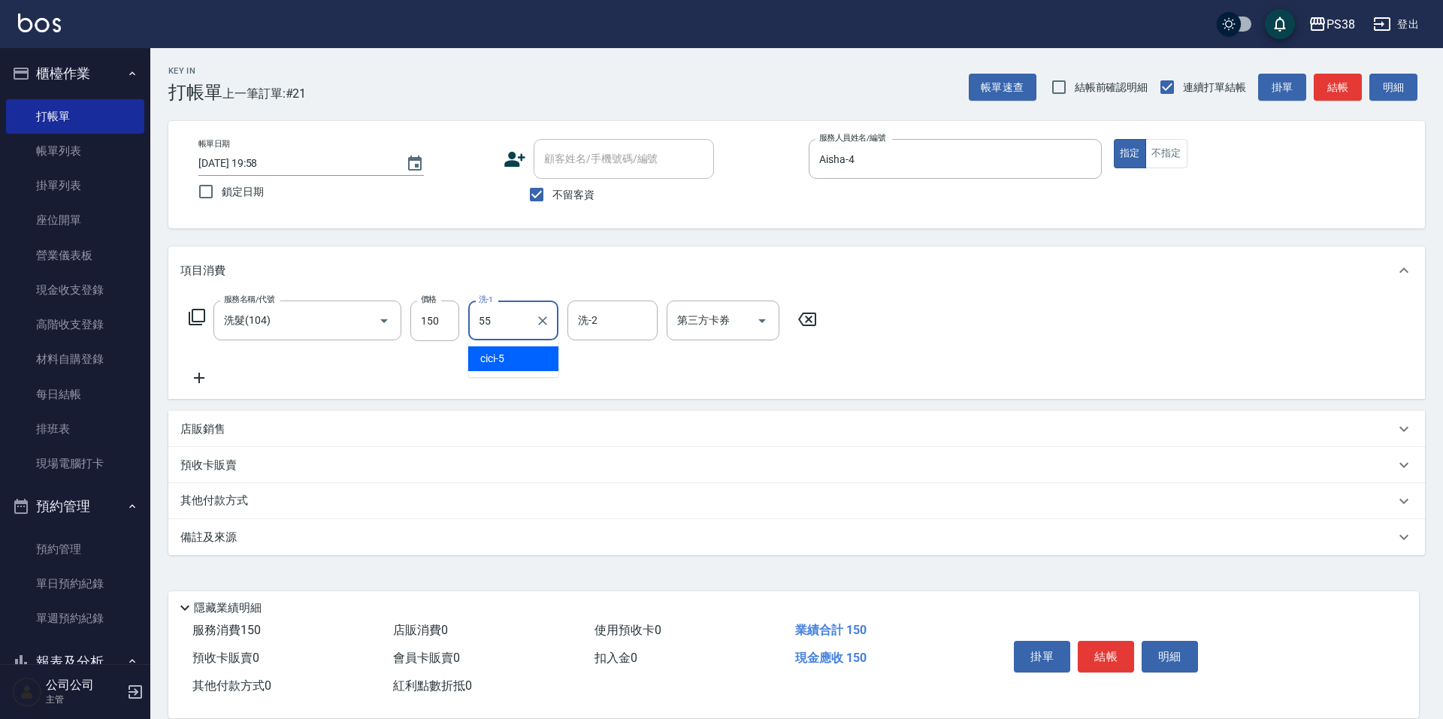
type input "[PERSON_NAME]-55"
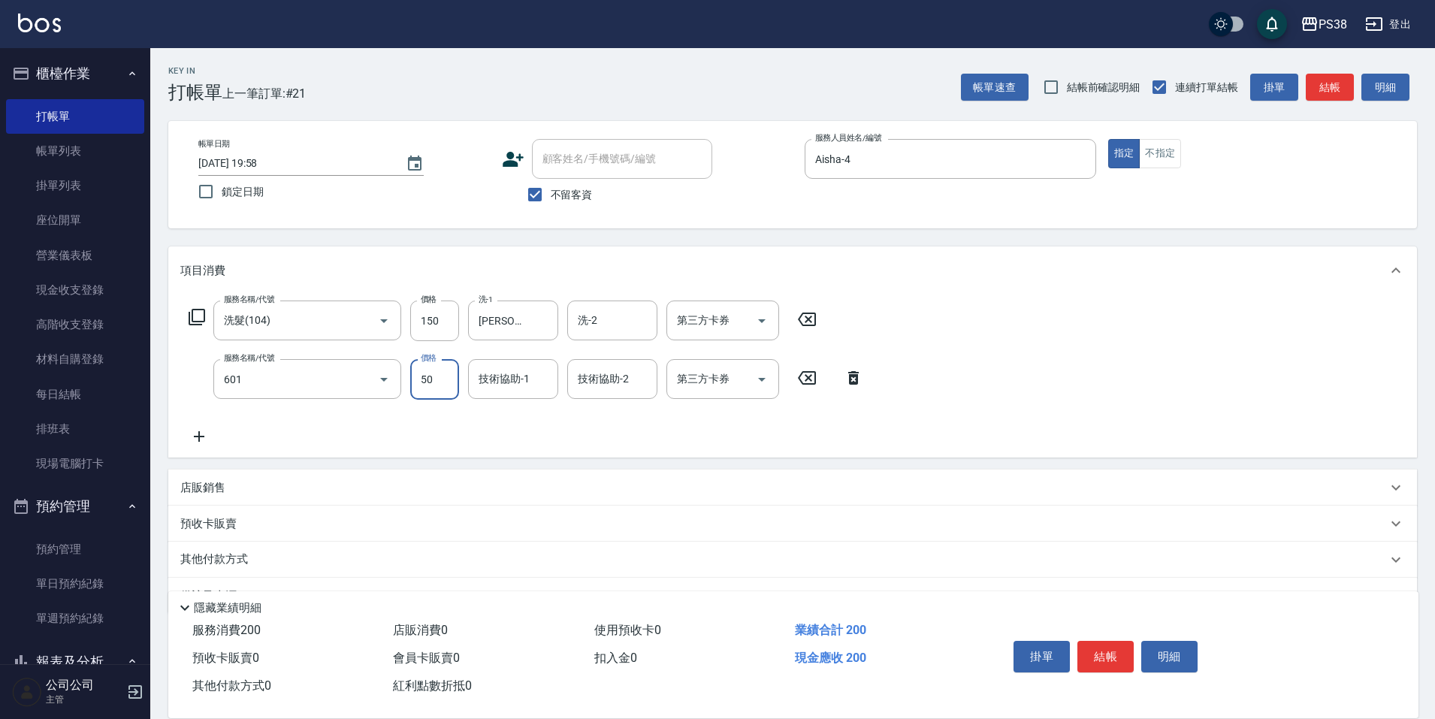
type input "精油50(601)"
type input "[PERSON_NAME]-55"
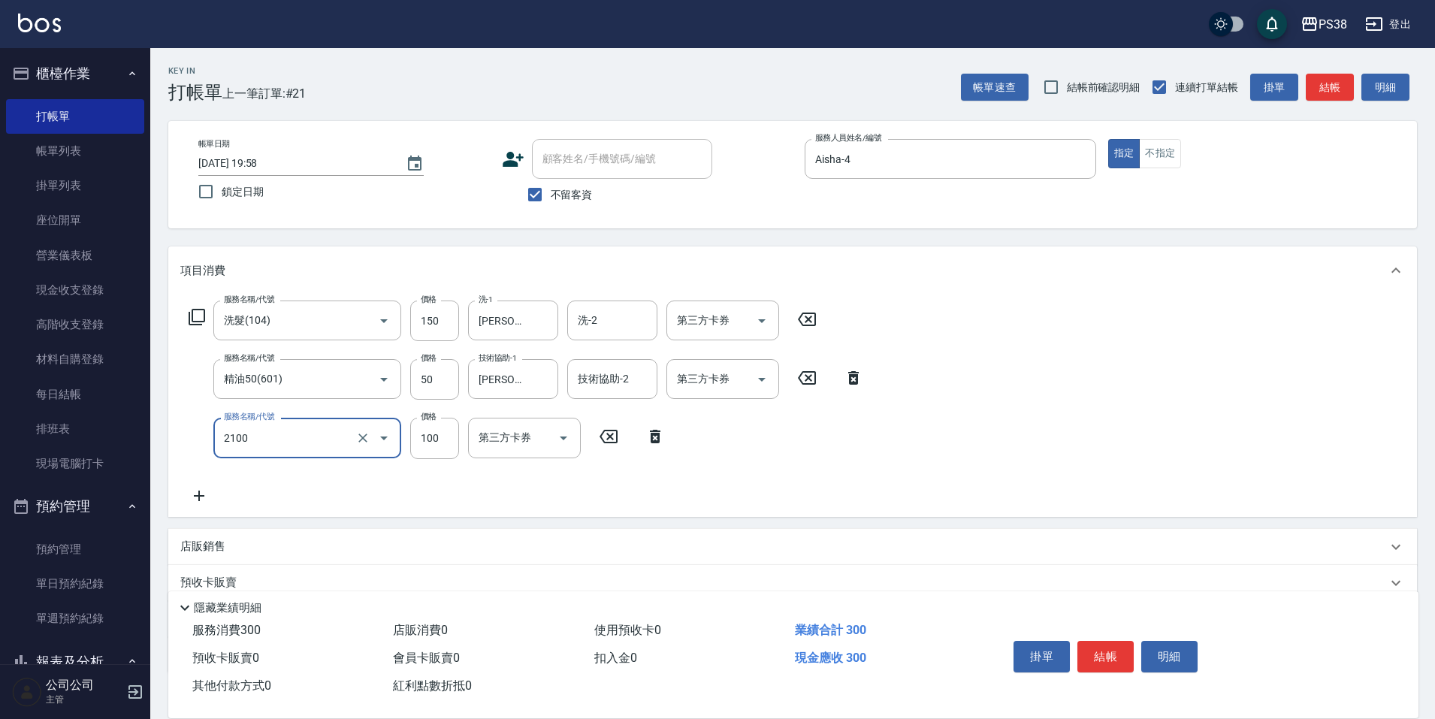
type input "剪髮與造型(任意金額)(2100)"
type input "250"
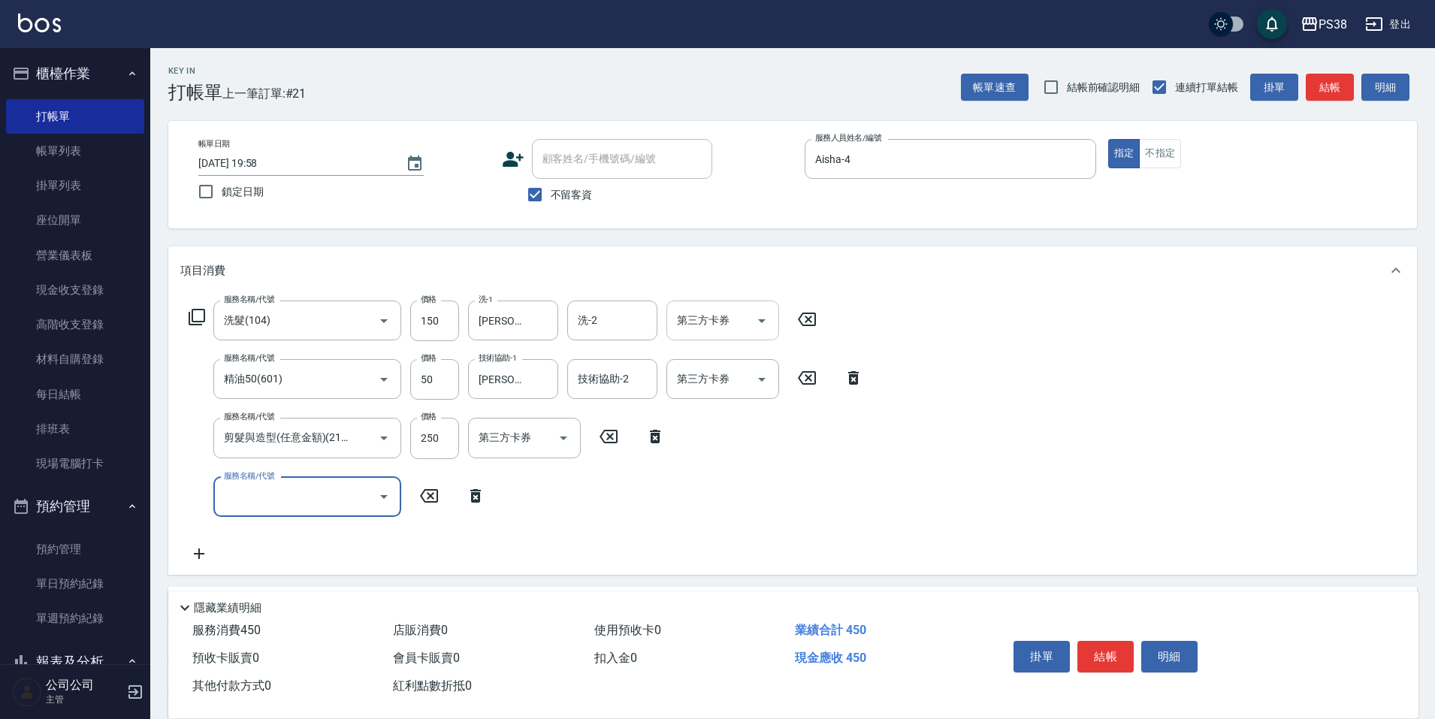
click at [691, 311] on div "第三方卡券 第三方卡券" at bounding box center [723, 321] width 113 height 40
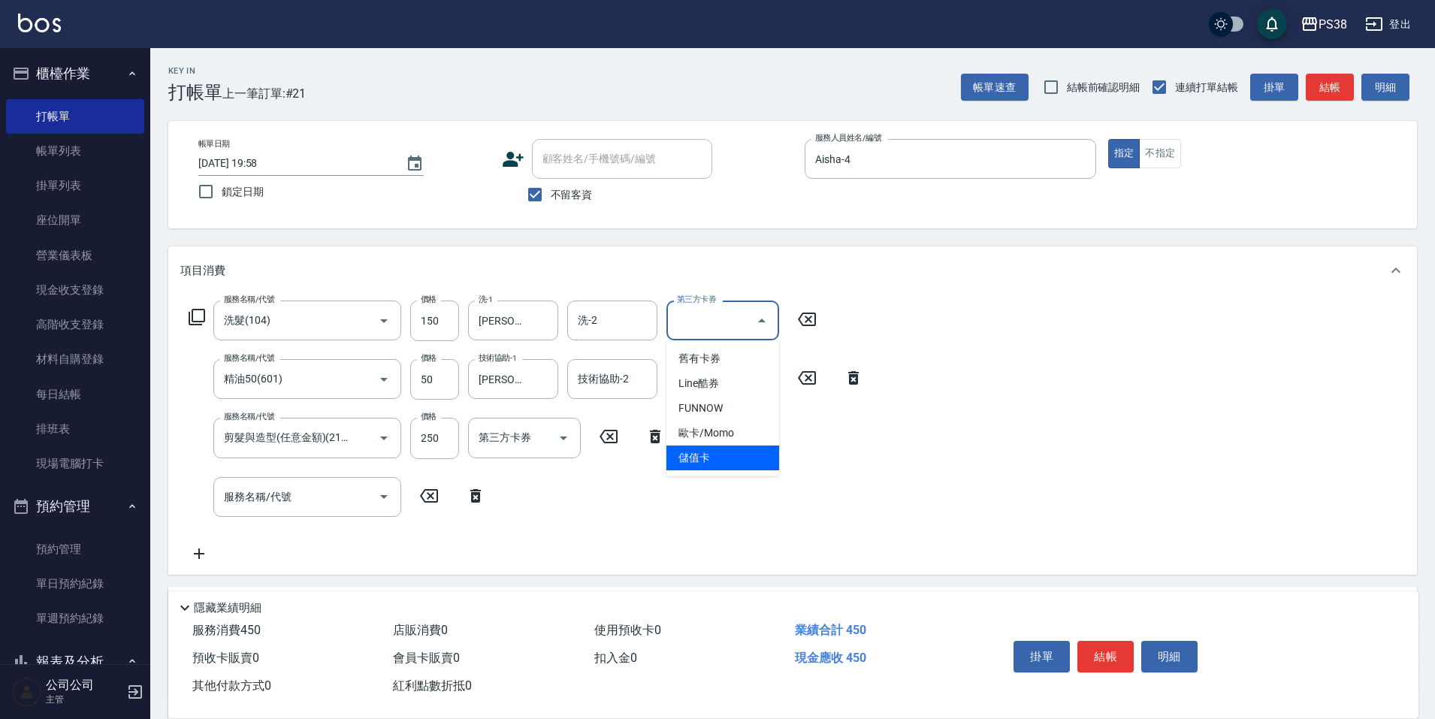
click at [676, 452] on span "儲值卡" at bounding box center [723, 458] width 113 height 25
type input "儲值卡"
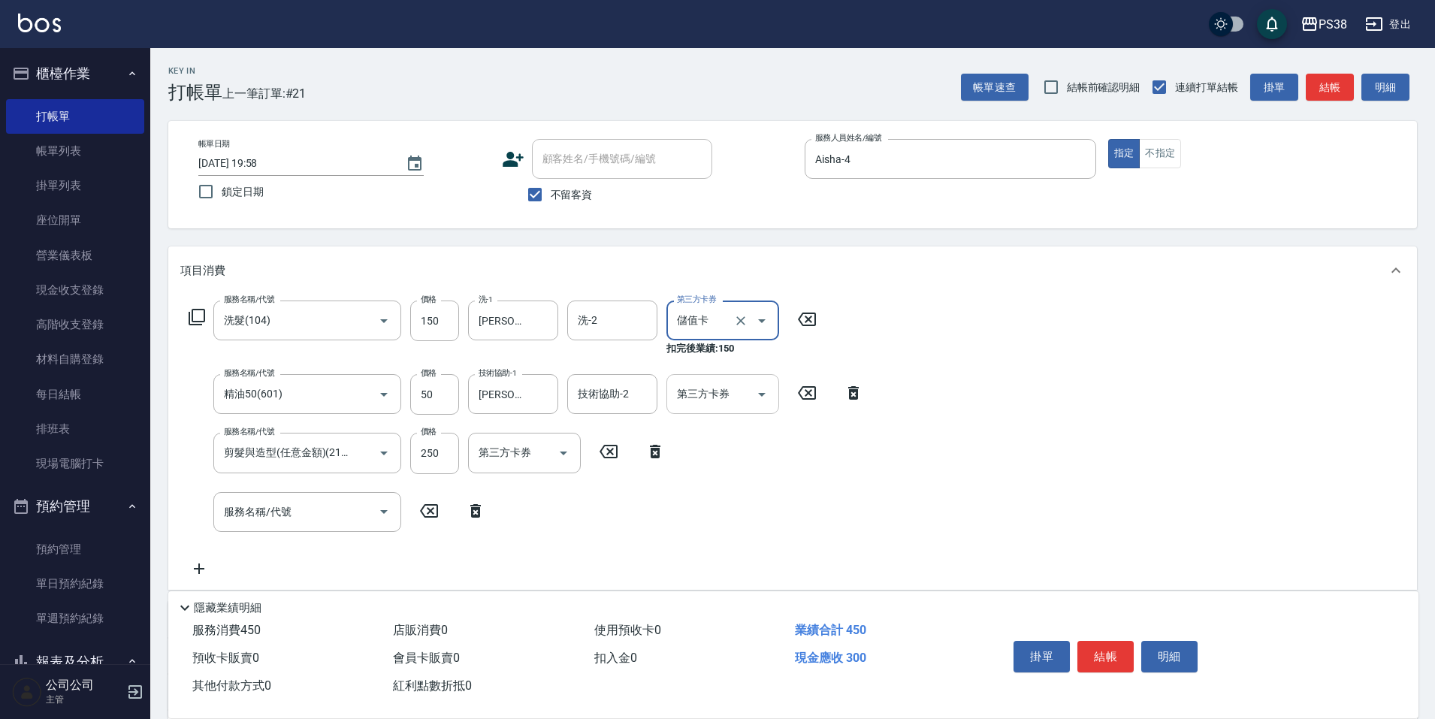
click at [689, 413] on div "第三方卡券" at bounding box center [723, 394] width 113 height 40
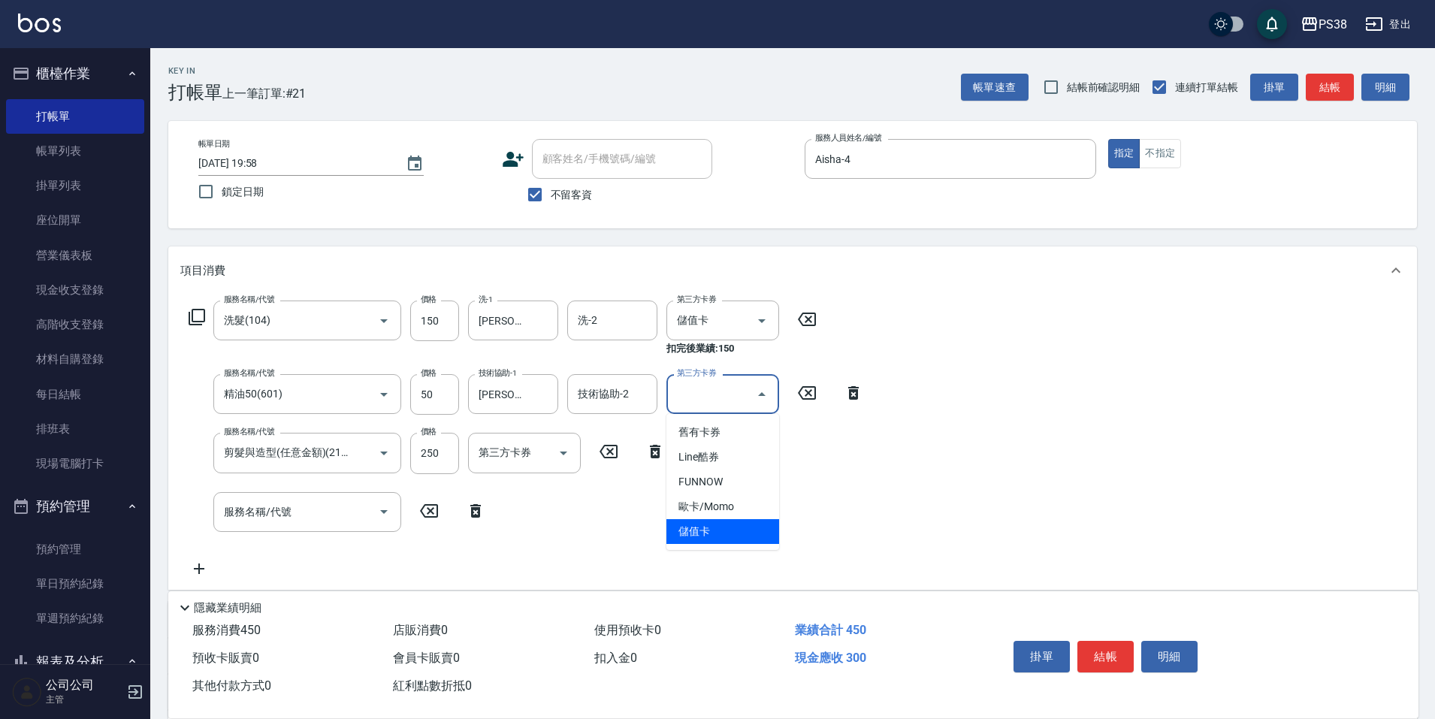
click at [682, 524] on span "儲值卡" at bounding box center [723, 531] width 113 height 25
type input "儲值卡"
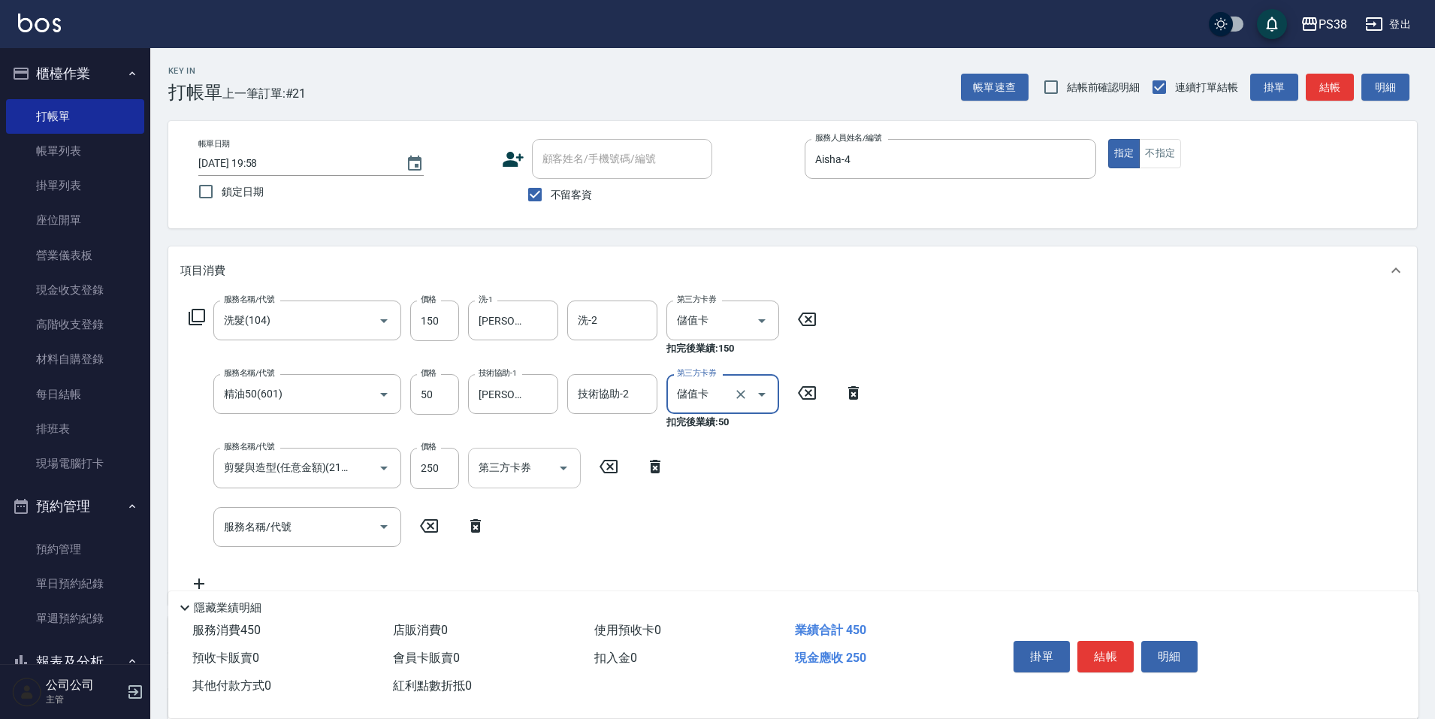
click at [525, 478] on input "第三方卡券" at bounding box center [513, 468] width 77 height 26
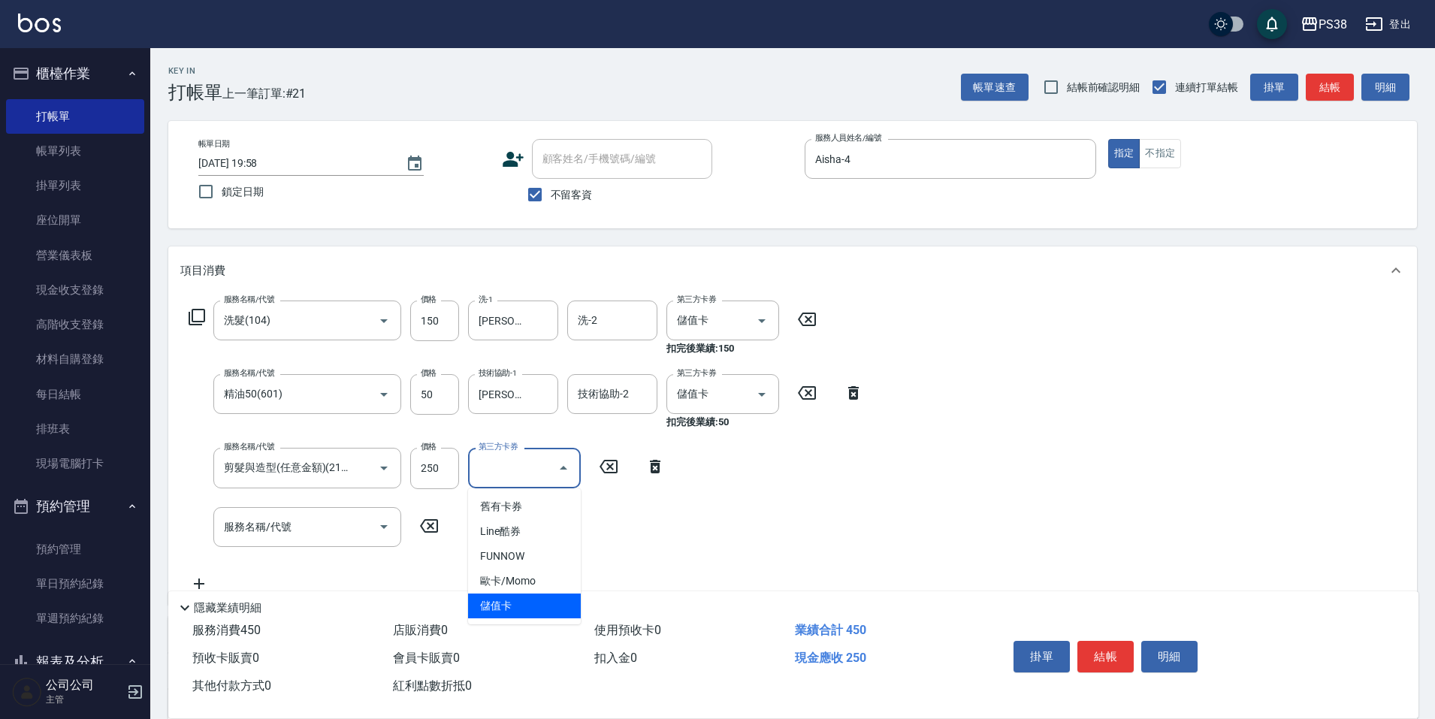
click at [520, 603] on span "儲值卡" at bounding box center [524, 606] width 113 height 25
type input "儲值卡"
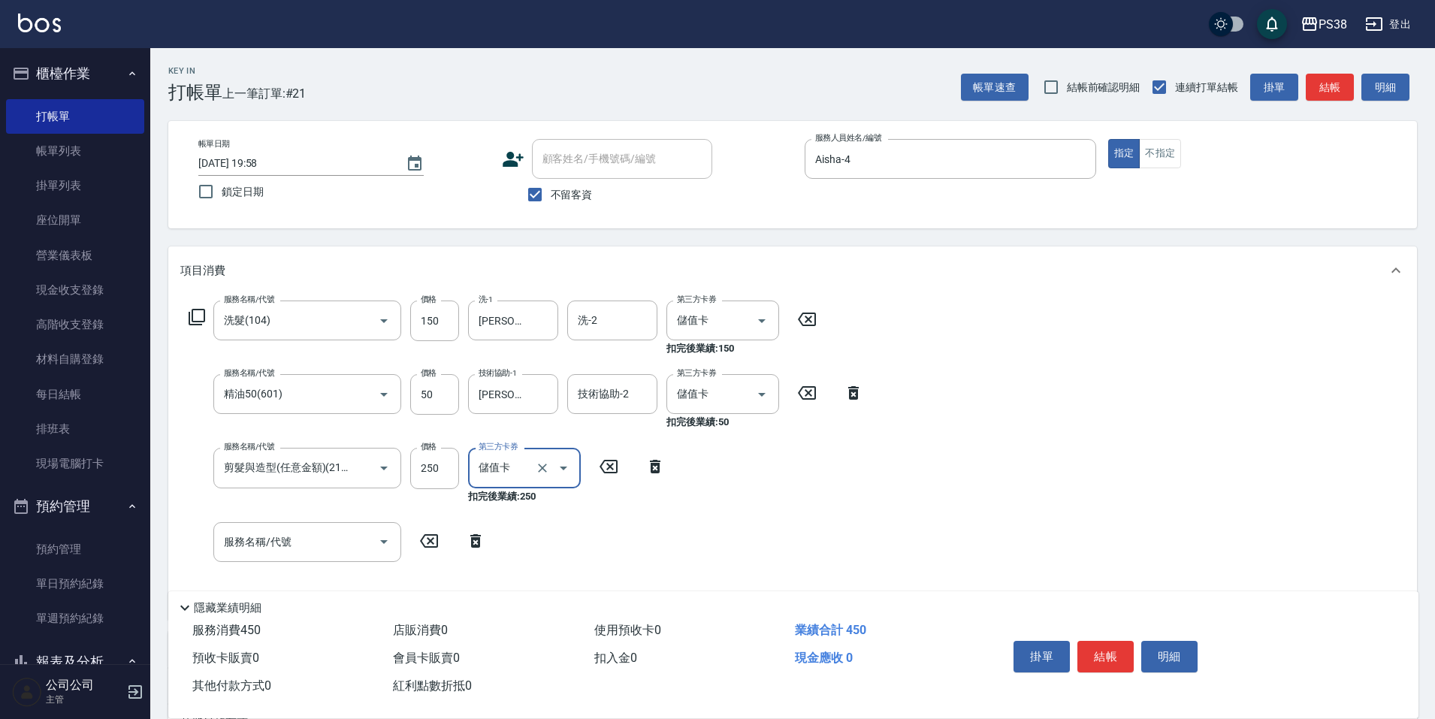
click at [695, 488] on div "服務名稱/代號 洗髮(104) 服務名稱/代號 價格 150 價格 洗-1 [PERSON_NAME]-55 洗-1 洗-2 洗-2 第三方卡券 儲值卡 第三…" at bounding box center [526, 454] width 692 height 307
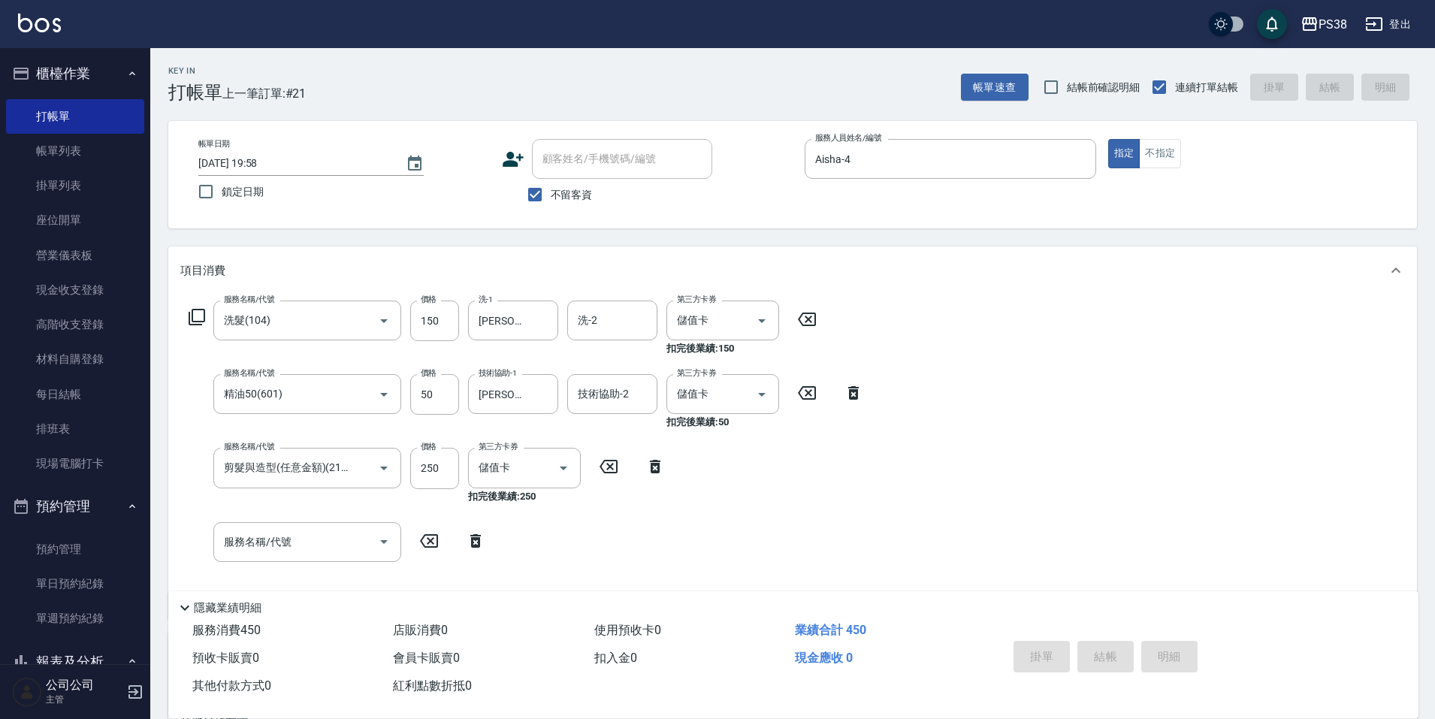
type input "[DATE] 19:59"
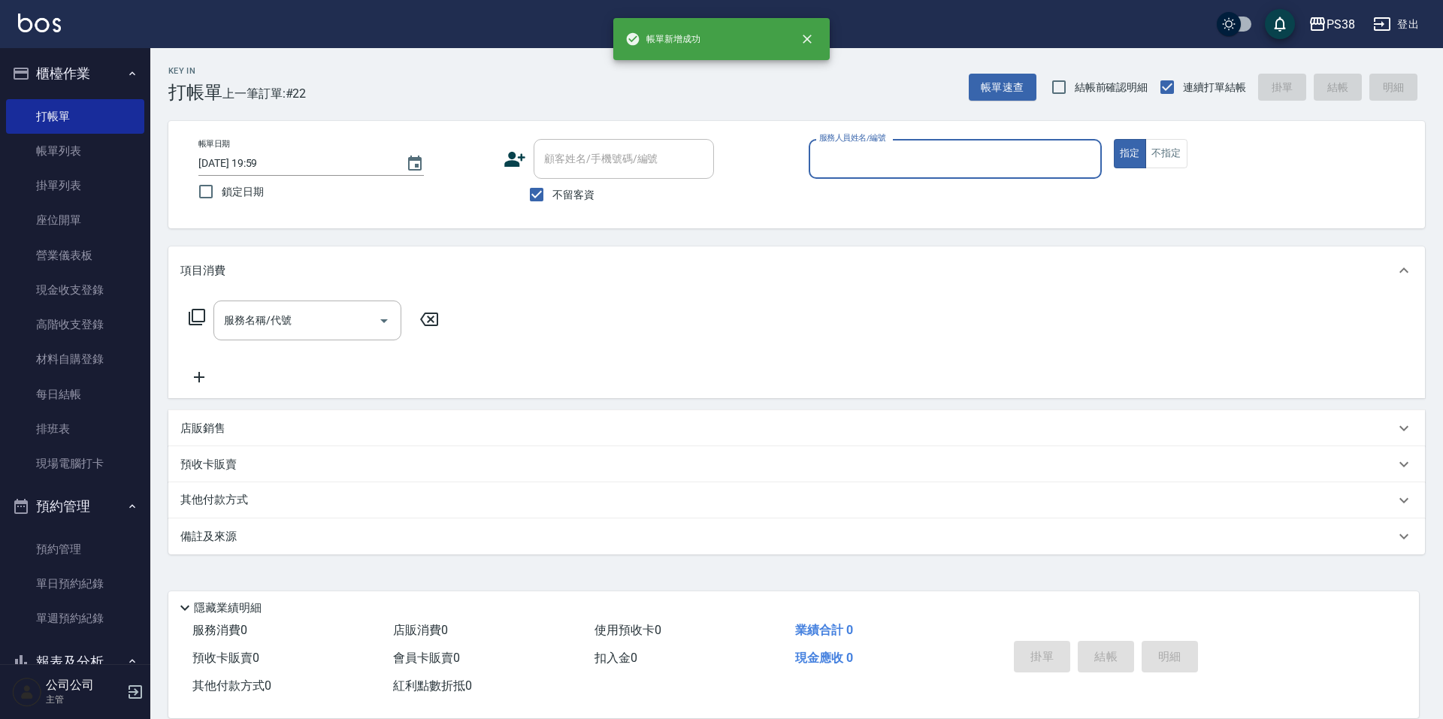
type input "2"
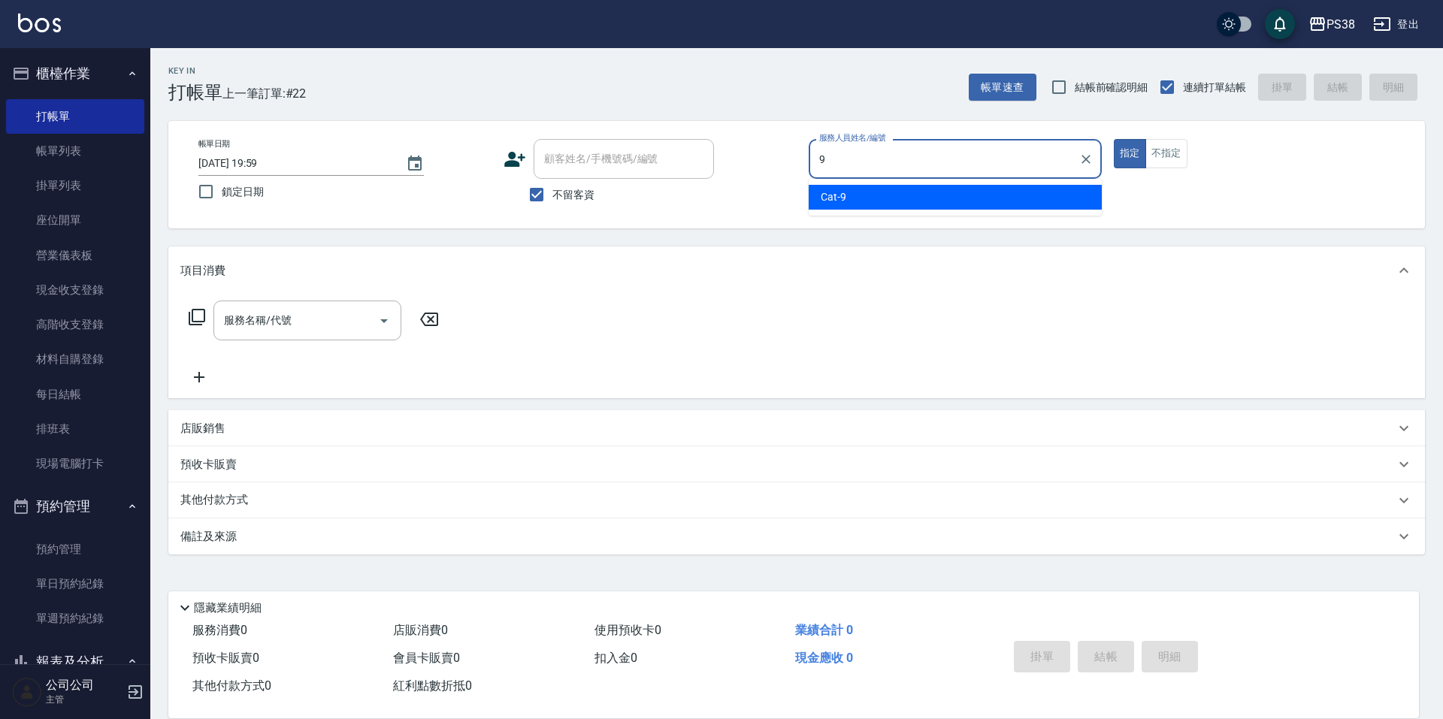
type input "Cat-9"
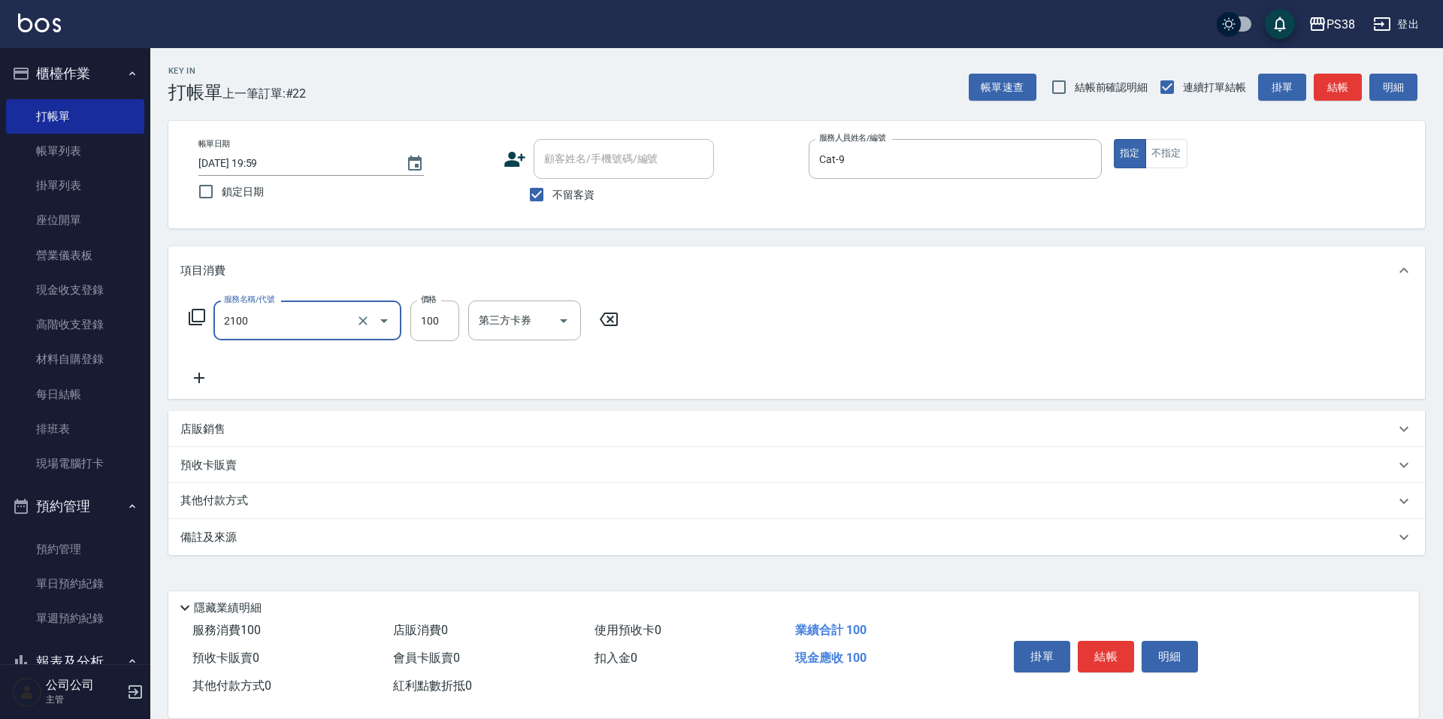
type input "剪髮與造型(任意金額)(2100)"
type input "300"
